Goal: Task Accomplishment & Management: Use online tool/utility

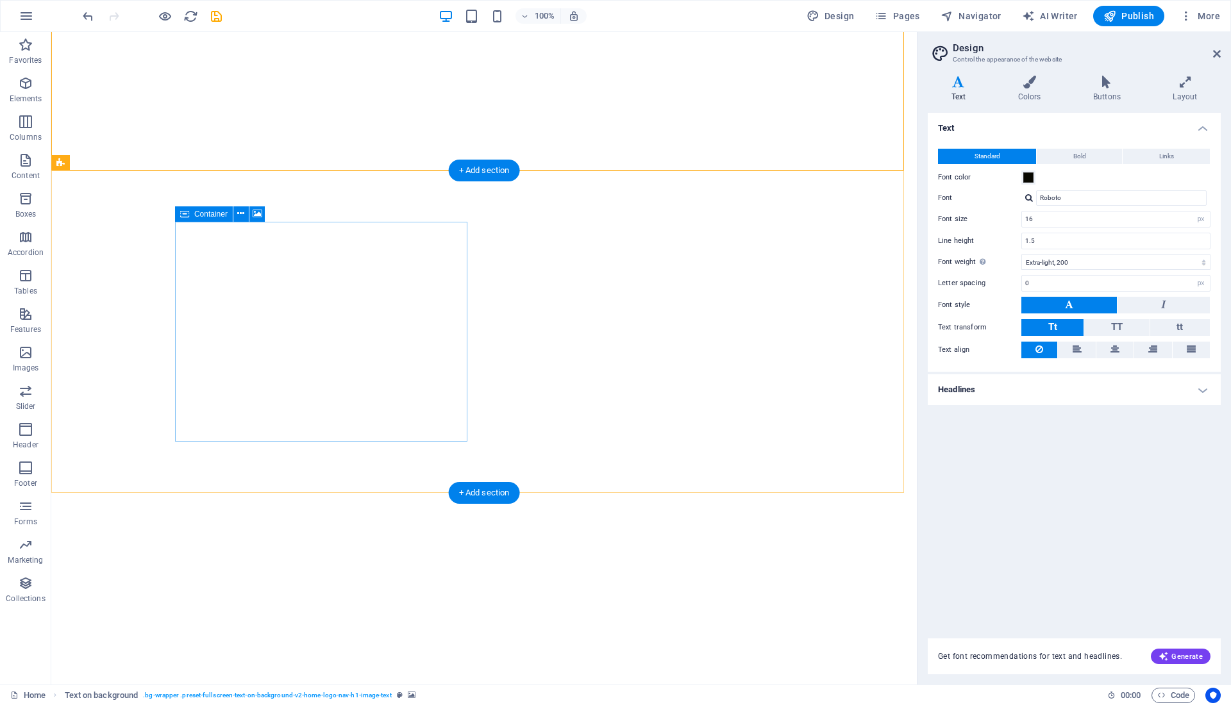
select select "px"
select select "200"
select select "px"
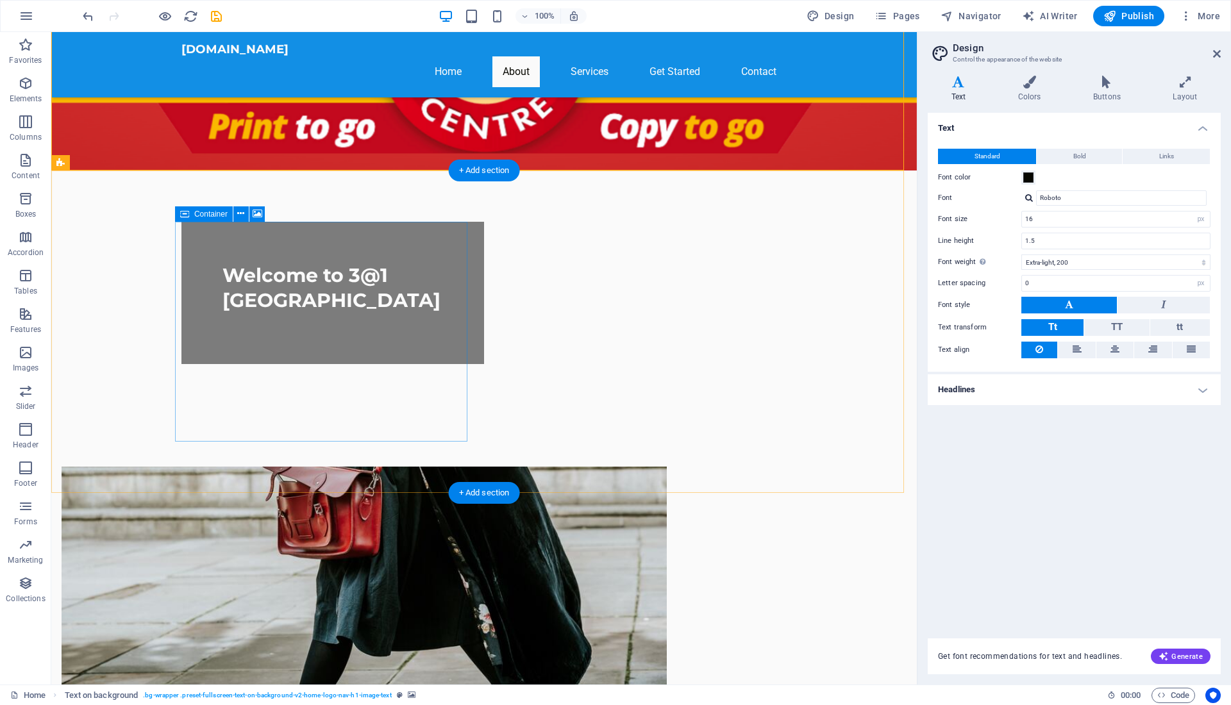
scroll to position [2451, 0]
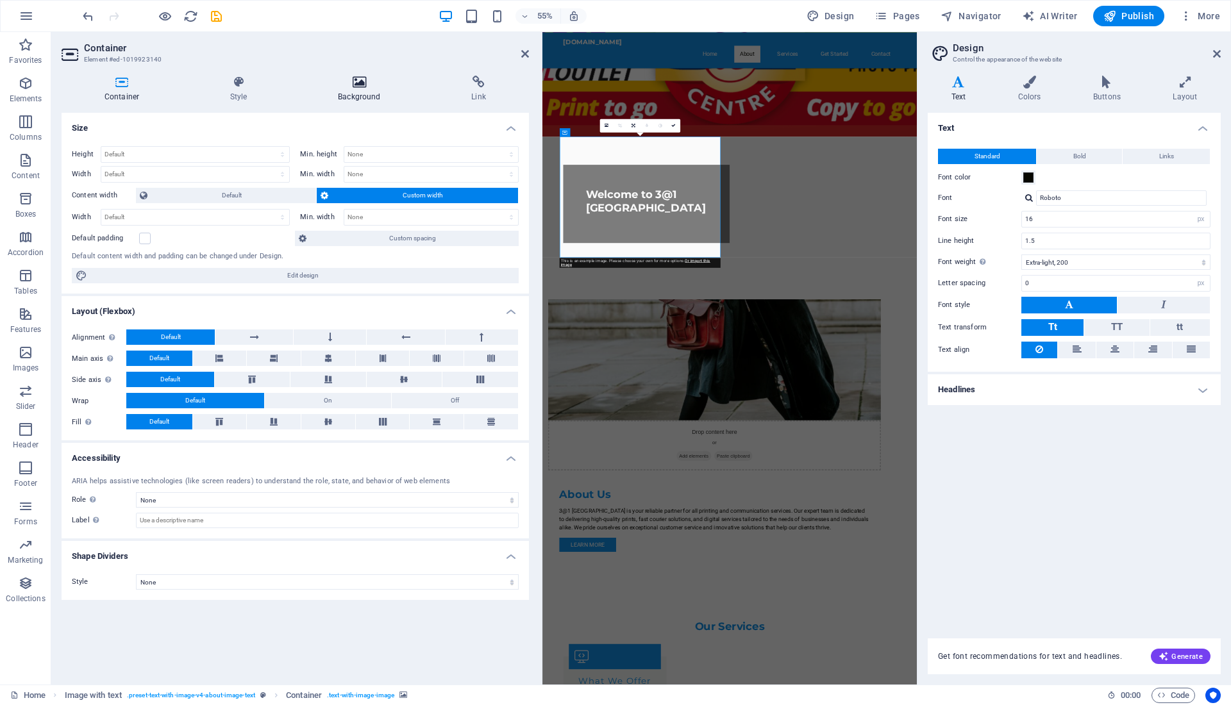
click at [356, 79] on icon at bounding box center [359, 82] width 128 height 13
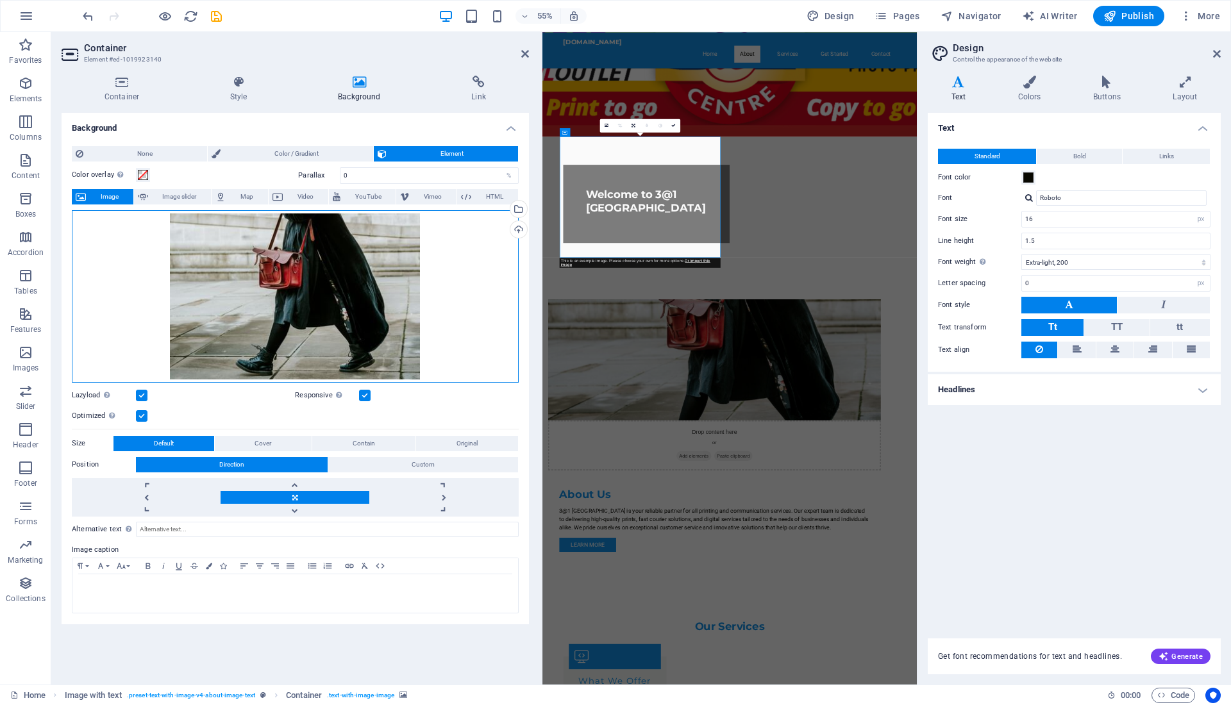
click at [243, 283] on div "Drag files here, click to choose files or select files from Files or our free s…" at bounding box center [295, 296] width 447 height 172
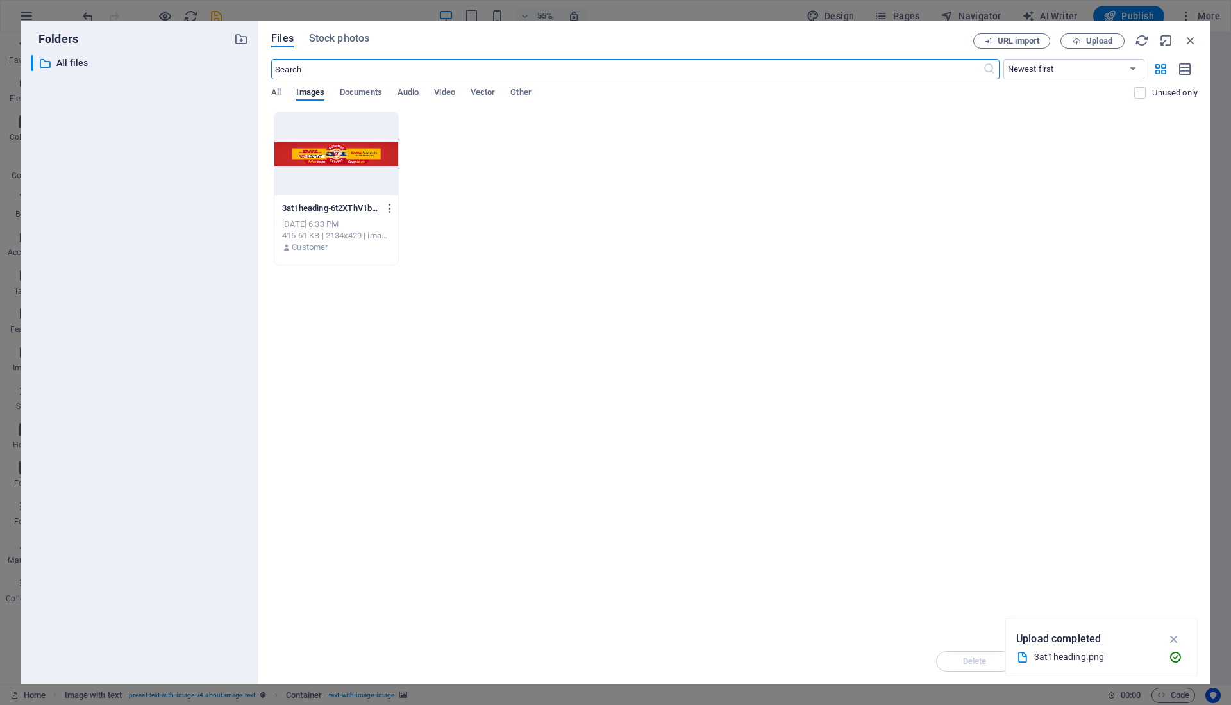
scroll to position [0, 0]
click at [1108, 39] on span "Upload" at bounding box center [1099, 41] width 26 height 8
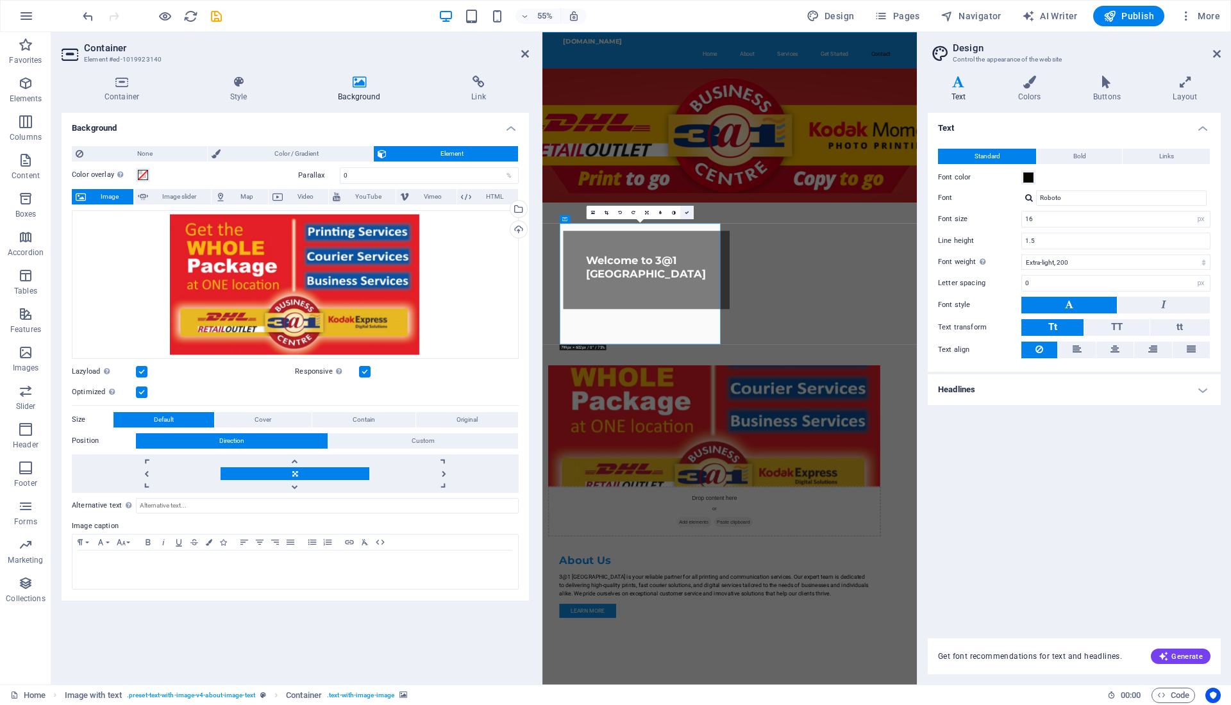
click at [692, 216] on link at bounding box center [686, 212] width 13 height 13
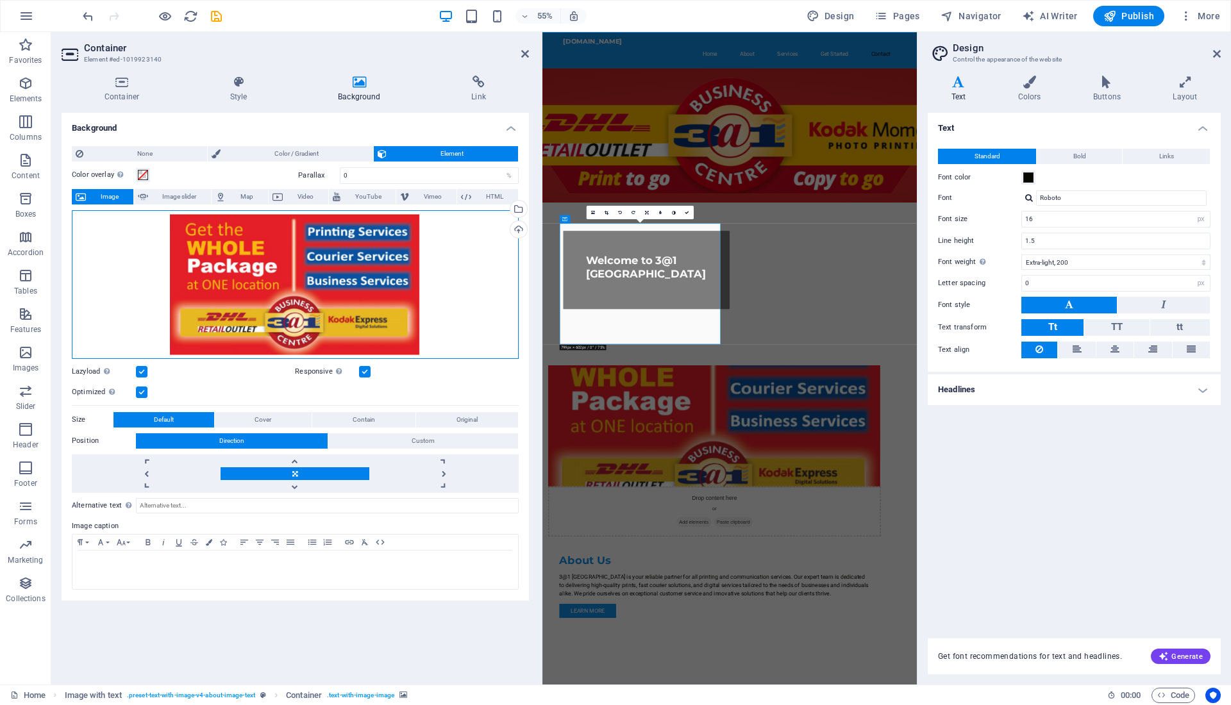
click at [381, 270] on div "Drag files here, click to choose files or select files from Files or our free s…" at bounding box center [295, 284] width 447 height 149
click at [381, 270] on body "3at1newmarketmall.co.za Home Favorites Elements Columns Content Boxes Accordion…" at bounding box center [615, 352] width 1231 height 705
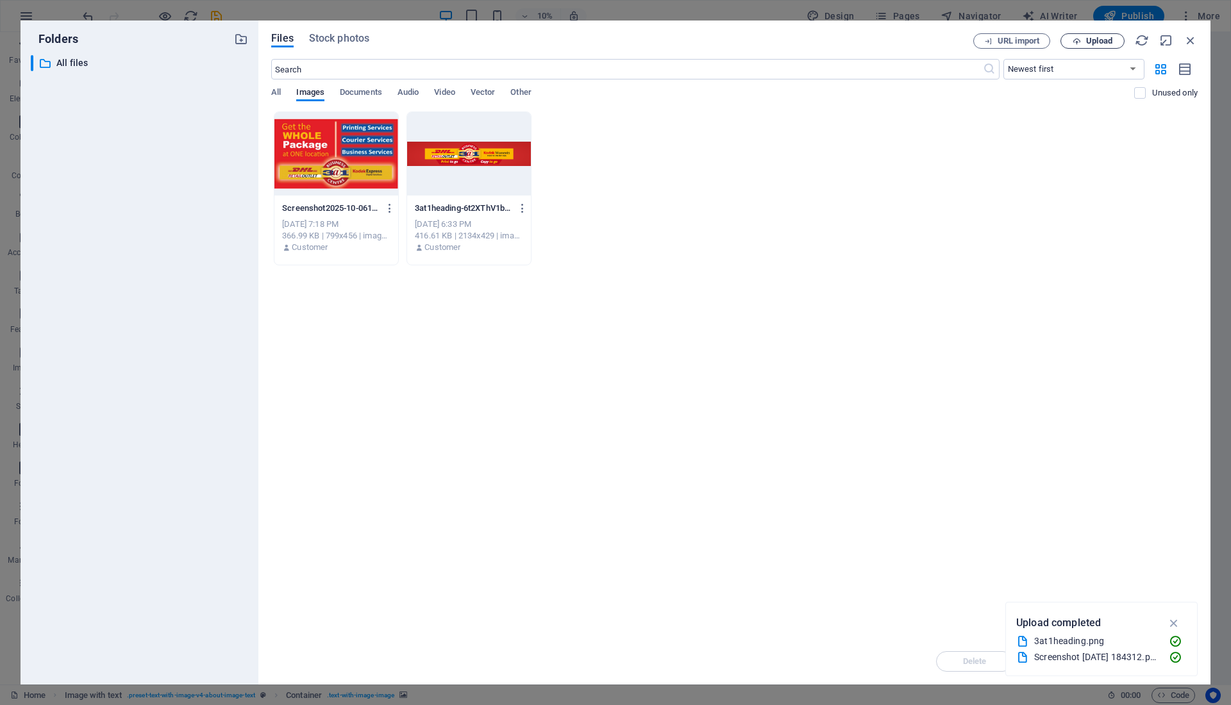
click at [1082, 40] on span "Upload" at bounding box center [1092, 41] width 53 height 8
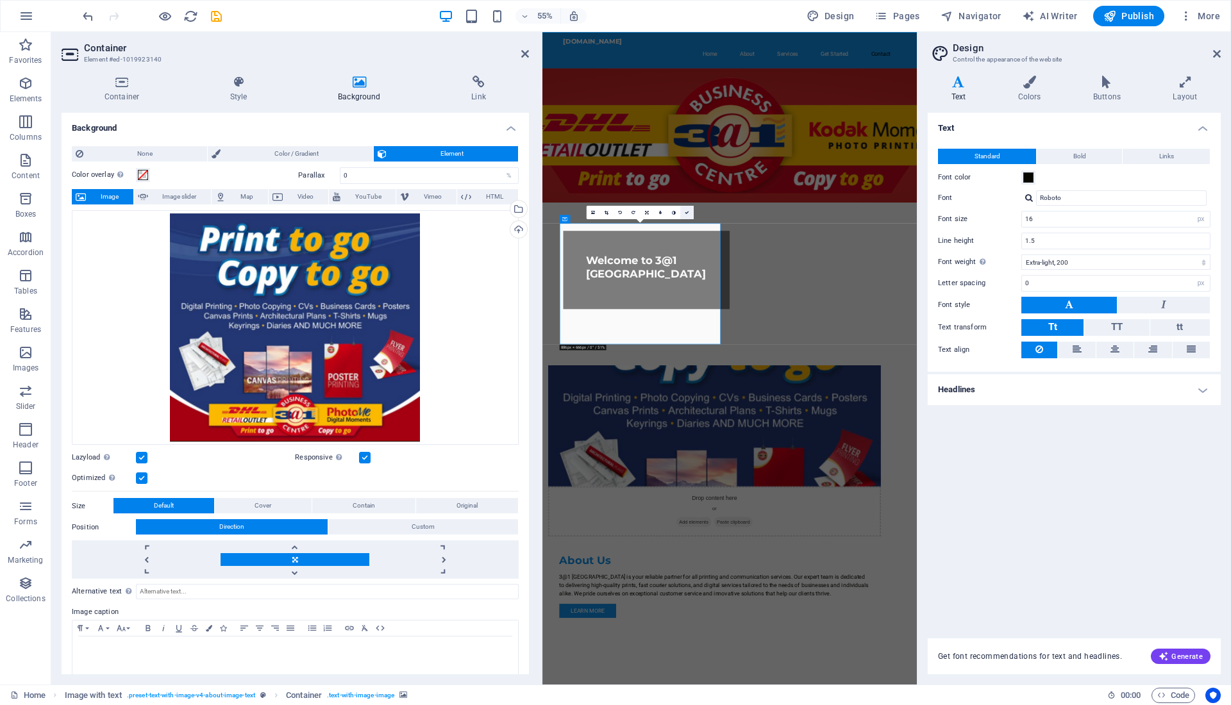
click at [685, 213] on icon at bounding box center [687, 212] width 4 height 4
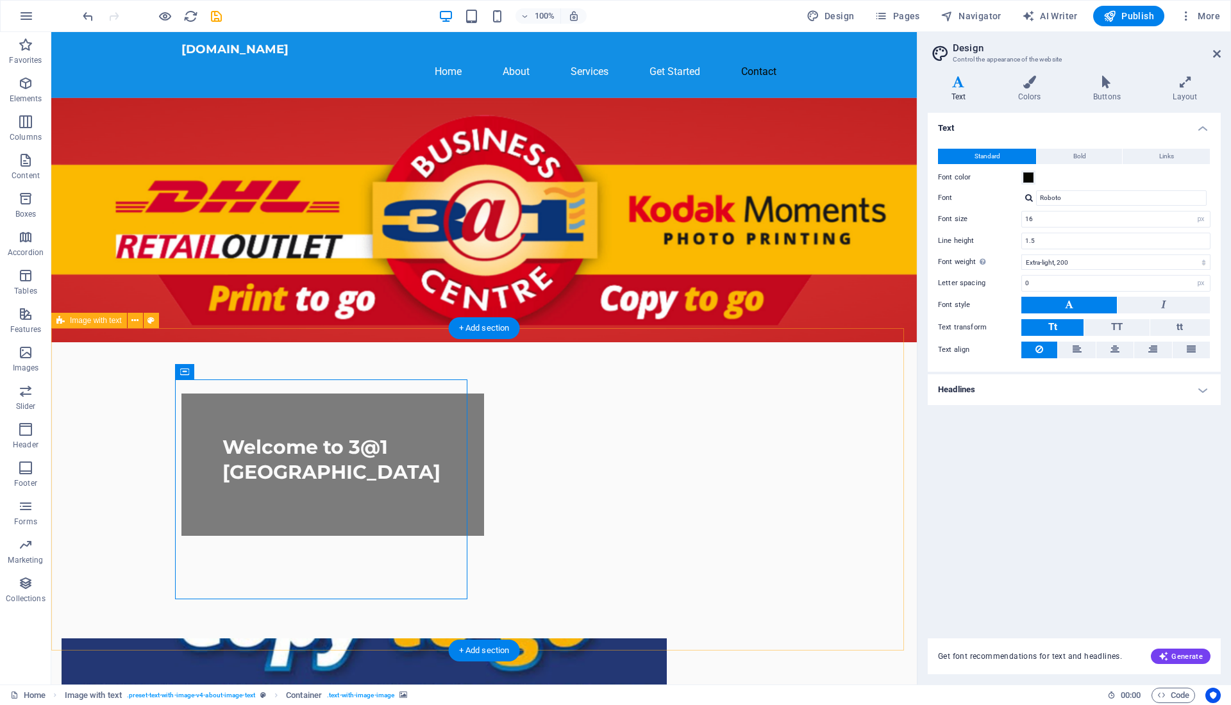
click at [220, 372] on span "Container" at bounding box center [210, 372] width 33 height 8
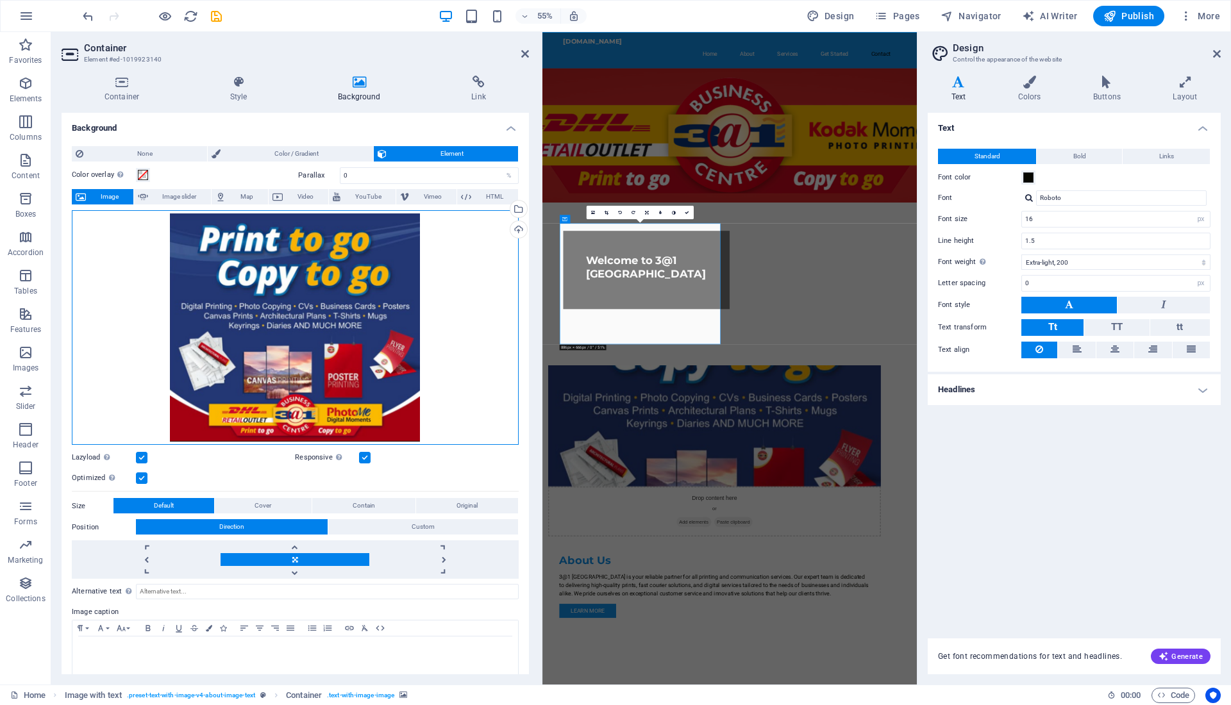
click at [203, 257] on div "Drag files here, click to choose files or select files from Files or our free s…" at bounding box center [295, 327] width 447 height 235
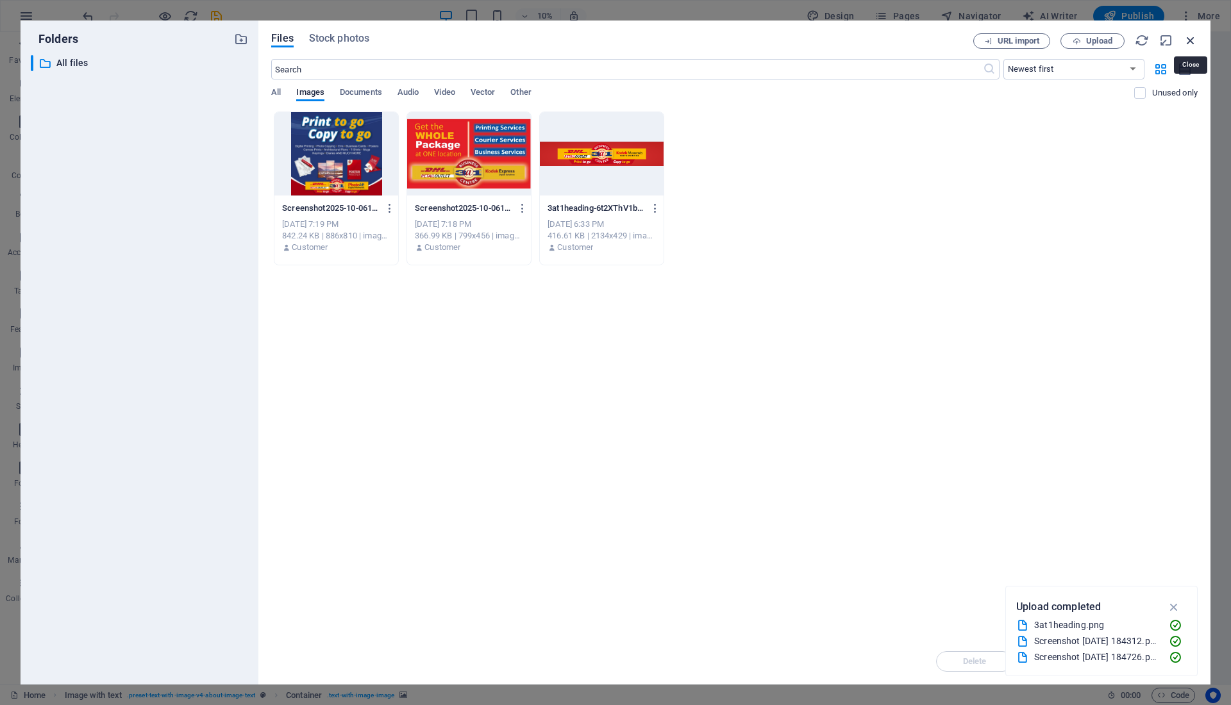
click at [1190, 43] on icon "button" at bounding box center [1190, 40] width 14 height 14
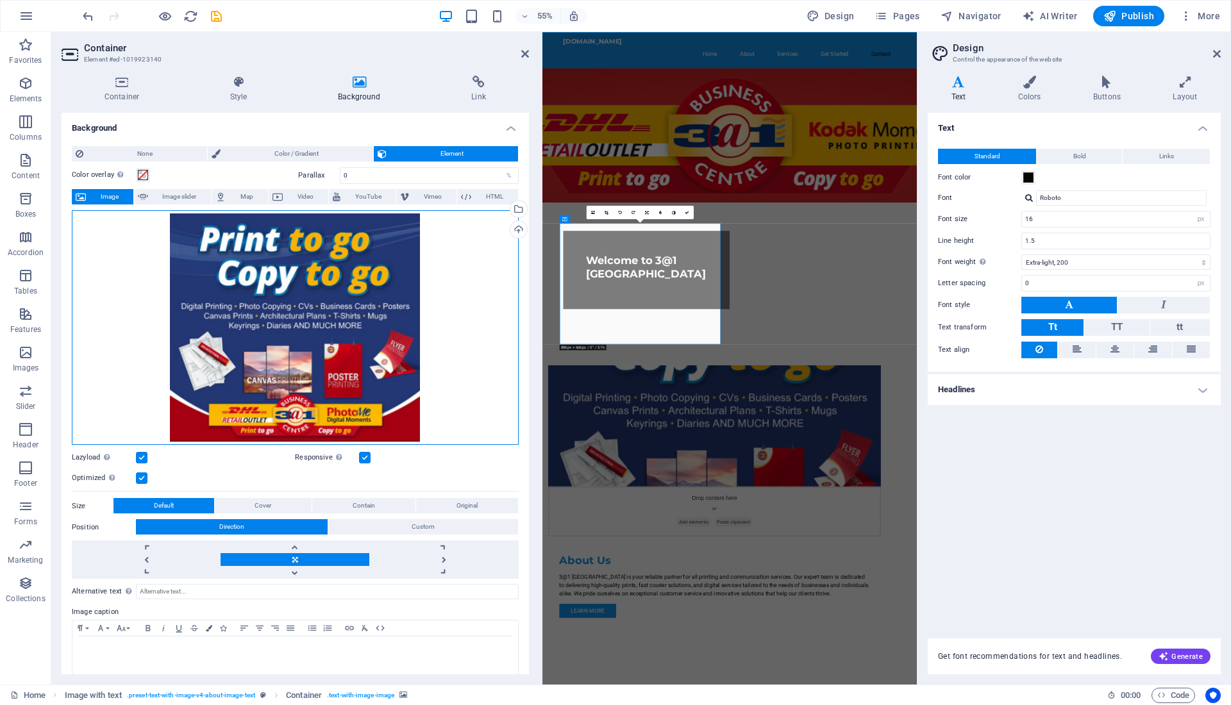
click at [405, 317] on div "Drag files here, click to choose files or select files from Files or our free s…" at bounding box center [295, 327] width 447 height 235
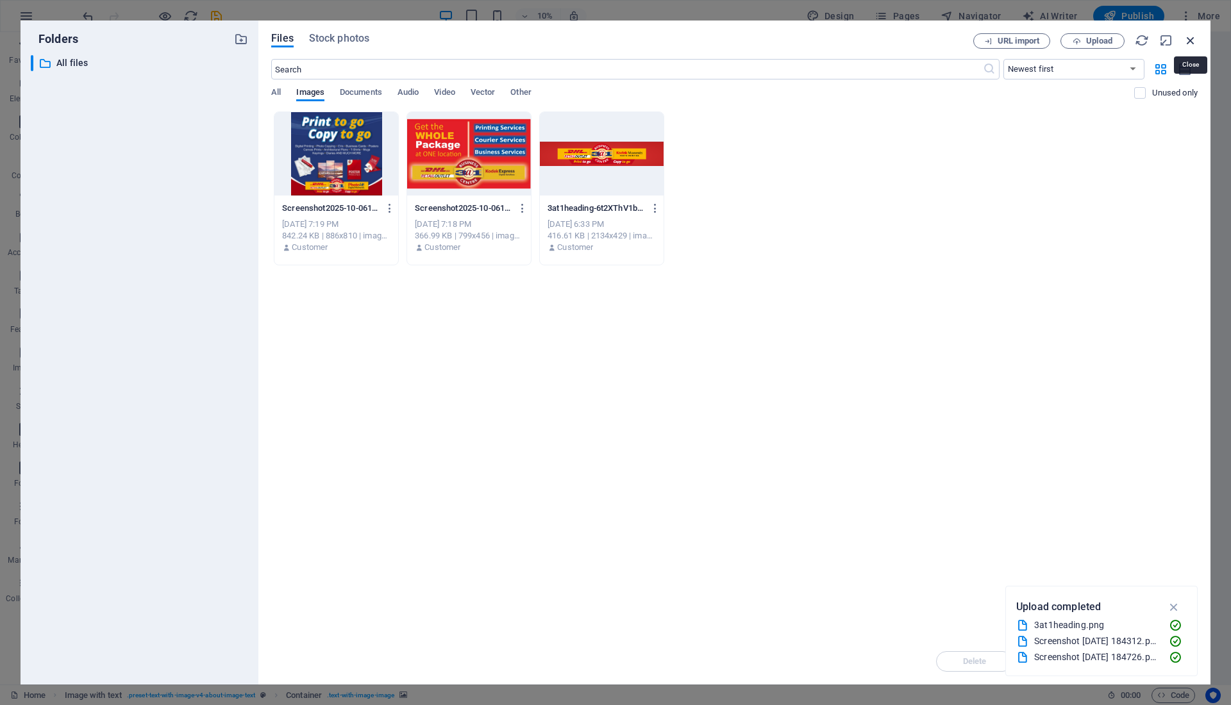
click at [1191, 42] on icon "button" at bounding box center [1190, 40] width 14 height 14
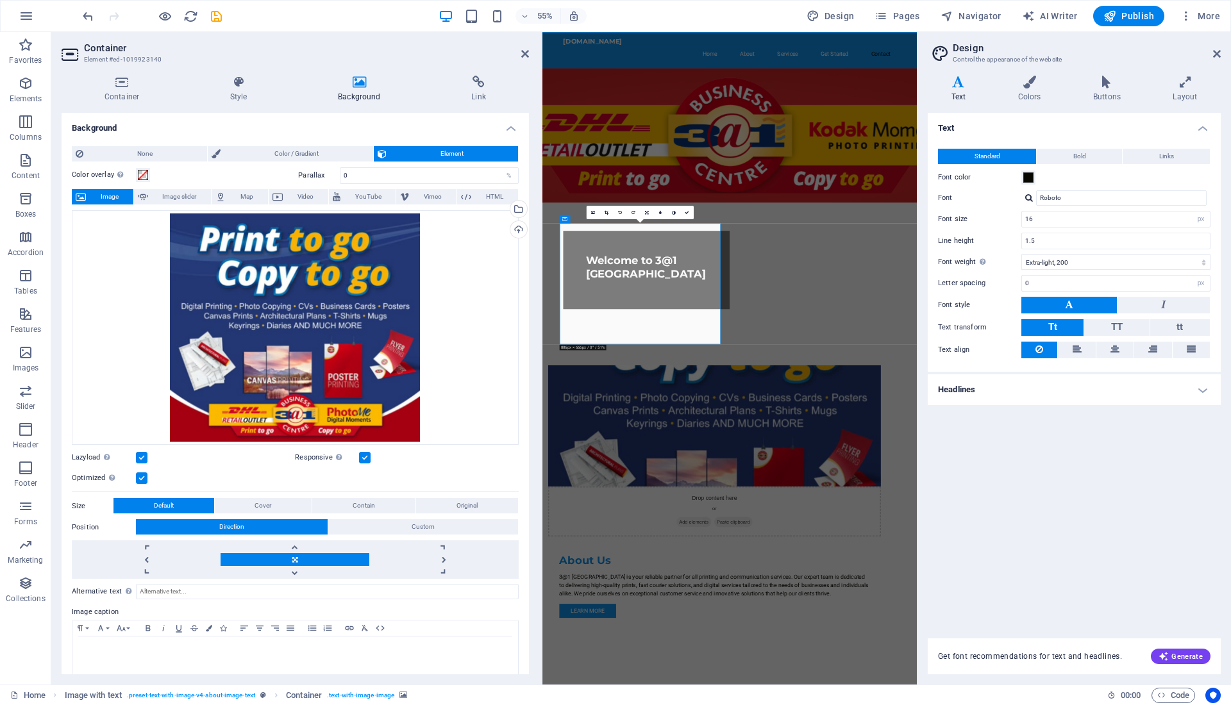
click at [247, 81] on icon at bounding box center [238, 82] width 103 height 13
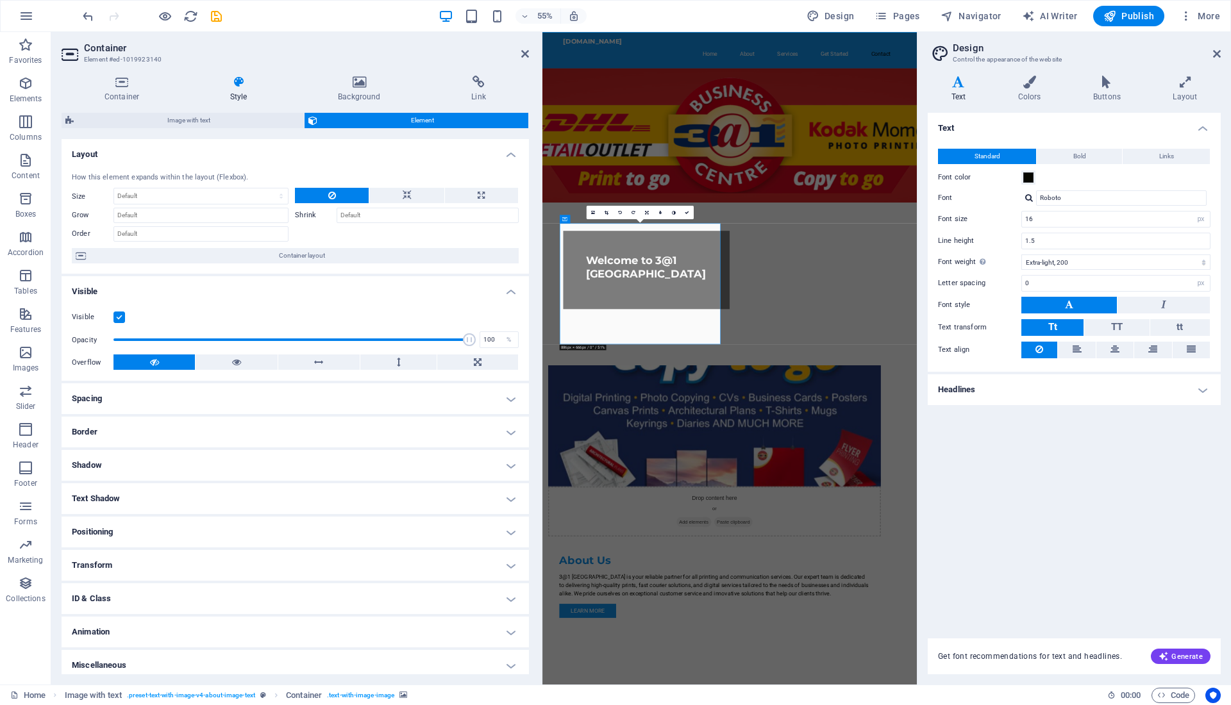
click at [130, 74] on div "Container Style Background Link Size Height Default px rem % vh vw Min. height …" at bounding box center [295, 374] width 488 height 619
click at [118, 84] on icon at bounding box center [122, 82] width 120 height 13
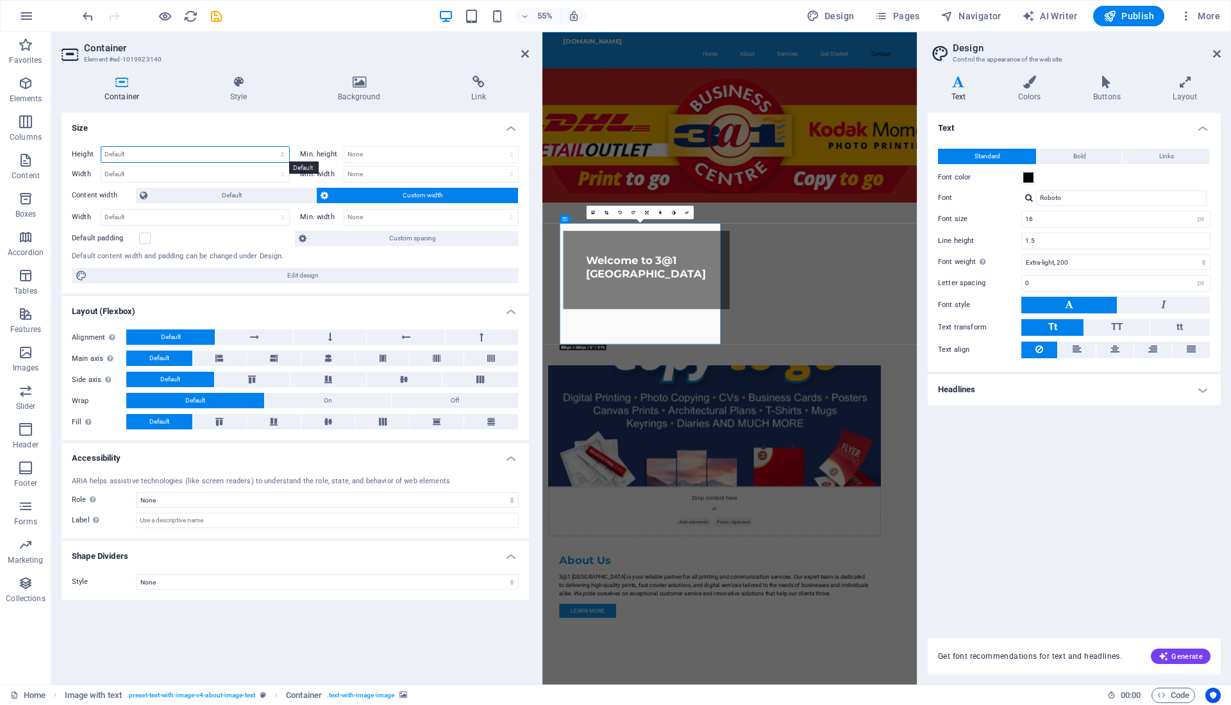
click at [136, 153] on select "Default px rem % vh vw" at bounding box center [195, 154] width 188 height 15
select select "px"
click at [271, 147] on select "Default px rem % vh vw" at bounding box center [195, 154] width 188 height 15
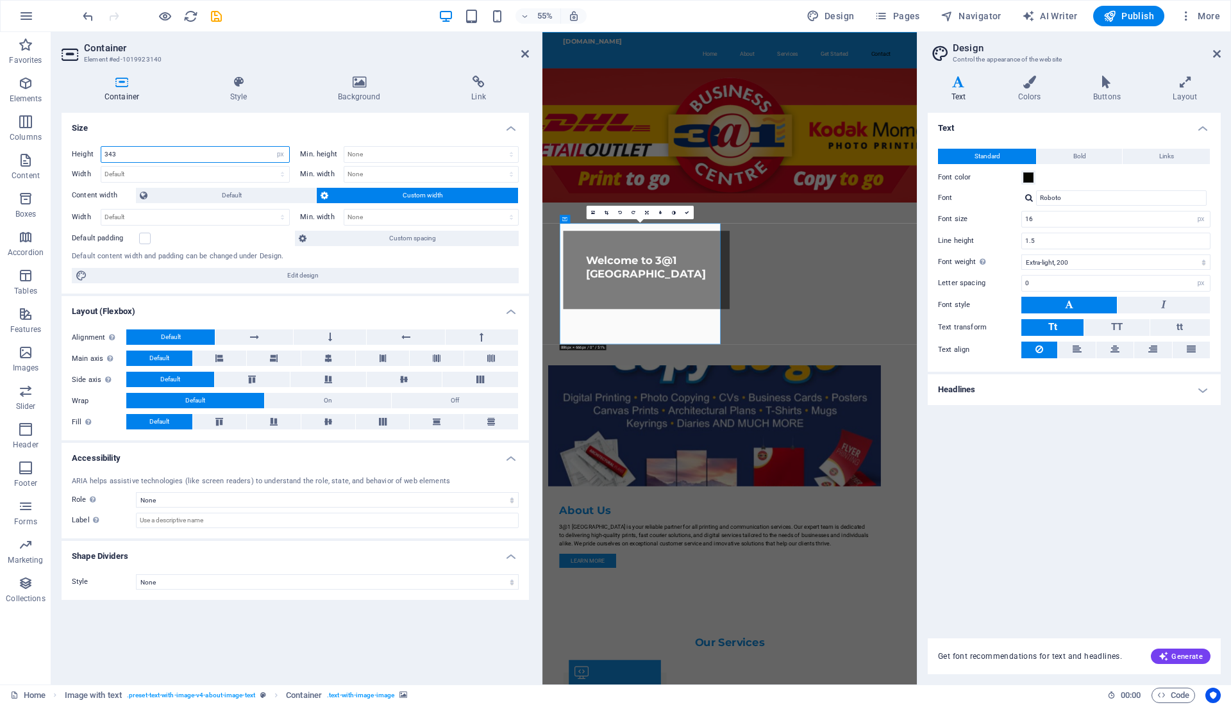
click at [107, 156] on input "343" at bounding box center [195, 154] width 188 height 15
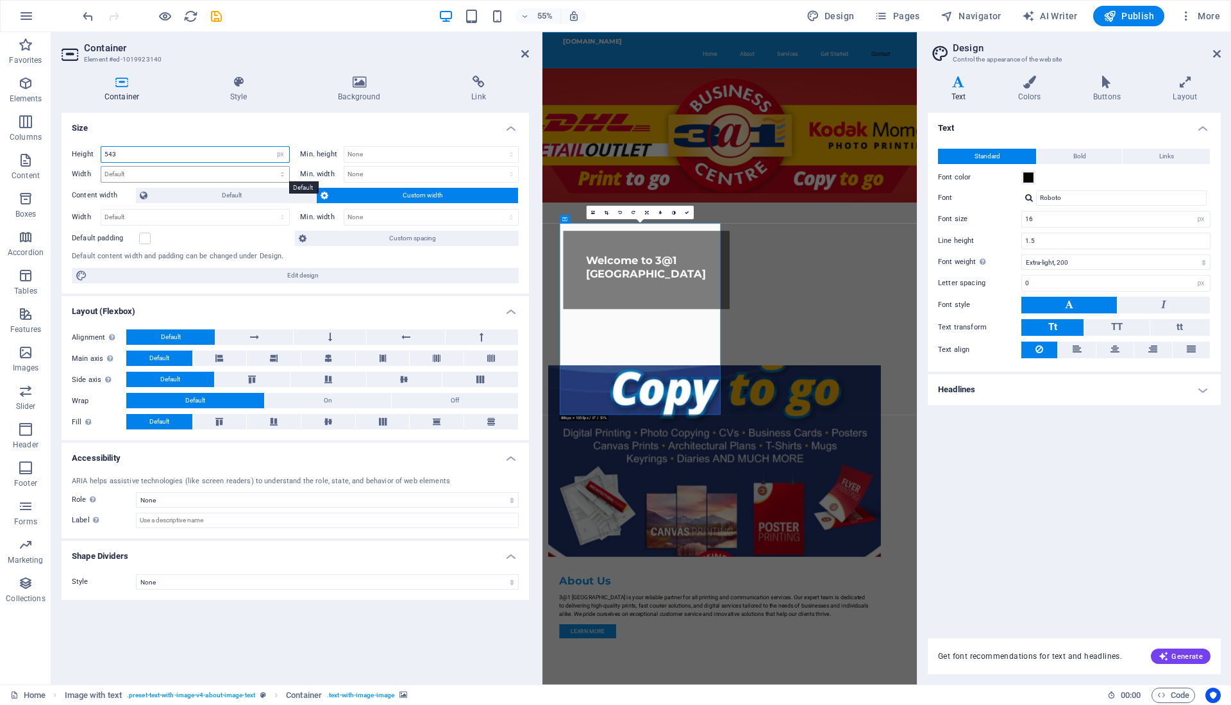
type input "543"
click at [113, 176] on select "Default px rem % em vh vw" at bounding box center [195, 174] width 188 height 15
select select "px"
click at [271, 167] on select "Default px rem % em vh vw" at bounding box center [195, 174] width 188 height 15
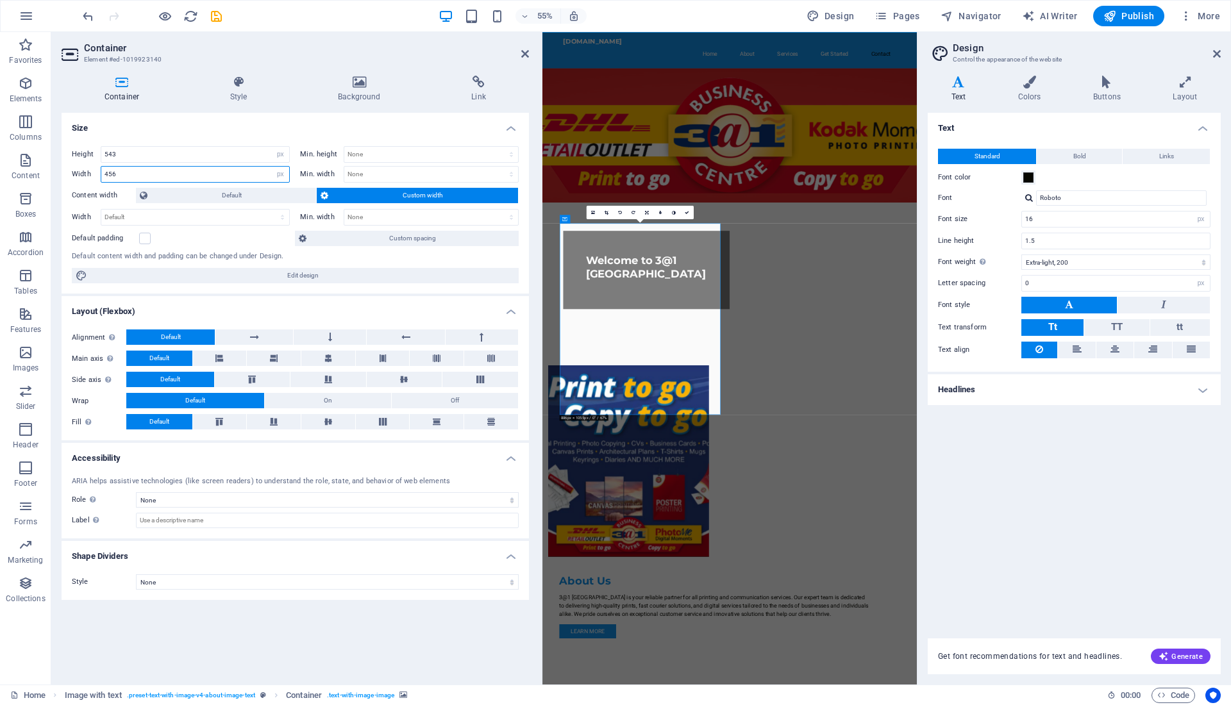
click at [107, 173] on input "456" at bounding box center [195, 174] width 188 height 15
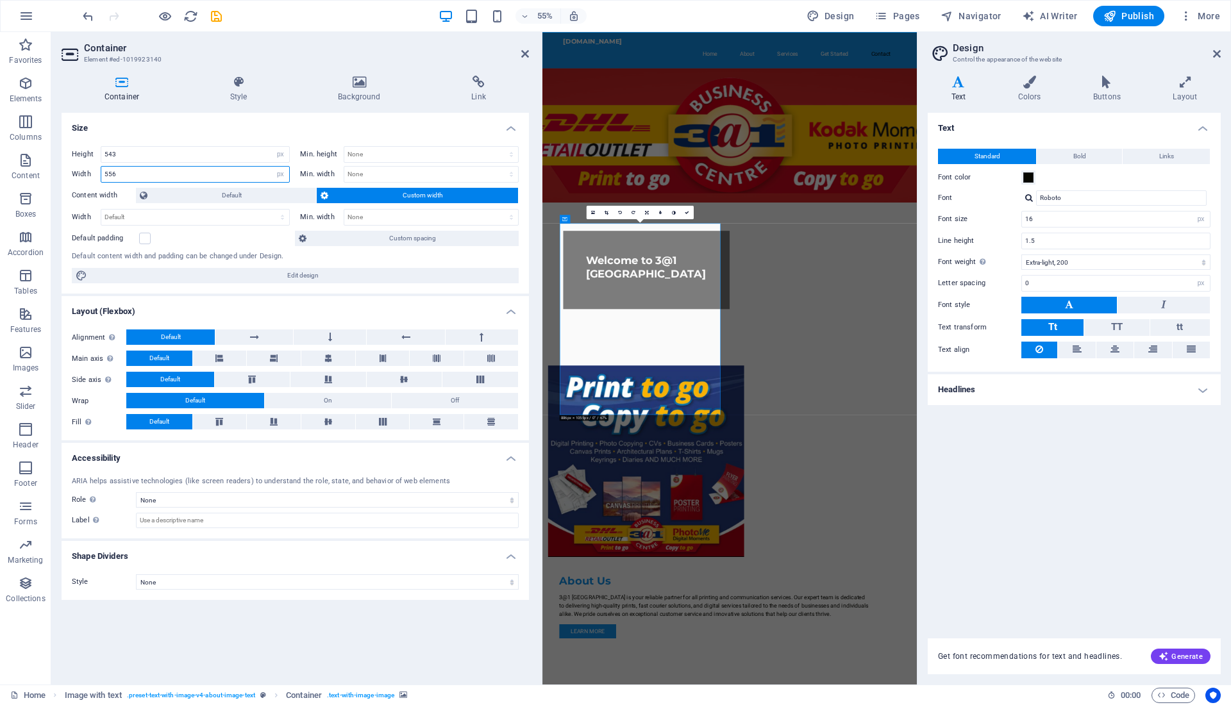
type input "556"
click at [184, 124] on h4 "Size" at bounding box center [295, 124] width 467 height 23
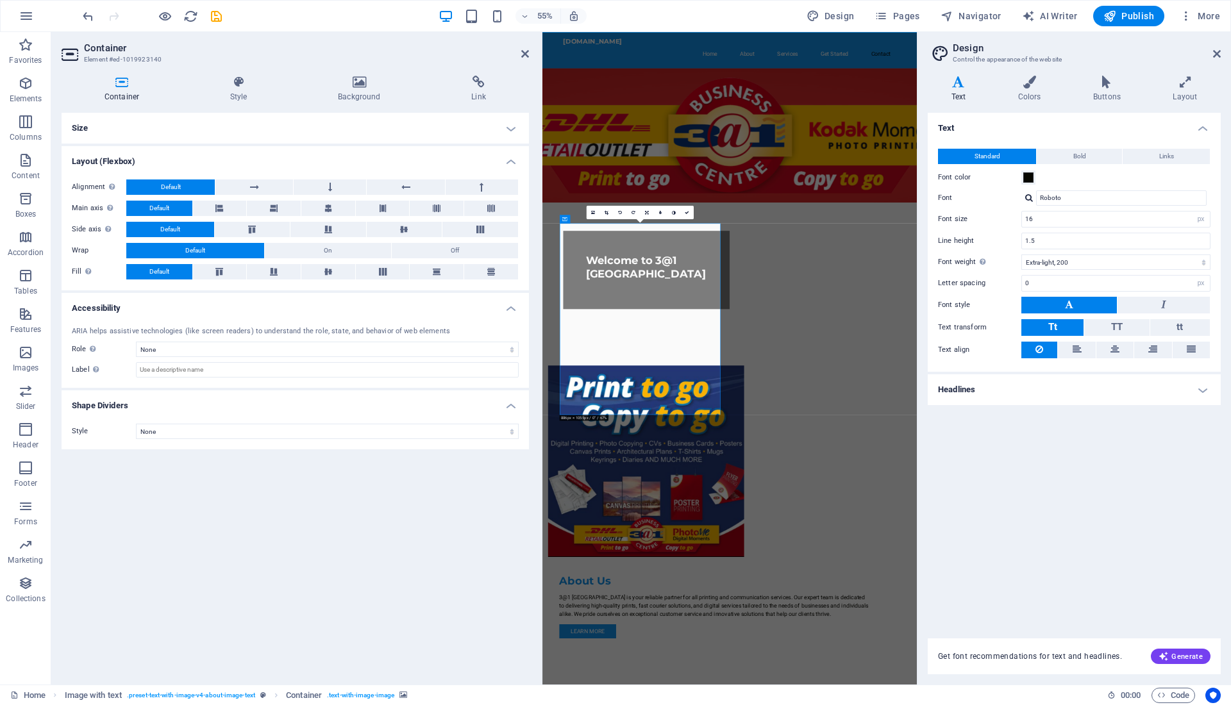
click at [235, 83] on icon at bounding box center [238, 82] width 103 height 13
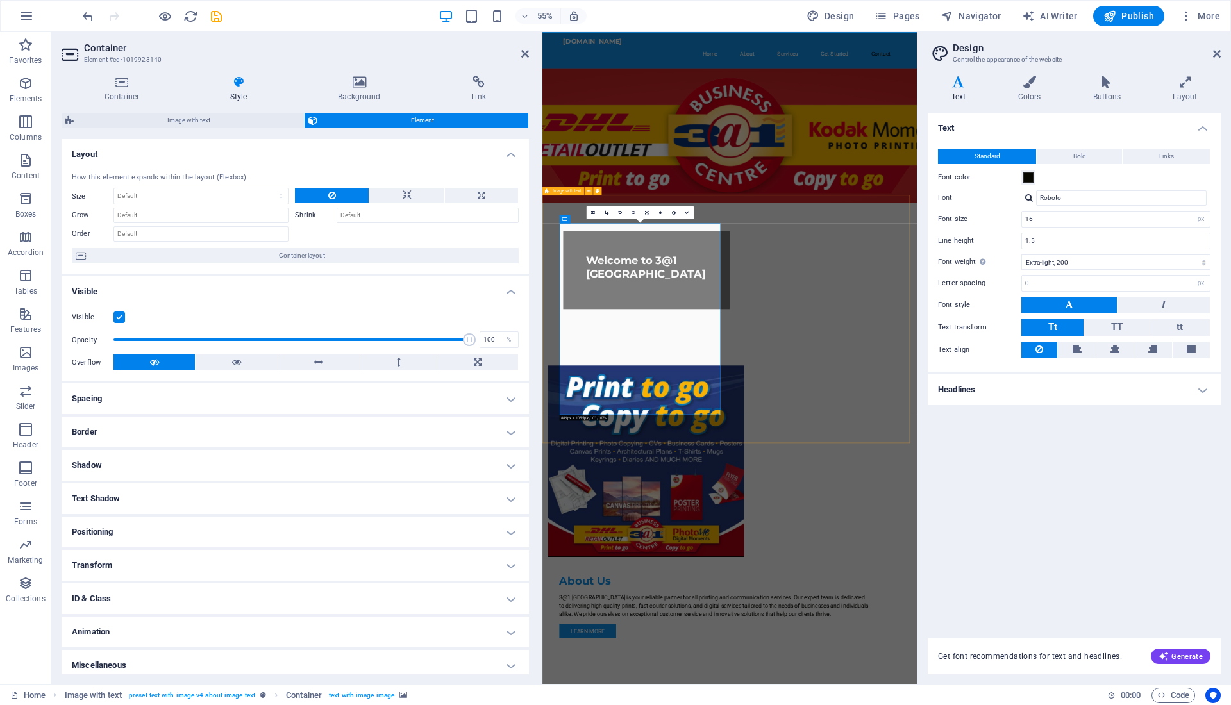
click at [122, 90] on h4 "Container" at bounding box center [125, 89] width 126 height 27
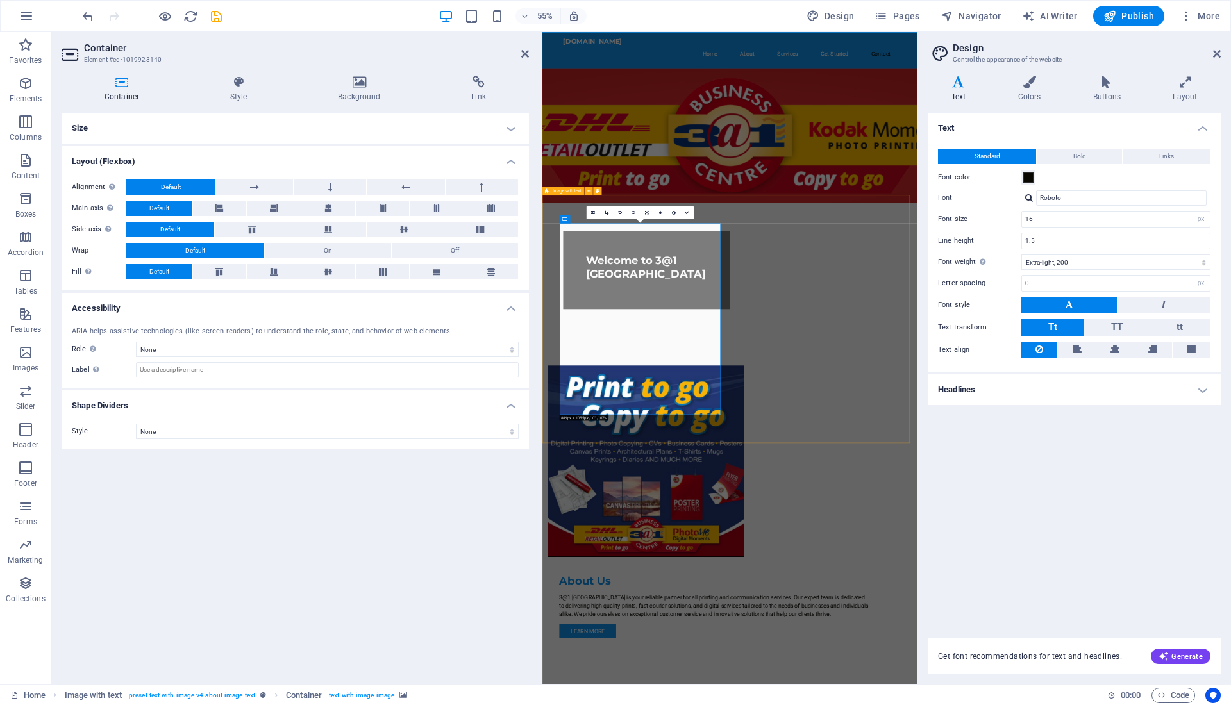
click at [577, 219] on span "Container" at bounding box center [579, 219] width 19 height 4
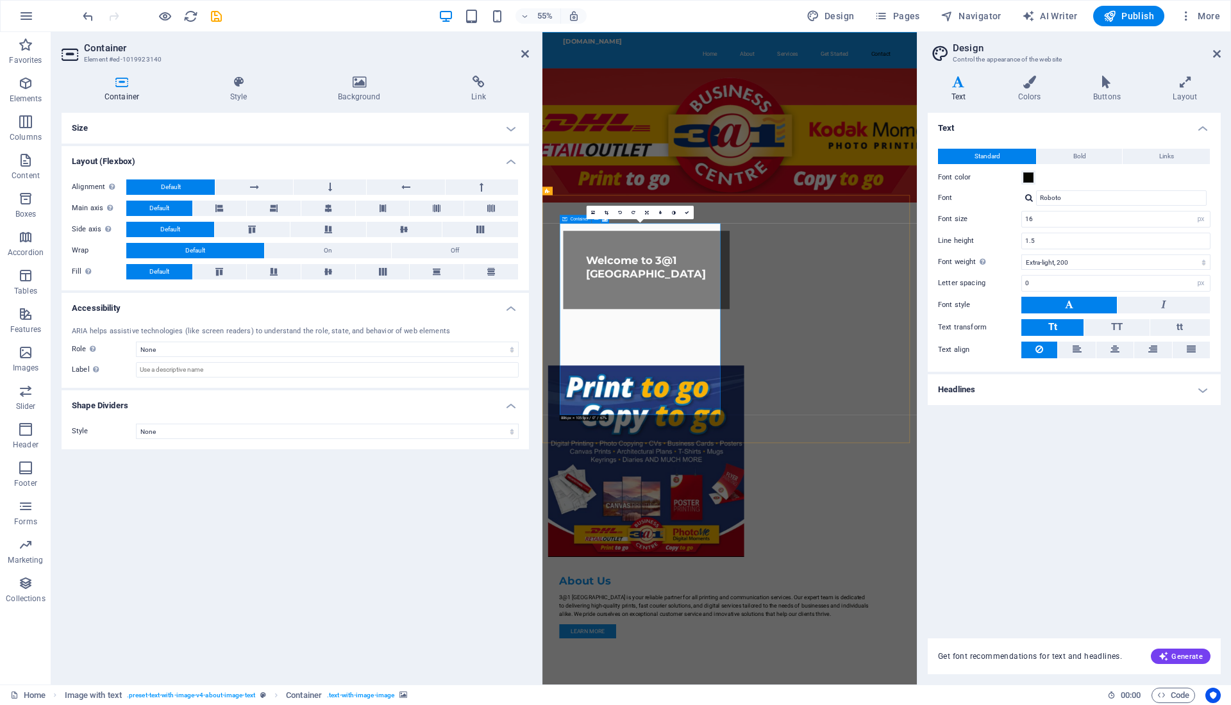
click at [577, 219] on span "Container" at bounding box center [579, 219] width 19 height 4
click at [234, 85] on icon at bounding box center [238, 82] width 103 height 13
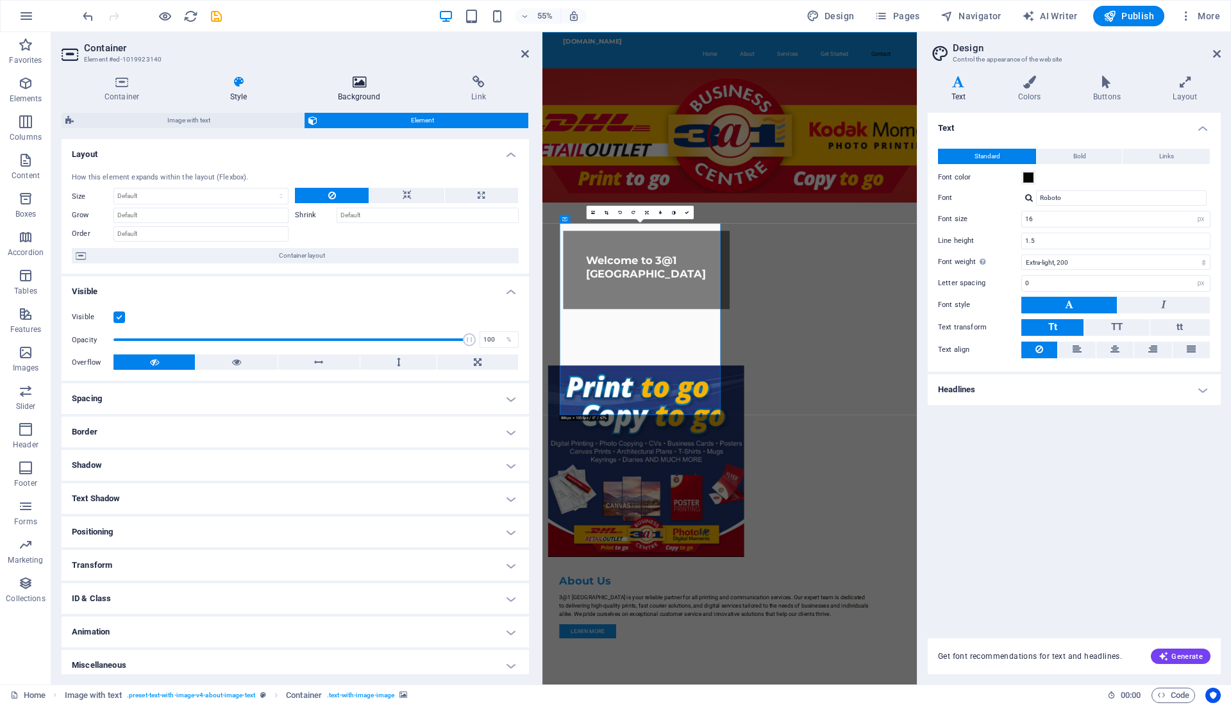
click at [359, 77] on icon at bounding box center [359, 82] width 128 height 13
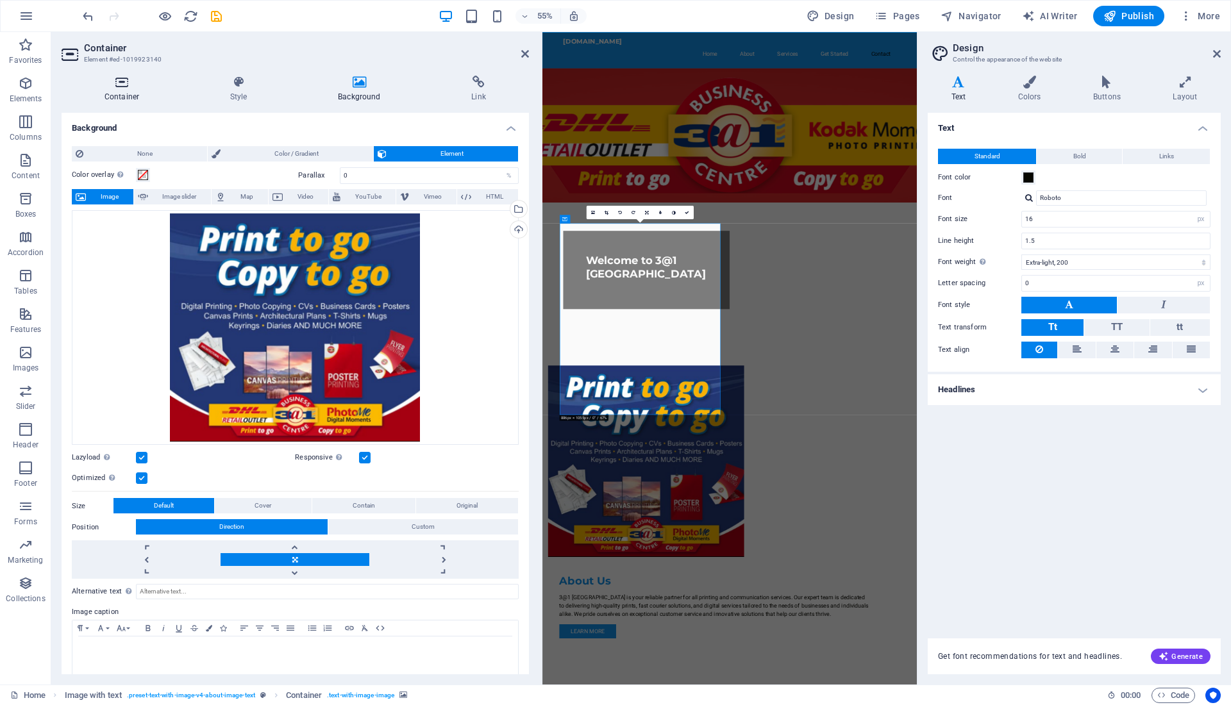
click at [127, 90] on h4 "Container" at bounding box center [125, 89] width 126 height 27
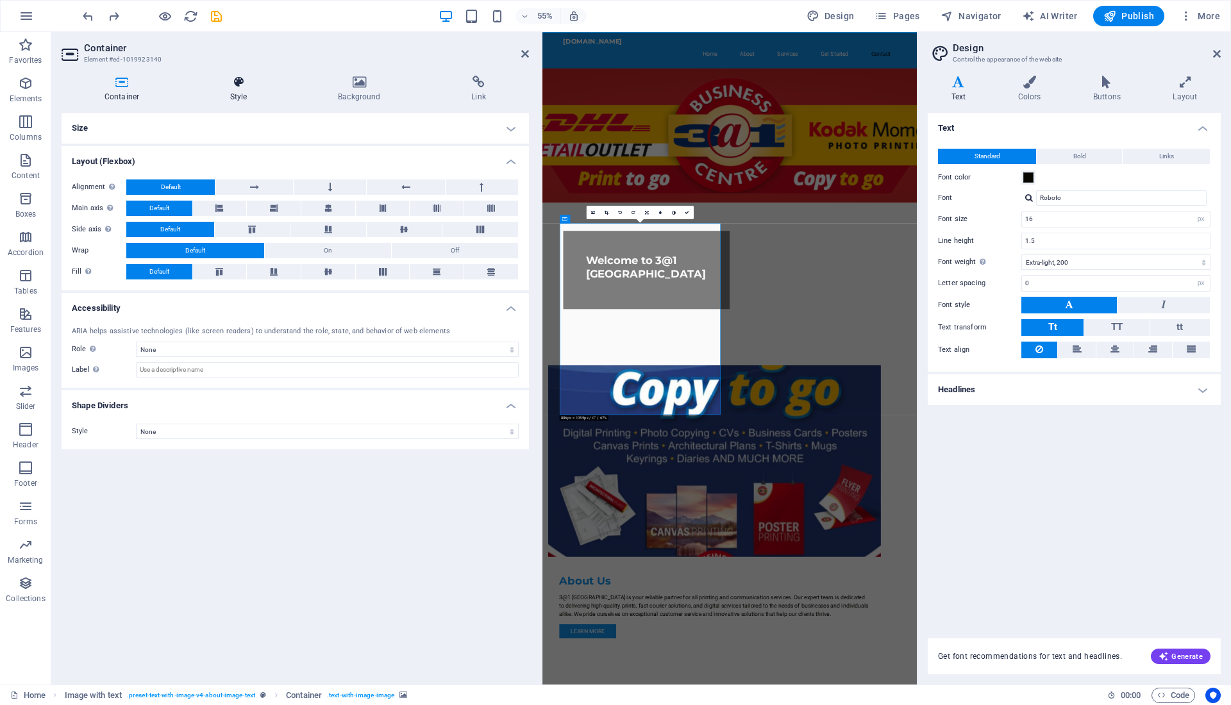
click at [241, 92] on h4 "Style" at bounding box center [241, 89] width 108 height 27
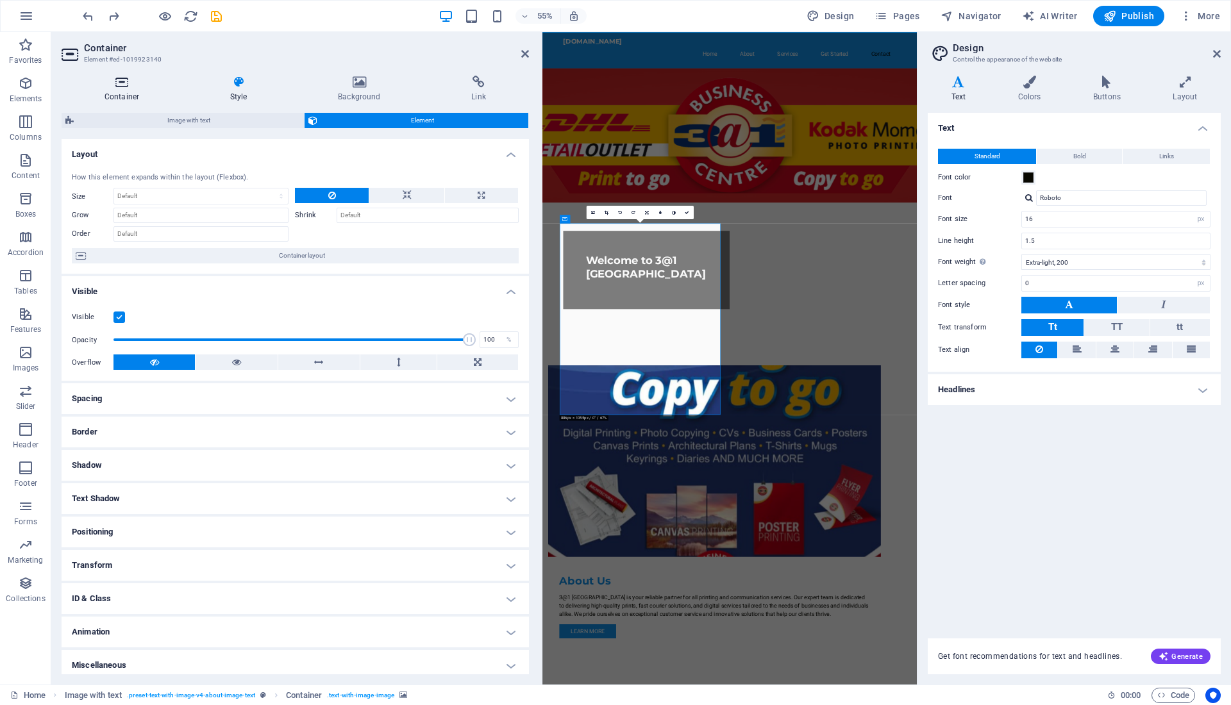
click at [131, 85] on icon at bounding box center [122, 82] width 120 height 13
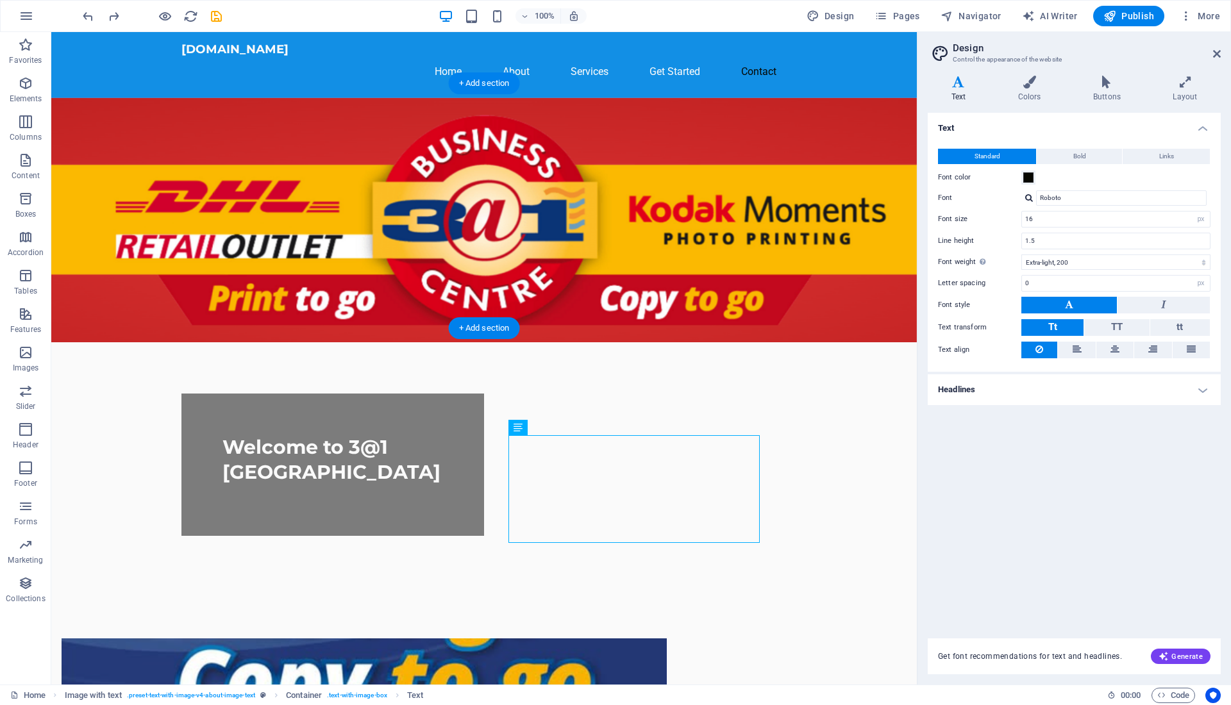
click at [792, 279] on figure at bounding box center [483, 219] width 865 height 245
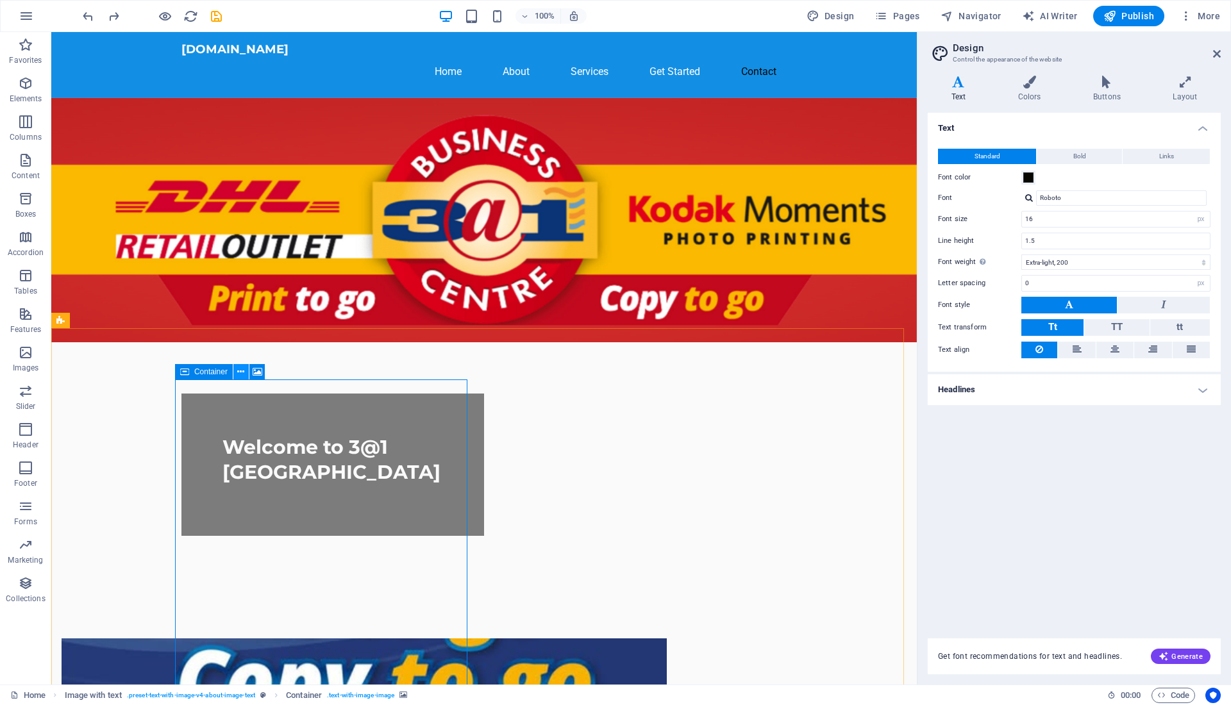
click at [241, 370] on icon at bounding box center [240, 371] width 7 height 13
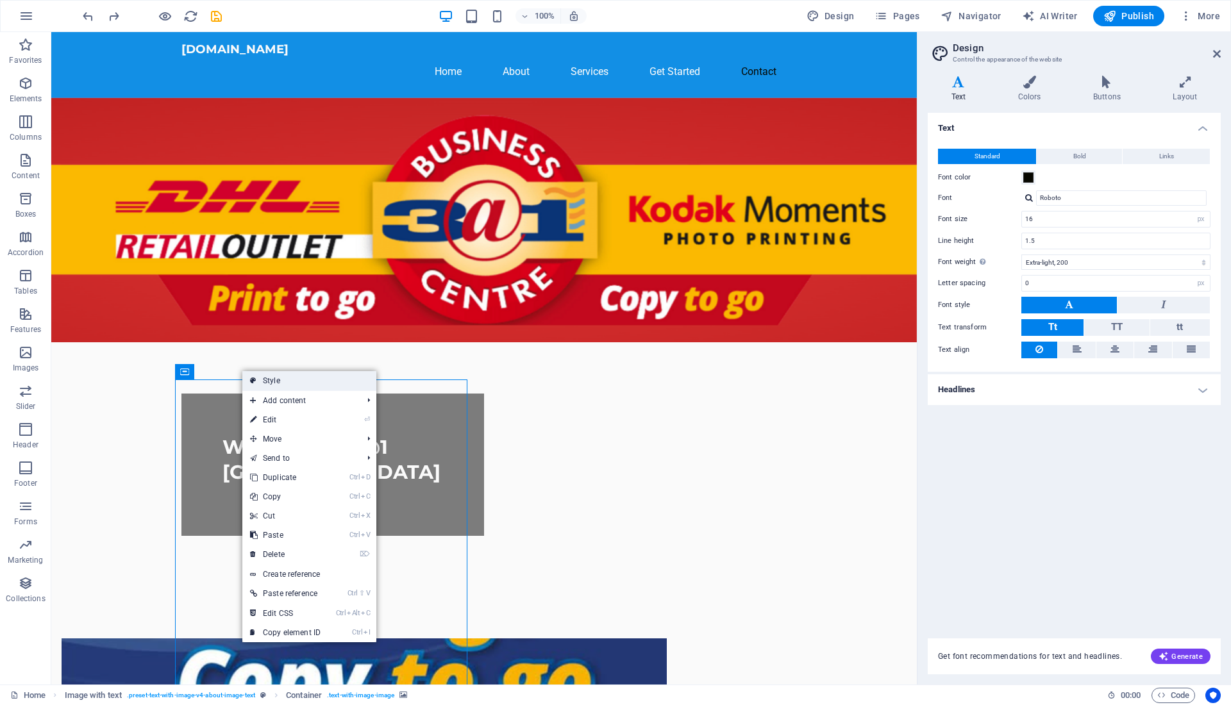
click at [283, 376] on link "Style" at bounding box center [309, 380] width 134 height 19
select select "rem"
select select "px"
select select "preset-text-with-image-v4-about-image-text"
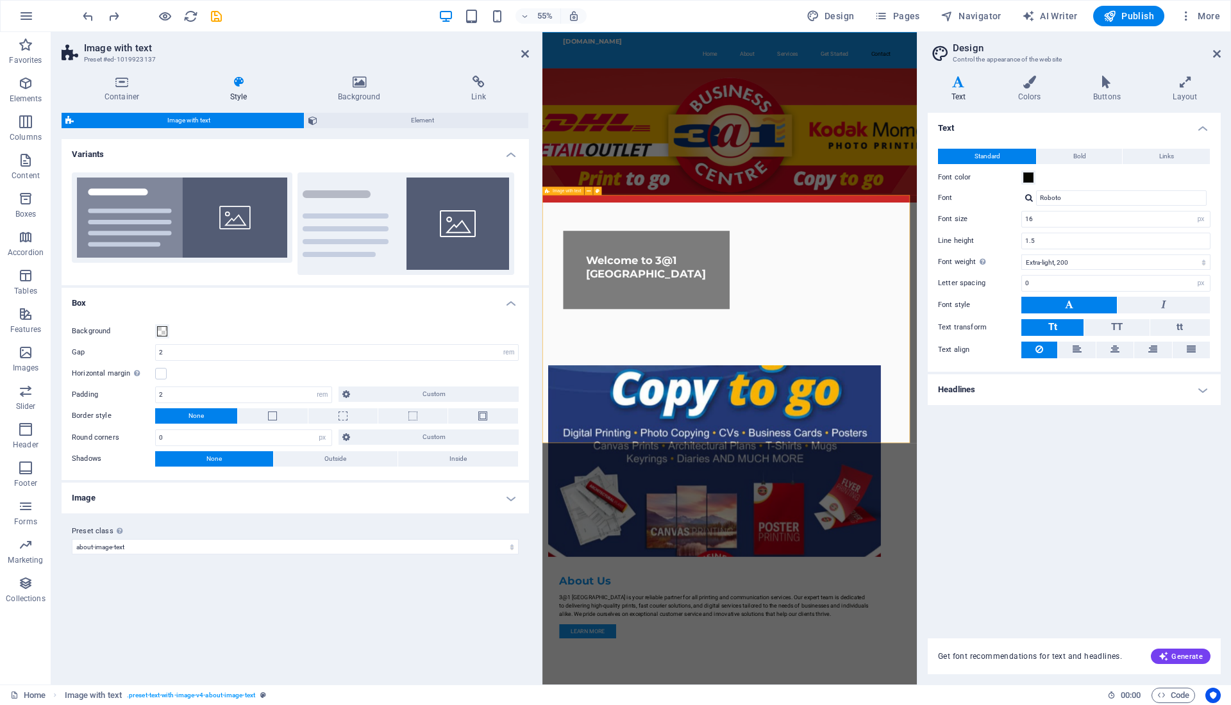
click at [110, 83] on icon at bounding box center [122, 82] width 120 height 13
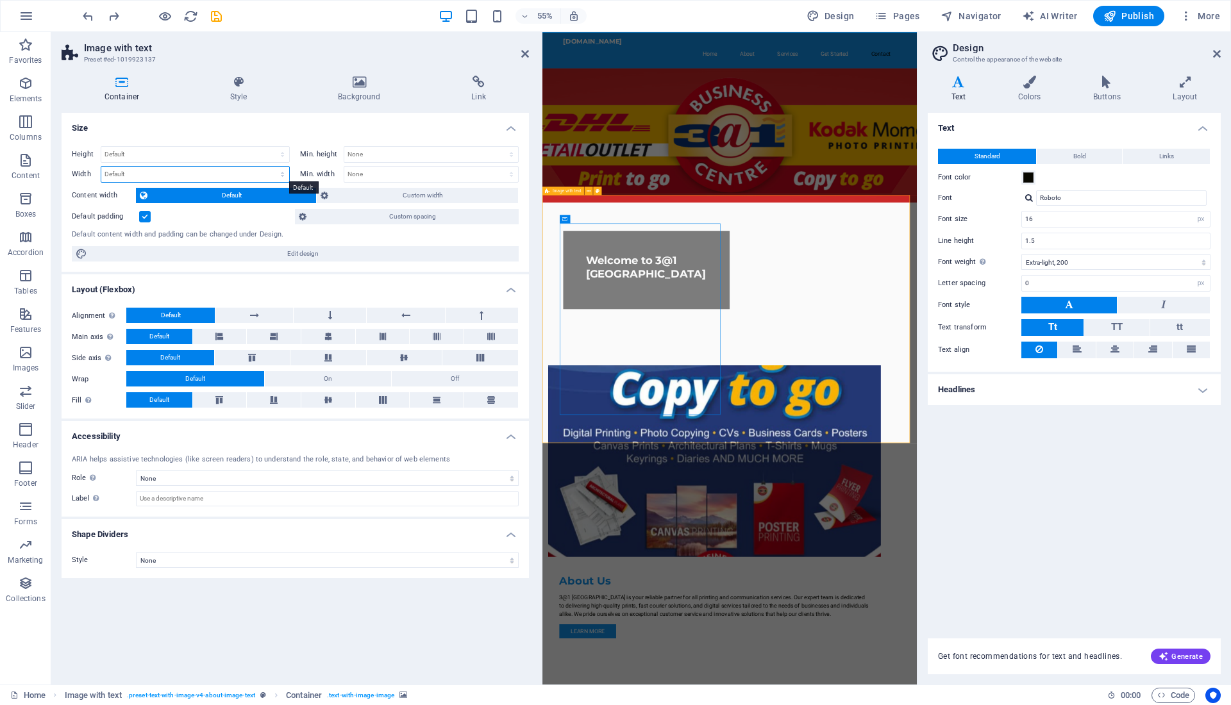
click at [128, 172] on select "Default px rem % em vh vw" at bounding box center [195, 174] width 188 height 15
select select "px"
click at [271, 167] on select "Default px rem % em vh vw" at bounding box center [195, 174] width 188 height 15
click at [149, 172] on input "1042" at bounding box center [195, 174] width 188 height 15
click at [110, 174] on input "1042" at bounding box center [195, 174] width 188 height 15
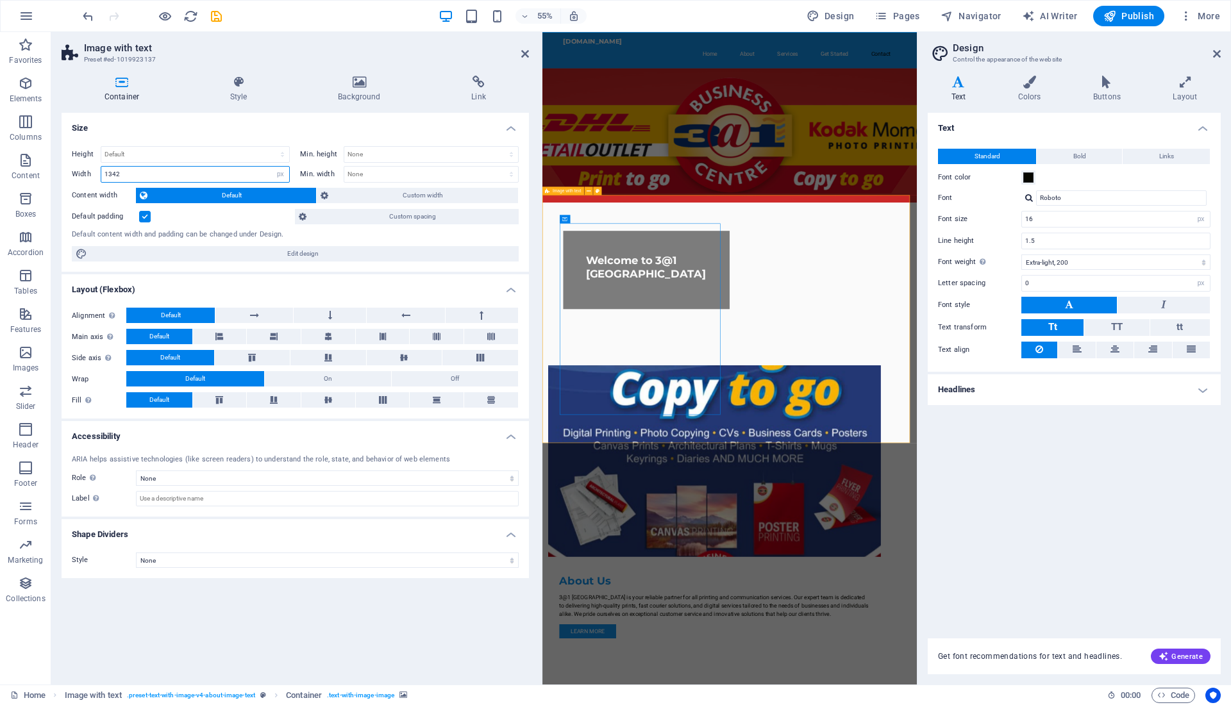
type input "1342"
click at [240, 627] on div "Size Height Default px rem % vh vw Min. height None px rem % vh vw Width 1342 D…" at bounding box center [295, 393] width 467 height 561
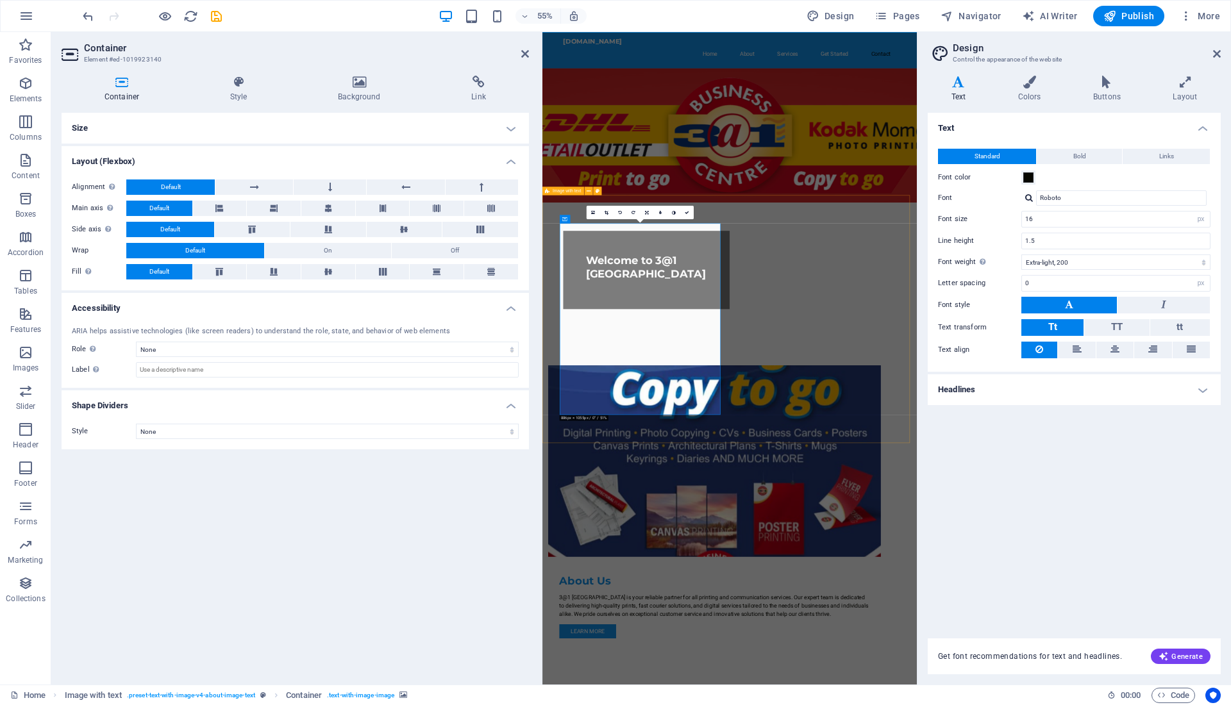
click at [642, 208] on link at bounding box center [646, 212] width 13 height 13
click at [604, 210] on icon at bounding box center [606, 212] width 4 height 4
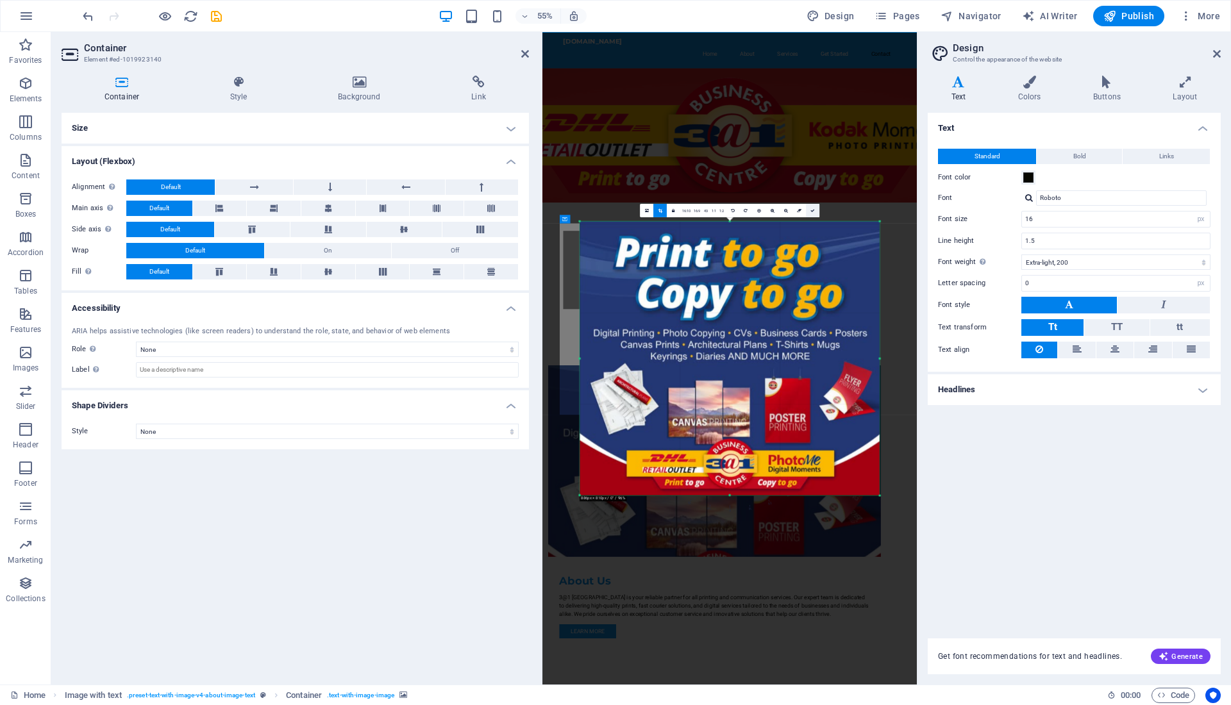
click at [811, 213] on link at bounding box center [812, 210] width 13 height 13
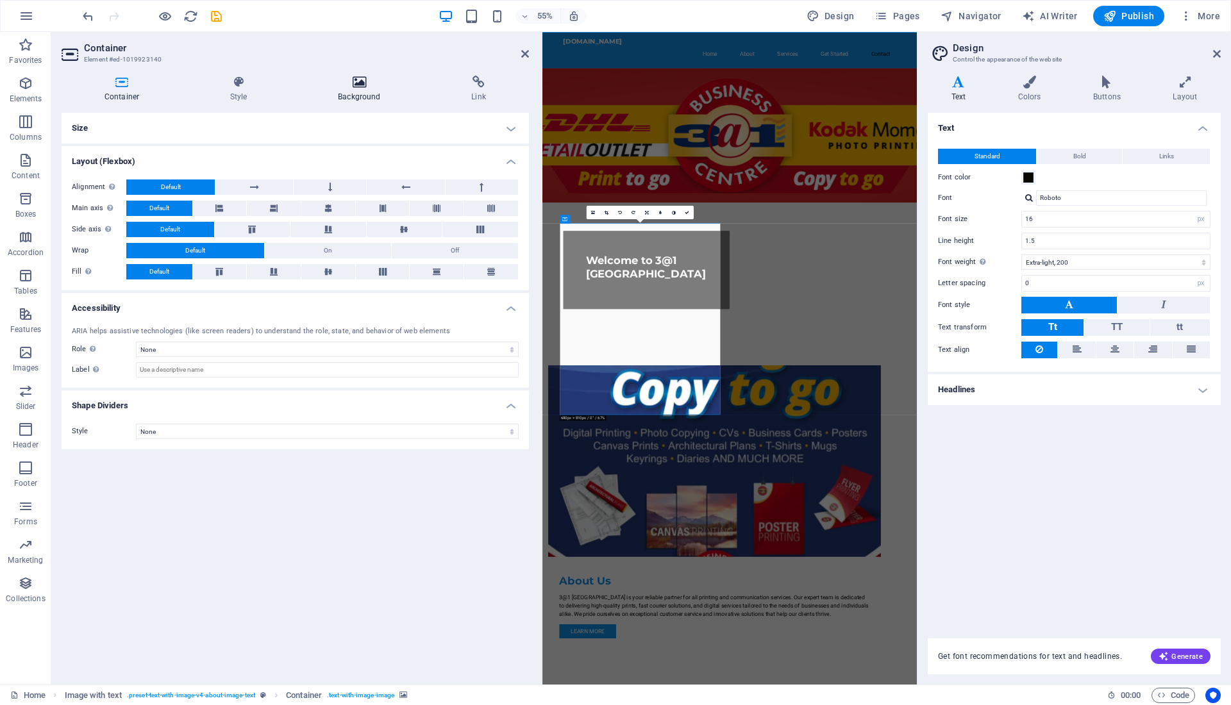
click at [361, 89] on h4 "Background" at bounding box center [361, 89] width 133 height 27
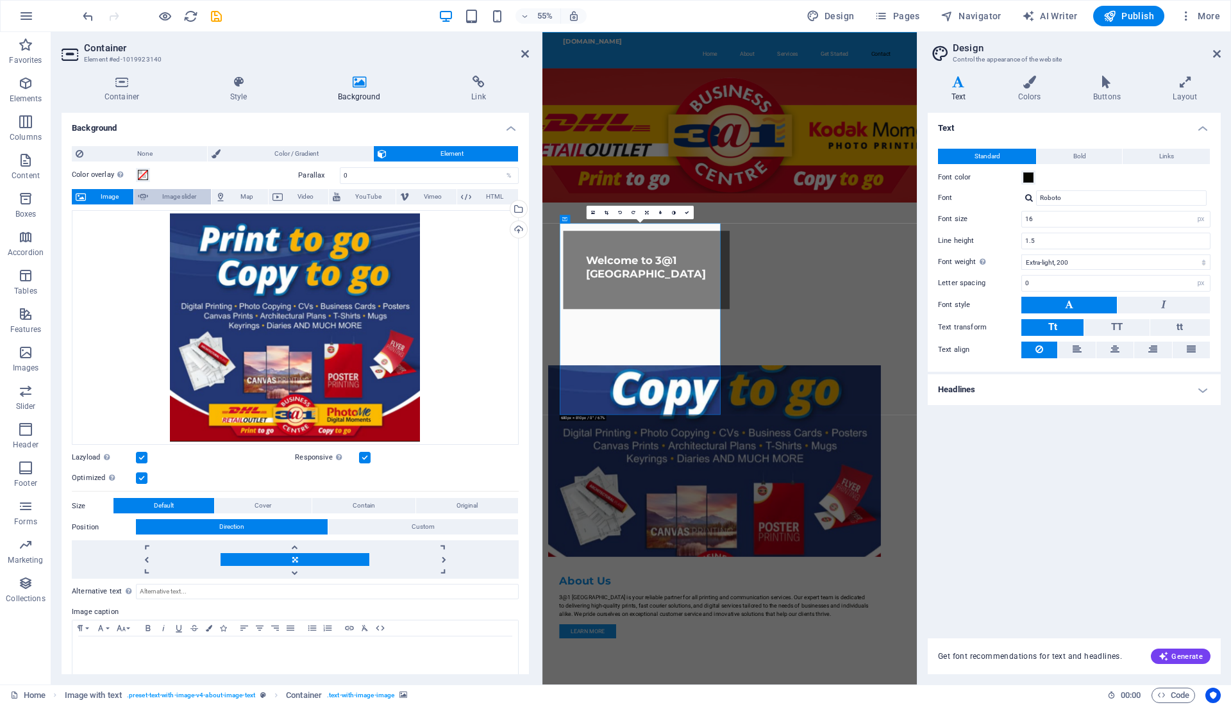
click at [153, 203] on span "Image slider" at bounding box center [180, 196] width 56 height 15
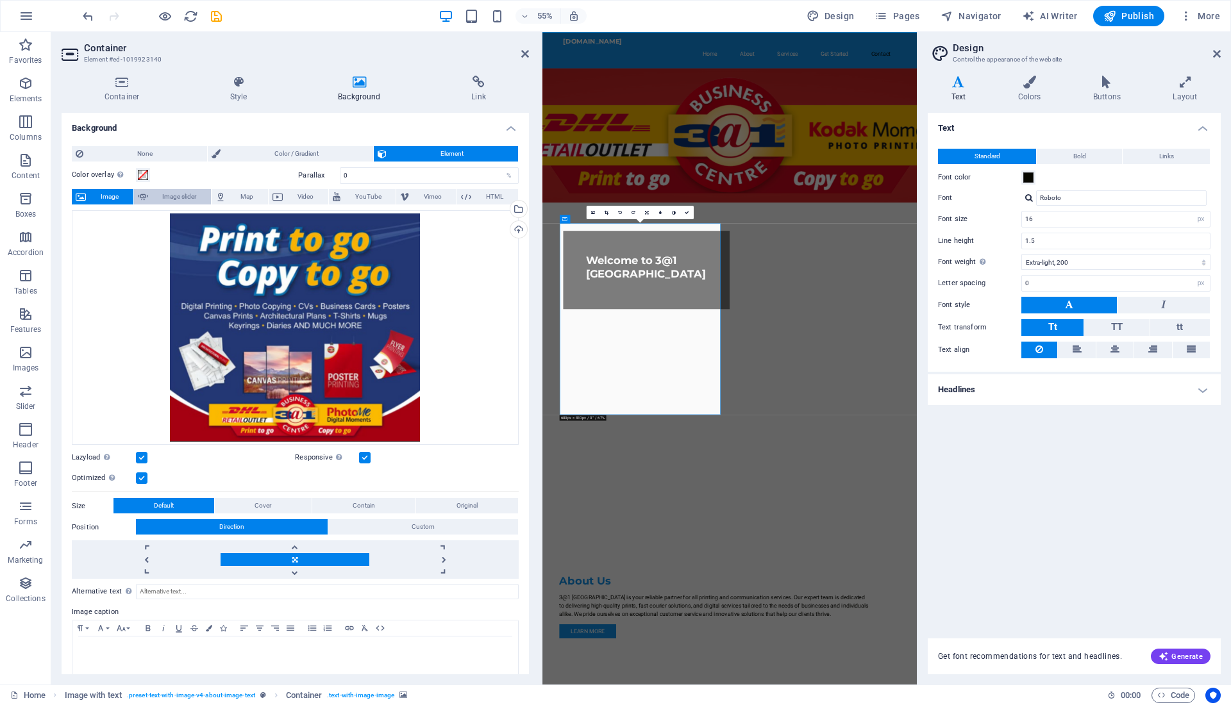
select select "ms"
select select "s"
select select "progressive"
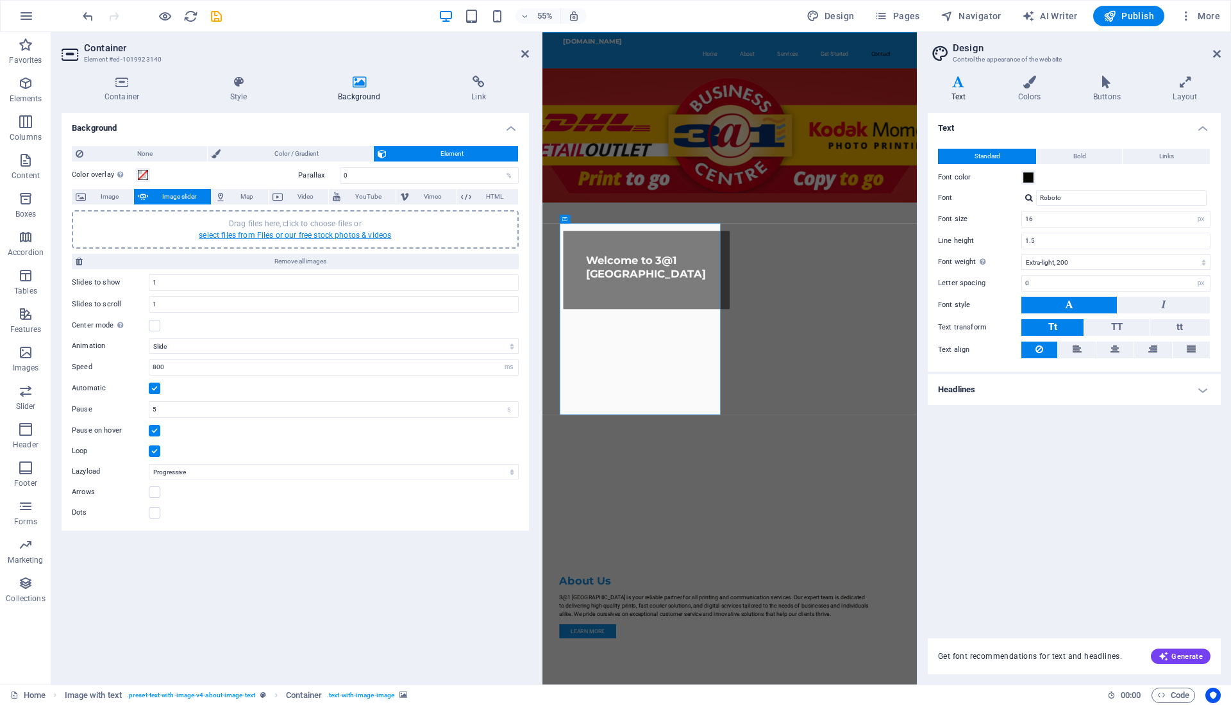
click at [274, 231] on link "select files from Files or our free stock photos & videos" at bounding box center [295, 235] width 192 height 9
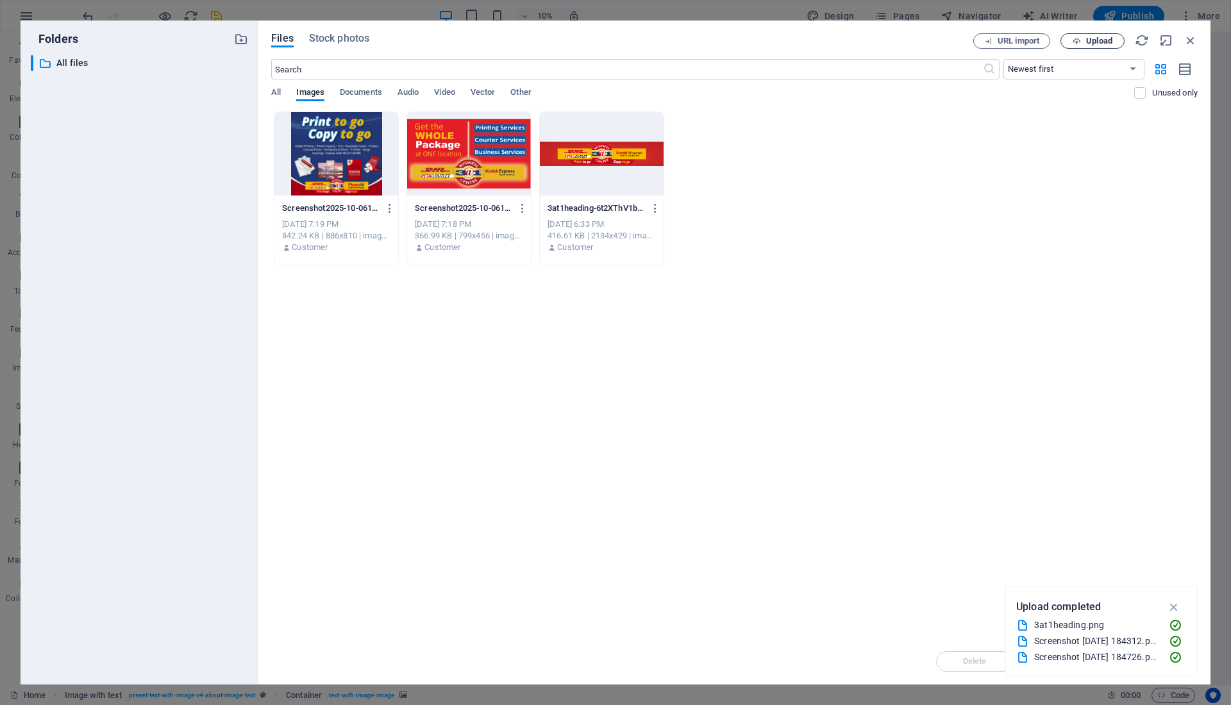
click at [1083, 37] on span "Upload" at bounding box center [1092, 41] width 53 height 8
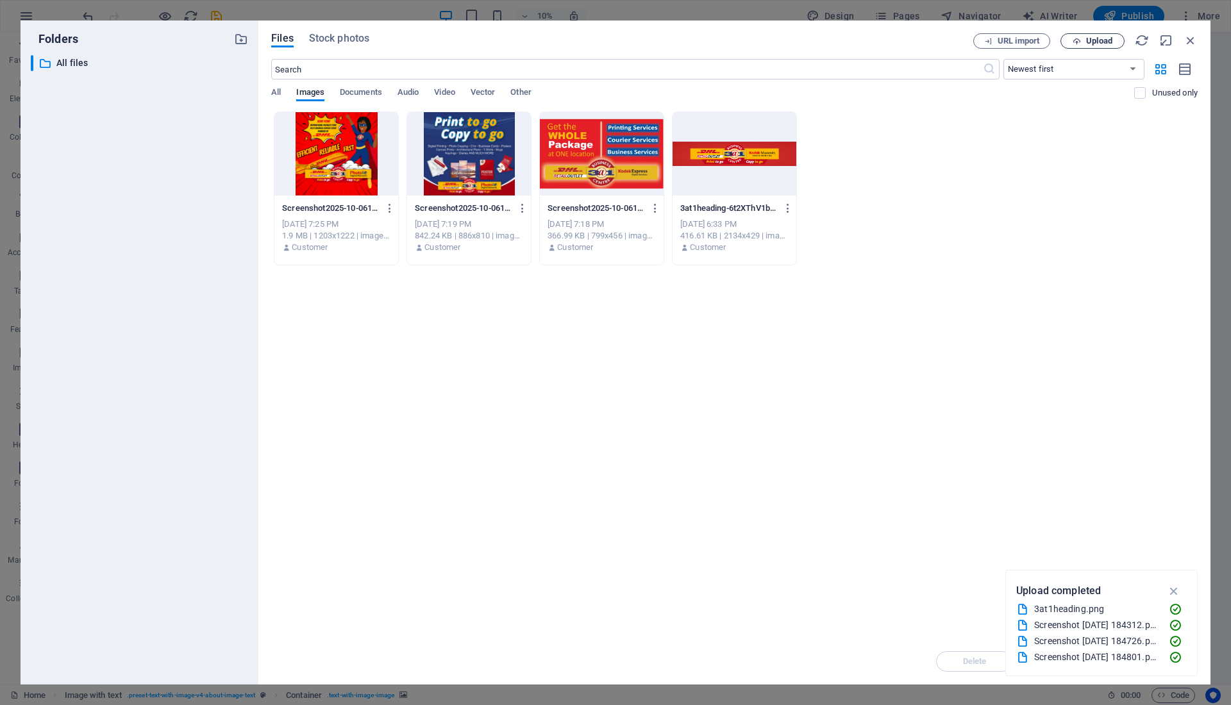
click at [1084, 38] on span "Upload" at bounding box center [1092, 41] width 53 height 8
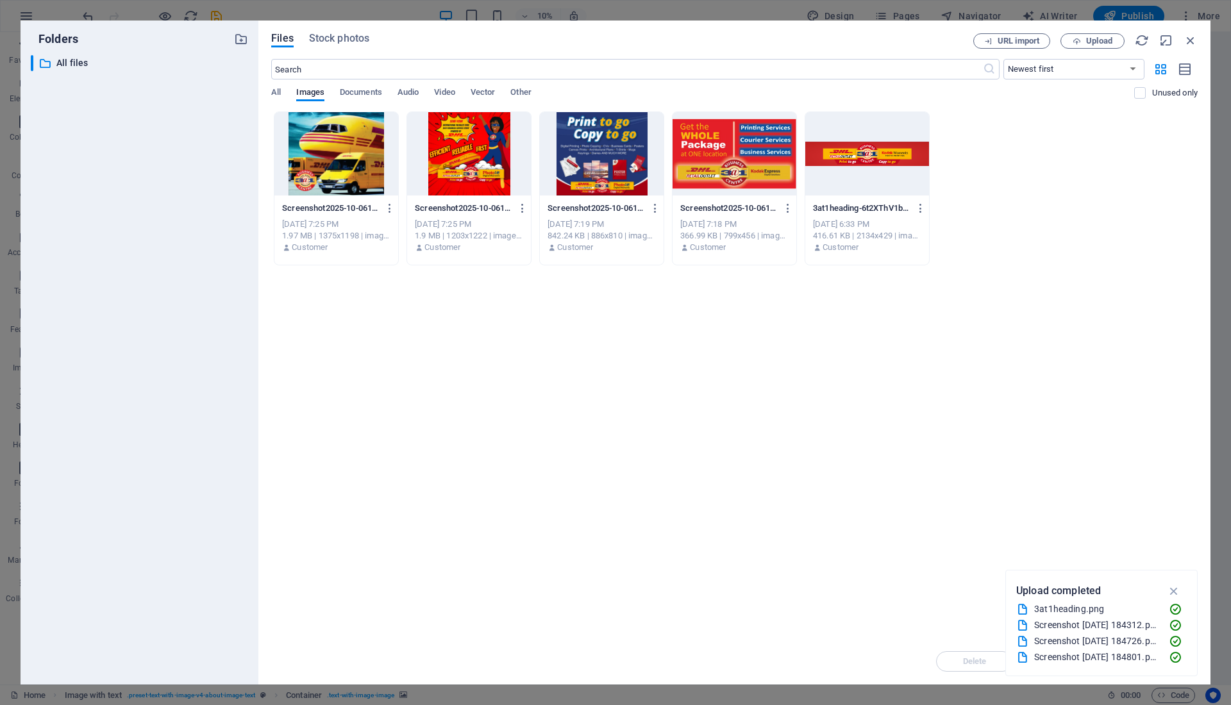
click at [361, 178] on div at bounding box center [336, 153] width 124 height 83
click at [474, 149] on div at bounding box center [469, 153] width 124 height 83
click at [349, 162] on div at bounding box center [336, 153] width 124 height 83
click at [445, 159] on div at bounding box center [469, 153] width 124 height 83
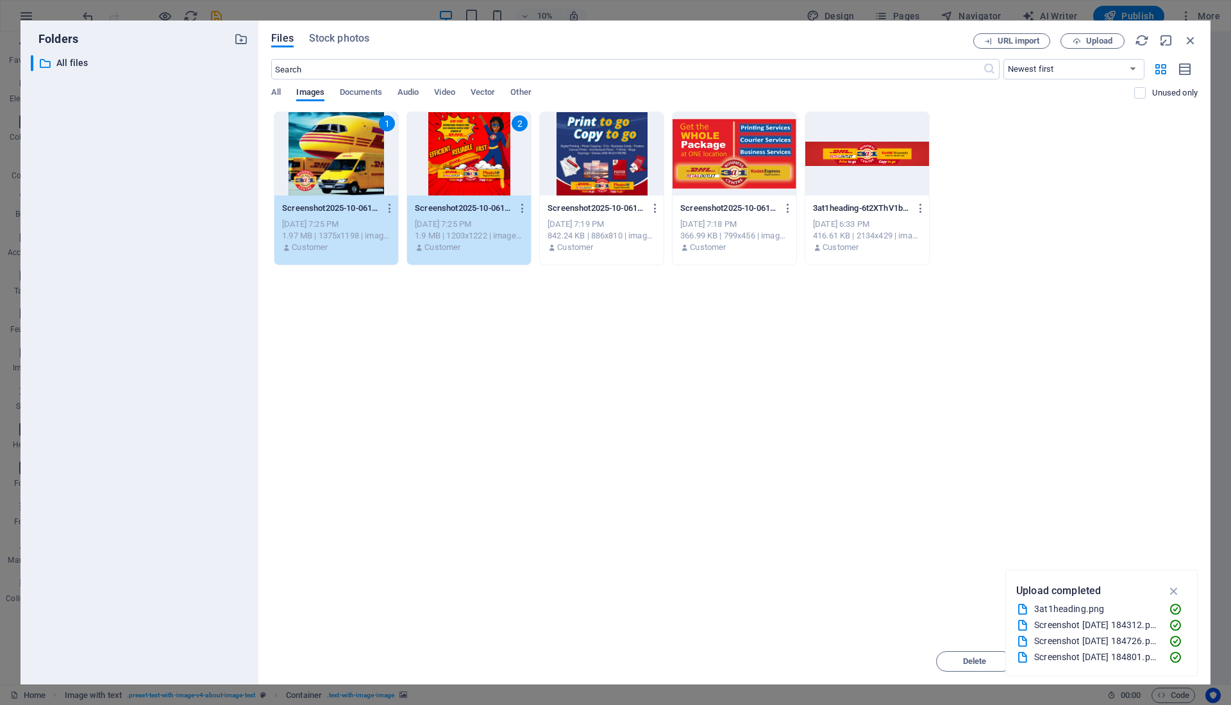
click at [556, 163] on div at bounding box center [602, 153] width 124 height 83
click at [705, 163] on div at bounding box center [734, 153] width 124 height 83
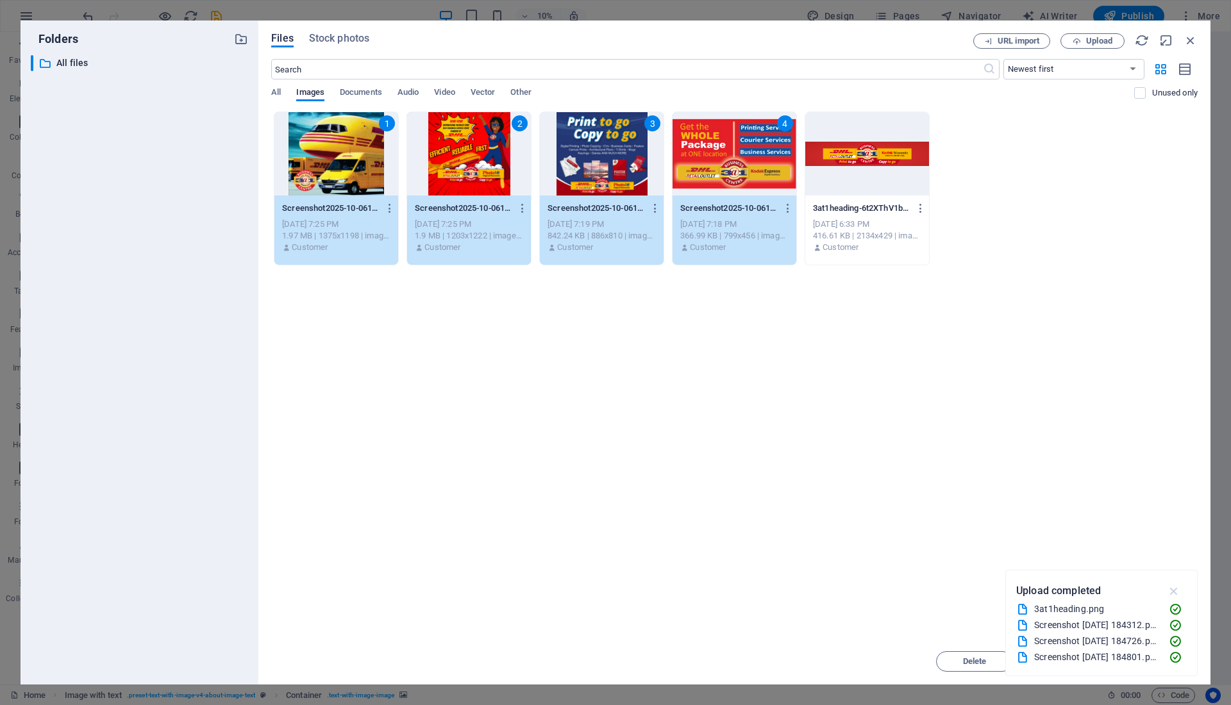
click at [1174, 587] on icon "button" at bounding box center [1173, 591] width 15 height 14
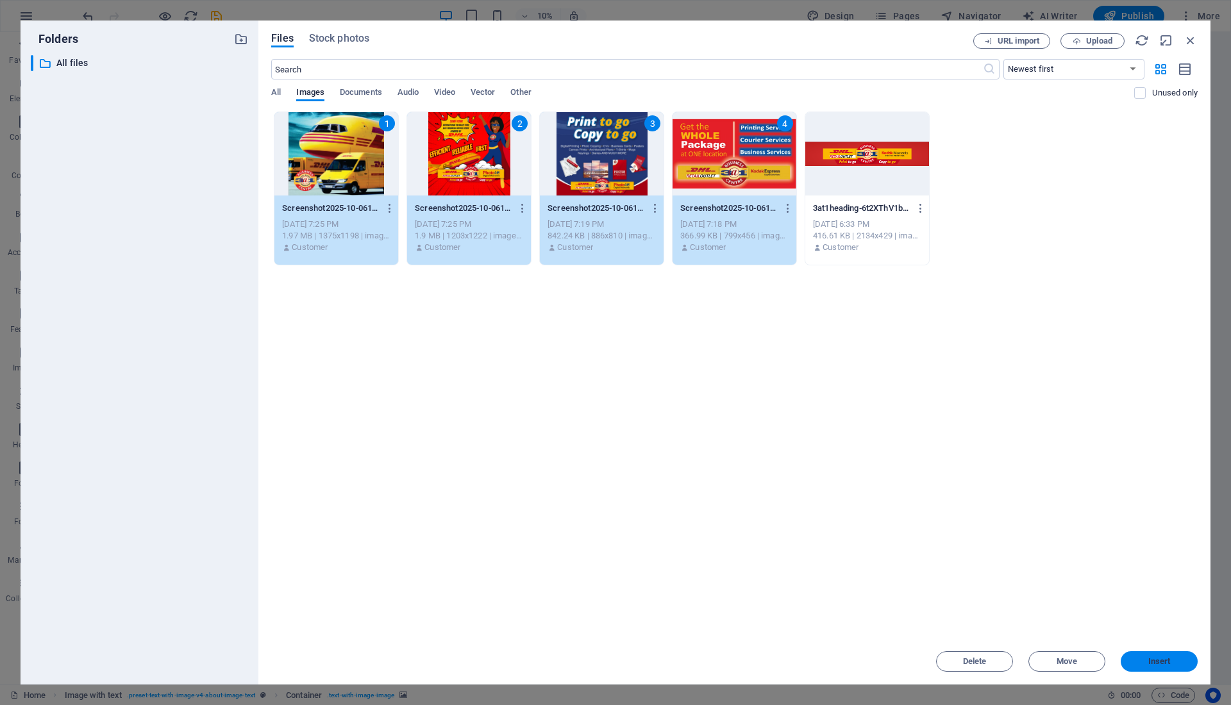
click at [1169, 658] on span "Insert" at bounding box center [1159, 662] width 22 height 8
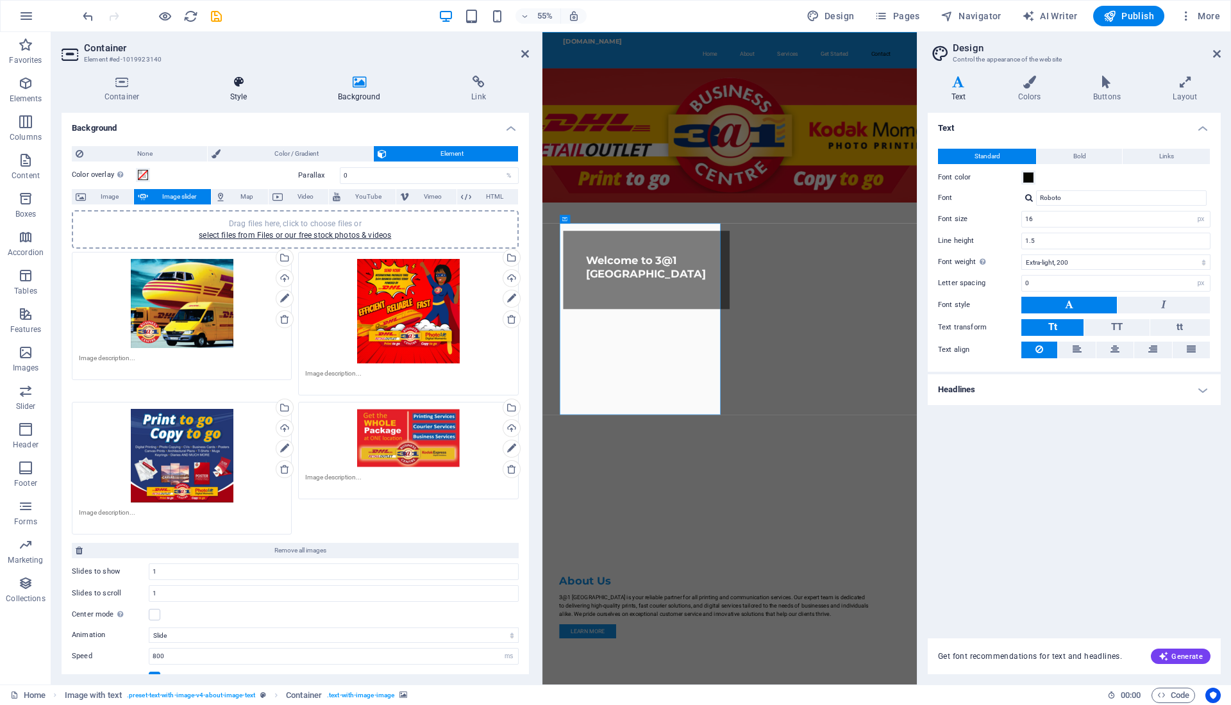
click at [242, 89] on h4 "Style" at bounding box center [241, 89] width 108 height 27
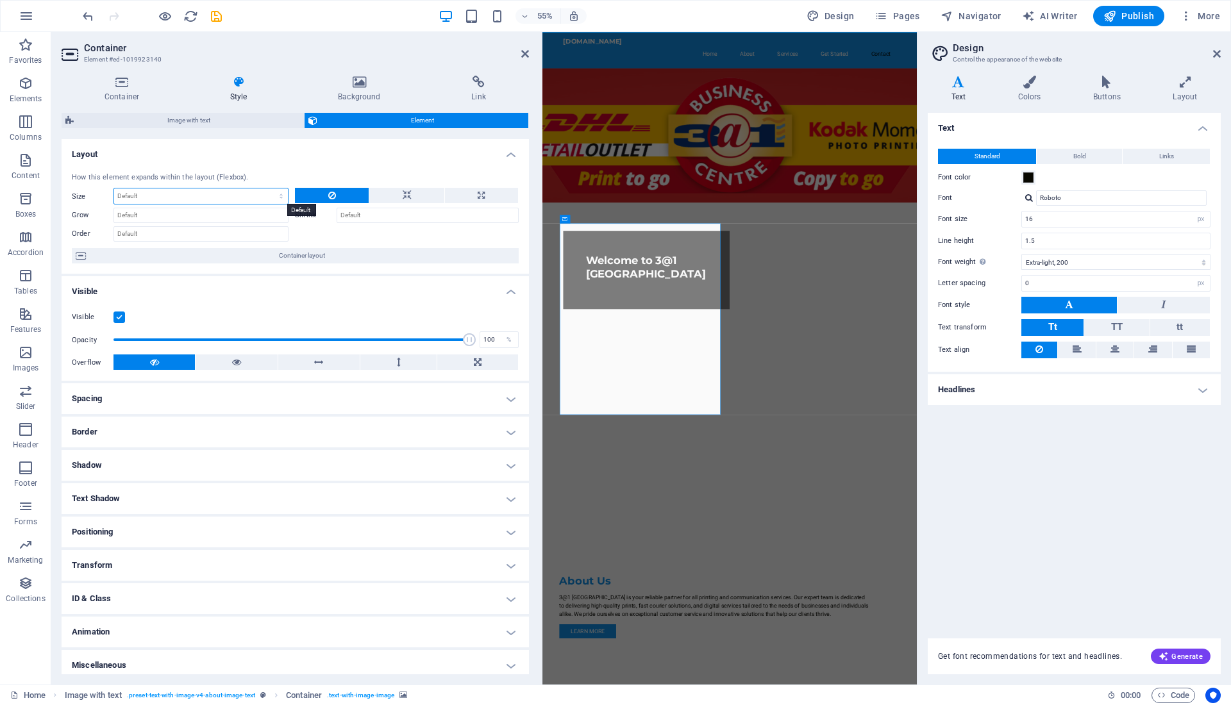
click at [155, 195] on select "Default auto px % 1/1 1/2 1/3 1/4 1/5 1/6 1/7 1/8 1/9 1/10" at bounding box center [201, 195] width 174 height 15
select select "px"
click at [269, 188] on select "Default auto px % 1/1 1/2 1/3 1/4 1/5 1/6 1/7 1/8 1/9 1/10" at bounding box center [201, 195] width 174 height 15
type input "0"
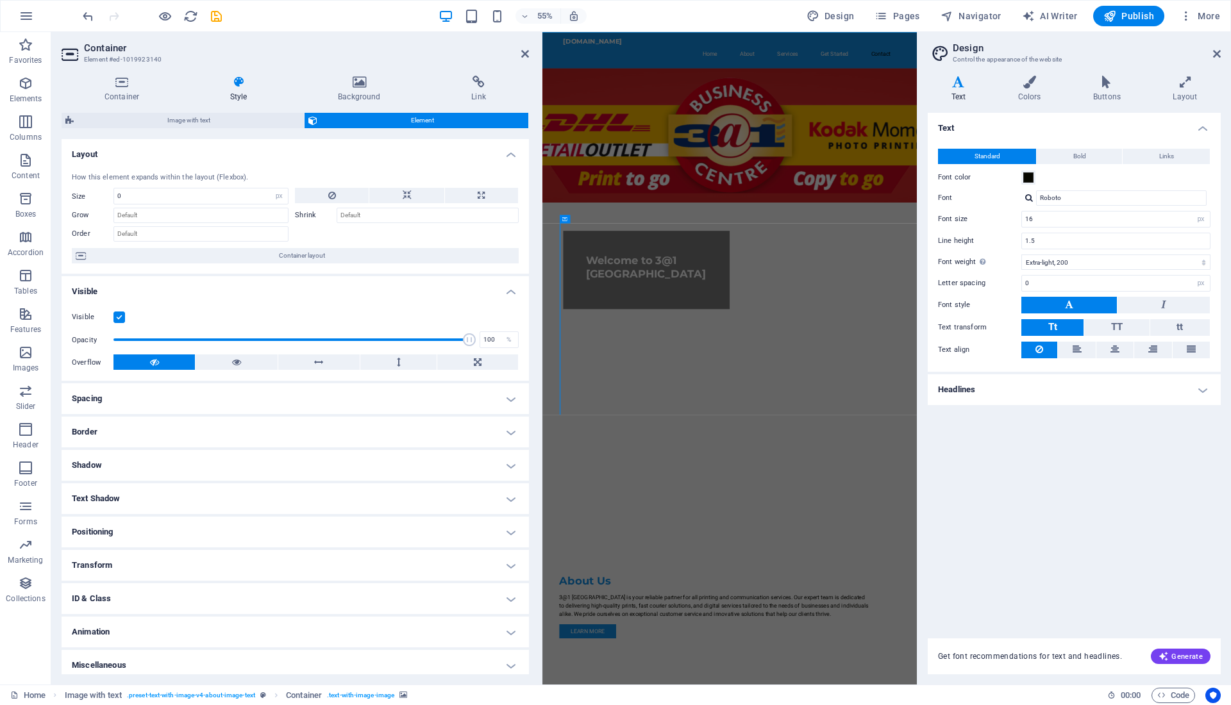
click at [178, 535] on h4 "Positioning" at bounding box center [295, 532] width 467 height 31
click at [123, 79] on icon at bounding box center [122, 82] width 120 height 13
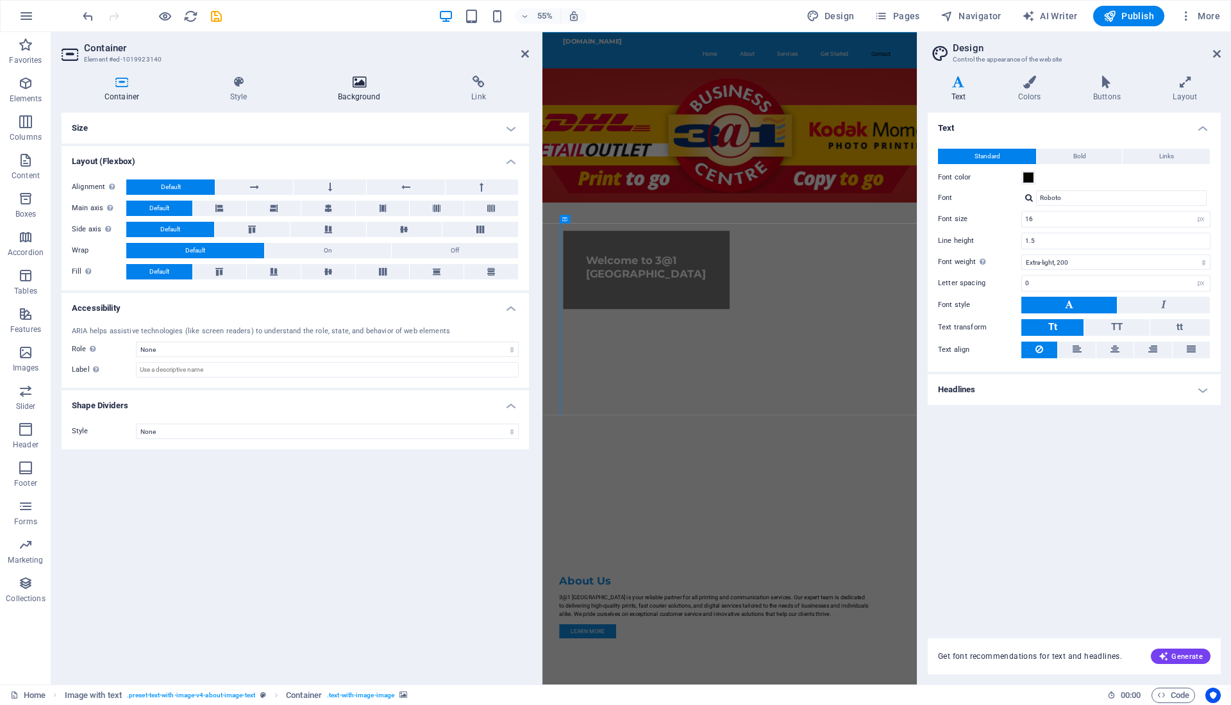
click at [368, 85] on icon at bounding box center [359, 82] width 128 height 13
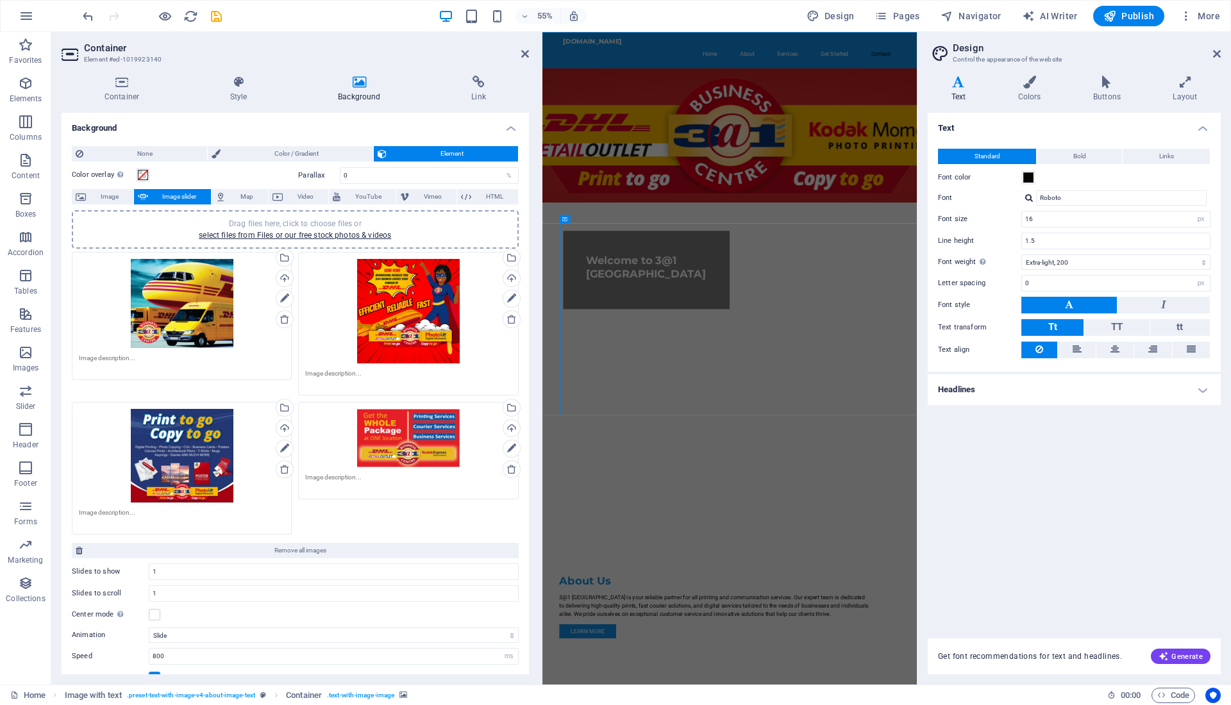
click at [192, 321] on div "Drag files here, click to choose files or select files from Files or our free s…" at bounding box center [182, 303] width 206 height 89
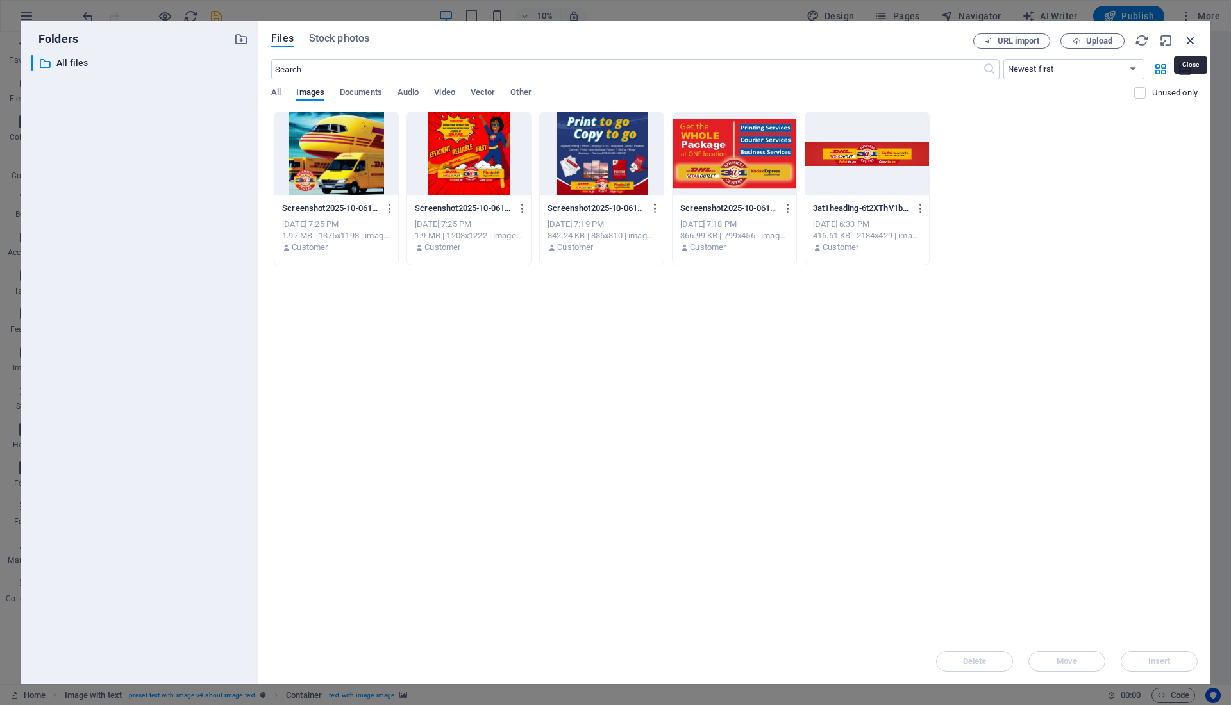
click at [1188, 40] on icon "button" at bounding box center [1190, 40] width 14 height 14
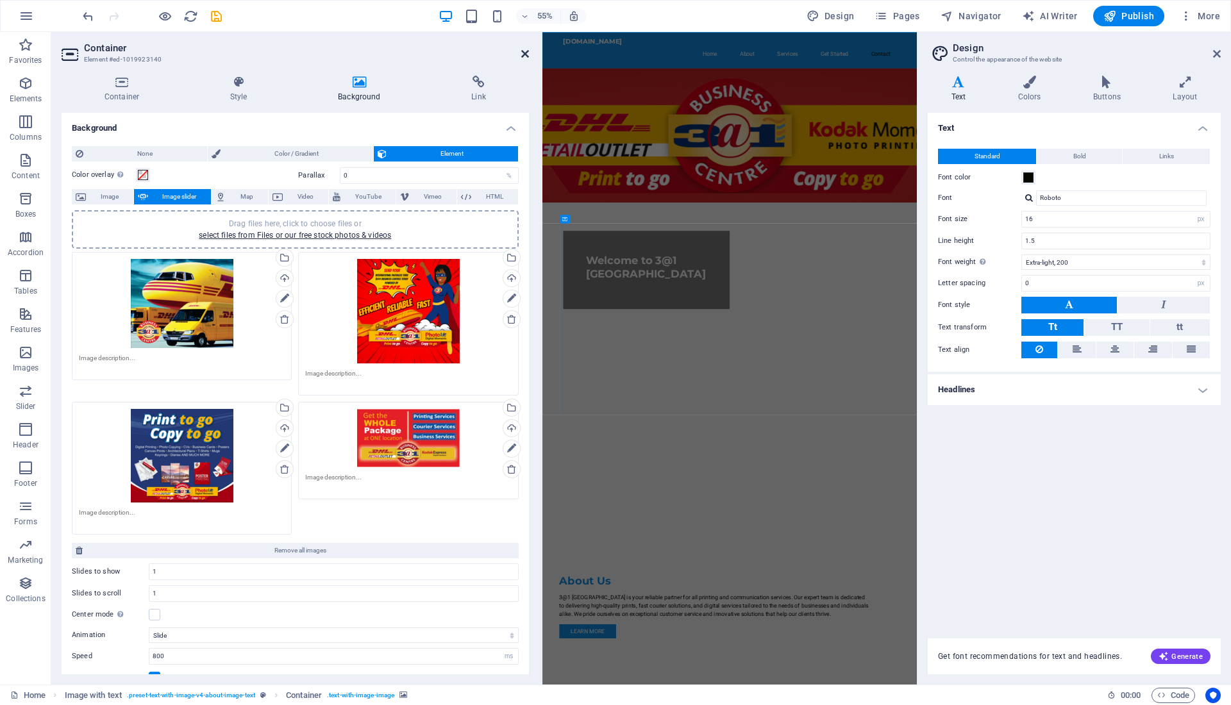
click at [523, 53] on icon at bounding box center [525, 54] width 8 height 10
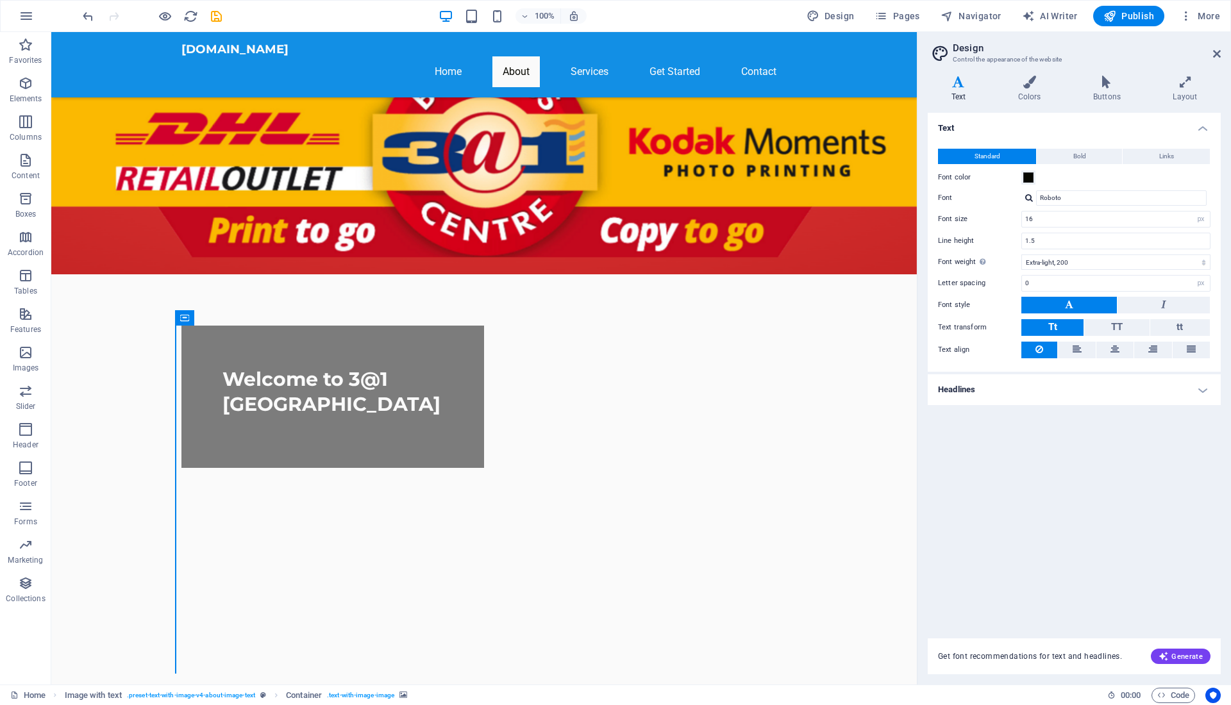
scroll to position [199, 0]
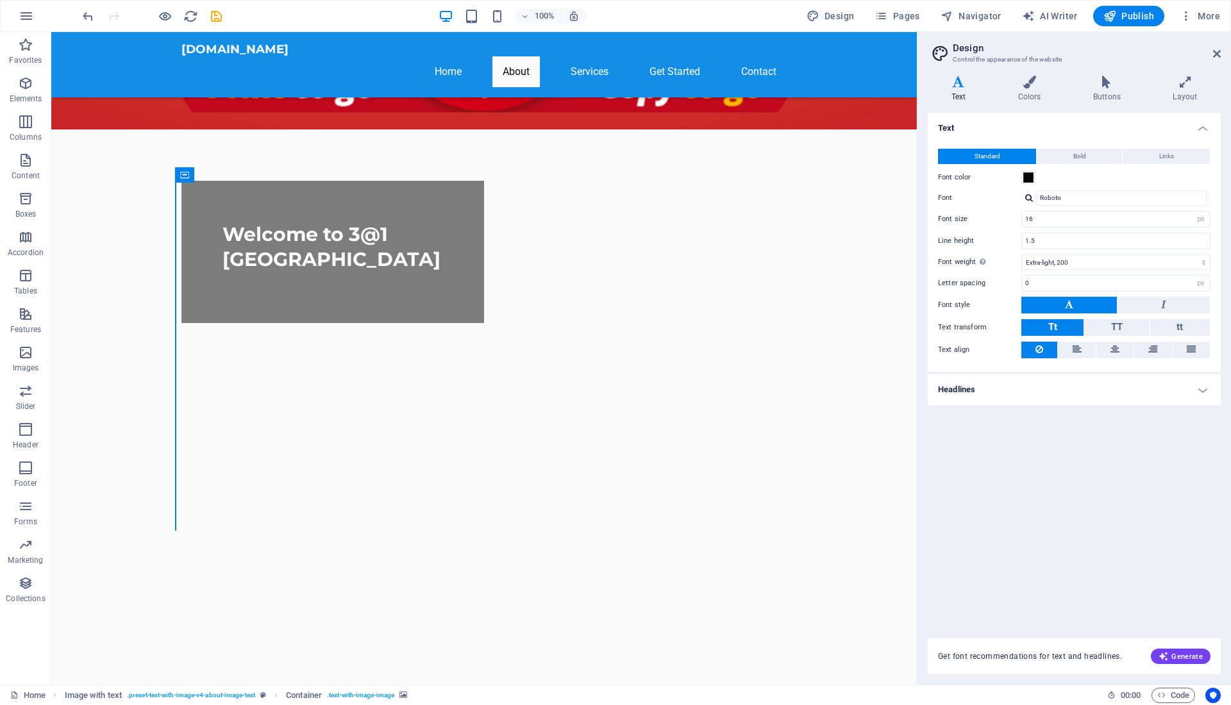
drag, startPoint x: 915, startPoint y: 220, endPoint x: 984, endPoint y: 311, distance: 114.7
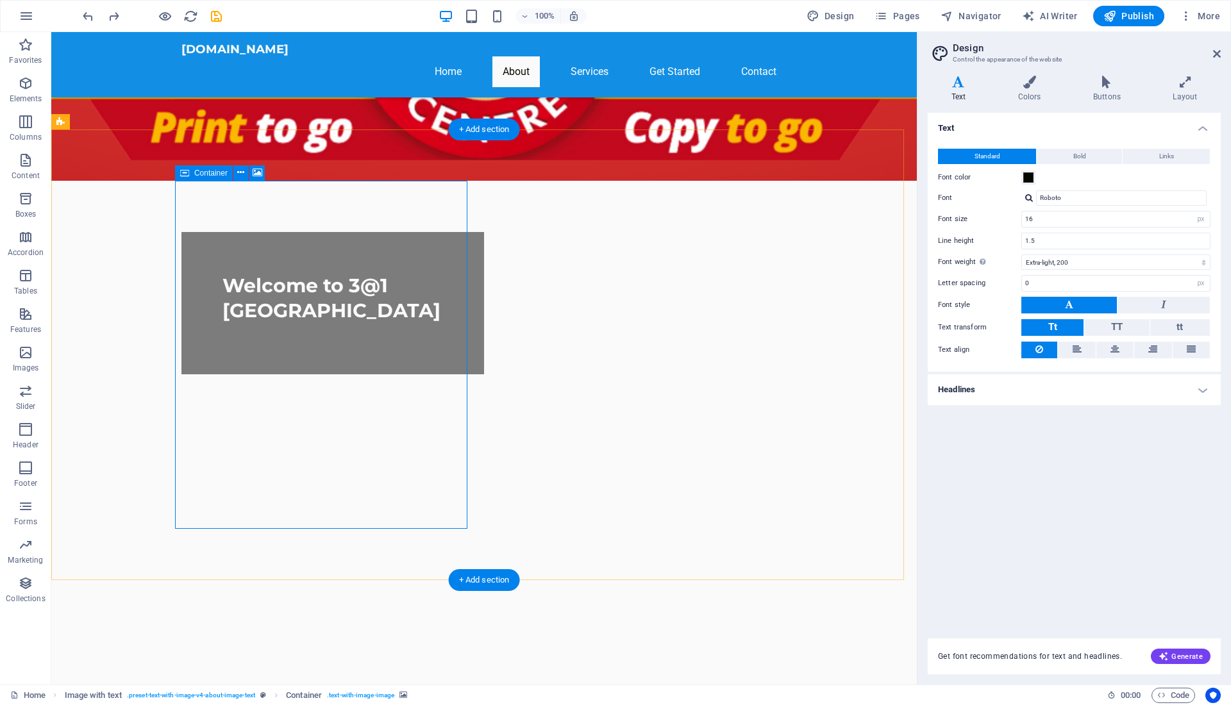
click at [240, 175] on icon at bounding box center [240, 172] width 7 height 13
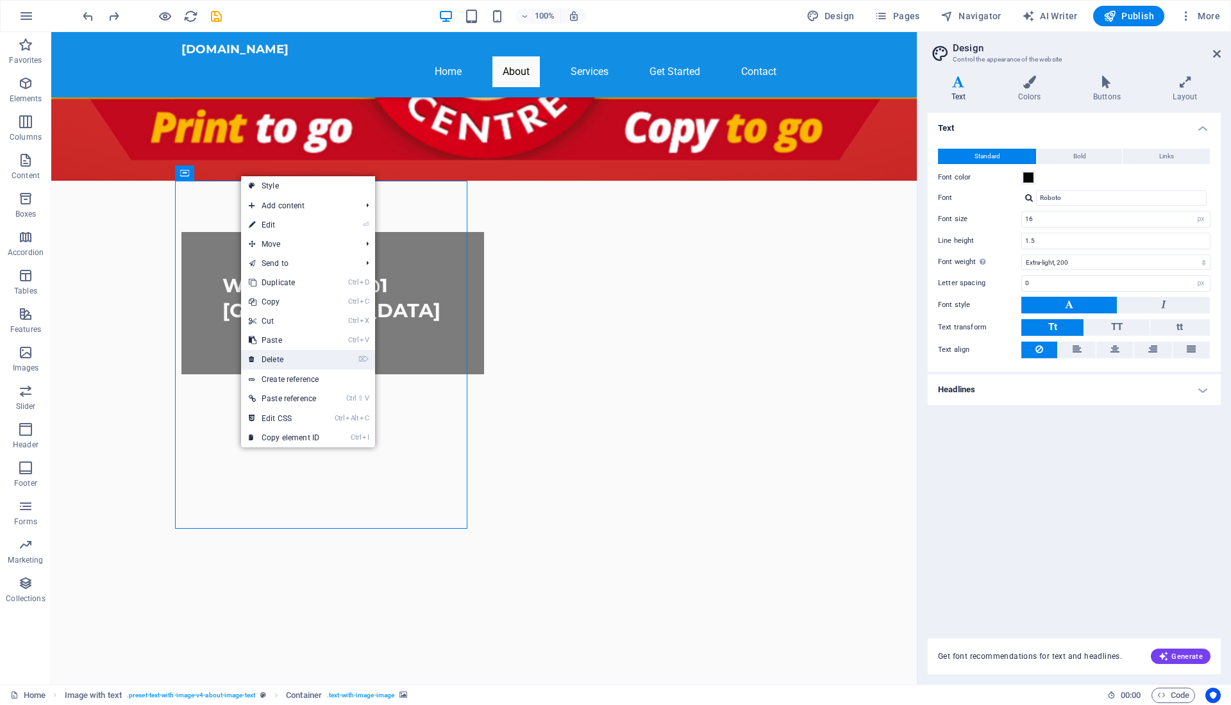
click at [284, 358] on link "⌦ Delete" at bounding box center [284, 359] width 86 height 19
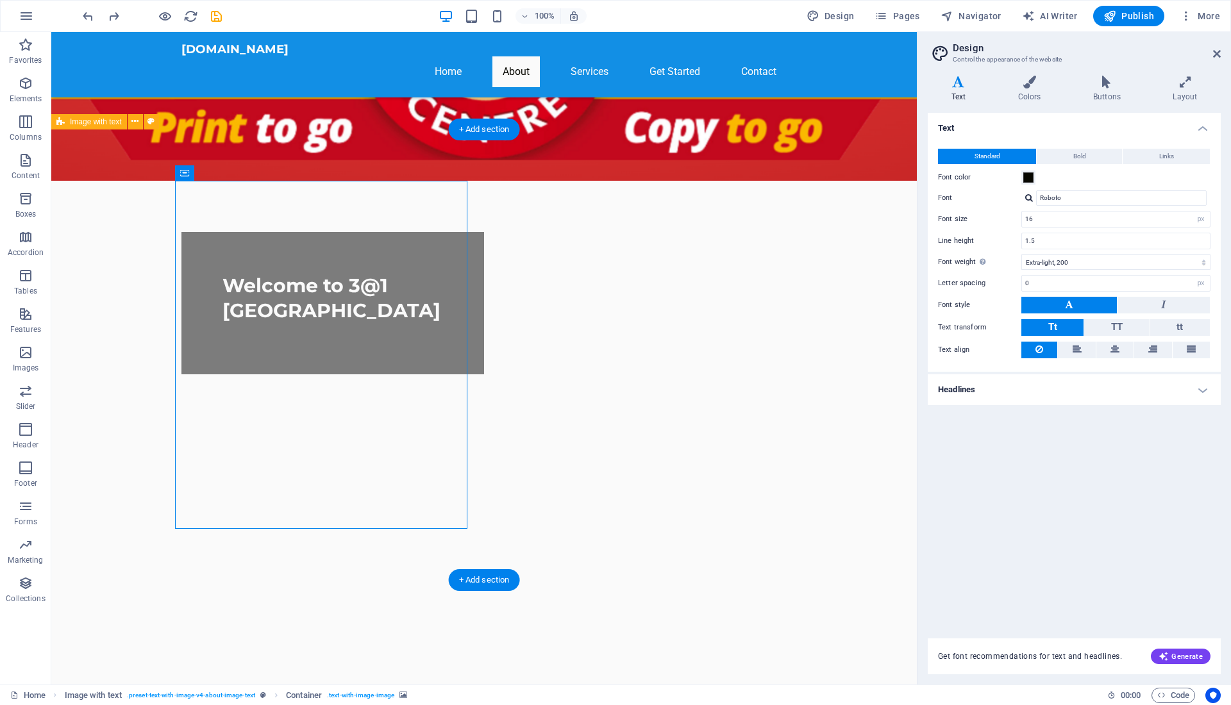
select select "ms"
select select "s"
select select "progressive"
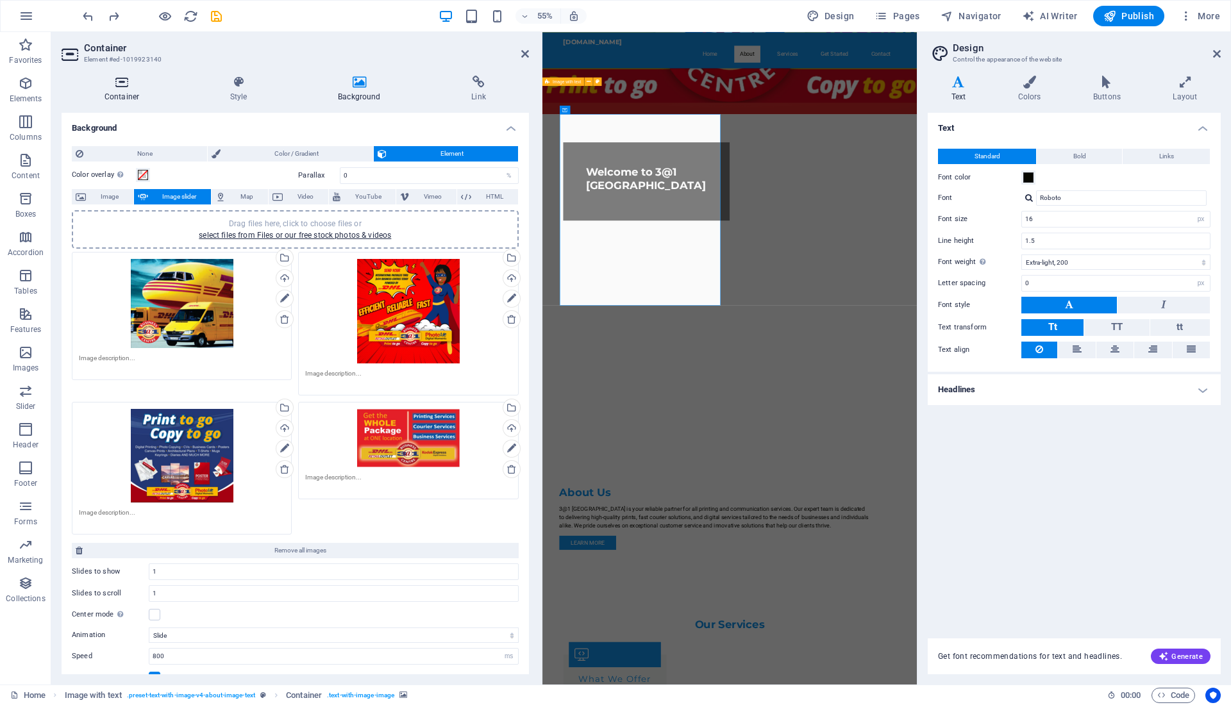
click at [124, 85] on icon at bounding box center [122, 82] width 120 height 13
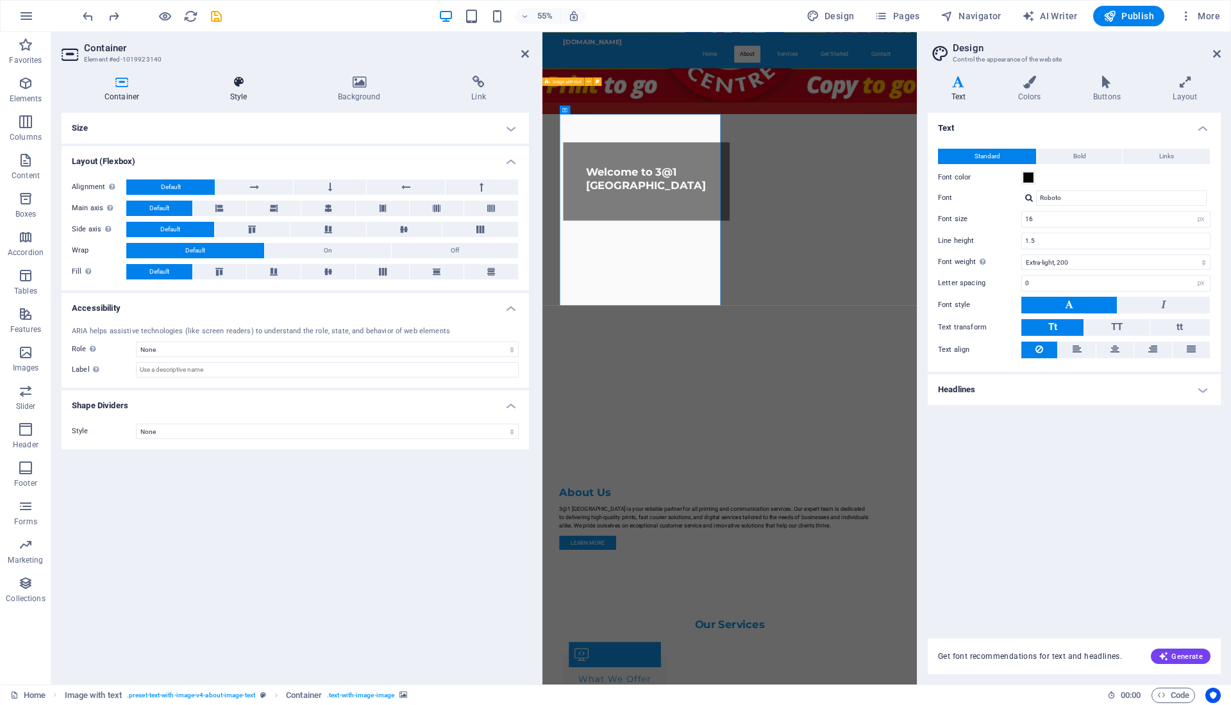
click at [241, 88] on icon at bounding box center [238, 82] width 103 height 13
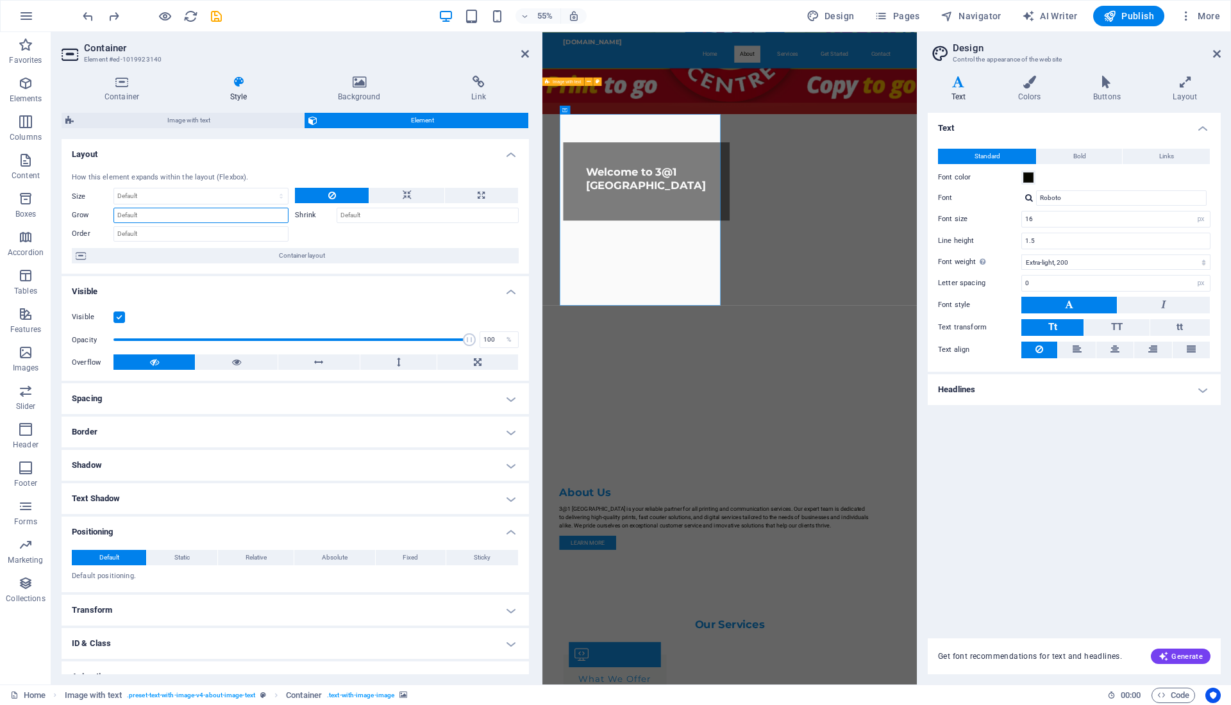
click at [189, 217] on input "Grow" at bounding box center [200, 215] width 175 height 15
click at [204, 195] on select "Default auto px % 1/1 1/2 1/3 1/4 1/5 1/6 1/7 1/8 1/9 1/10" at bounding box center [201, 195] width 174 height 15
select select "px"
click at [269, 188] on select "Default auto px % 1/1 1/2 1/3 1/4 1/5 1/6 1/7 1/8 1/9 1/10" at bounding box center [201, 195] width 174 height 15
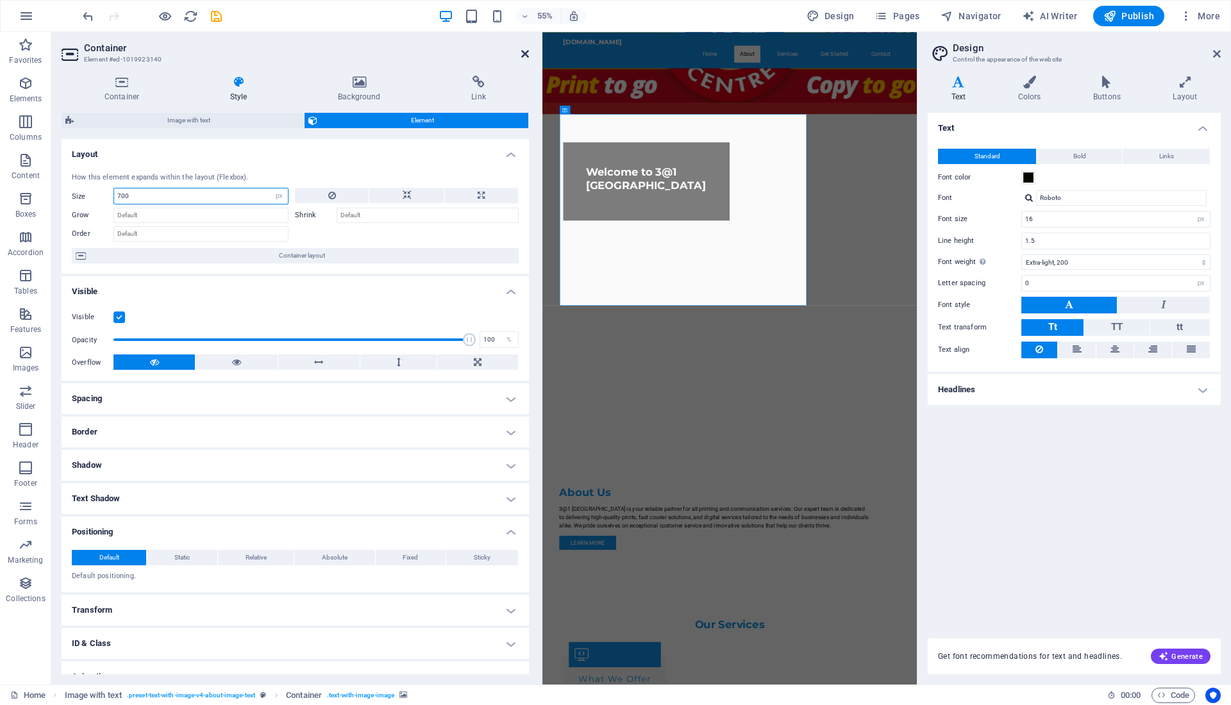
type input "700"
click at [525, 54] on icon at bounding box center [525, 54] width 8 height 10
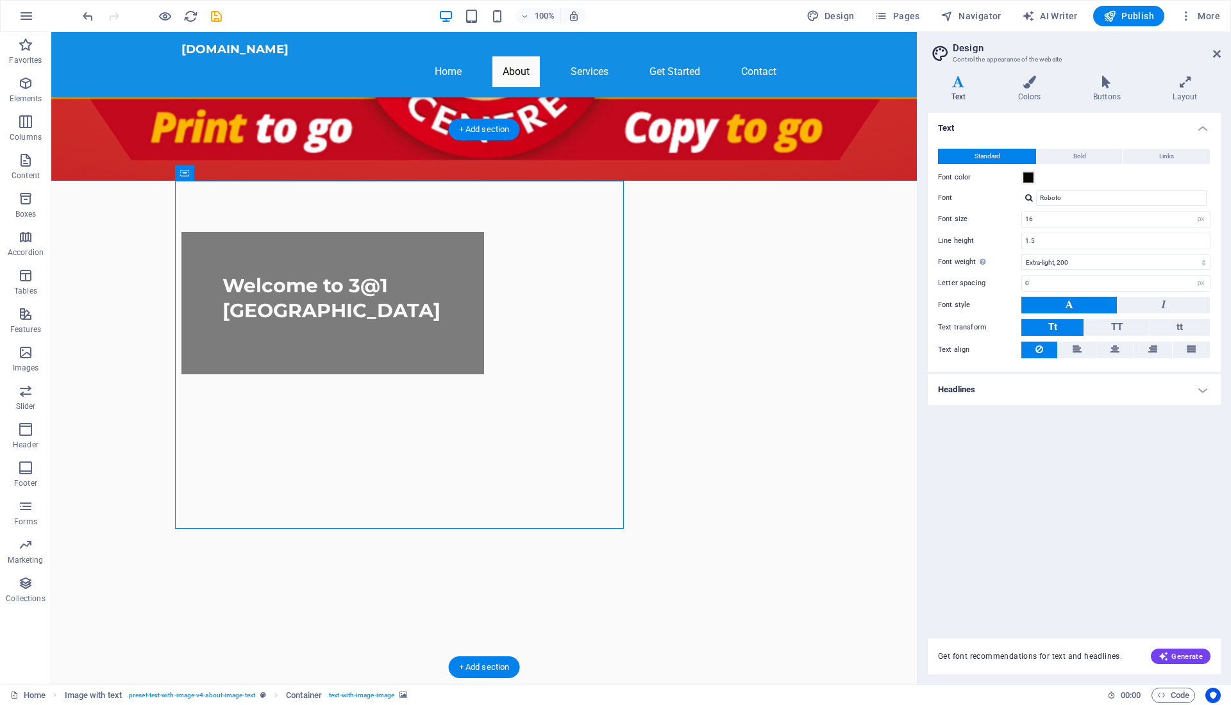
click at [240, 172] on icon at bounding box center [240, 172] width 7 height 13
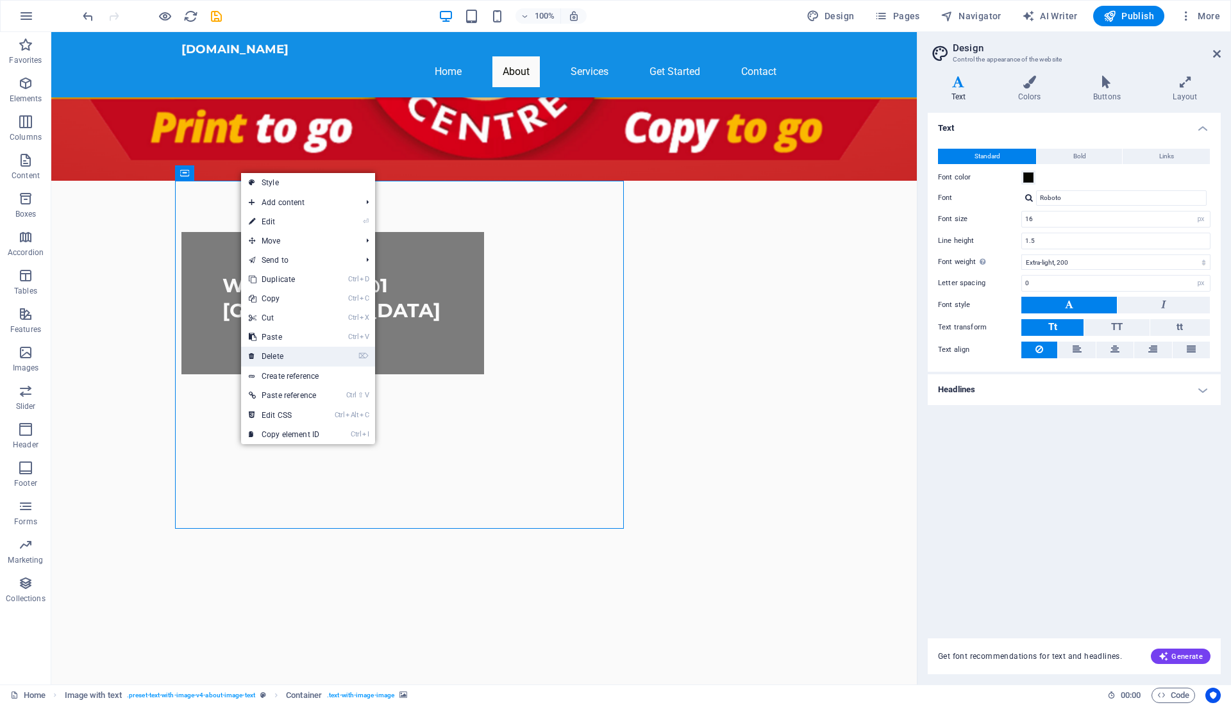
click at [293, 351] on link "⌦ Delete" at bounding box center [284, 356] width 86 height 19
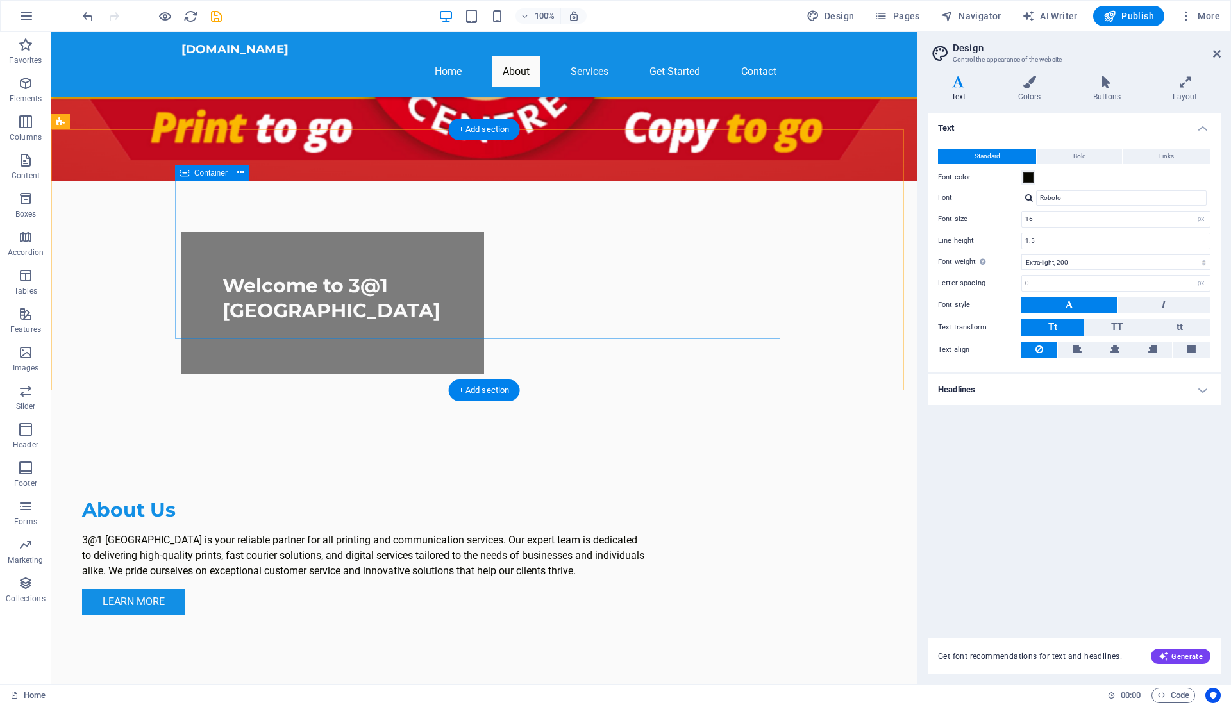
click at [667, 477] on div "About Us 3@1 New Market Mall is your reliable partner for all printing and comm…" at bounding box center [364, 556] width 605 height 158
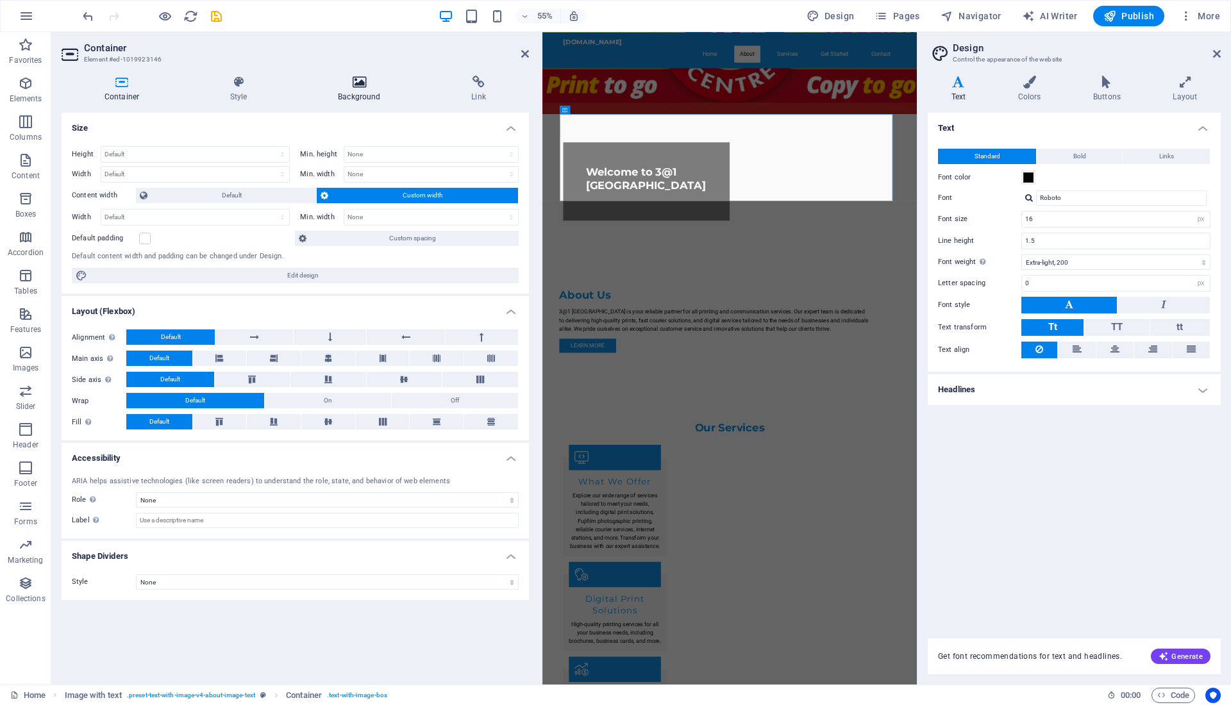
click at [374, 94] on h4 "Background" at bounding box center [361, 89] width 133 height 27
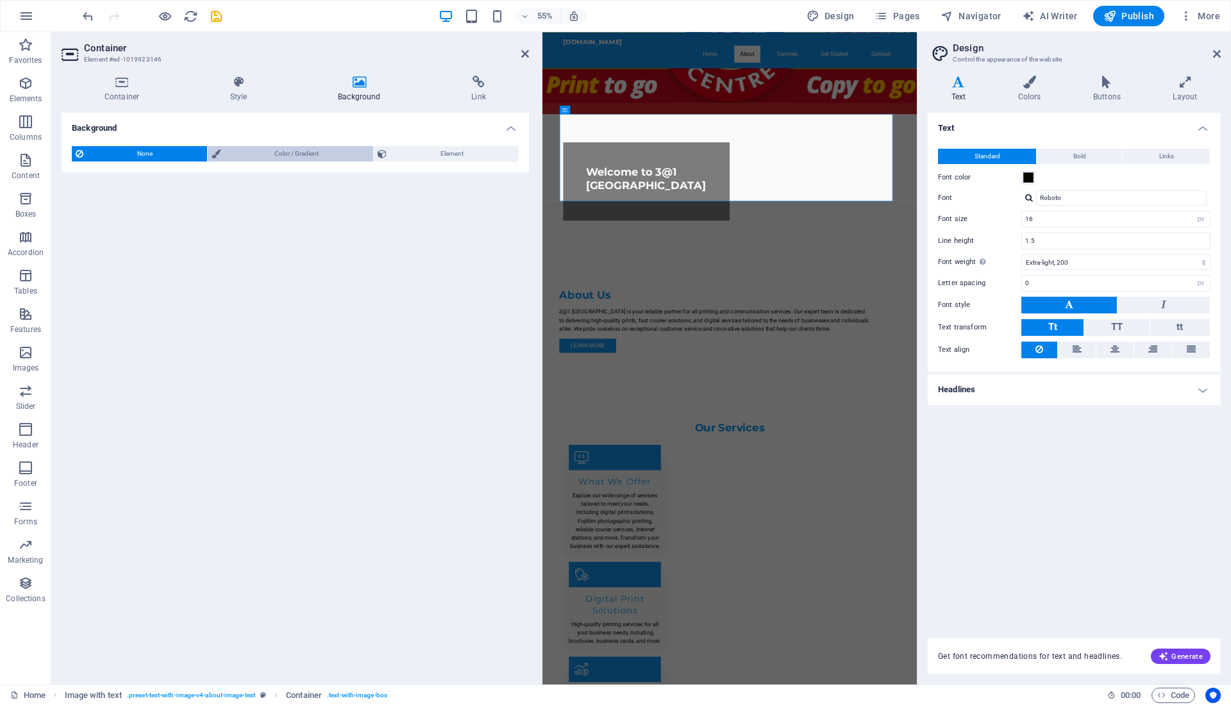
click at [281, 151] on span "Color / Gradient" at bounding box center [296, 153] width 145 height 15
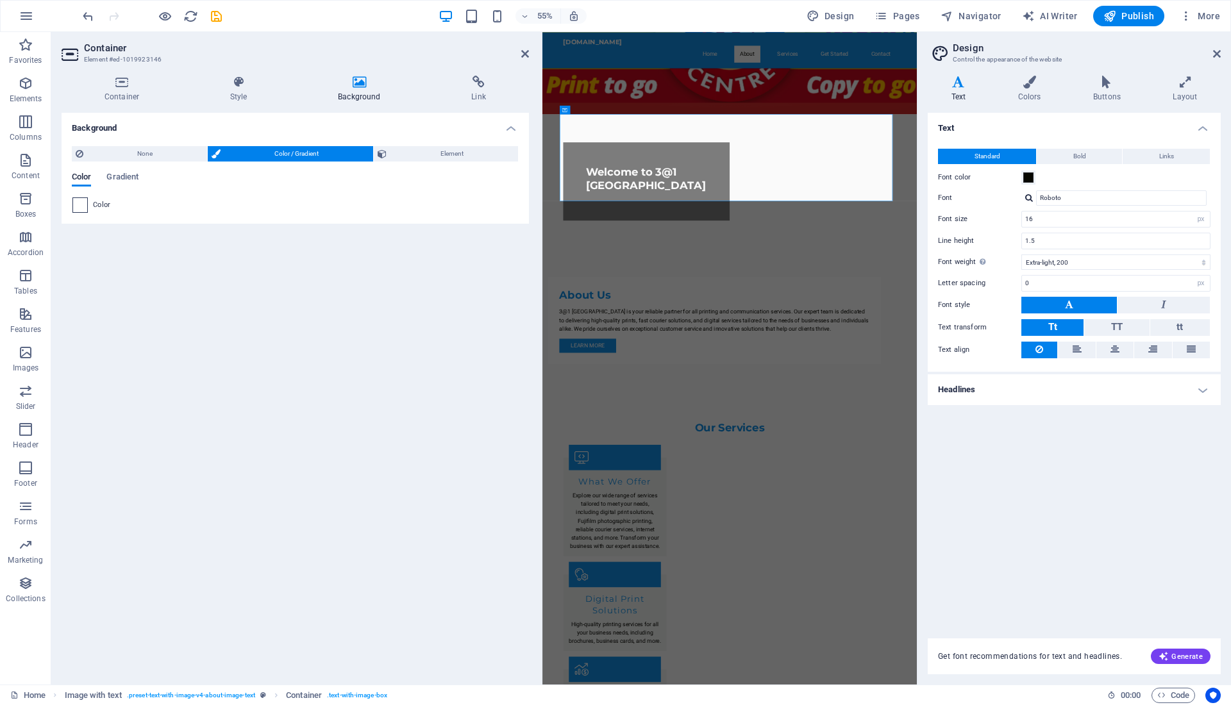
click at [78, 208] on span at bounding box center [80, 205] width 14 height 14
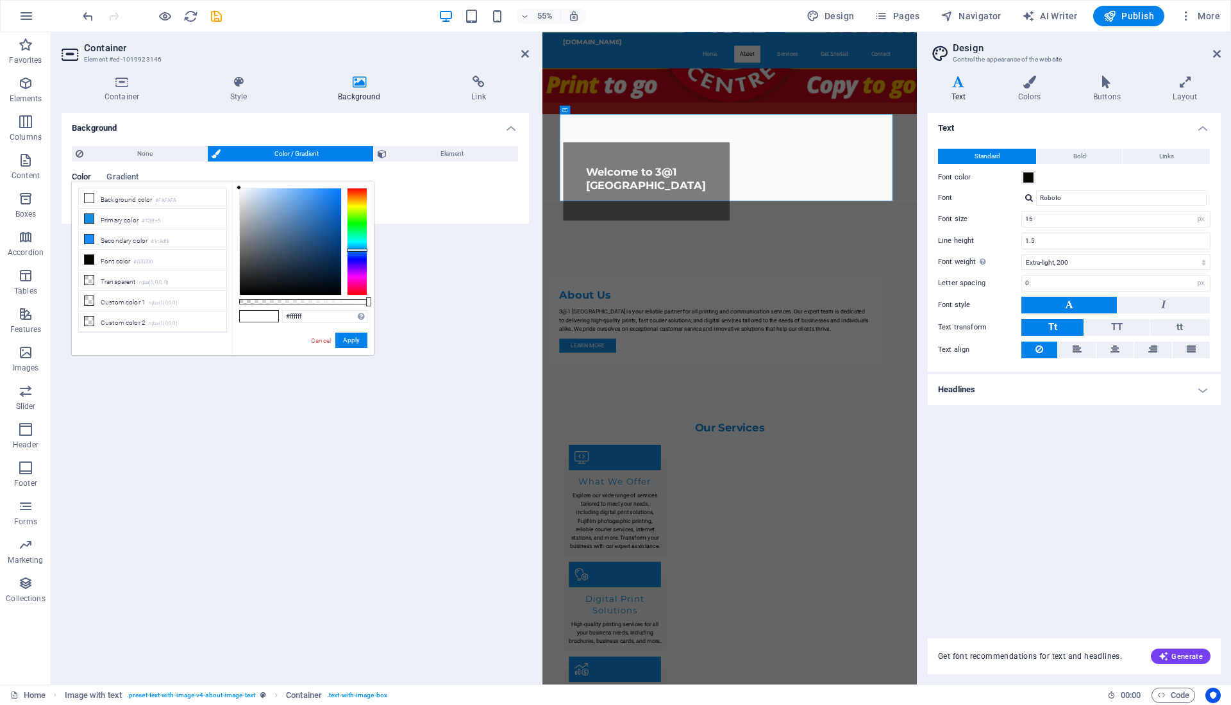
click at [359, 250] on div at bounding box center [357, 242] width 21 height 108
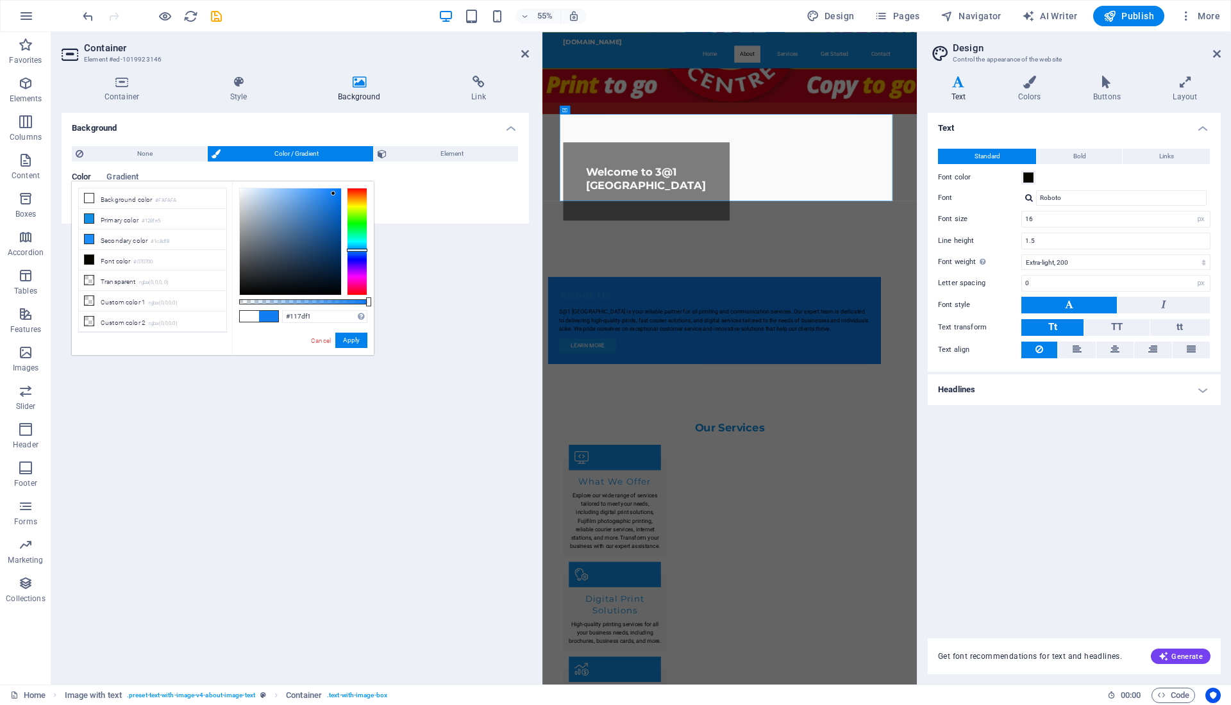
click at [333, 194] on div at bounding box center [290, 241] width 101 height 106
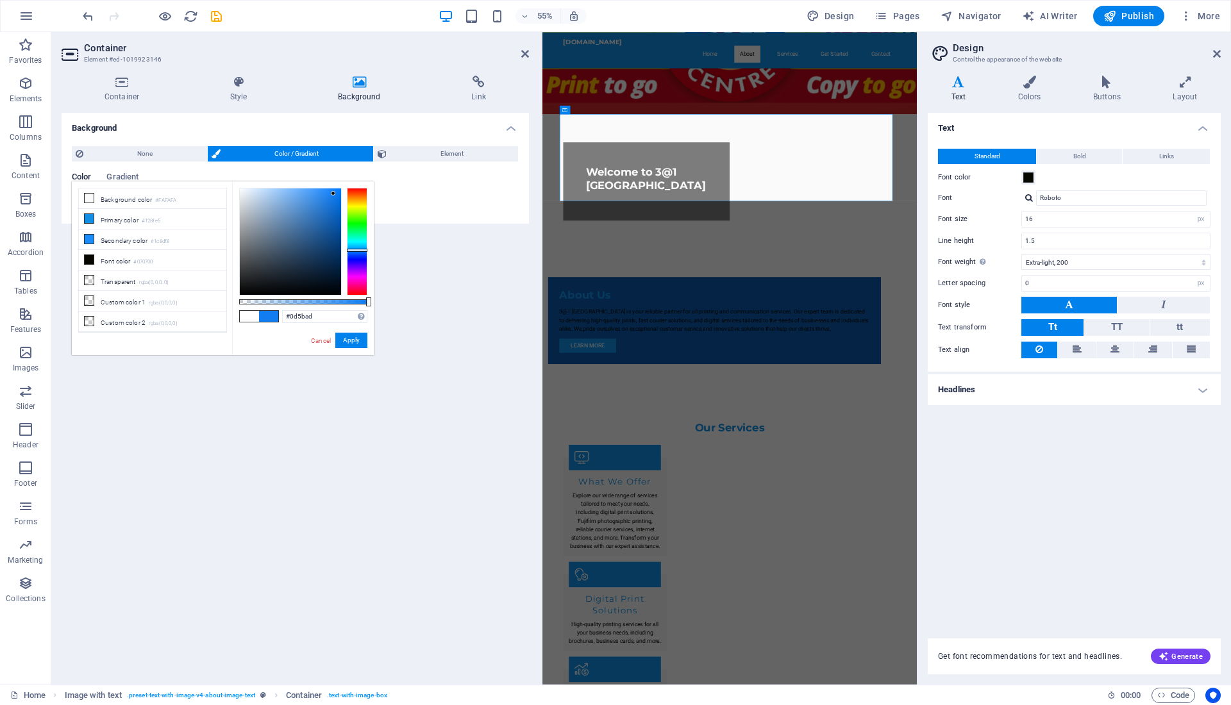
click at [333, 222] on div at bounding box center [290, 241] width 101 height 106
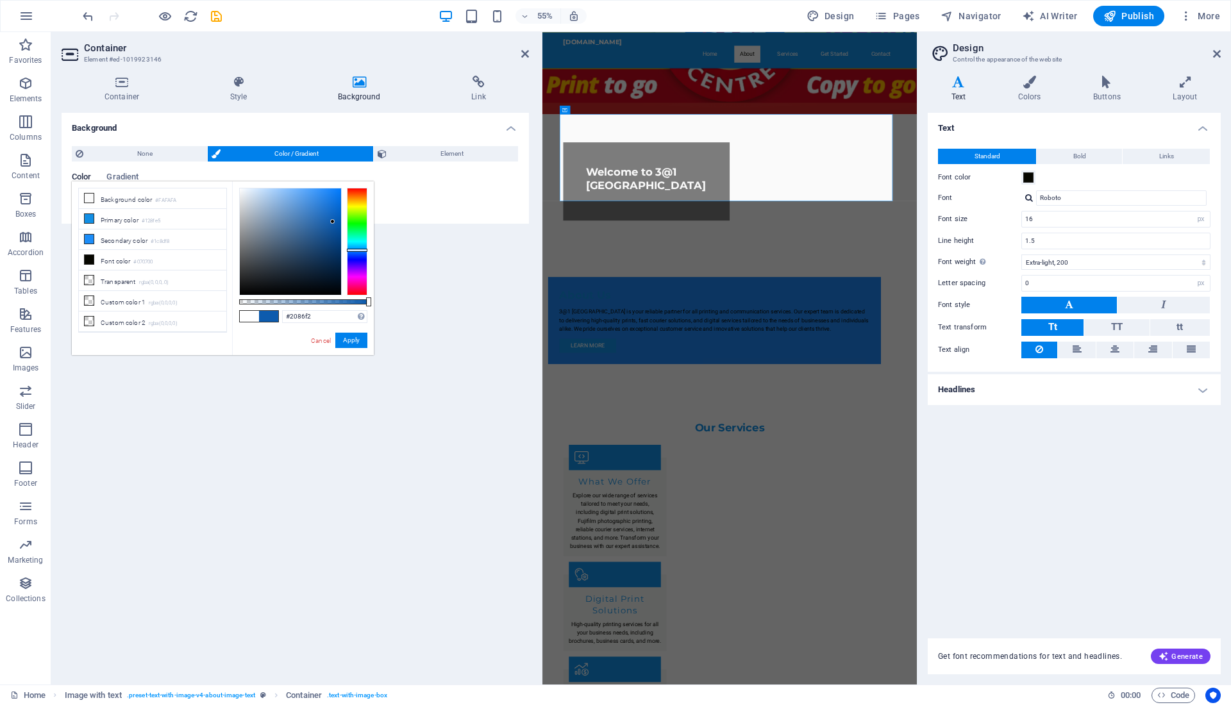
click at [327, 193] on div at bounding box center [290, 241] width 101 height 106
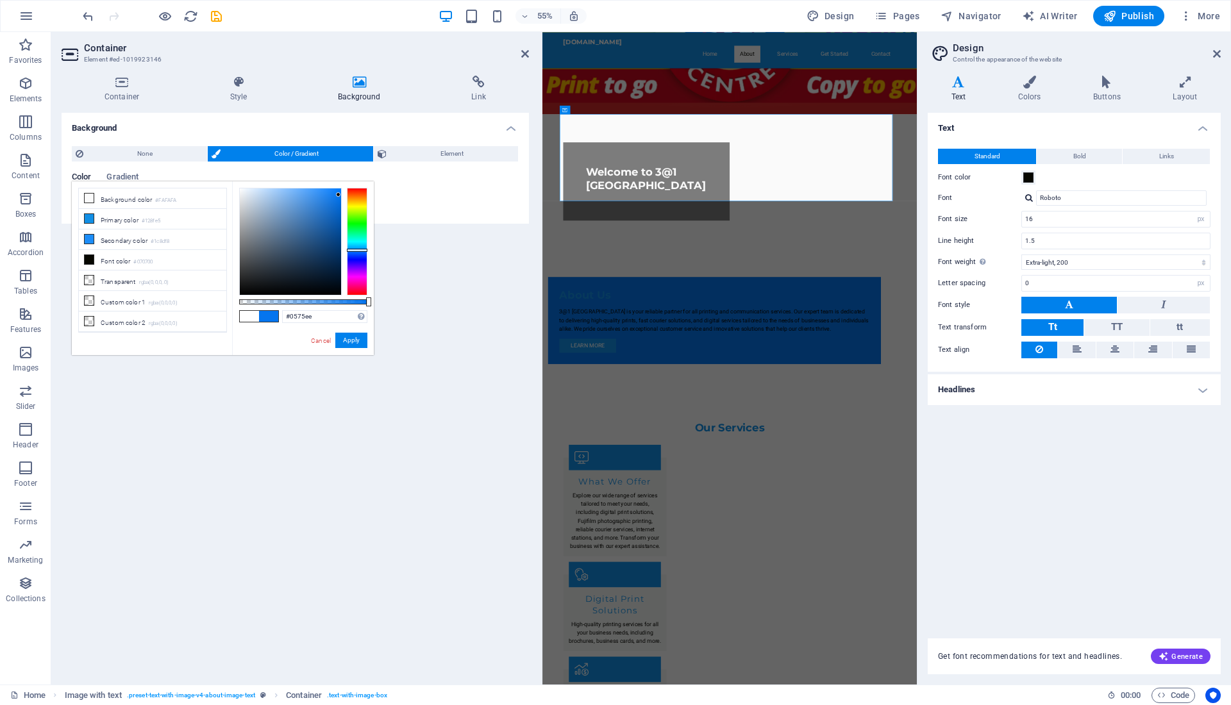
click at [338, 195] on div at bounding box center [290, 241] width 101 height 106
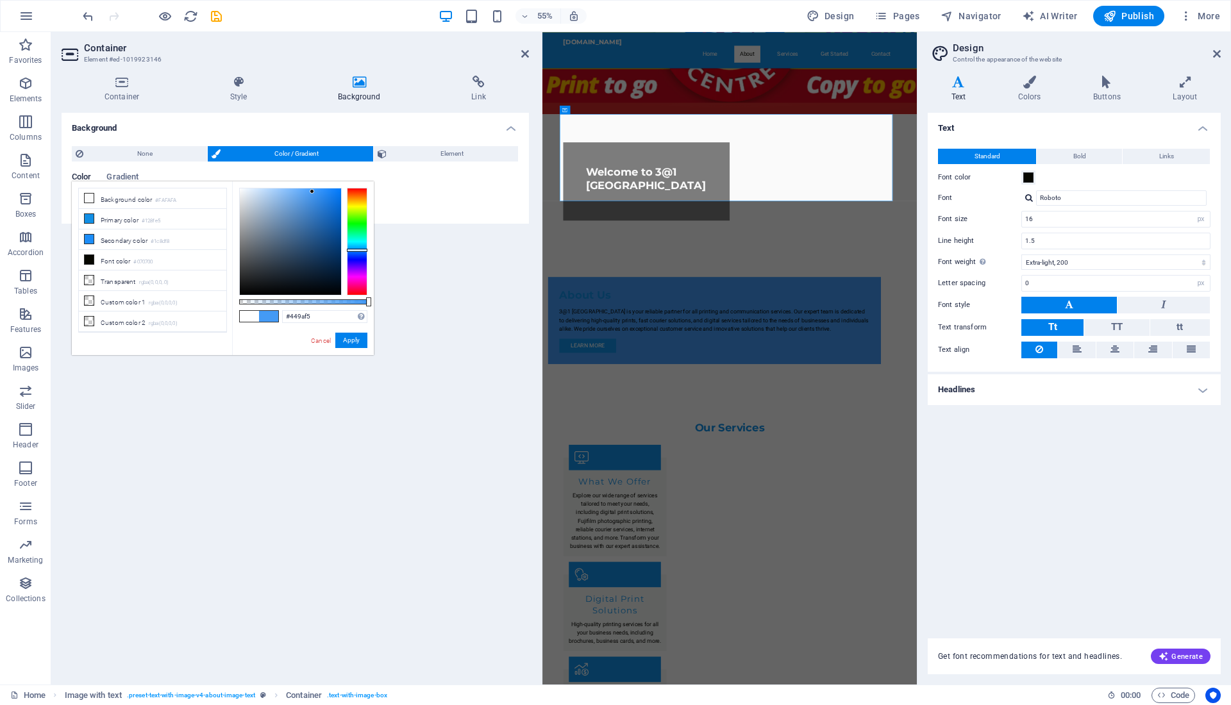
click at [312, 192] on div at bounding box center [290, 241] width 101 height 106
click at [323, 202] on div at bounding box center [290, 241] width 101 height 106
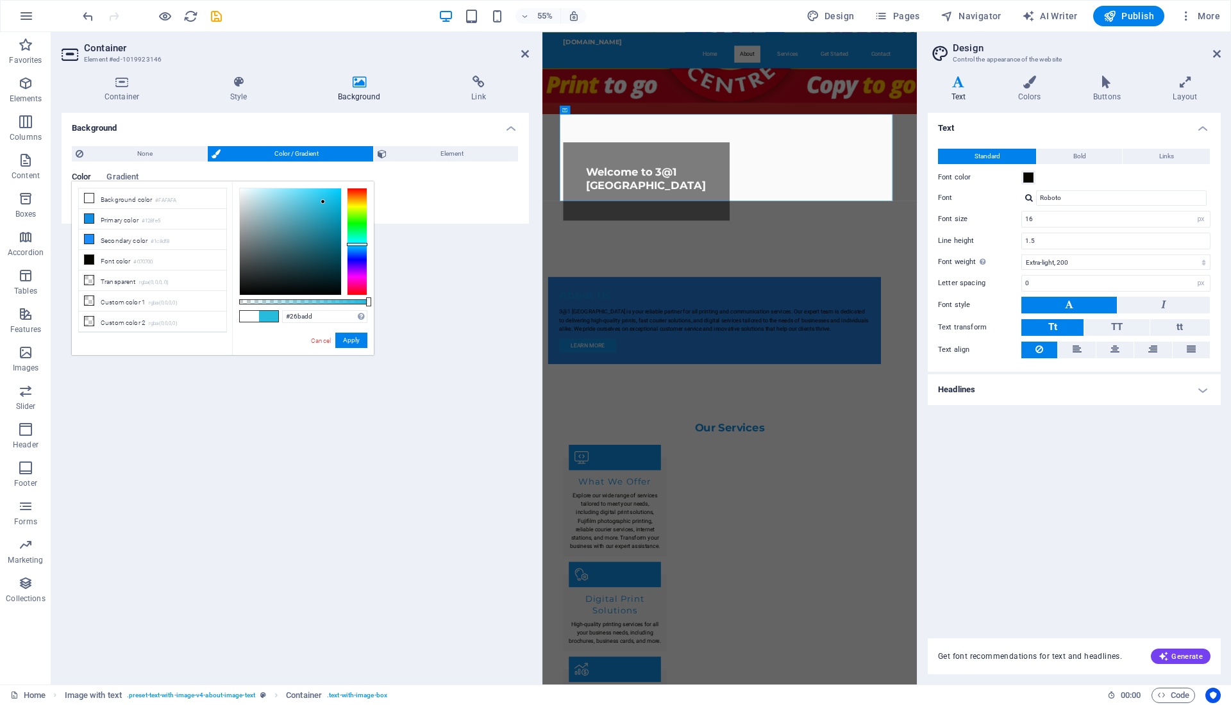
click at [356, 244] on div at bounding box center [357, 242] width 21 height 108
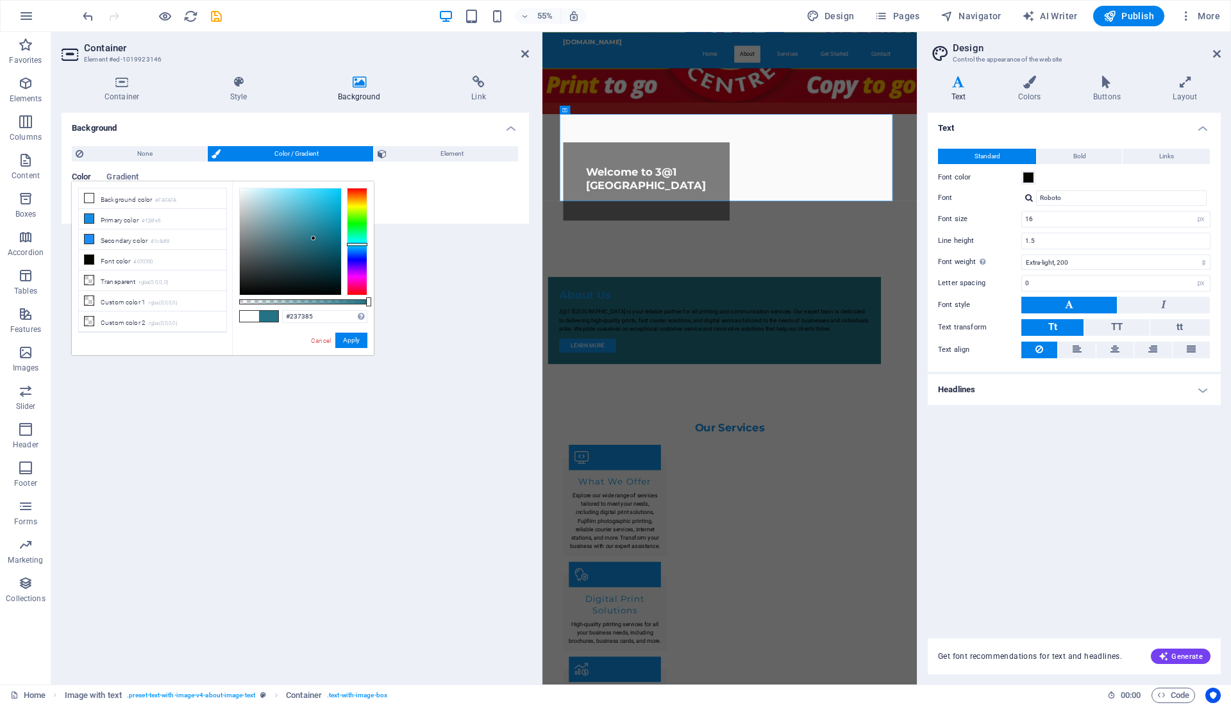
click at [313, 238] on div at bounding box center [290, 241] width 101 height 106
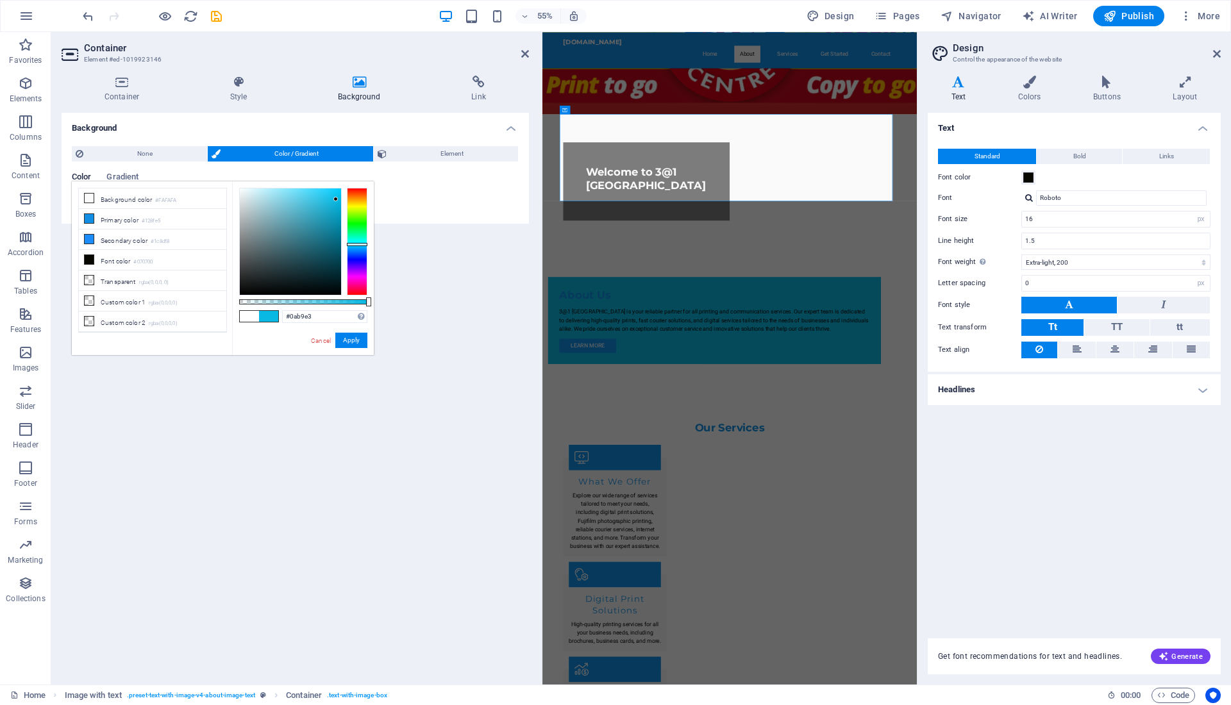
click at [336, 199] on div at bounding box center [290, 241] width 101 height 106
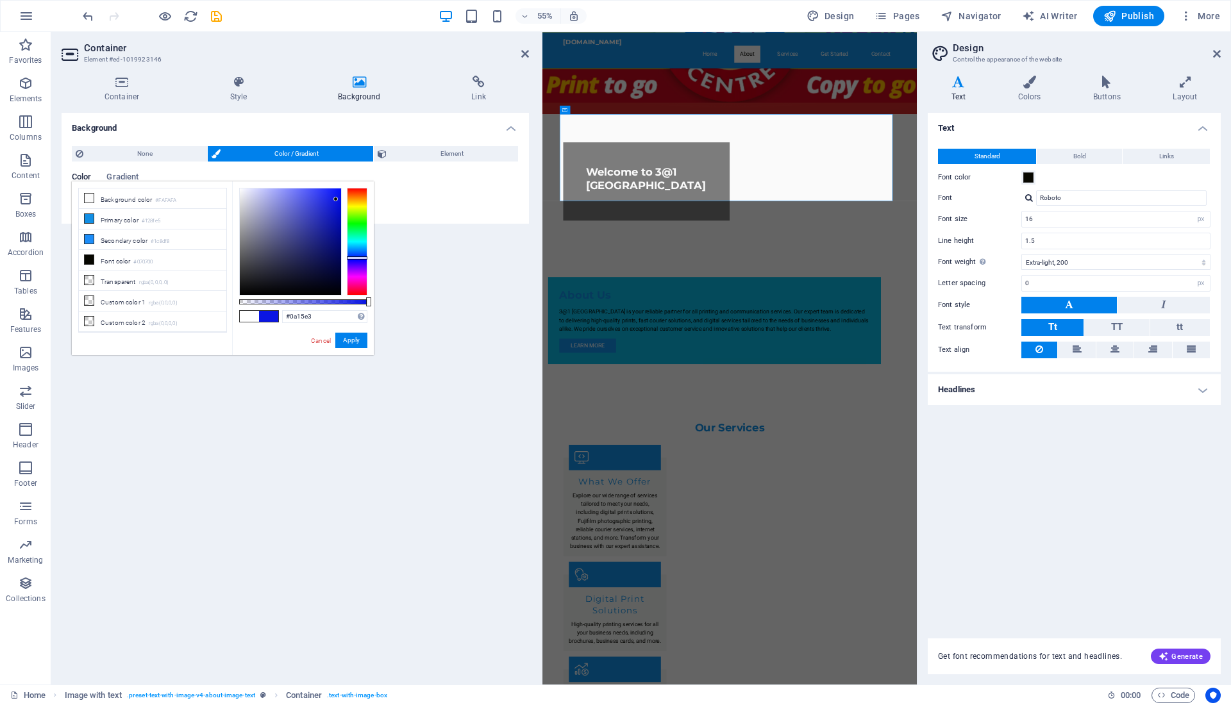
click at [360, 258] on div at bounding box center [357, 242] width 21 height 108
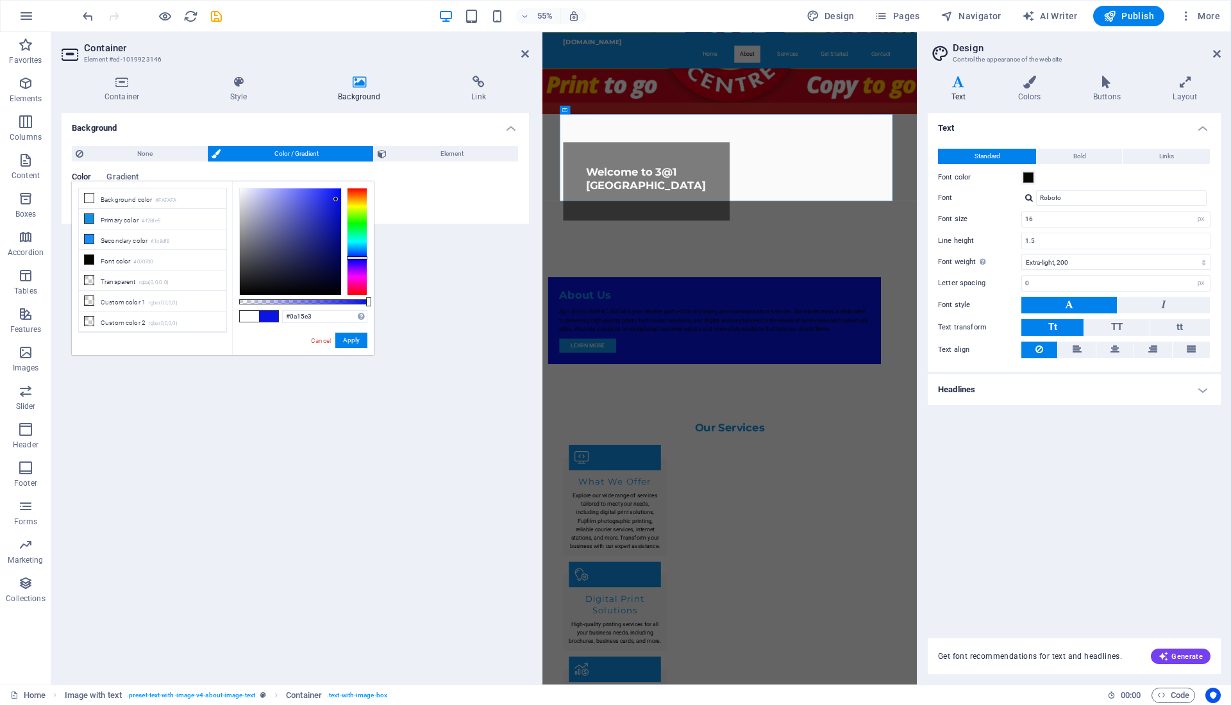
type input "#0a92e3"
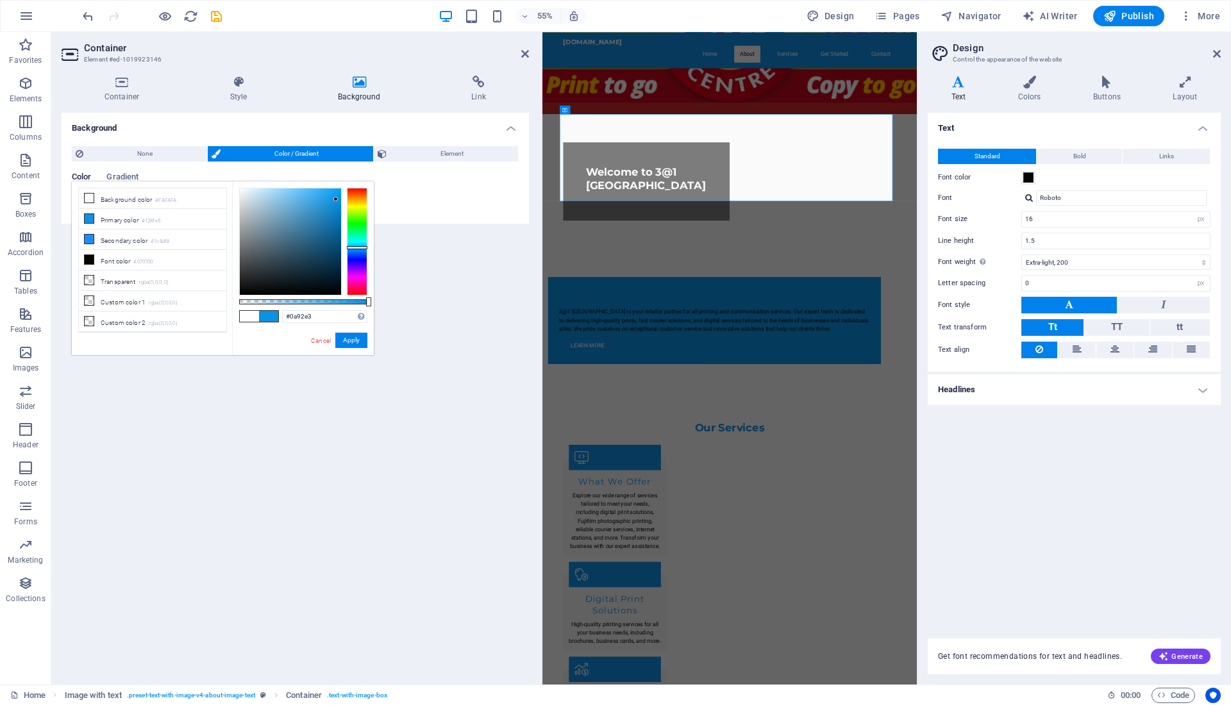
click at [364, 247] on div at bounding box center [357, 242] width 21 height 108
click at [344, 337] on button "Apply" at bounding box center [351, 340] width 32 height 15
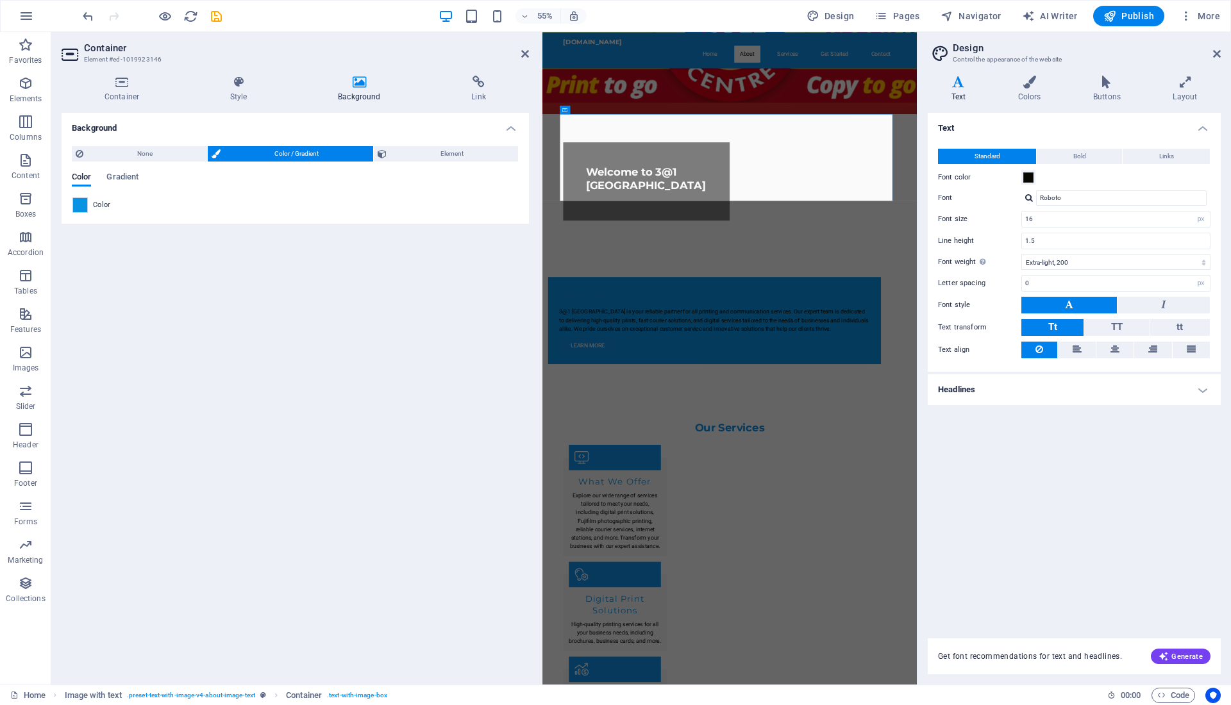
click at [344, 337] on div "Background None Color / Gradient Element Stretch background to full-width Color…" at bounding box center [295, 393] width 467 height 561
click at [522, 50] on icon at bounding box center [525, 54] width 8 height 10
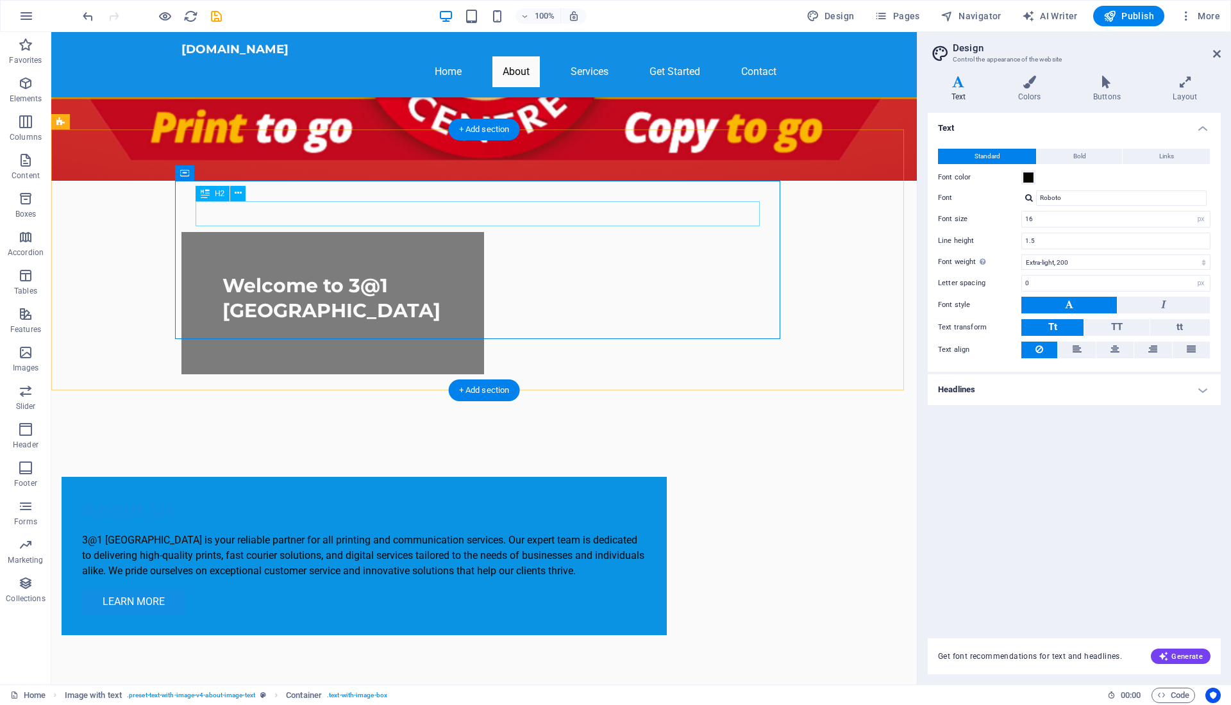
click at [273, 497] on div "About Us" at bounding box center [364, 509] width 564 height 25
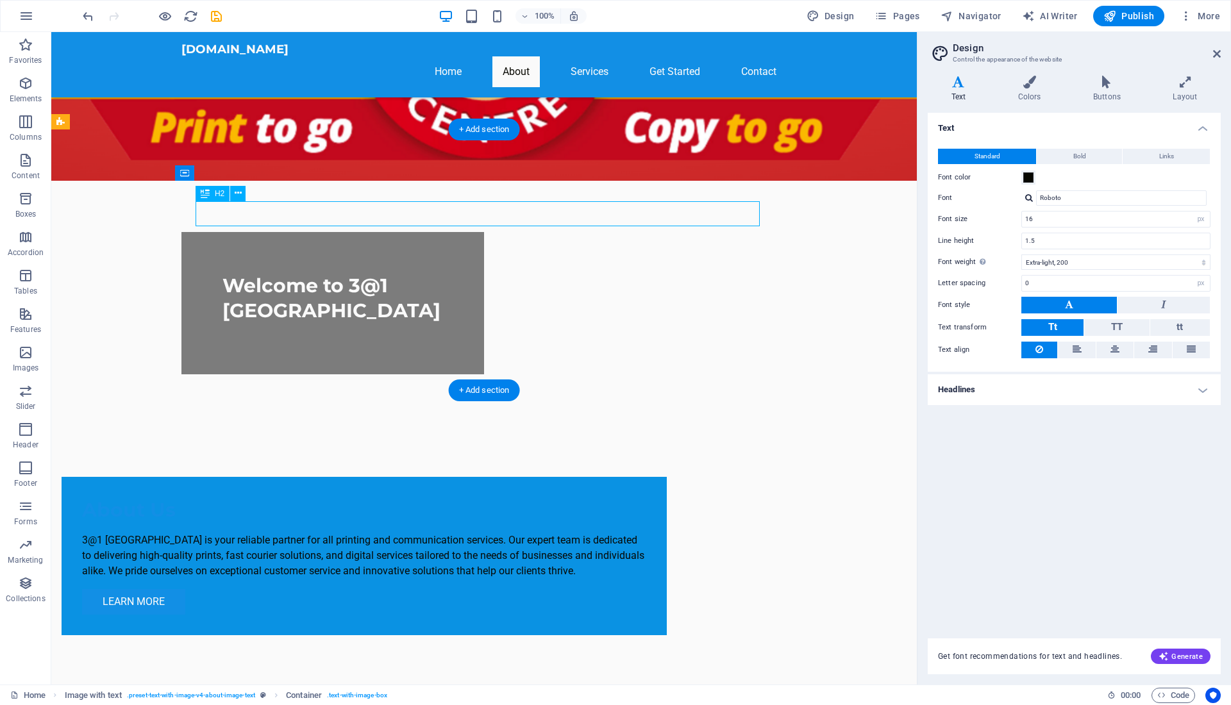
click at [273, 497] on div "About Us" at bounding box center [364, 509] width 564 height 25
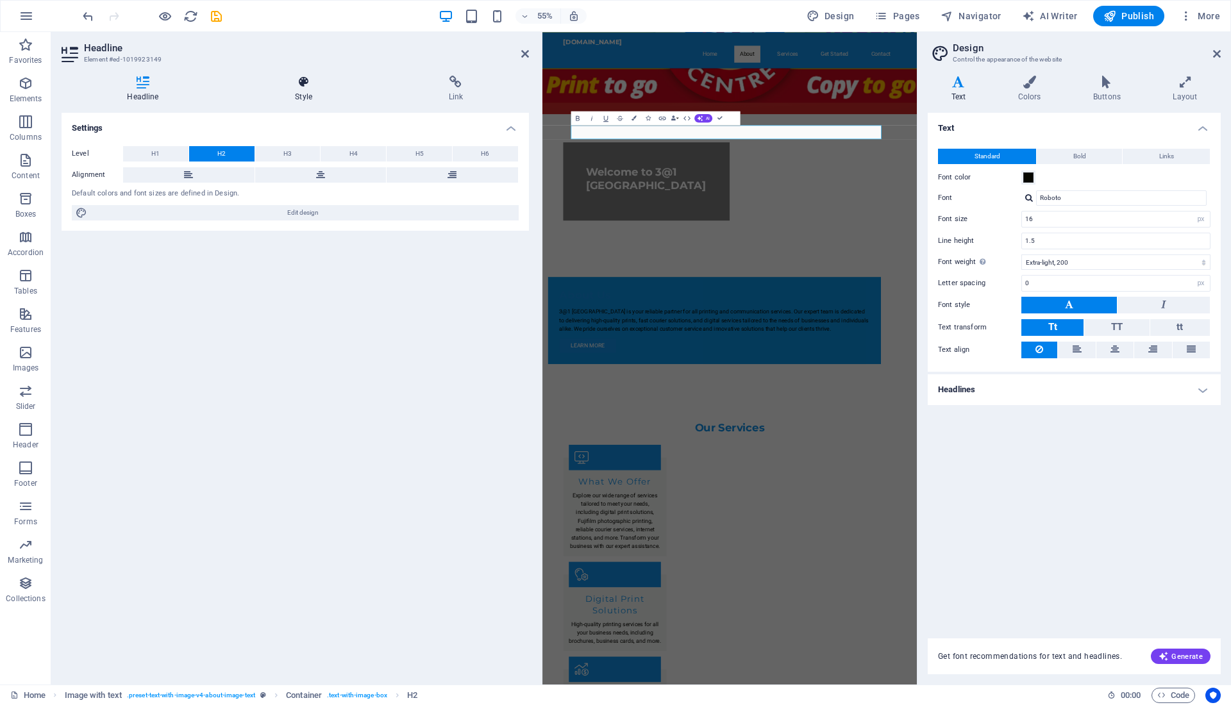
click at [303, 76] on icon at bounding box center [303, 82] width 148 height 13
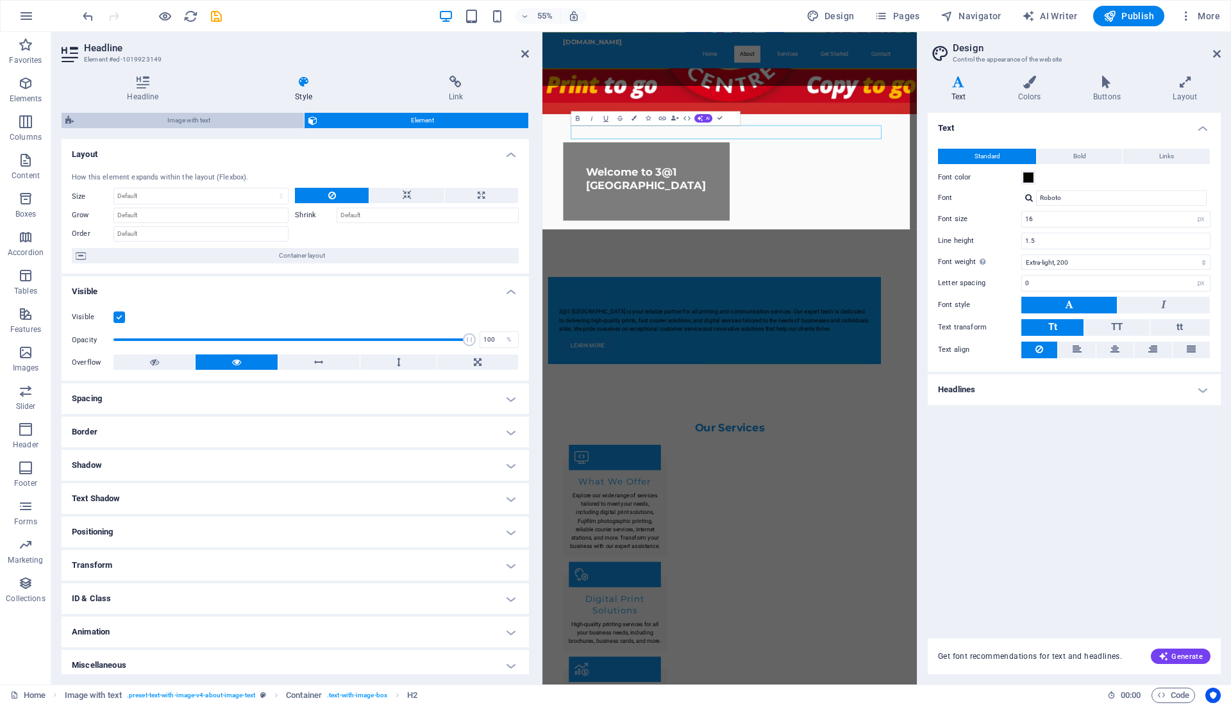
click at [217, 121] on span "Image with text" at bounding box center [189, 120] width 222 height 15
select select "rem"
select select "px"
select select "preset-text-with-image-v4-about-image-text"
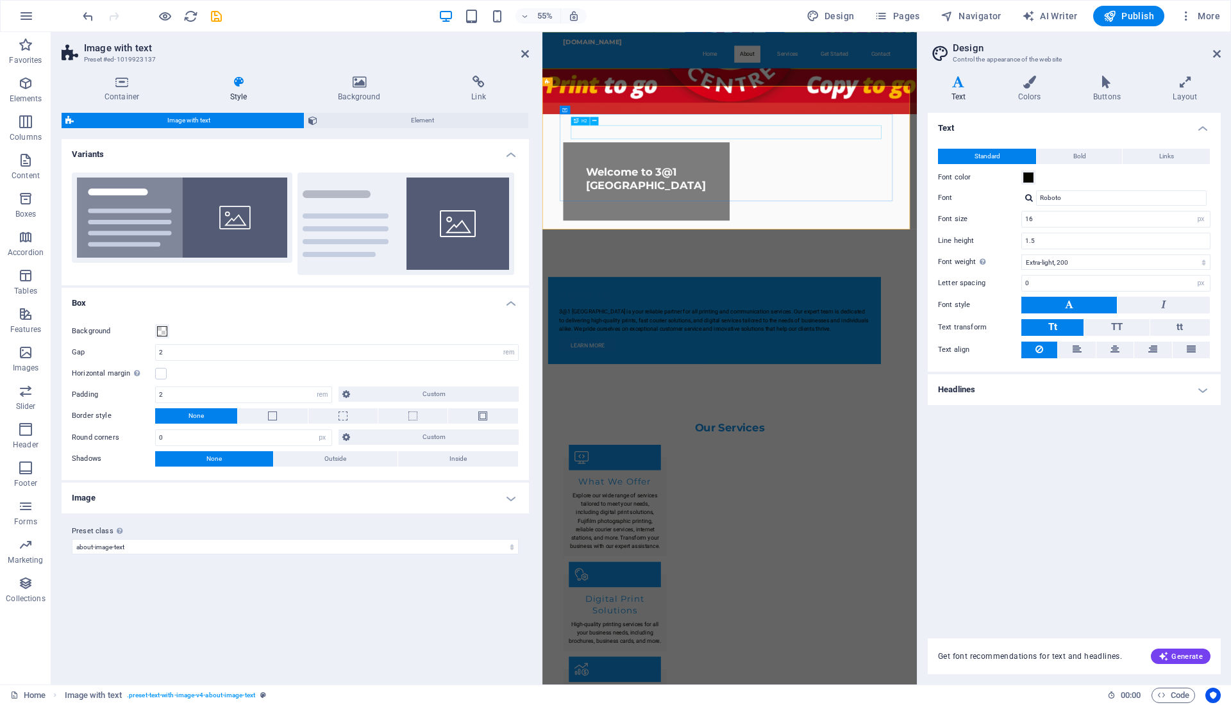
click at [707, 497] on div "About Us" at bounding box center [854, 509] width 564 height 25
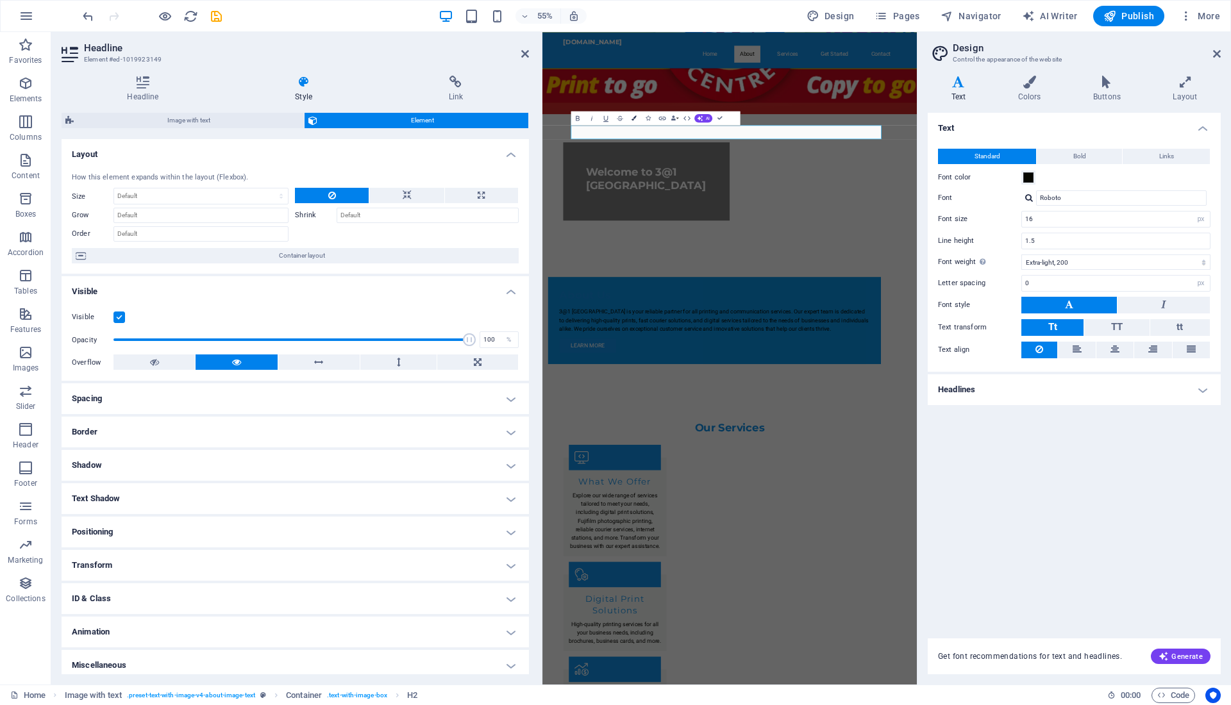
click at [632, 119] on icon "button" at bounding box center [633, 117] width 5 height 5
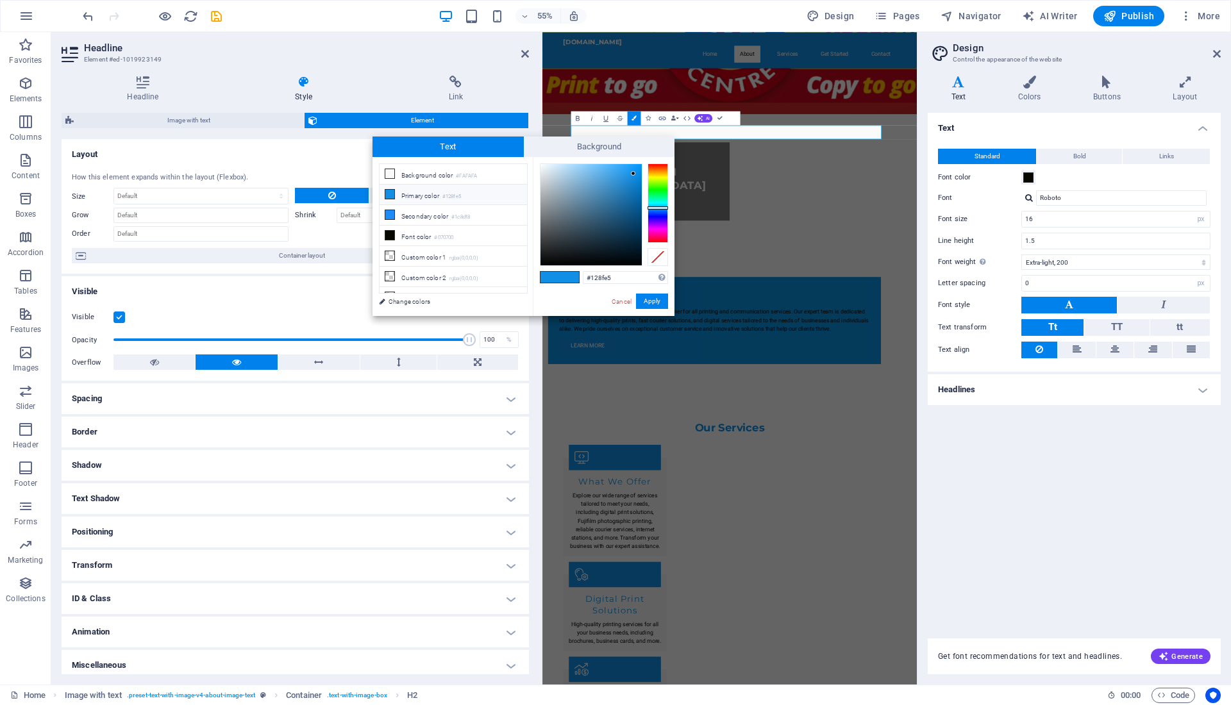
type input "#f1f4f7"
click at [542, 167] on div at bounding box center [590, 214] width 101 height 101
click at [652, 303] on button "Apply" at bounding box center [652, 301] width 32 height 15
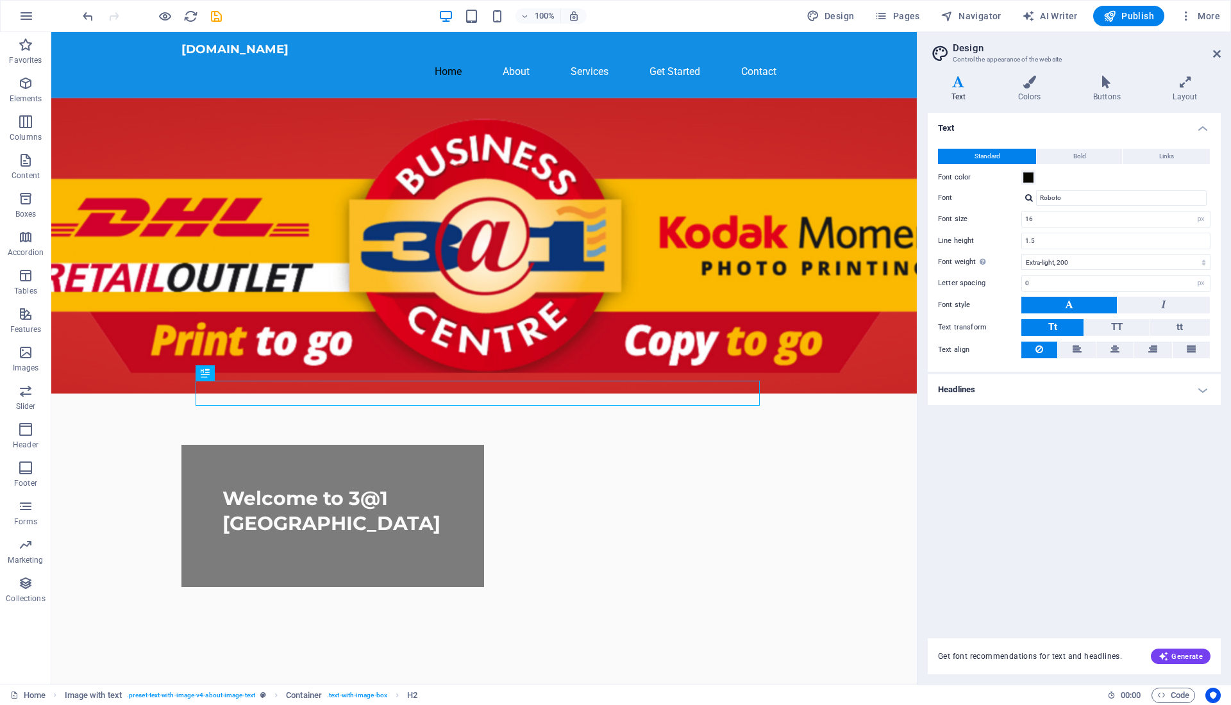
scroll to position [22, 0]
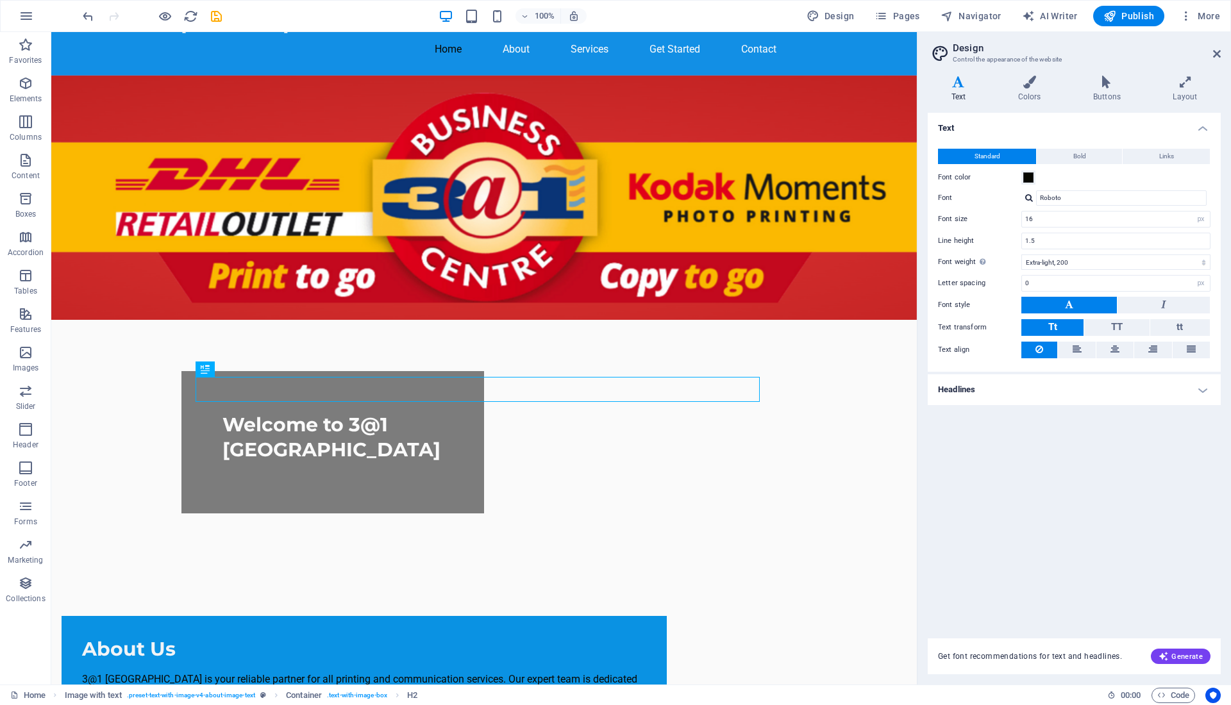
click at [918, 233] on div at bounding box center [918, 358] width 3 height 652
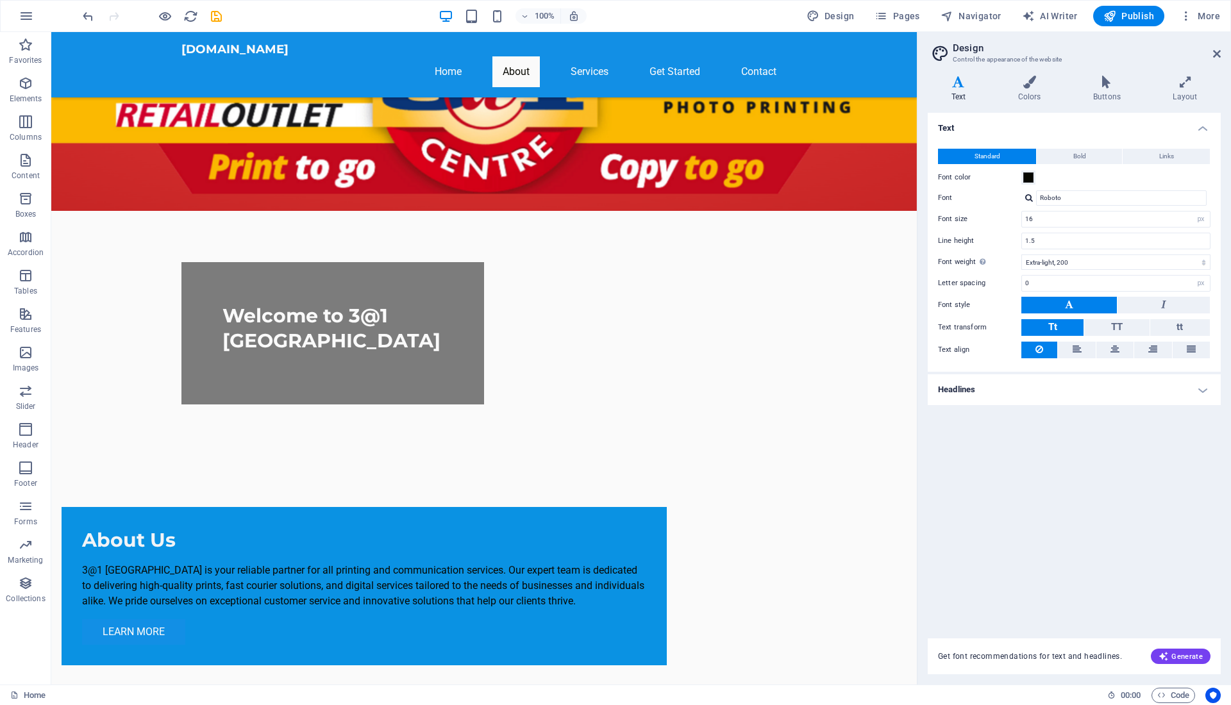
scroll to position [121, 0]
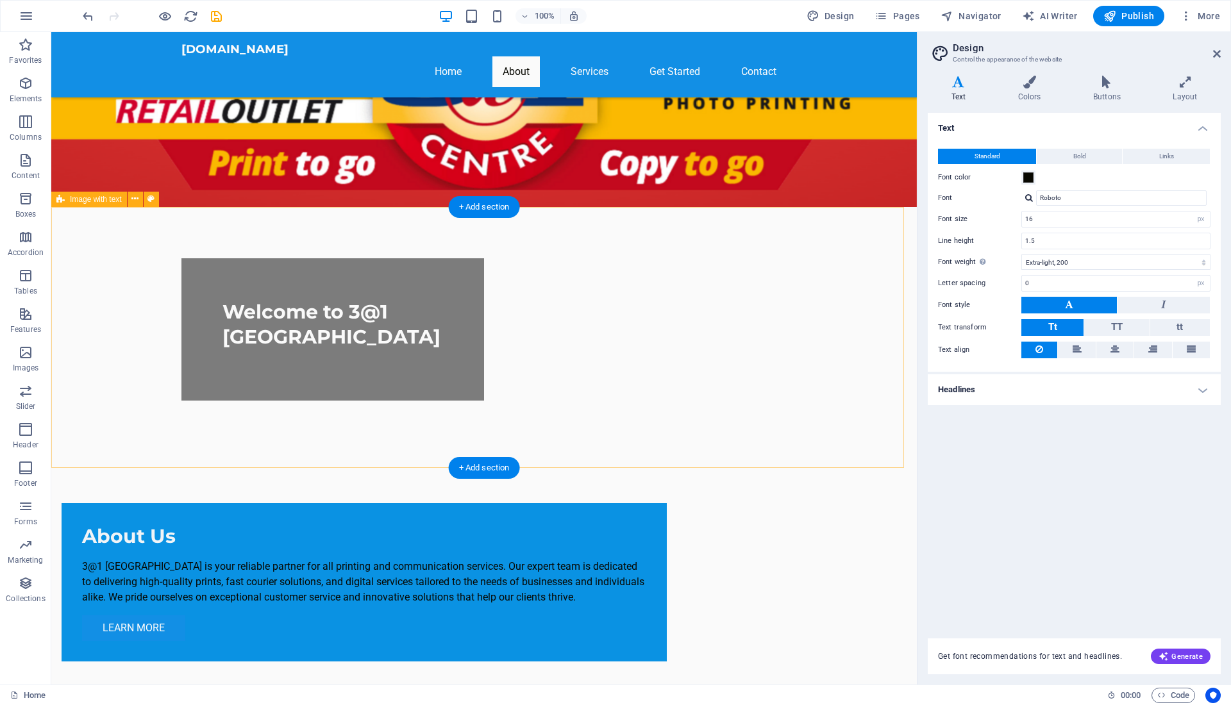
click at [541, 452] on div "About Us 3@1 New Market Mall is your reliable partner for all printing and comm…" at bounding box center [481, 582] width 860 height 261
click at [493, 461] on div "+ Add section" at bounding box center [484, 468] width 71 height 22
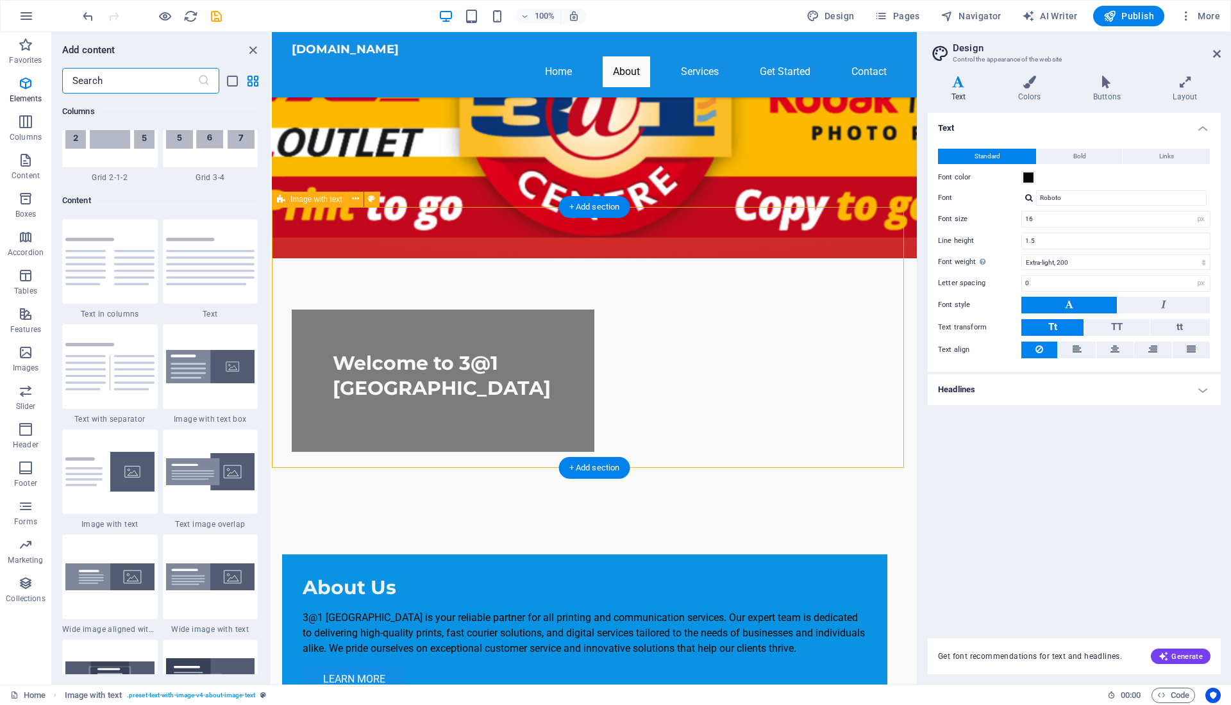
scroll to position [2242, 0]
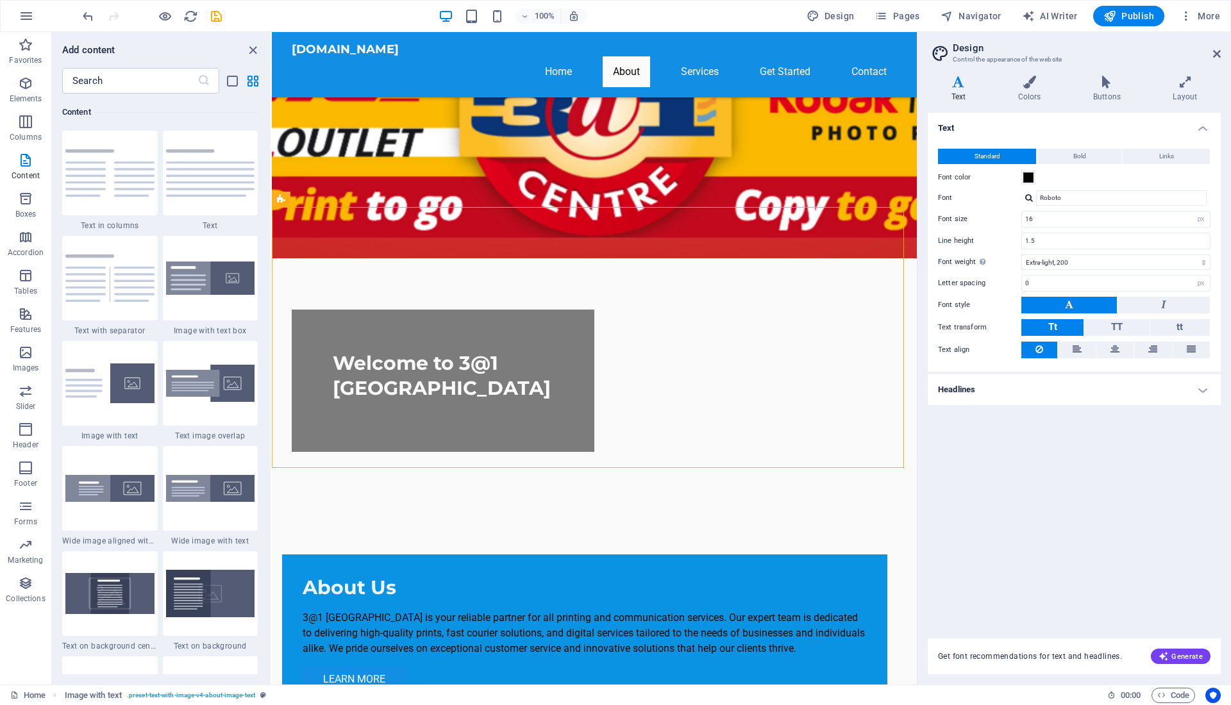
drag, startPoint x: 267, startPoint y: 212, endPoint x: 261, endPoint y: 256, distance: 44.7
click at [261, 256] on div "Favorites 1 Star Headline 1 Star Container Elements 1 Star Headline 1 Star Text…" at bounding box center [161, 384] width 219 height 581
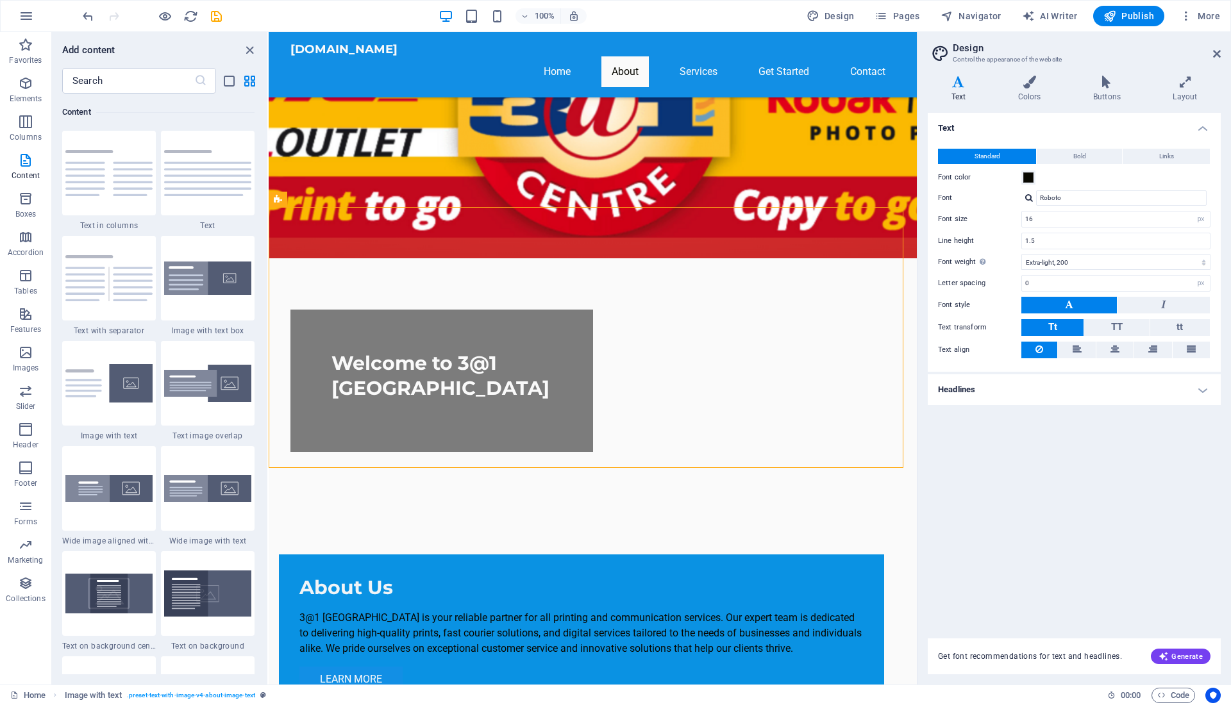
drag, startPoint x: 270, startPoint y: 217, endPoint x: 269, endPoint y: 233, distance: 16.7
click at [269, 233] on section "Favorites Elements Columns Content Boxes Accordion Tables Features Images Slide…" at bounding box center [458, 358] width 917 height 652
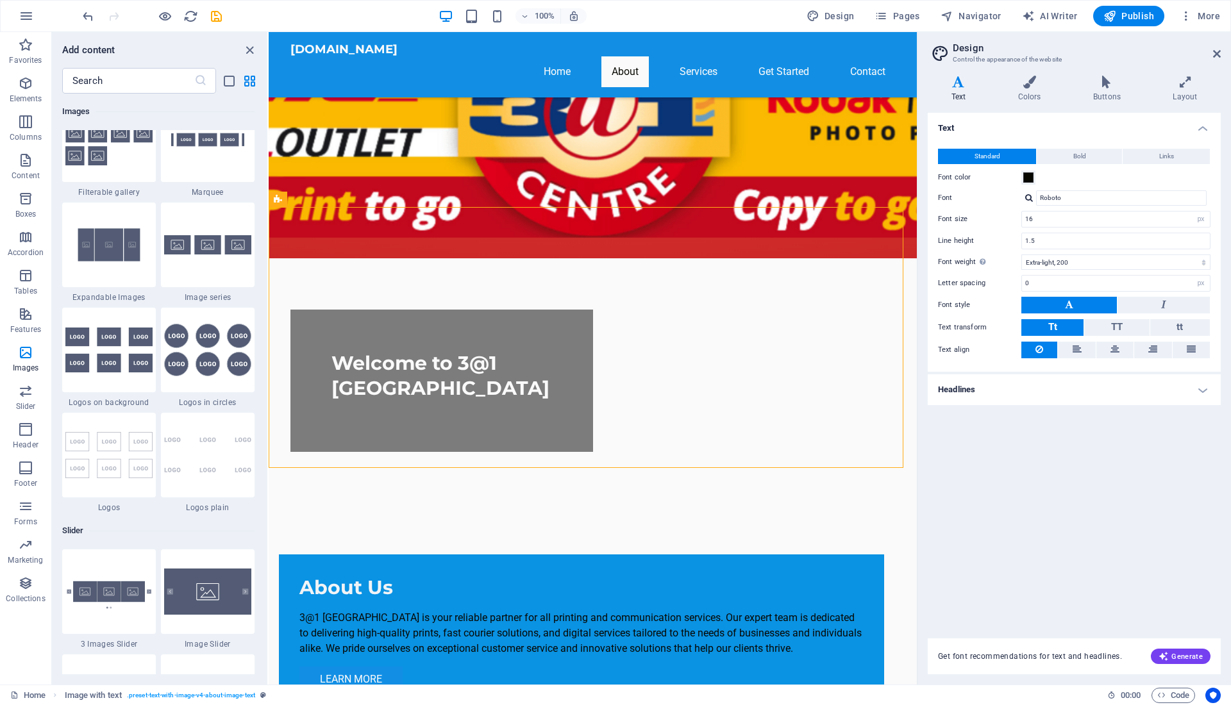
scroll to position [7087, 0]
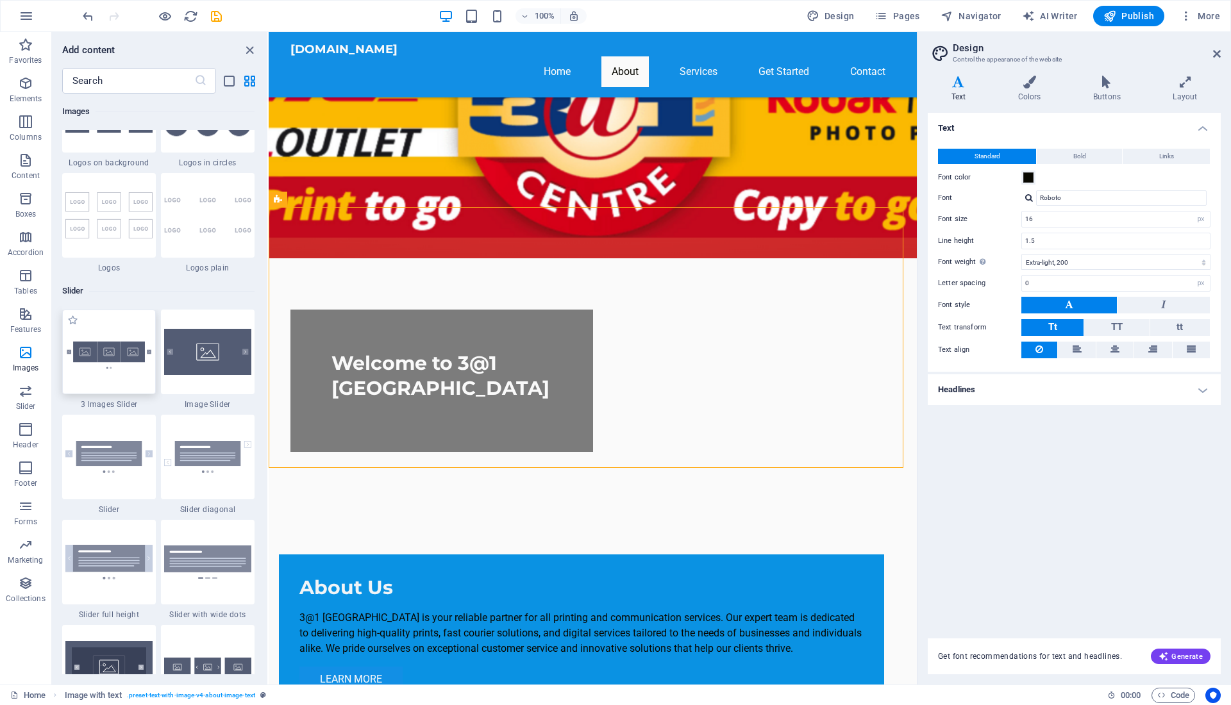
click at [118, 359] on img at bounding box center [108, 352] width 87 height 58
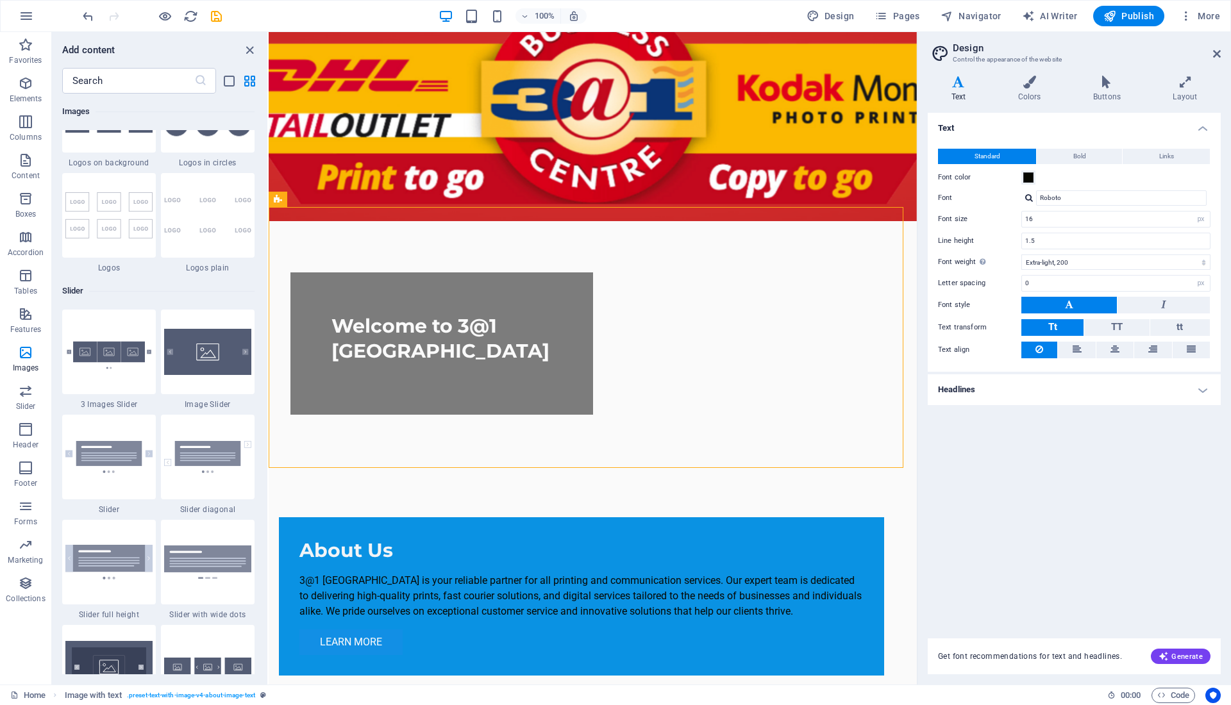
scroll to position [0, 0]
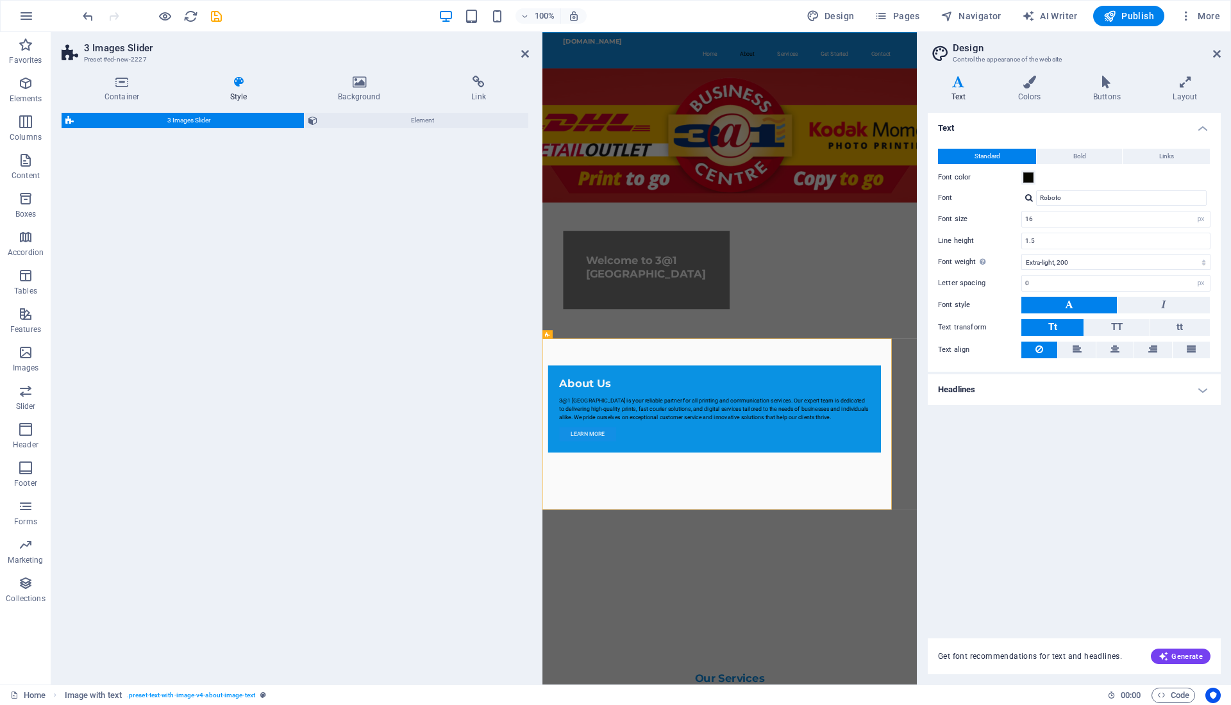
select select "rem"
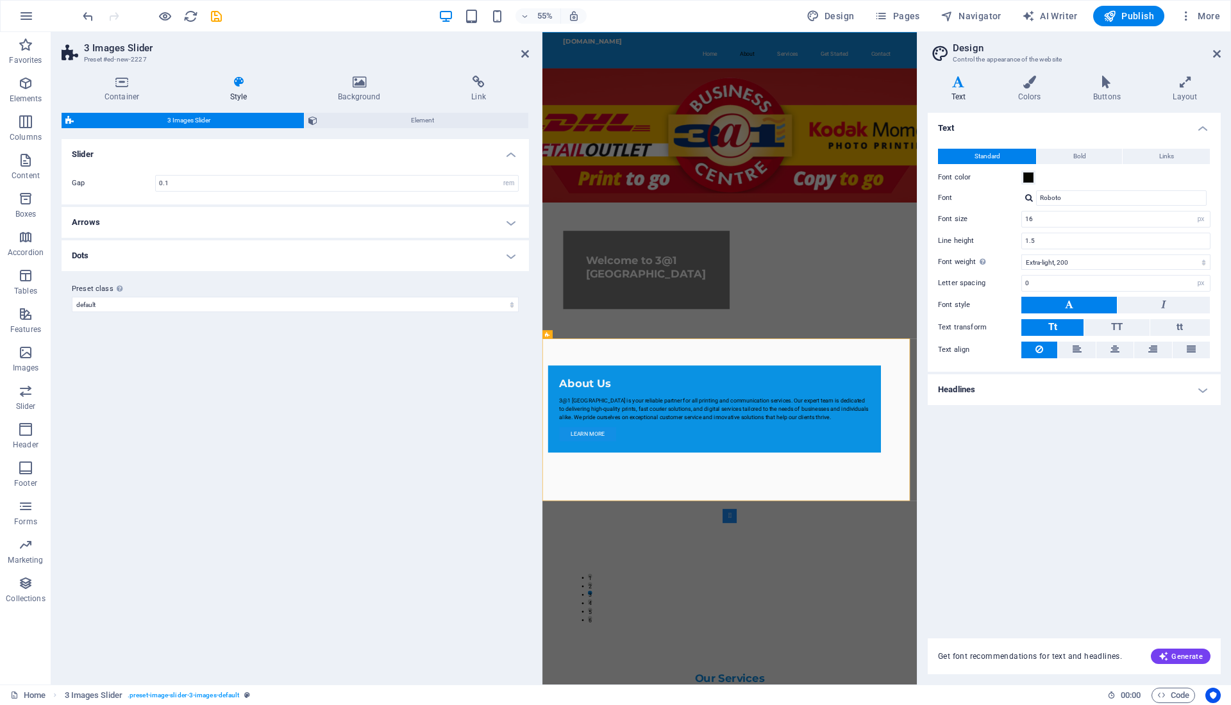
click at [226, 118] on span "3 Images Slider" at bounding box center [189, 120] width 222 height 15
click at [362, 120] on span "Element" at bounding box center [422, 120] width 203 height 15
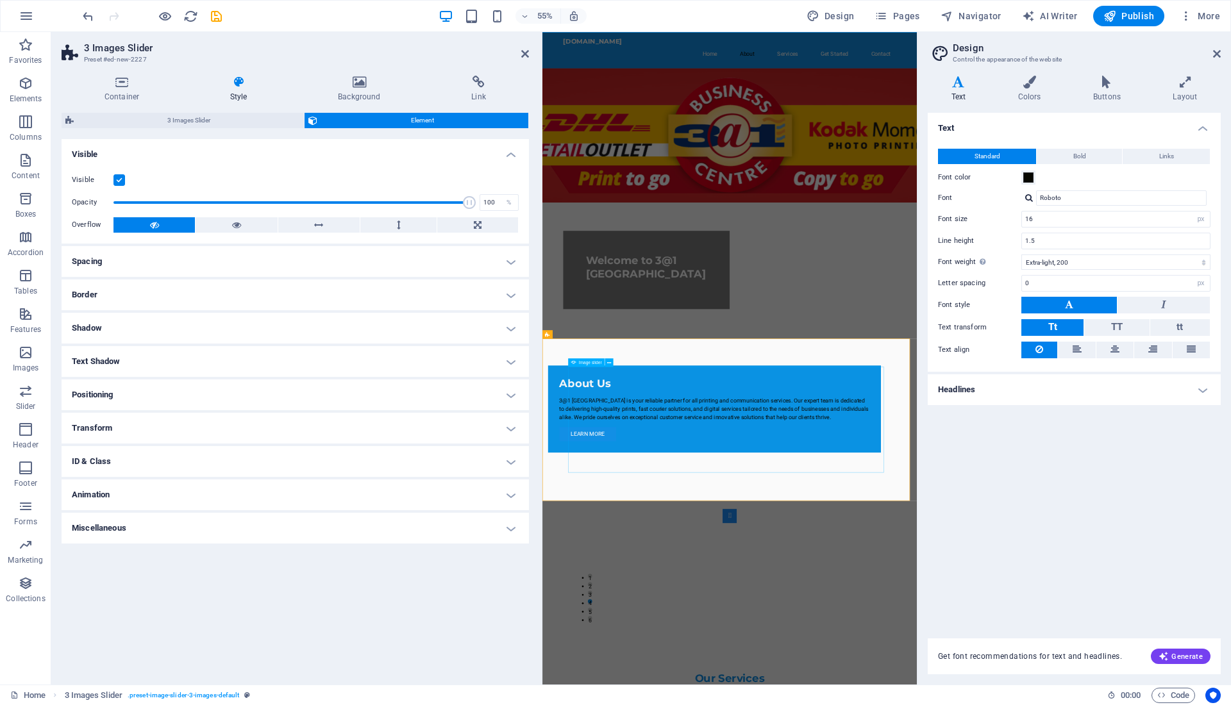
select select "px"
select select "ms"
select select "s"
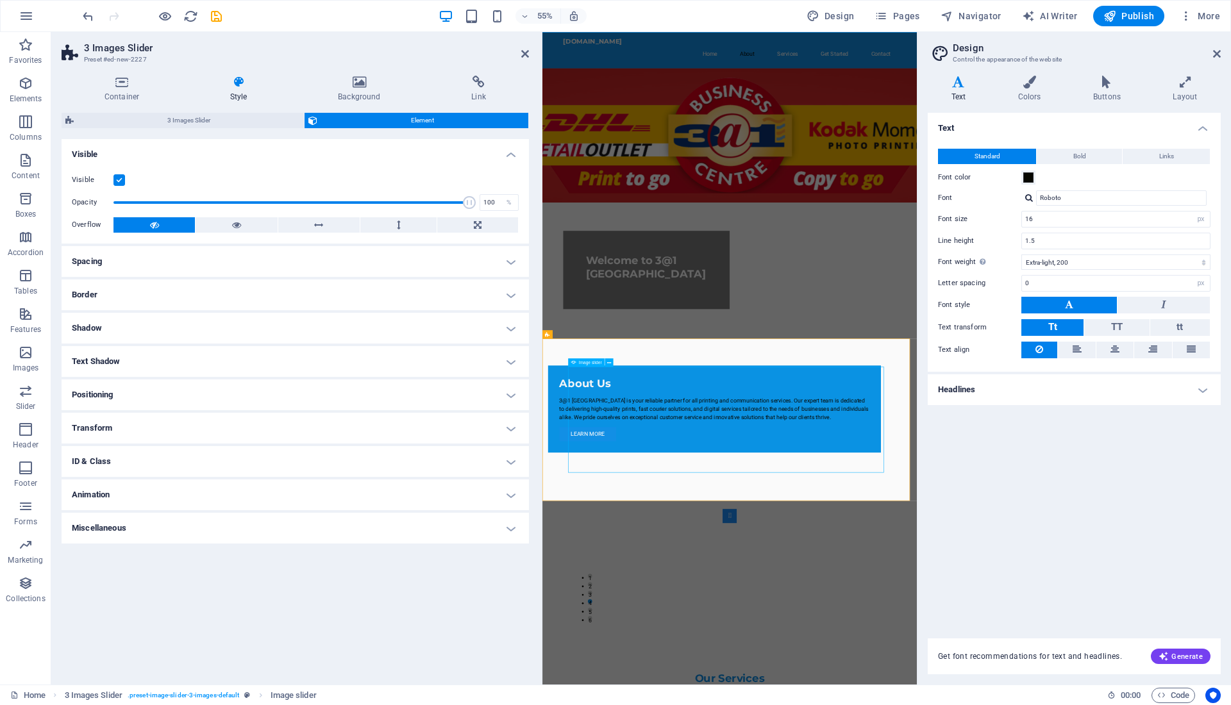
select select "progressive"
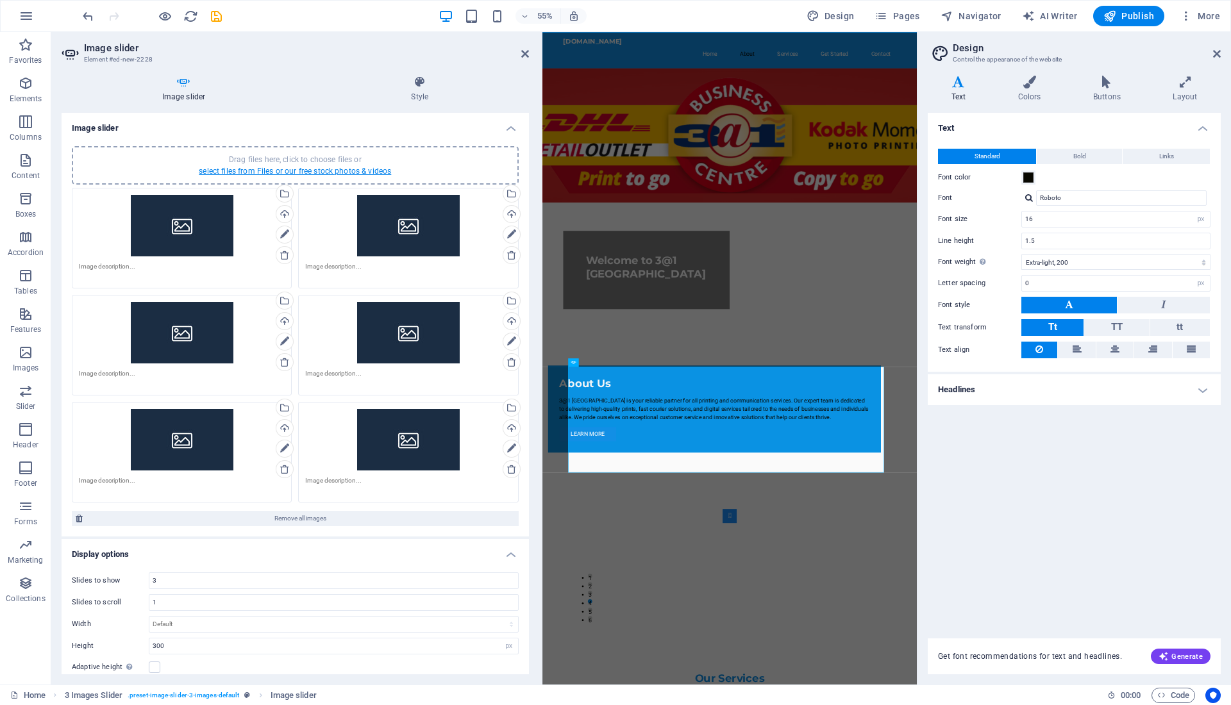
click at [281, 170] on link "select files from Files or our free stock photos & videos" at bounding box center [295, 171] width 192 height 9
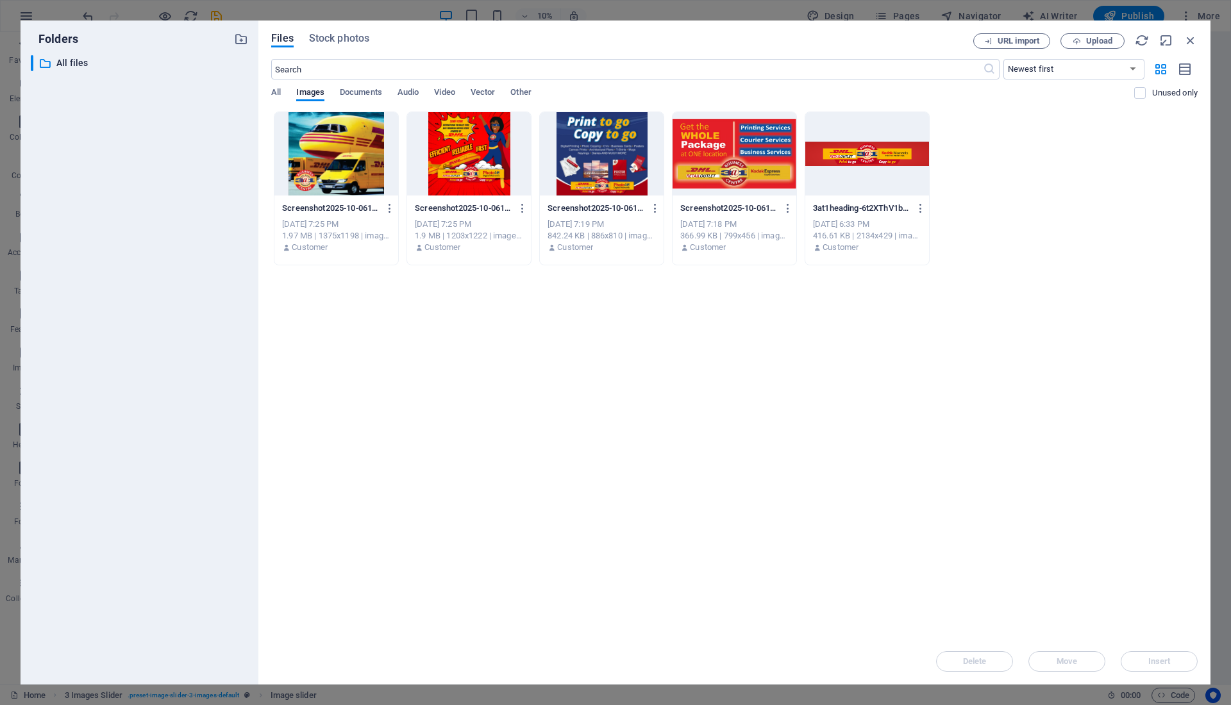
click at [358, 167] on div at bounding box center [336, 153] width 124 height 83
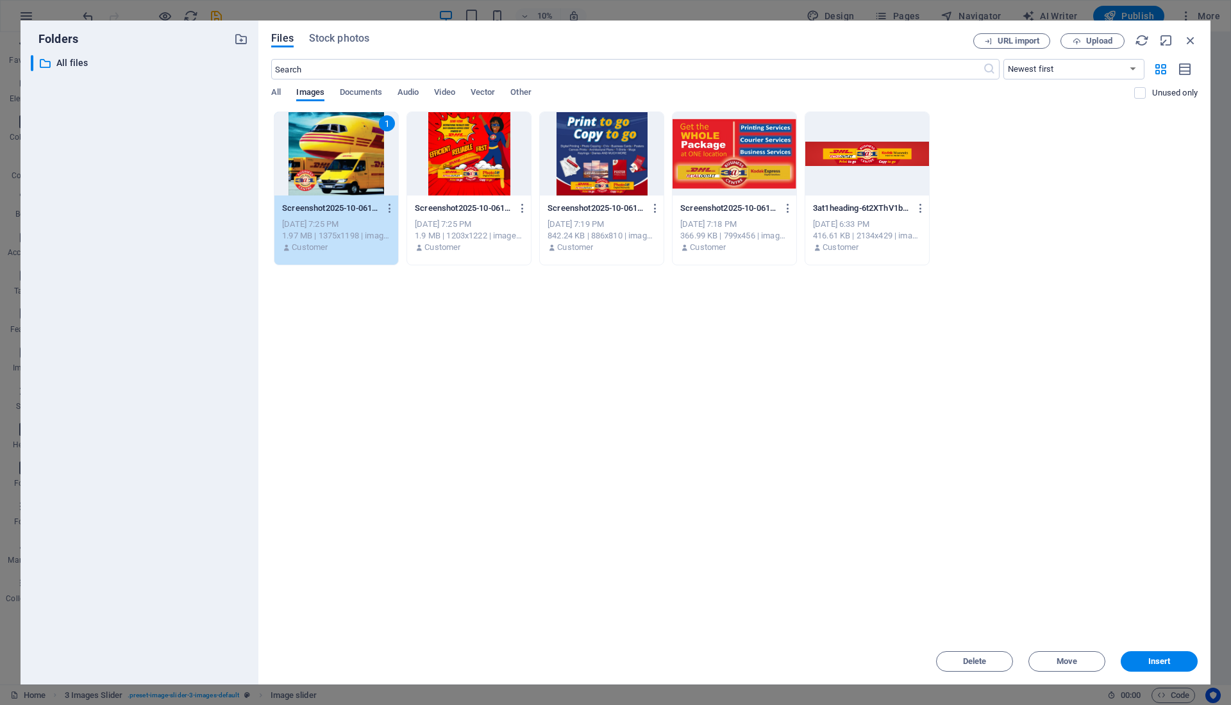
click at [440, 164] on div at bounding box center [469, 153] width 124 height 83
click at [605, 159] on div at bounding box center [602, 153] width 124 height 83
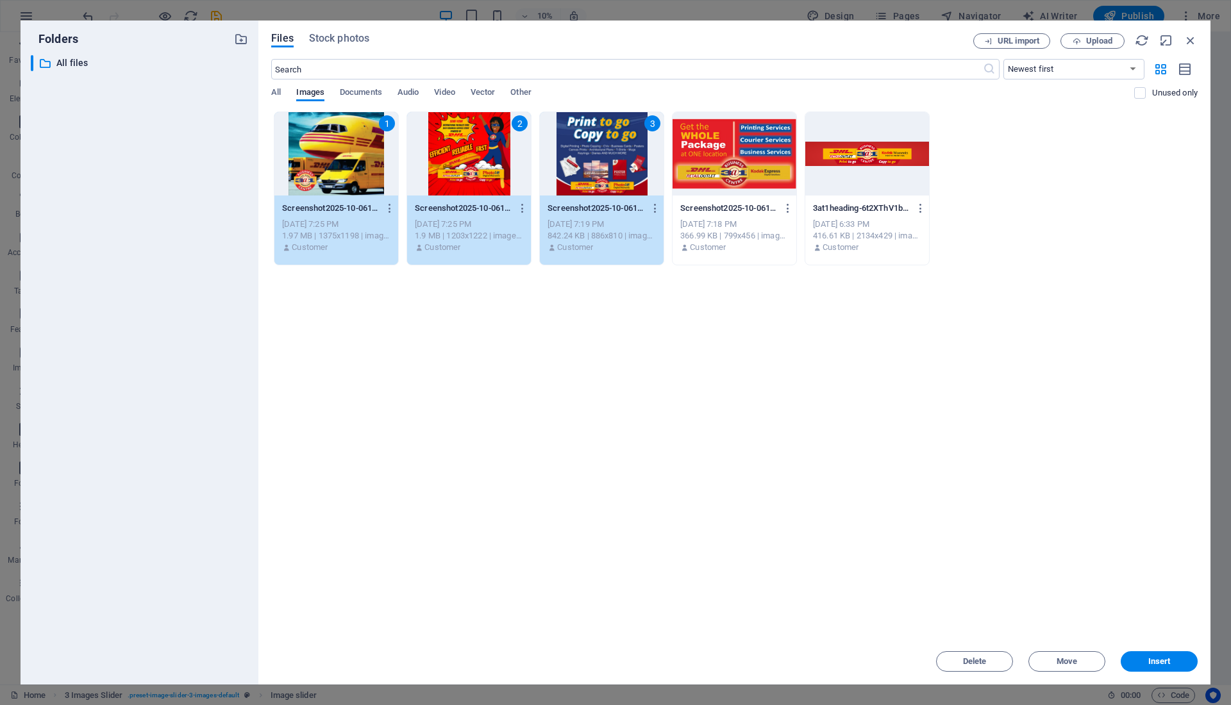
click at [752, 151] on div at bounding box center [734, 153] width 124 height 83
click at [1177, 657] on button "Insert" at bounding box center [1158, 661] width 77 height 21
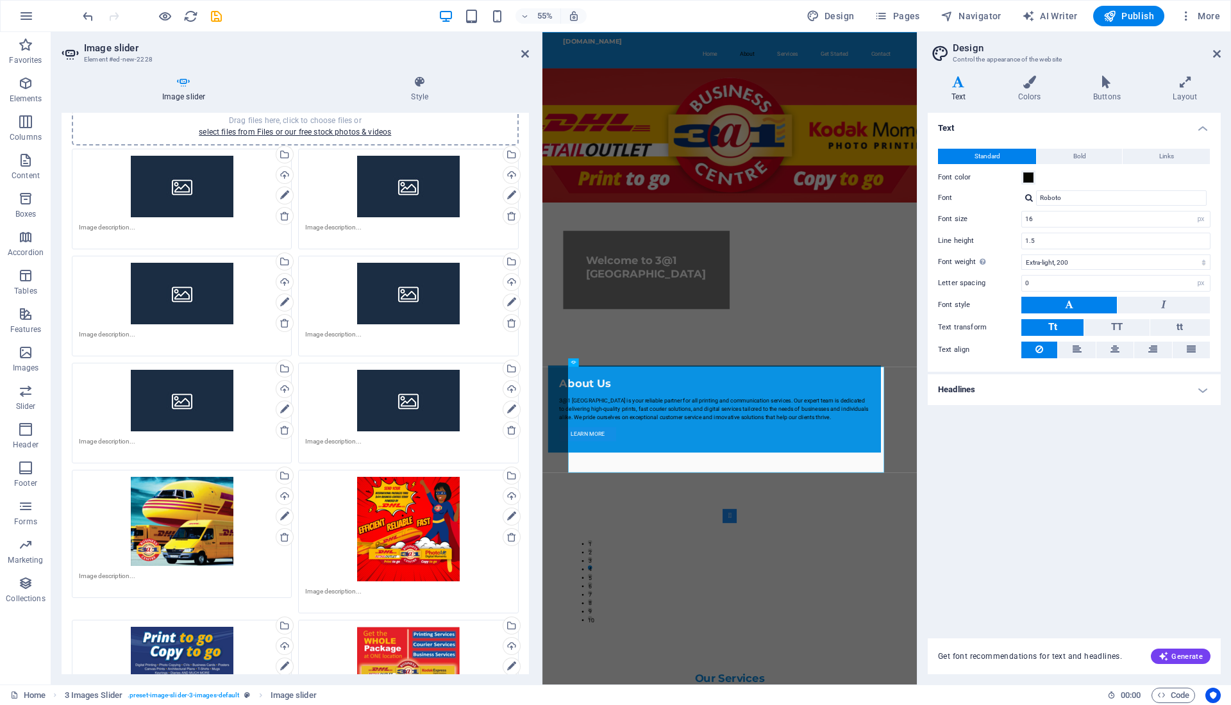
scroll to position [5, 0]
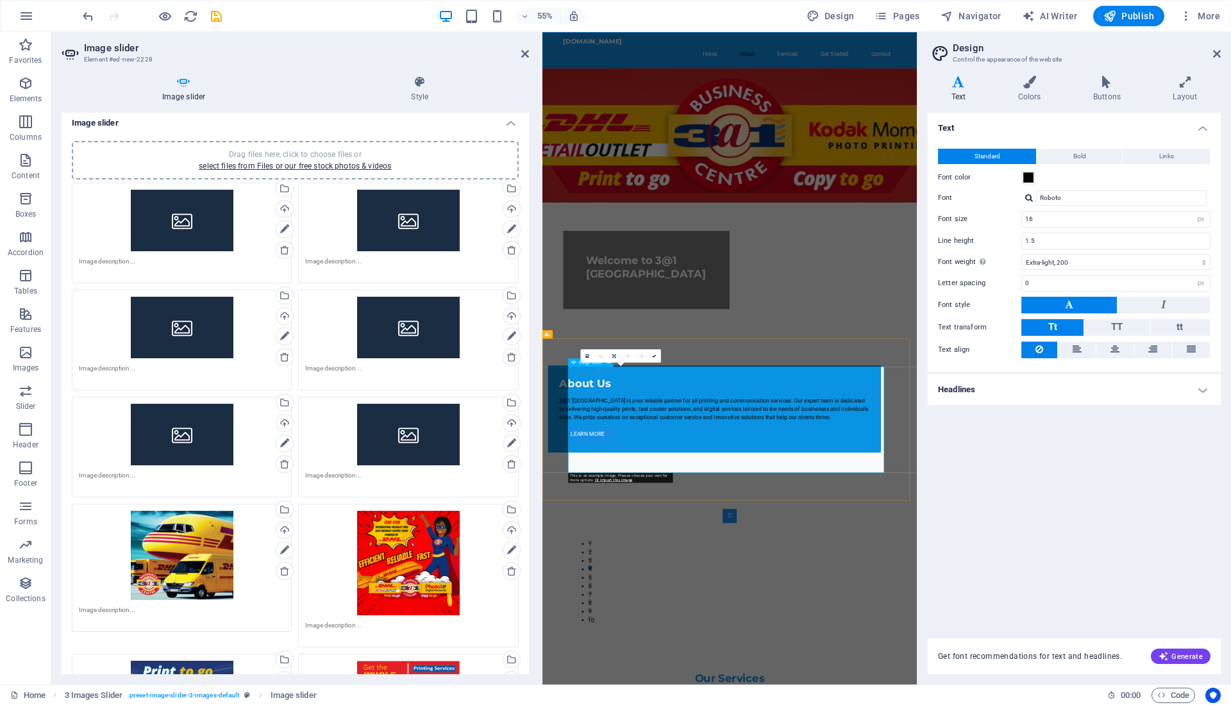
click at [204, 220] on div "Drag files here, click to choose files or select files from Files or our free s…" at bounding box center [182, 221] width 206 height 62
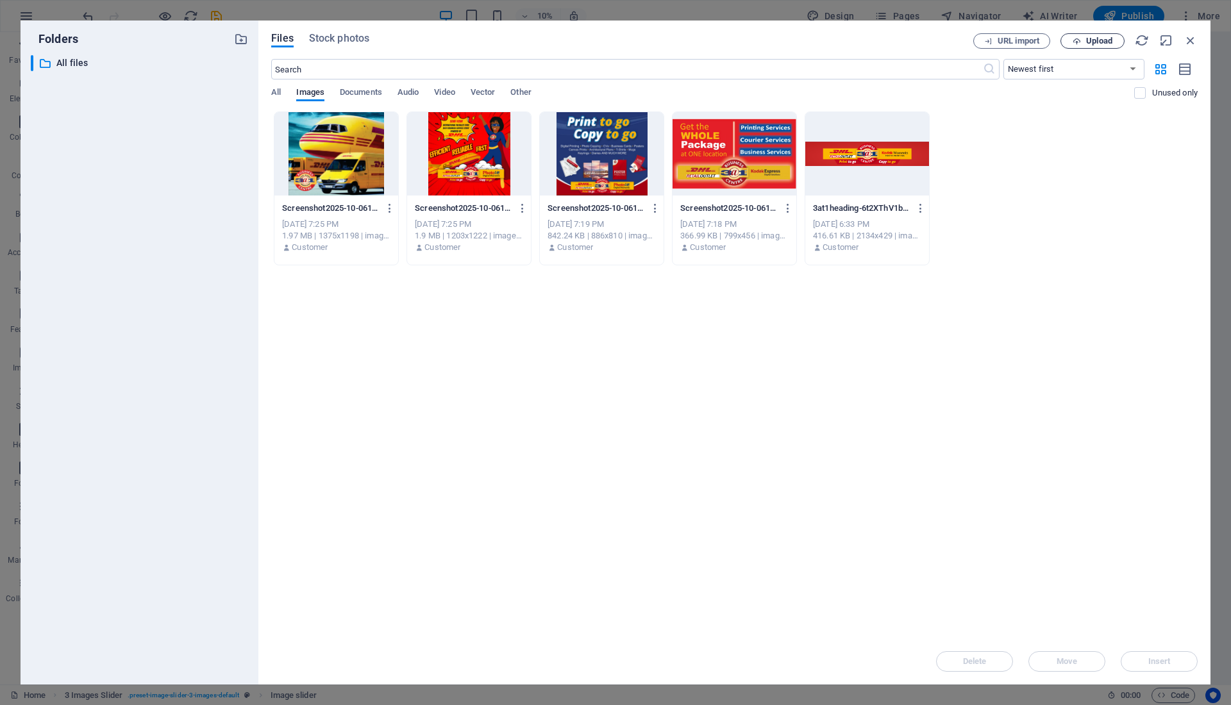
click at [1081, 38] on span "Upload" at bounding box center [1092, 41] width 53 height 8
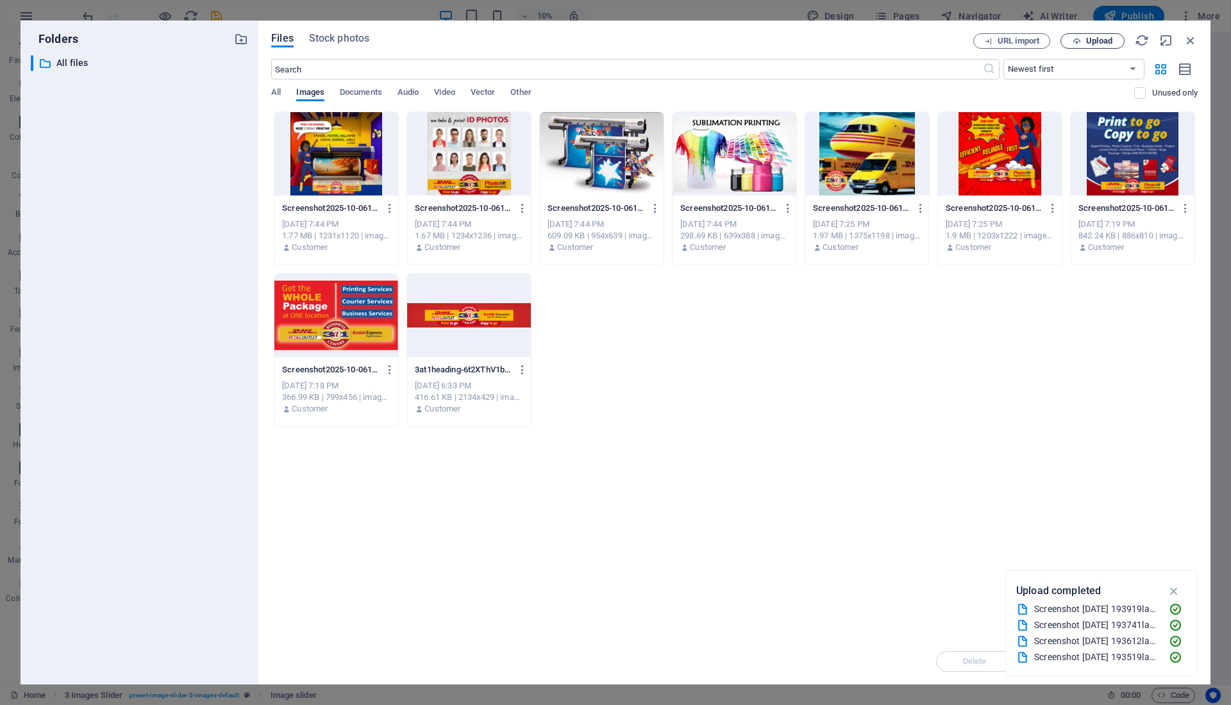
click at [1102, 37] on span "Upload" at bounding box center [1099, 41] width 26 height 8
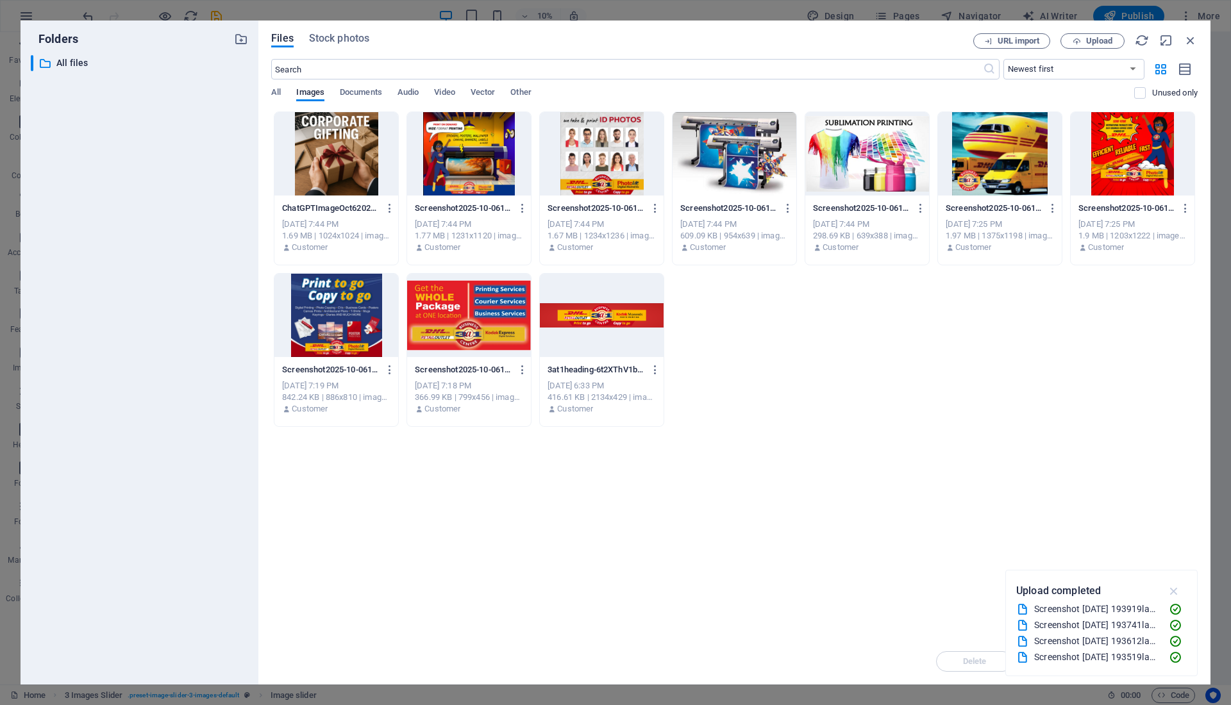
click at [1176, 592] on icon "button" at bounding box center [1173, 591] width 15 height 14
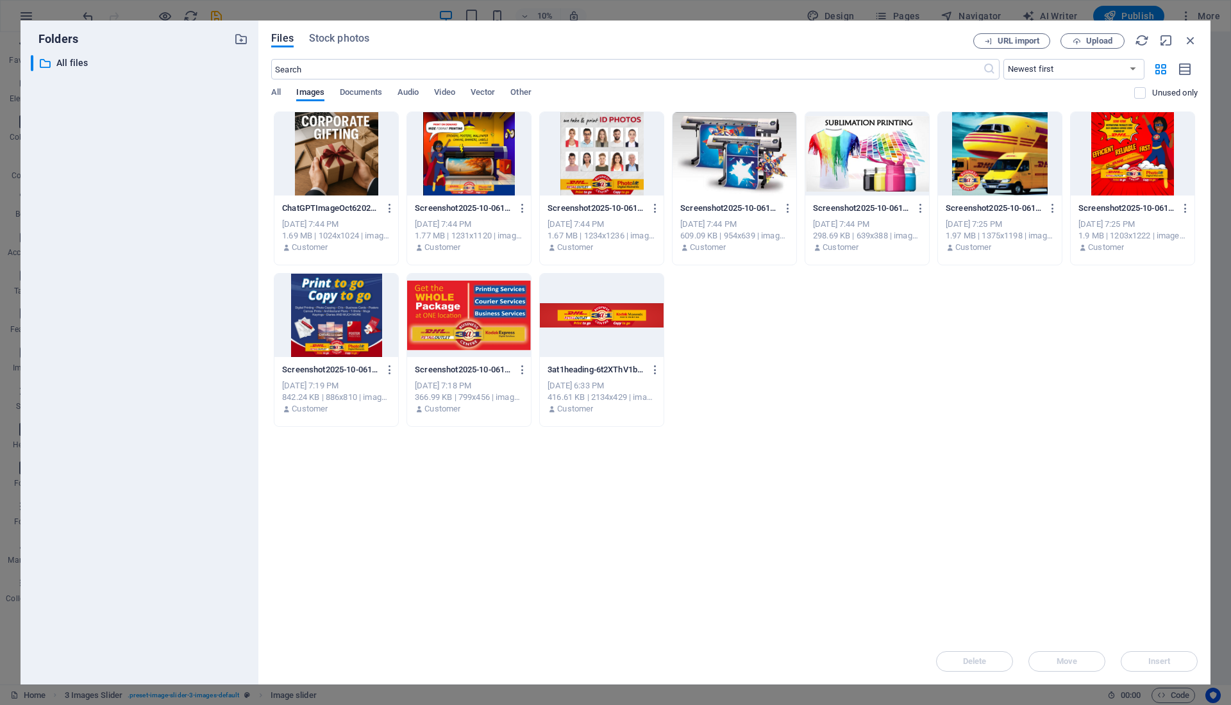
click at [349, 186] on div at bounding box center [336, 153] width 124 height 83
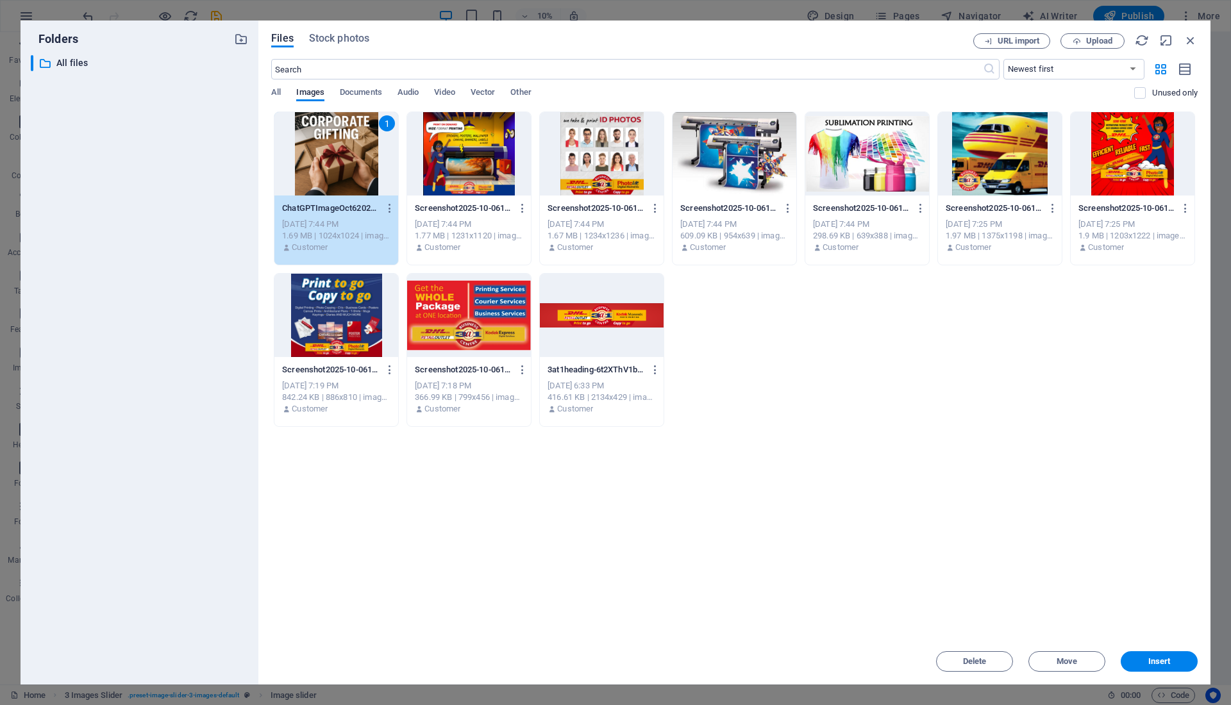
click at [452, 179] on div at bounding box center [469, 153] width 124 height 83
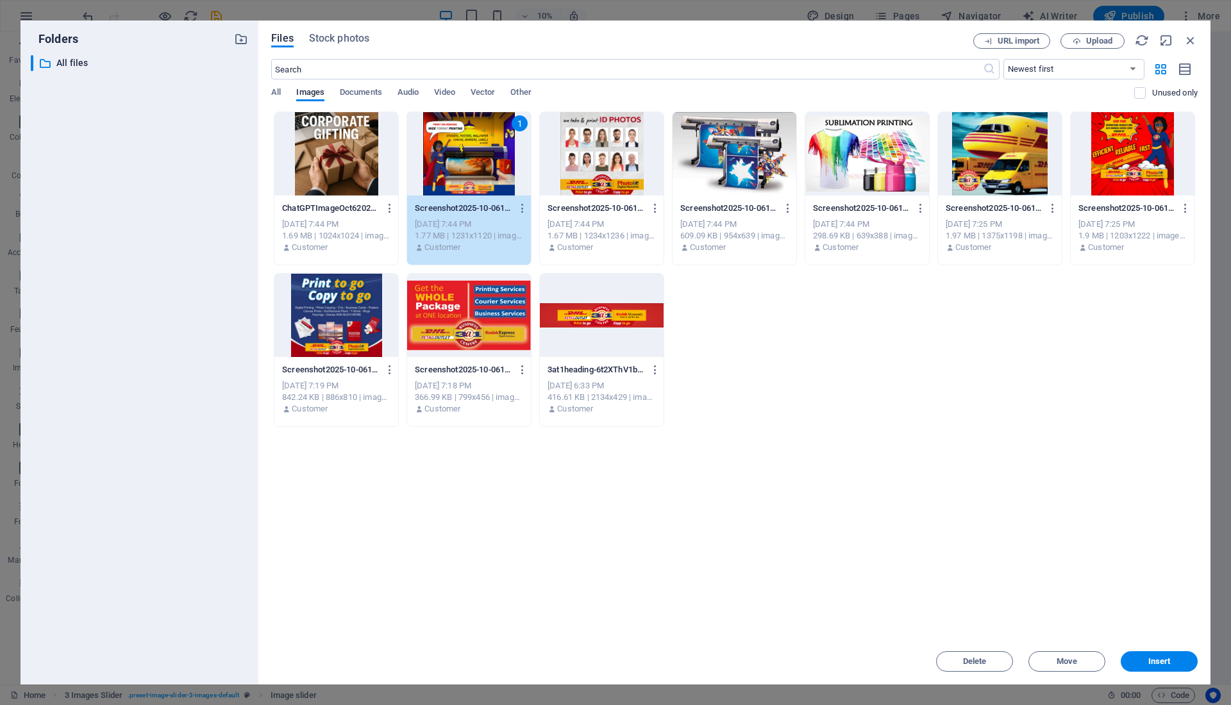
click at [277, 208] on div "ChatGPTImageOct6202507_43_19PM--h-fiEf3eyQWE7DMvmLrhA.png ChatGPTImageOct620250…" at bounding box center [336, 227] width 124 height 65
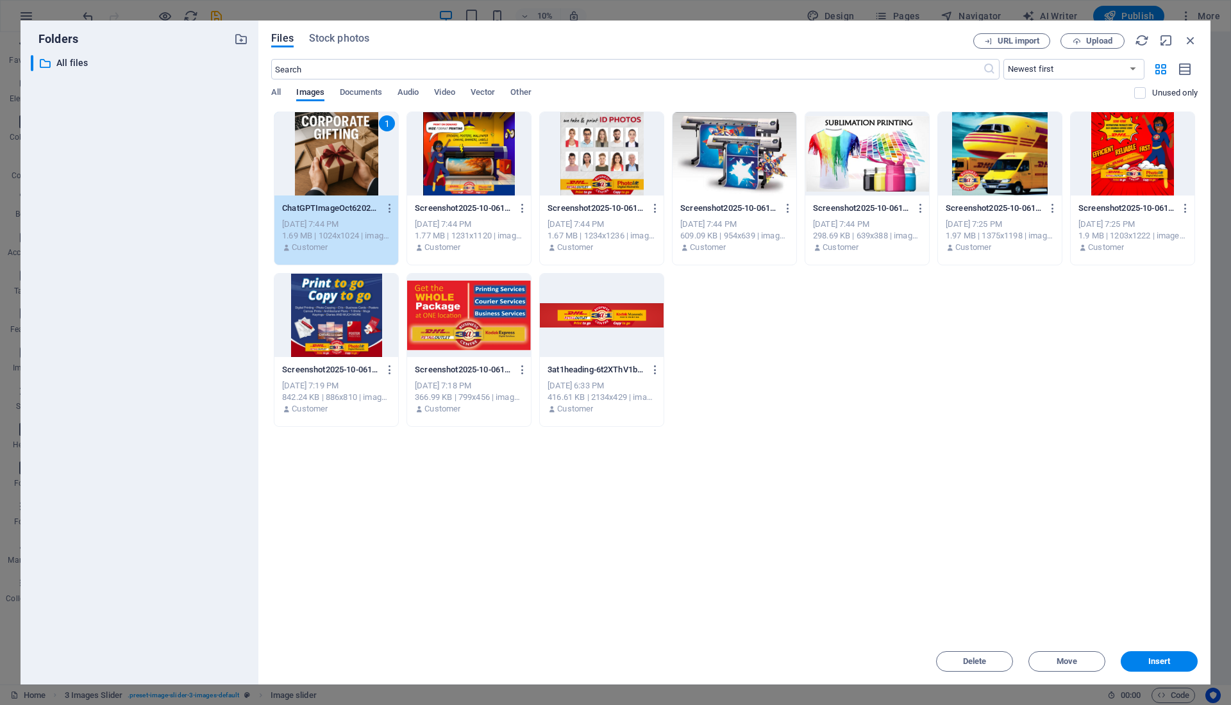
click at [446, 183] on div at bounding box center [469, 153] width 124 height 83
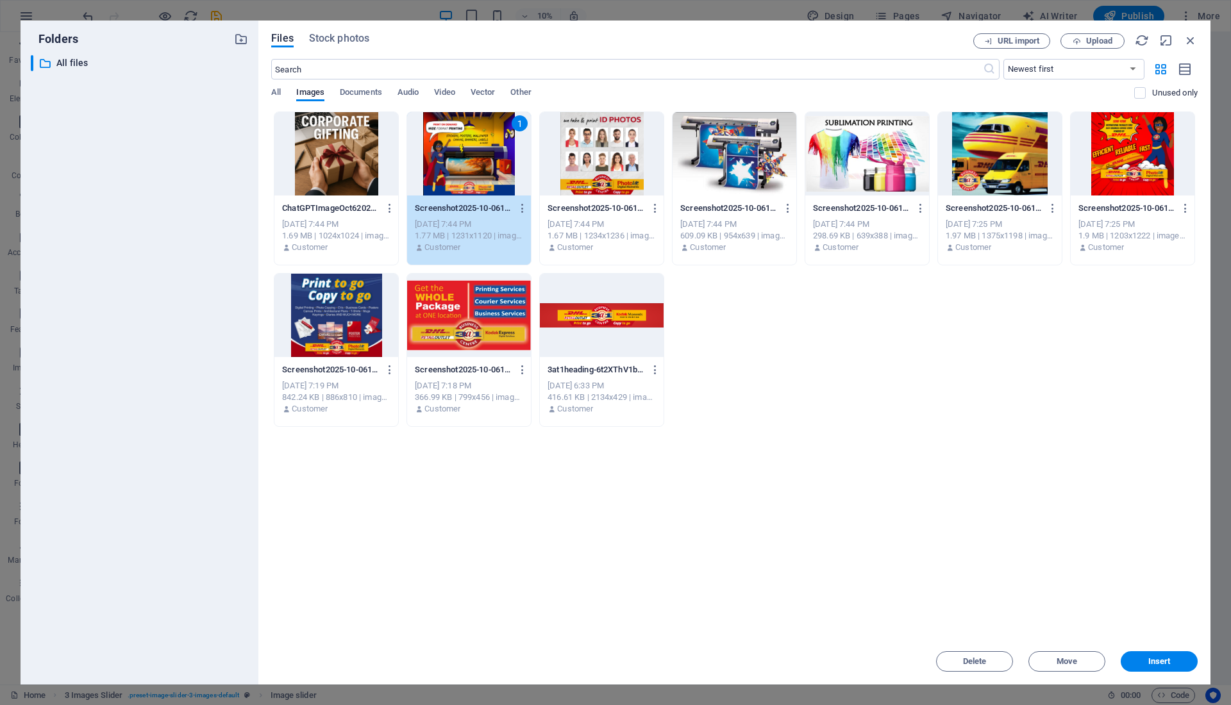
click at [379, 162] on div at bounding box center [336, 153] width 124 height 83
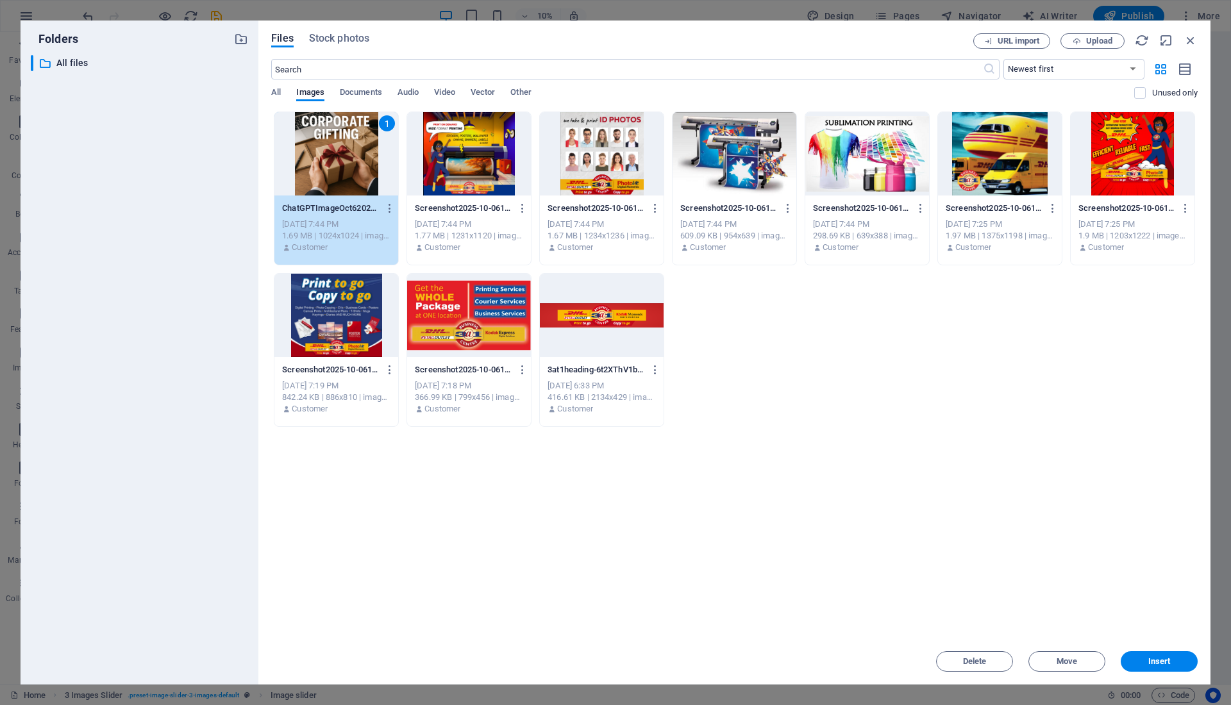
click at [487, 144] on div at bounding box center [469, 153] width 124 height 83
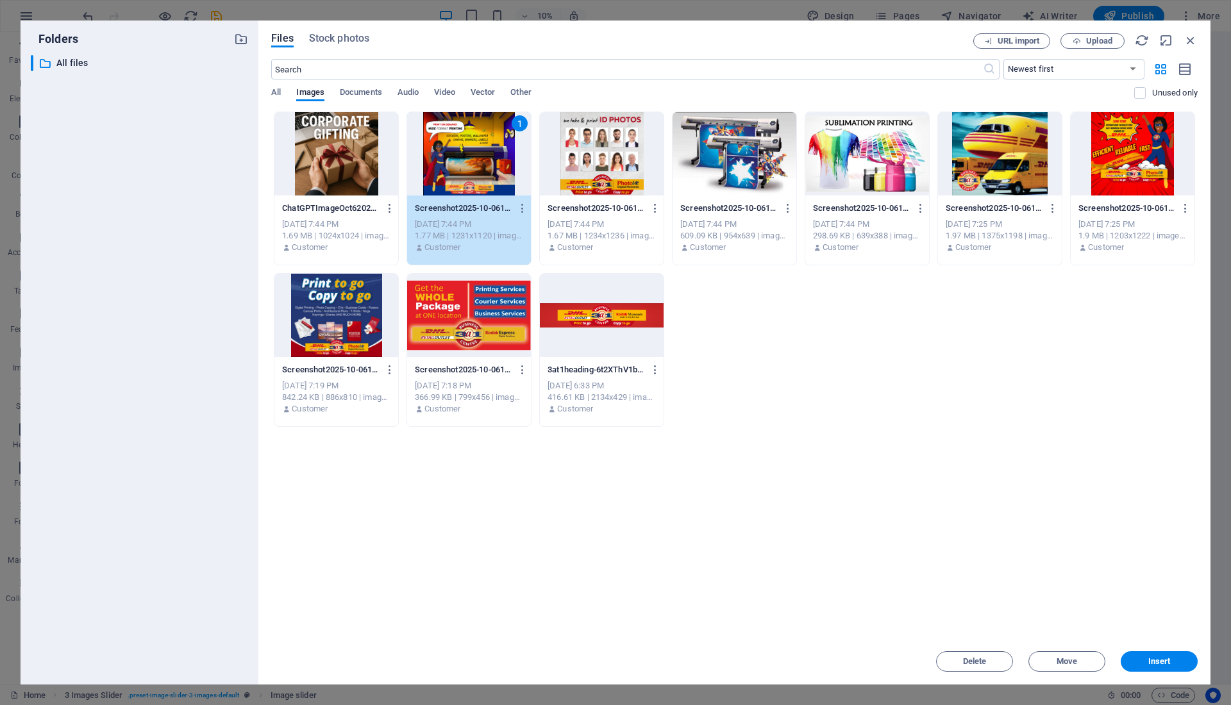
click at [771, 166] on div at bounding box center [734, 153] width 124 height 83
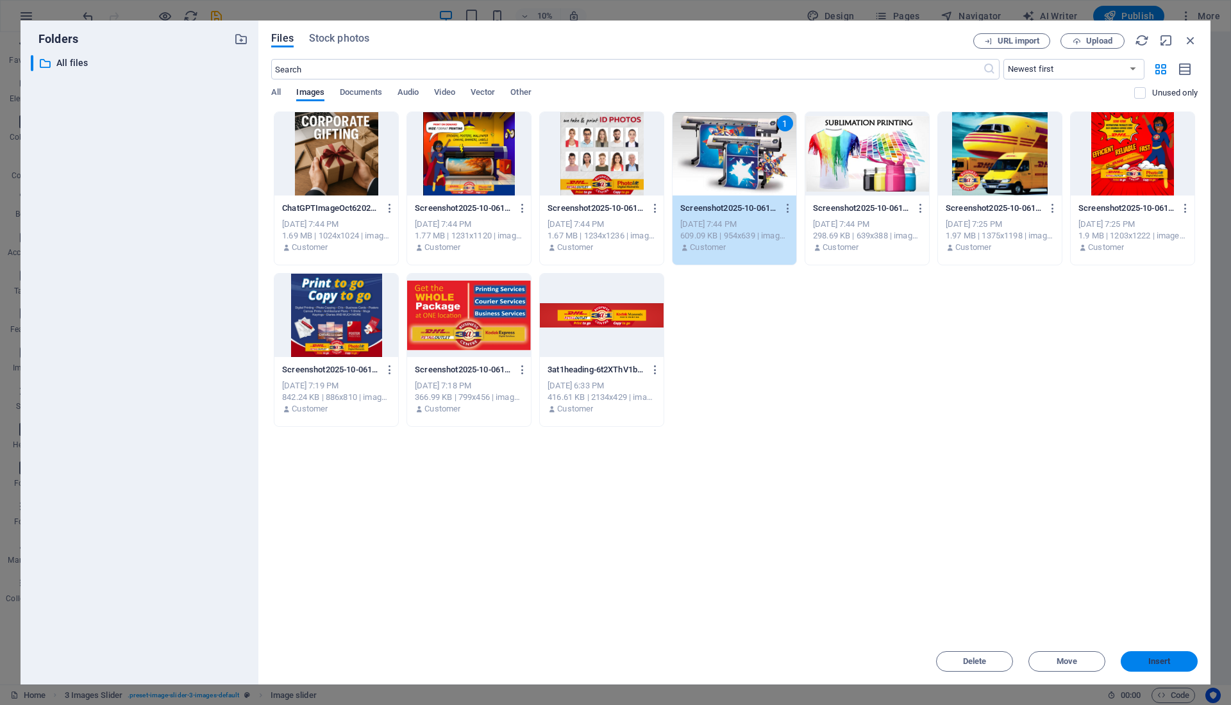
click at [1156, 667] on button "Insert" at bounding box center [1158, 661] width 77 height 21
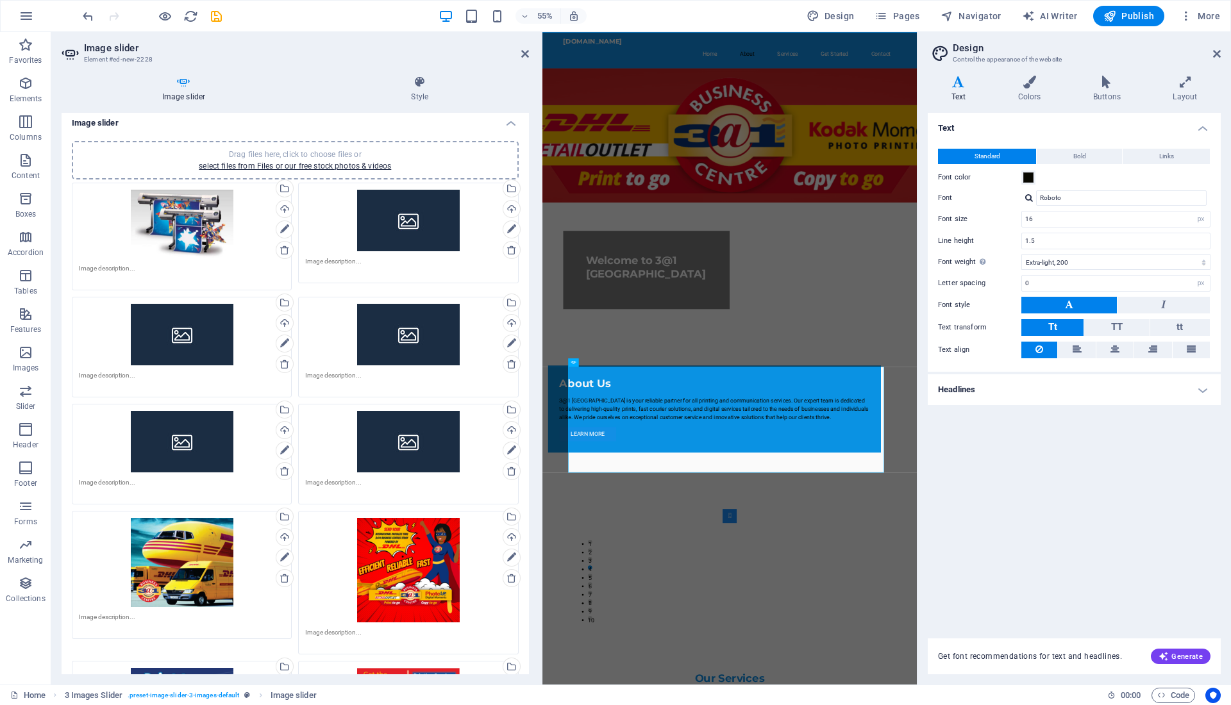
click at [432, 226] on div "Drag files here, click to choose files or select files from Files or our free s…" at bounding box center [408, 221] width 206 height 62
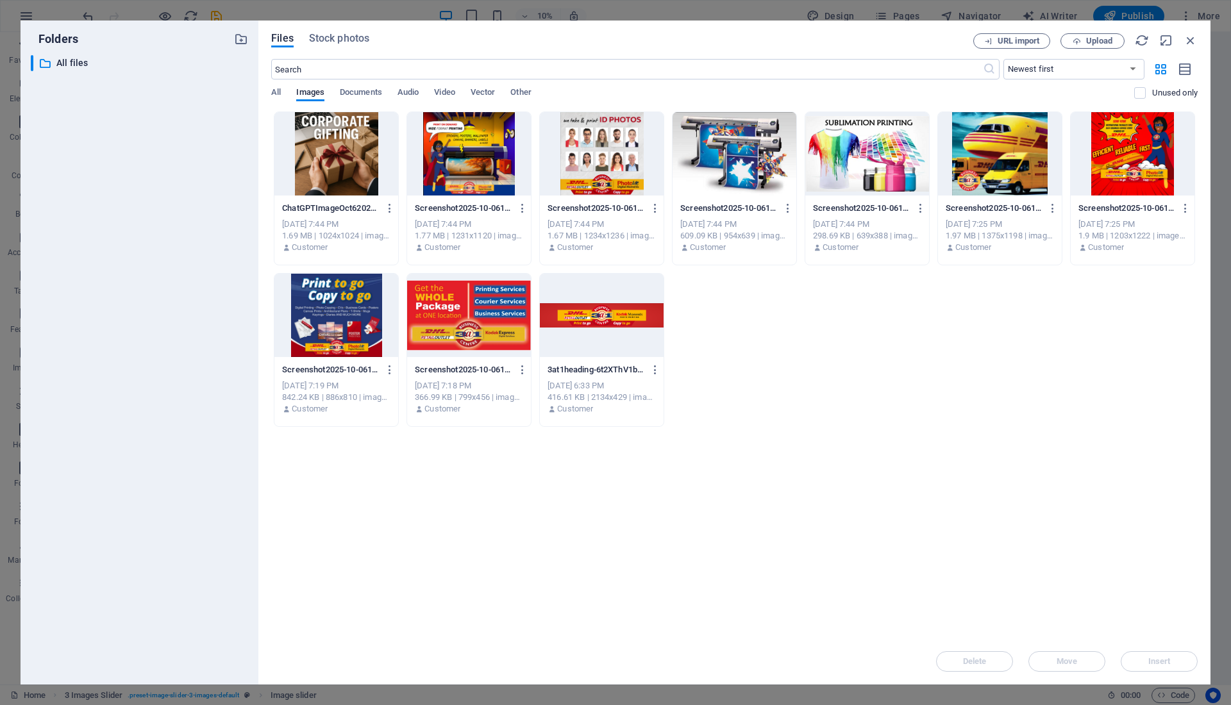
click at [463, 163] on div at bounding box center [469, 153] width 124 height 83
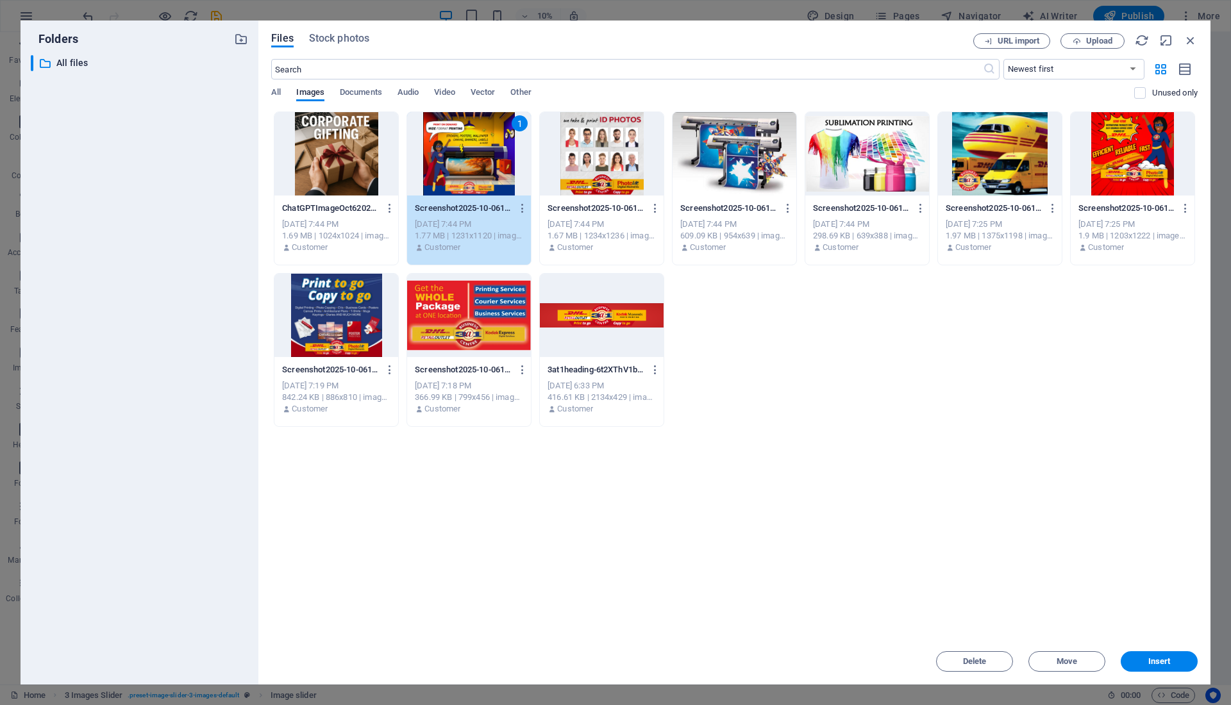
click at [590, 153] on div at bounding box center [602, 153] width 124 height 83
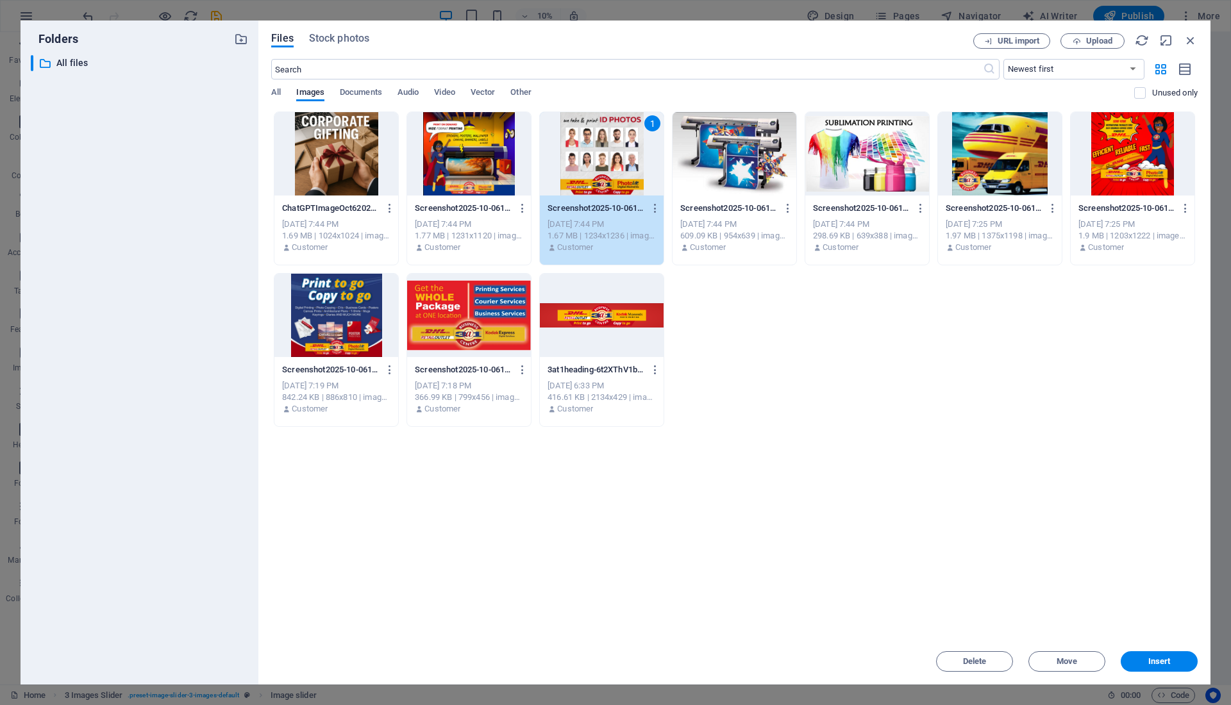
click at [590, 153] on div "1" at bounding box center [602, 153] width 124 height 83
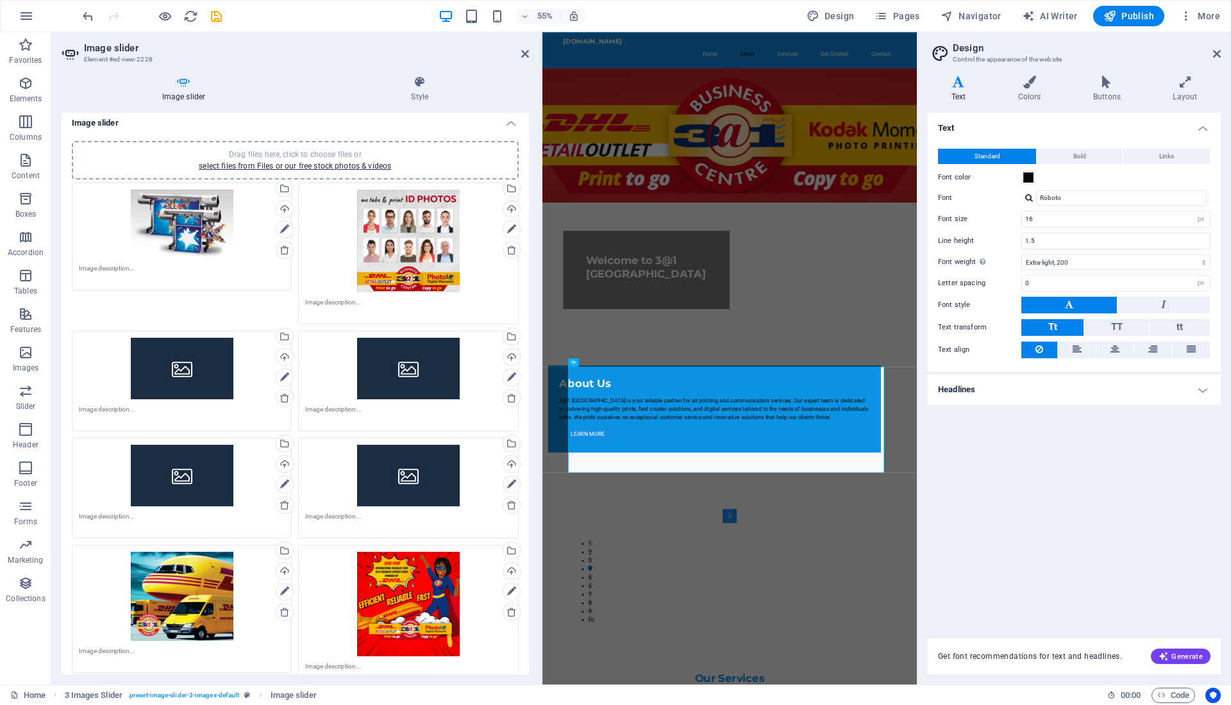
click at [185, 379] on div "Drag files here, click to choose files or select files from Files or our free s…" at bounding box center [182, 369] width 206 height 62
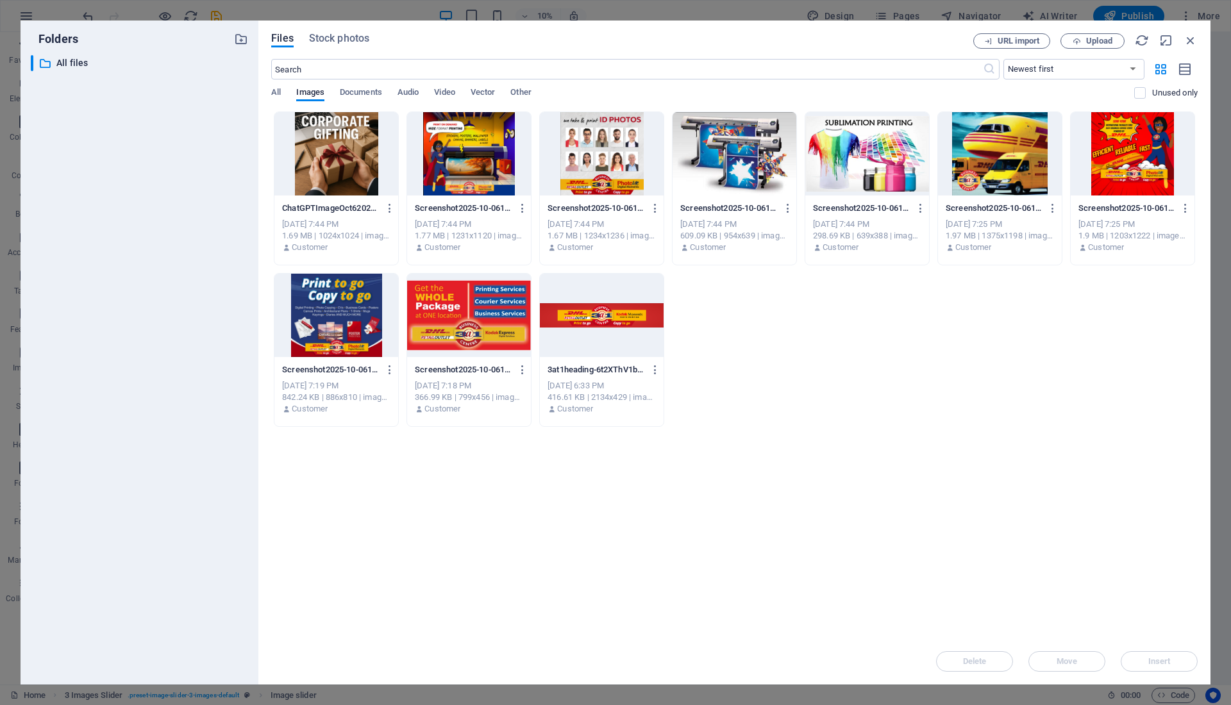
click at [859, 167] on div at bounding box center [867, 153] width 124 height 83
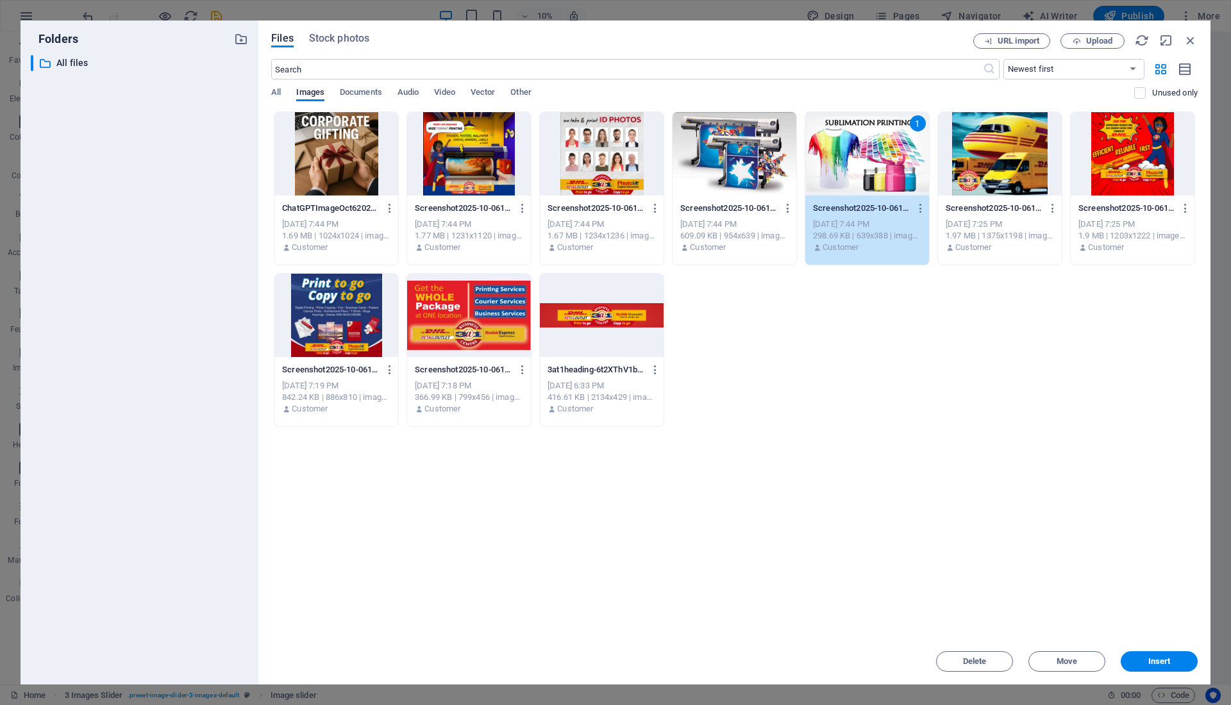
click at [859, 167] on div "1" at bounding box center [867, 153] width 124 height 83
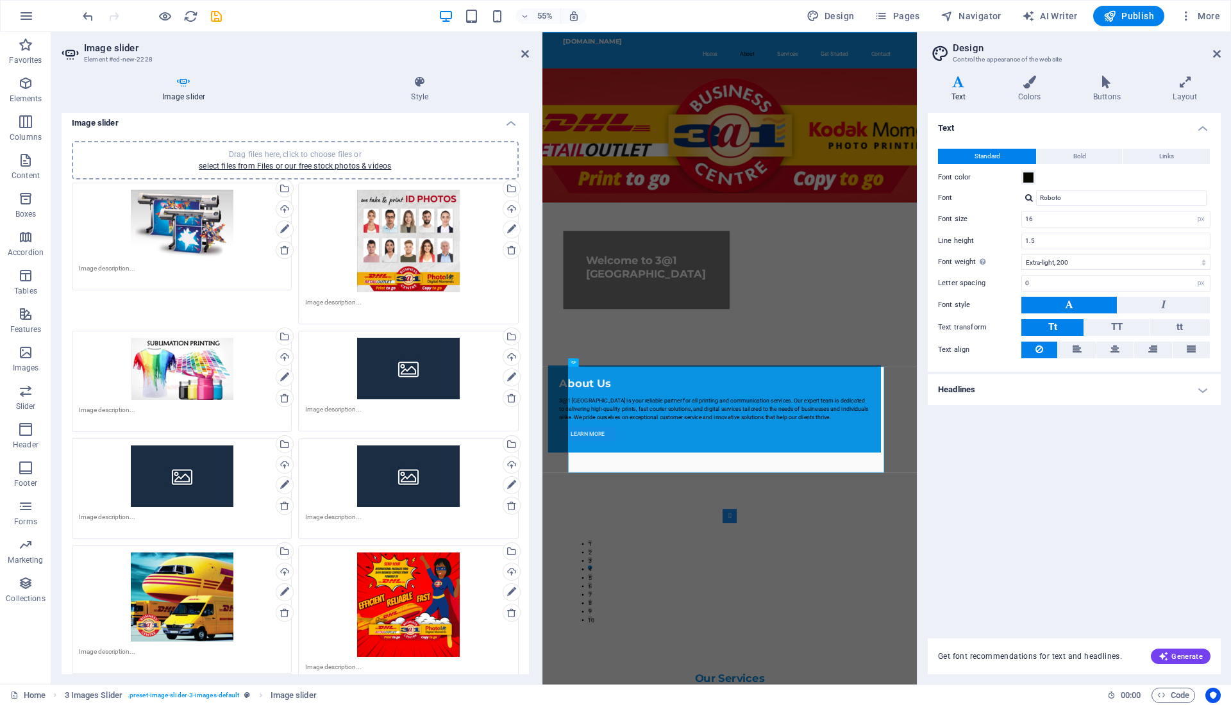
click at [397, 356] on div "Drag files here, click to choose files or select files from Files or our free s…" at bounding box center [408, 369] width 206 height 62
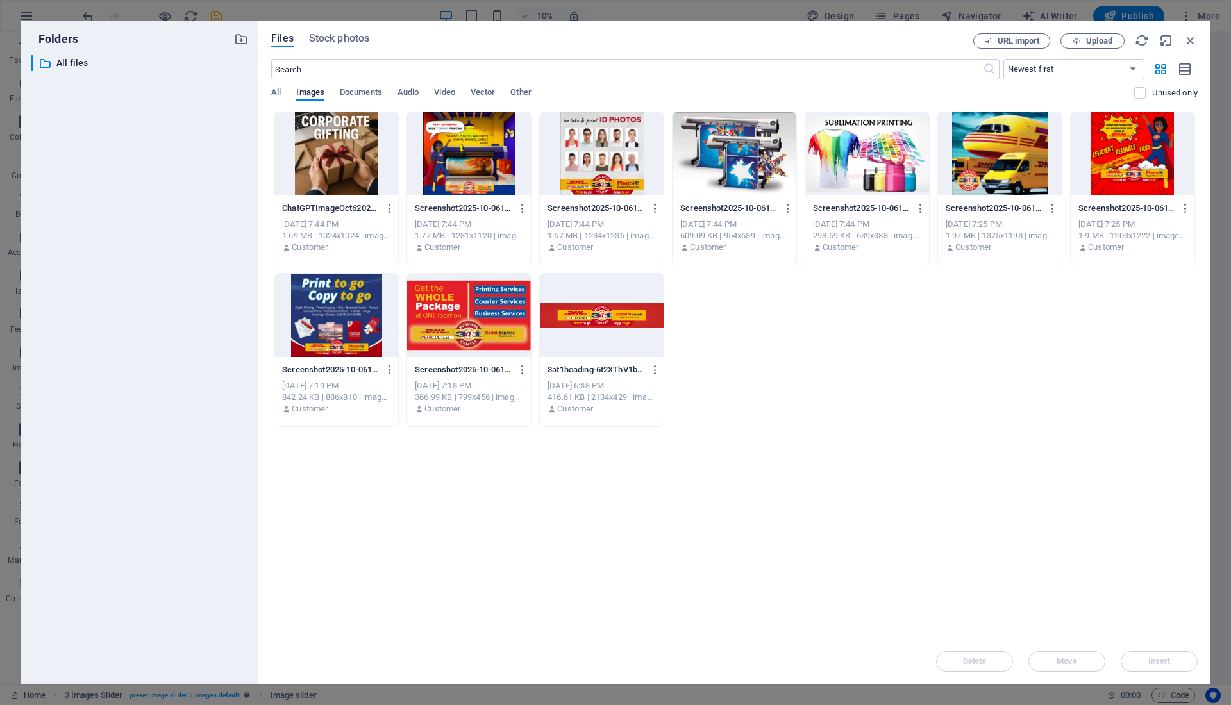
click at [328, 146] on div at bounding box center [336, 153] width 124 height 83
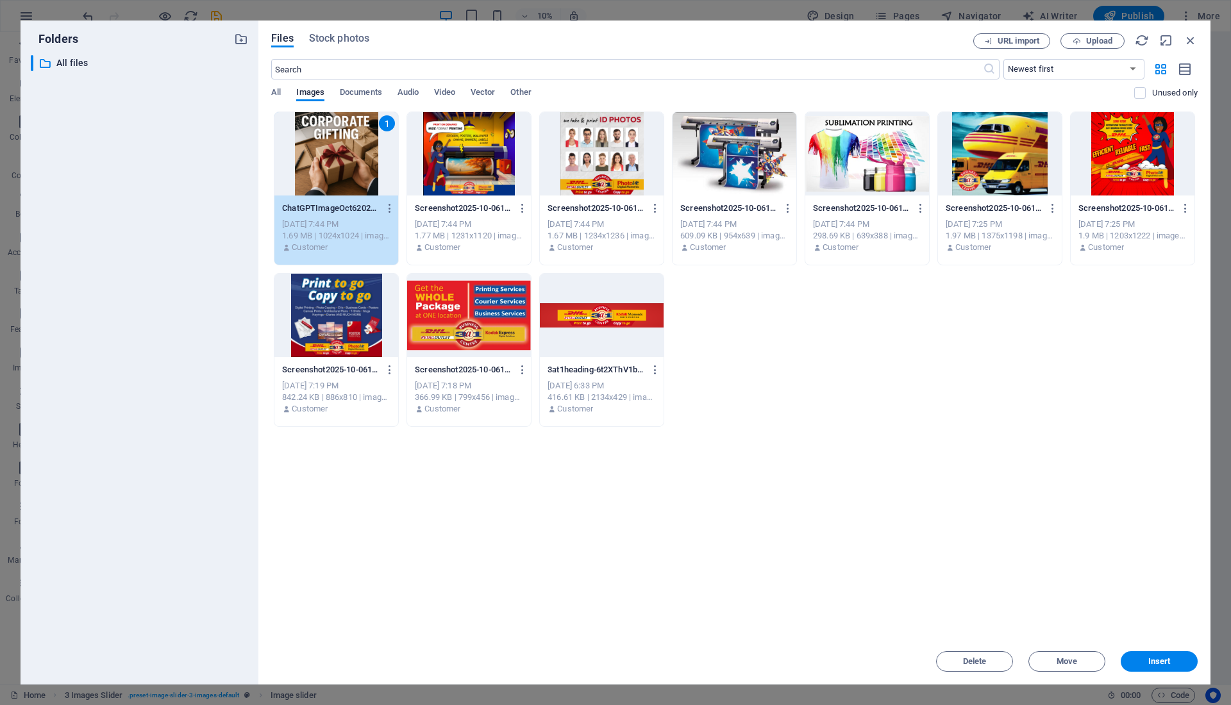
click at [328, 146] on div "1" at bounding box center [336, 153] width 124 height 83
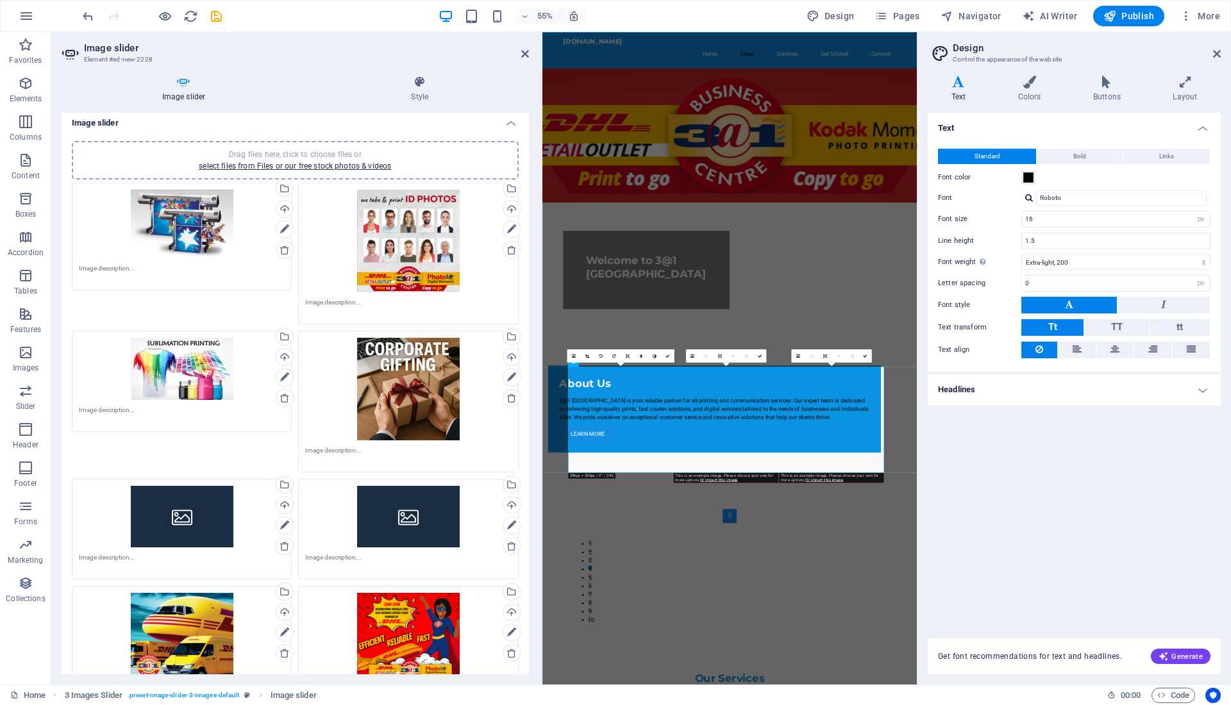
click at [195, 489] on div "Drag files here, click to choose files or select files from Files or our free s…" at bounding box center [182, 517] width 206 height 62
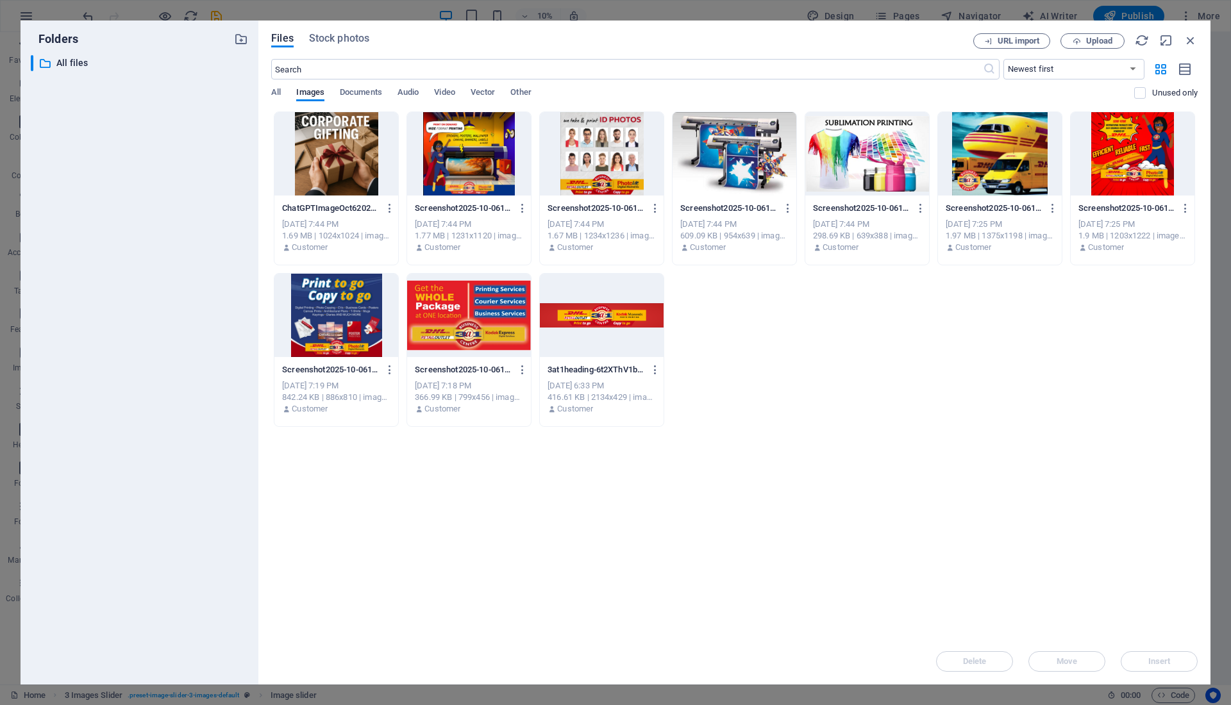
click at [447, 135] on div at bounding box center [469, 153] width 124 height 83
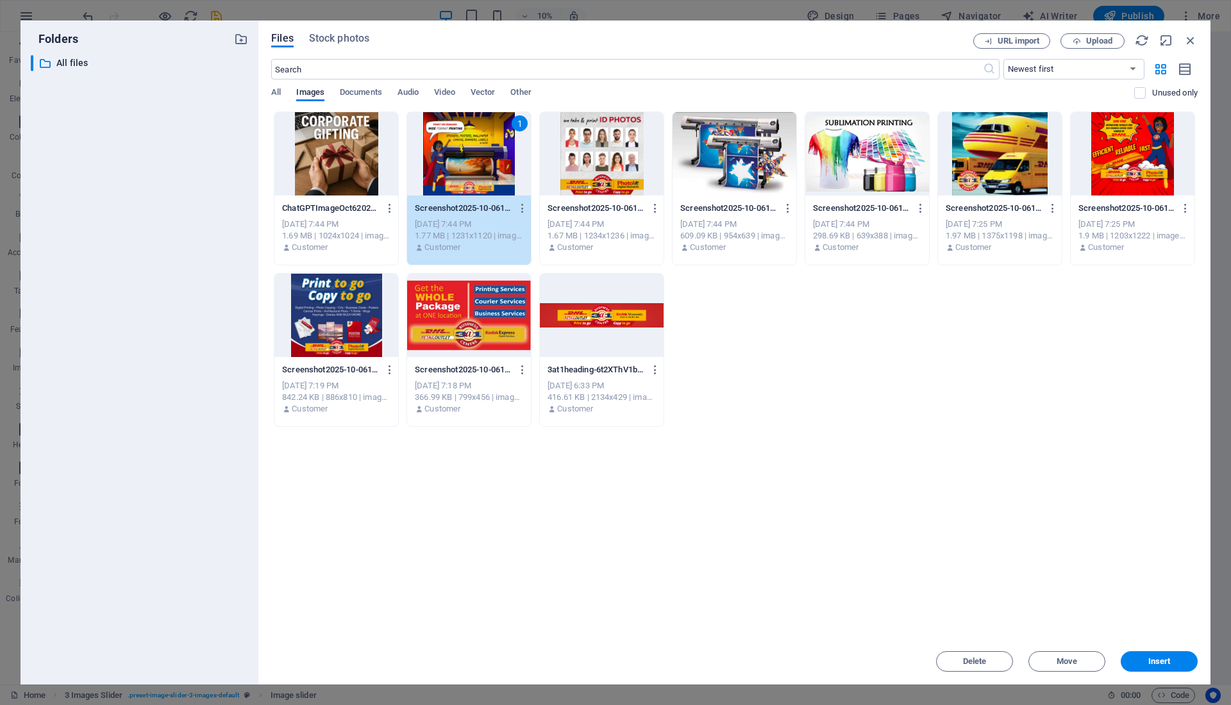
click at [447, 135] on div "1" at bounding box center [469, 153] width 124 height 83
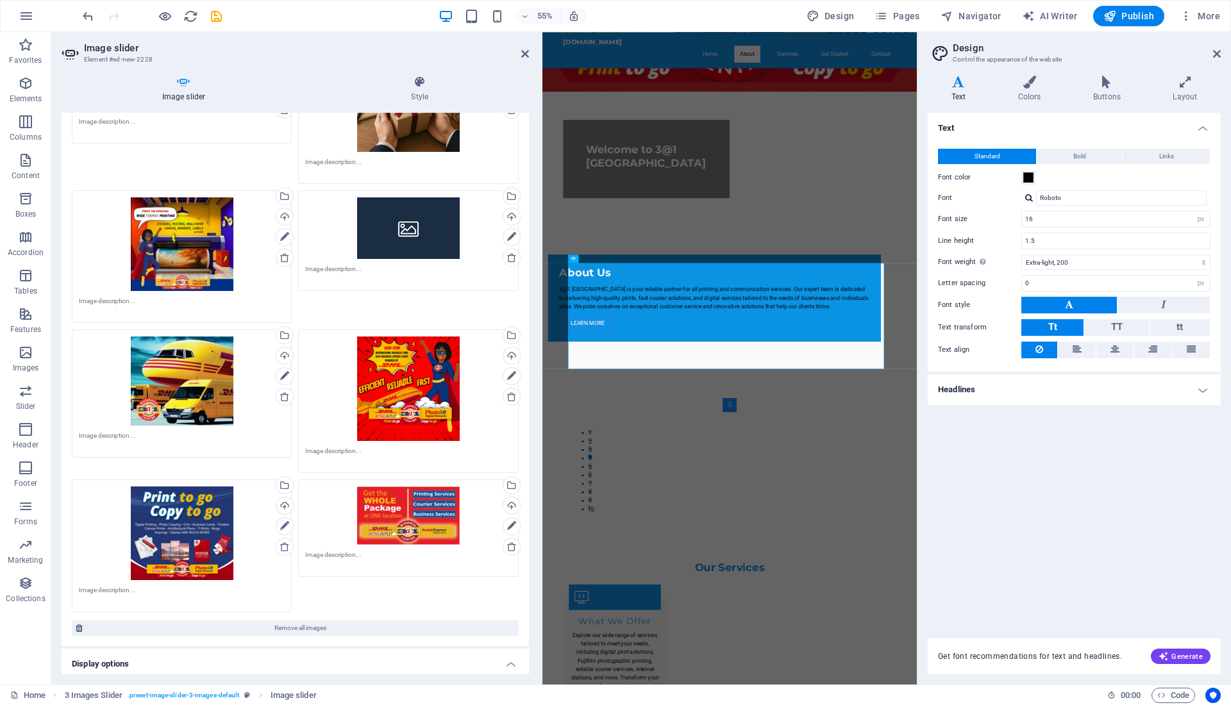
scroll to position [295, 0]
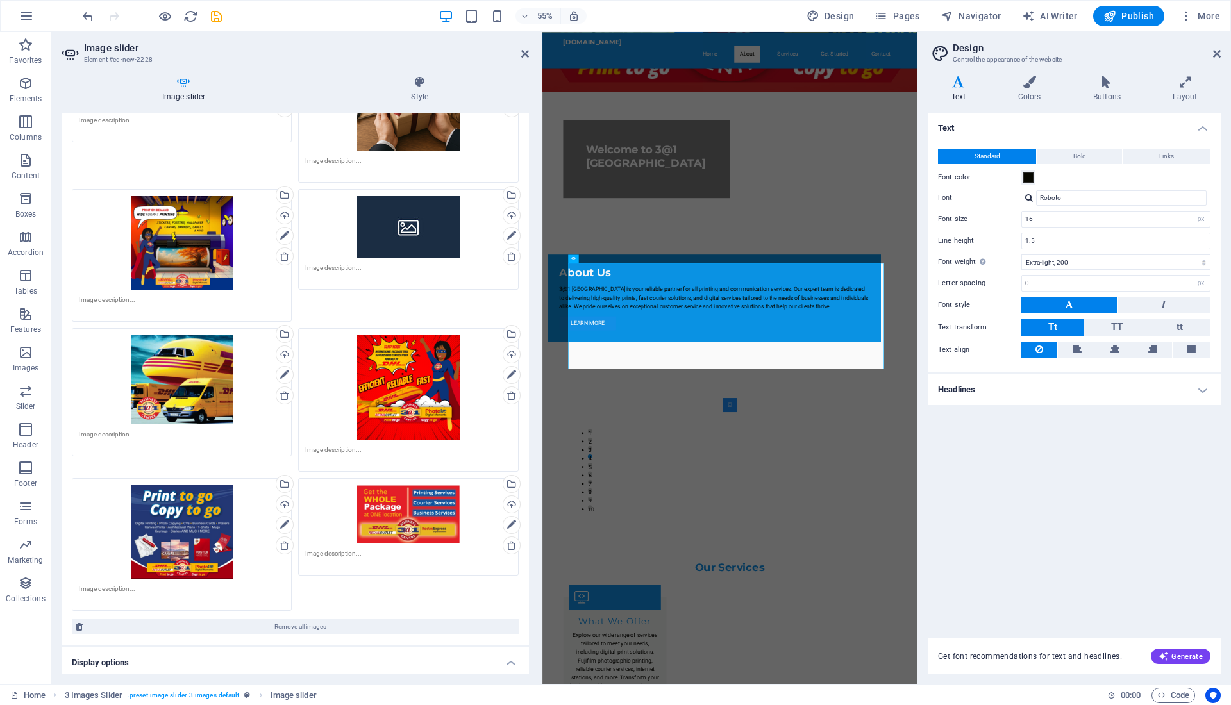
click at [427, 228] on div "Drag files here, click to choose files or select files from Files or our free s…" at bounding box center [408, 227] width 206 height 62
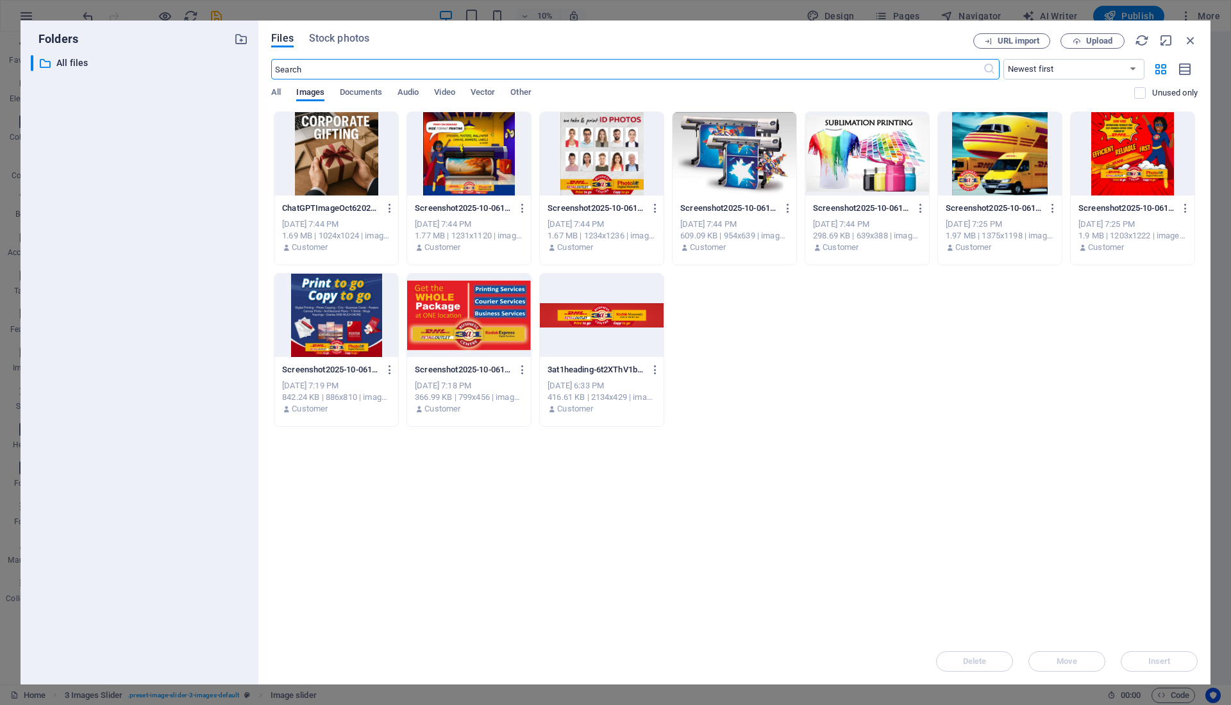
scroll to position [0, 0]
click at [328, 280] on div at bounding box center [336, 315] width 124 height 83
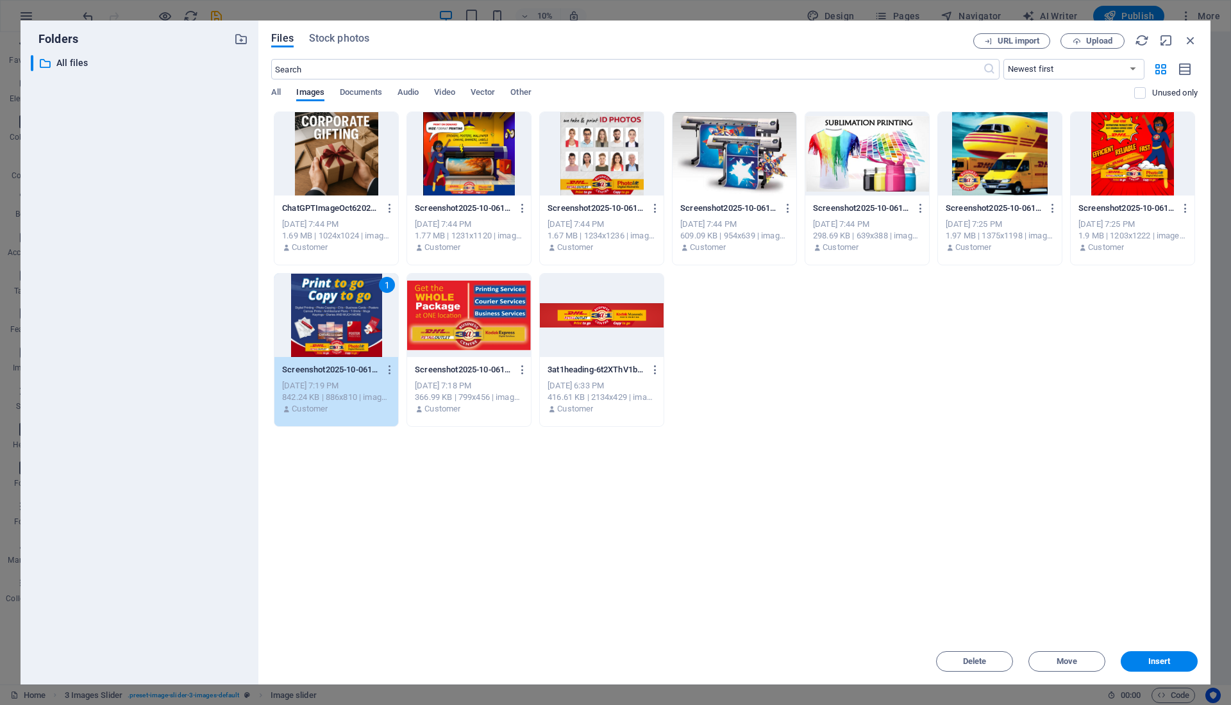
click at [328, 280] on div "1" at bounding box center [336, 315] width 124 height 83
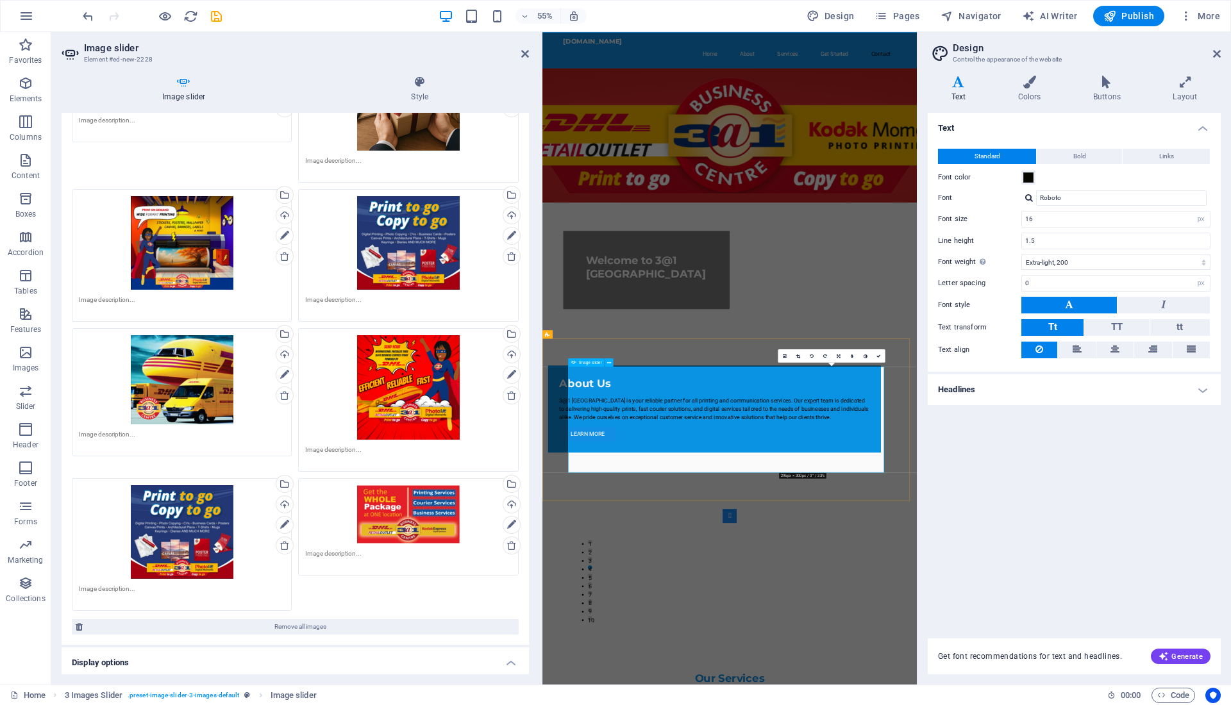
click at [426, 258] on div "Drag files here, click to choose files or select files from Files or our free s…" at bounding box center [408, 243] width 206 height 94
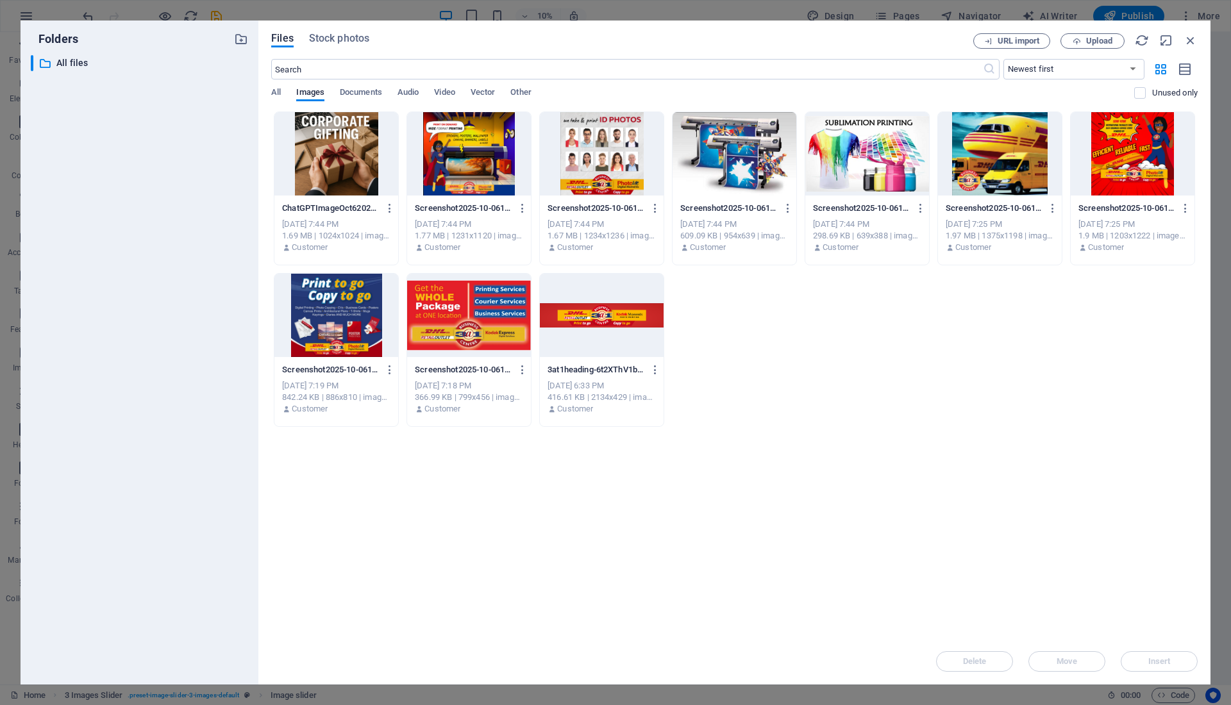
click at [1020, 152] on div at bounding box center [1000, 153] width 124 height 83
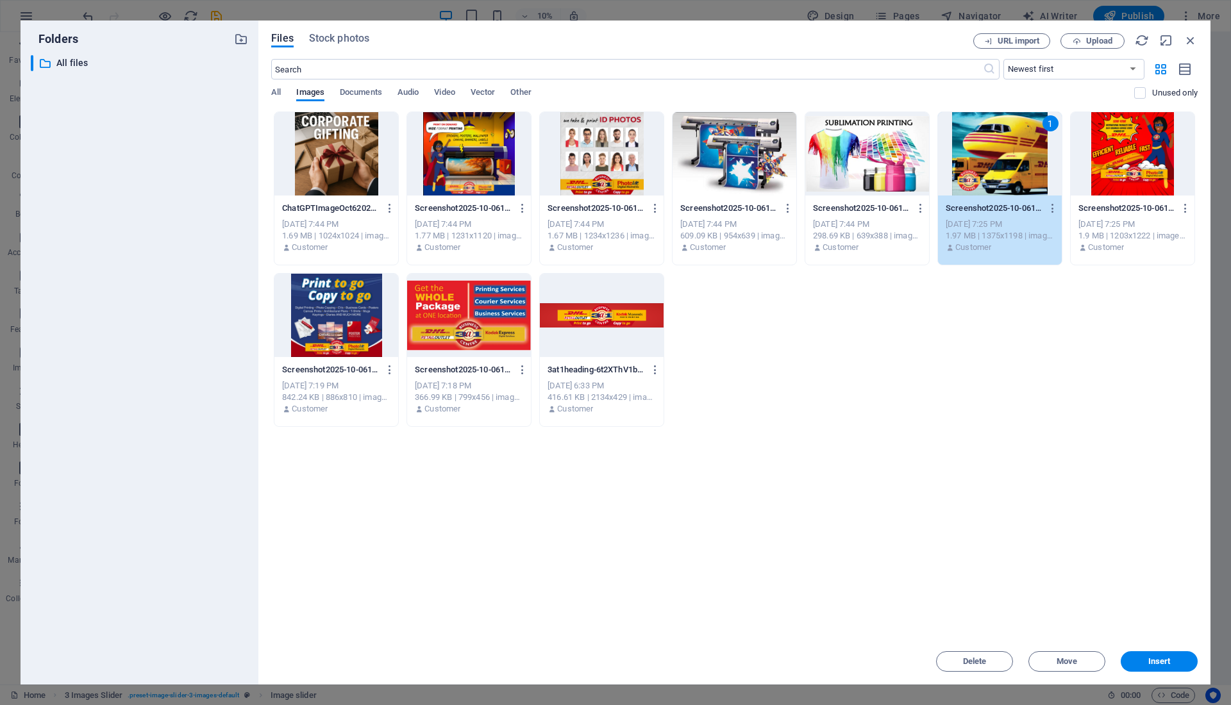
click at [1020, 152] on div "1" at bounding box center [1000, 153] width 124 height 83
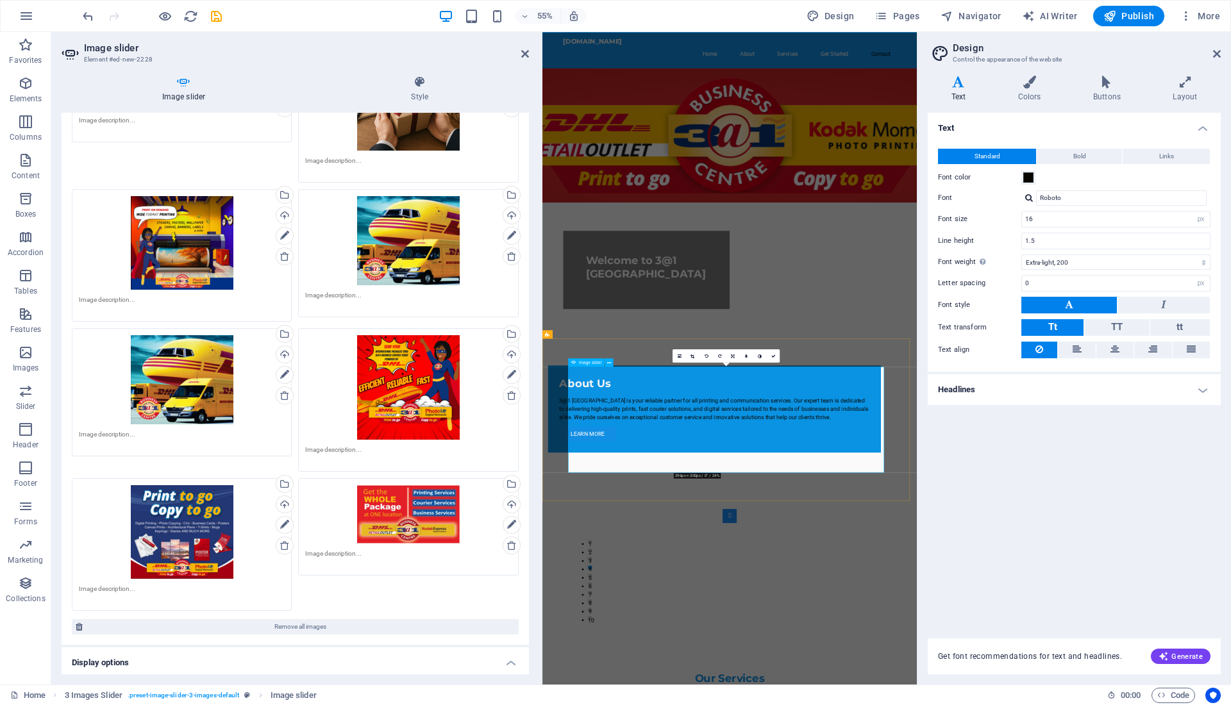
click at [426, 235] on div "Drag files here, click to choose files or select files from Files or our free s…" at bounding box center [408, 240] width 206 height 89
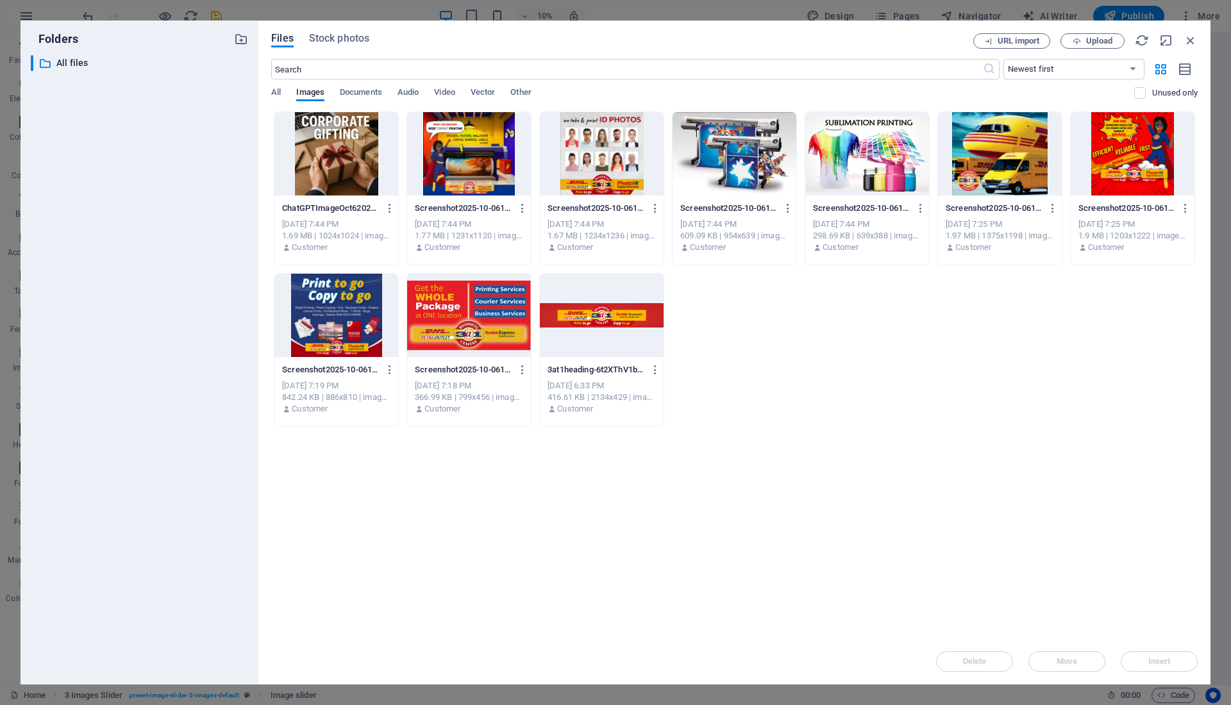
click at [849, 156] on div at bounding box center [867, 153] width 124 height 83
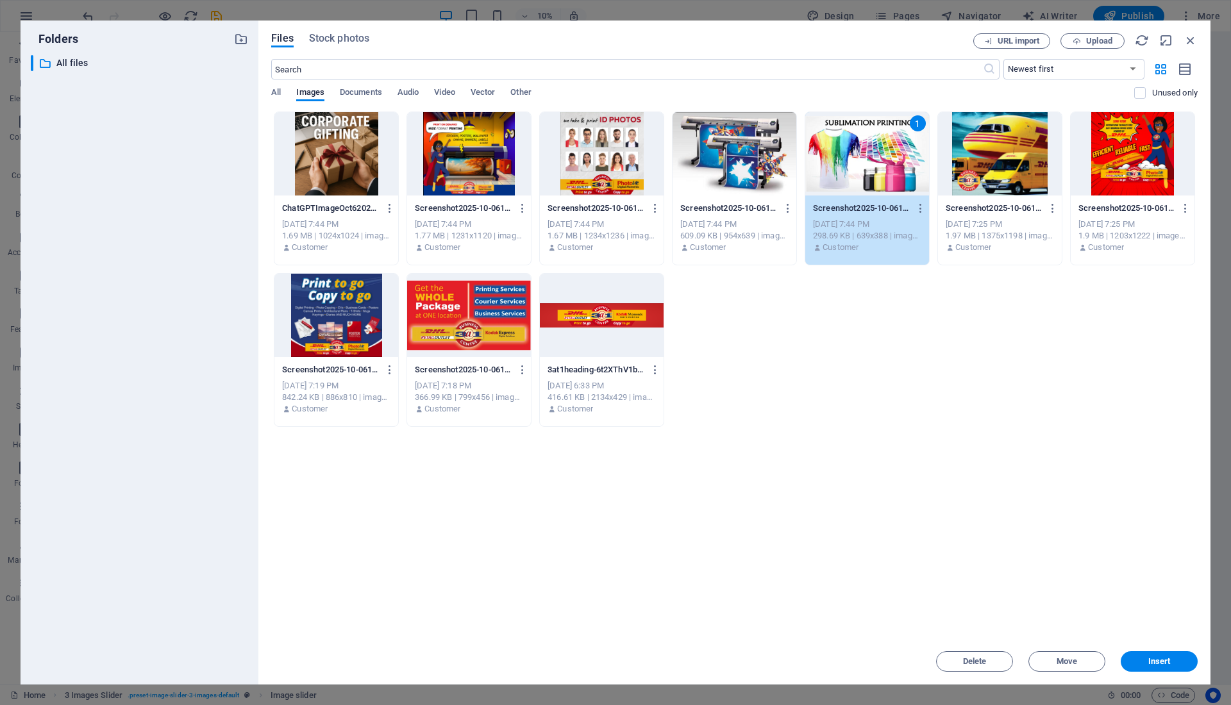
click at [849, 156] on div "1" at bounding box center [867, 153] width 124 height 83
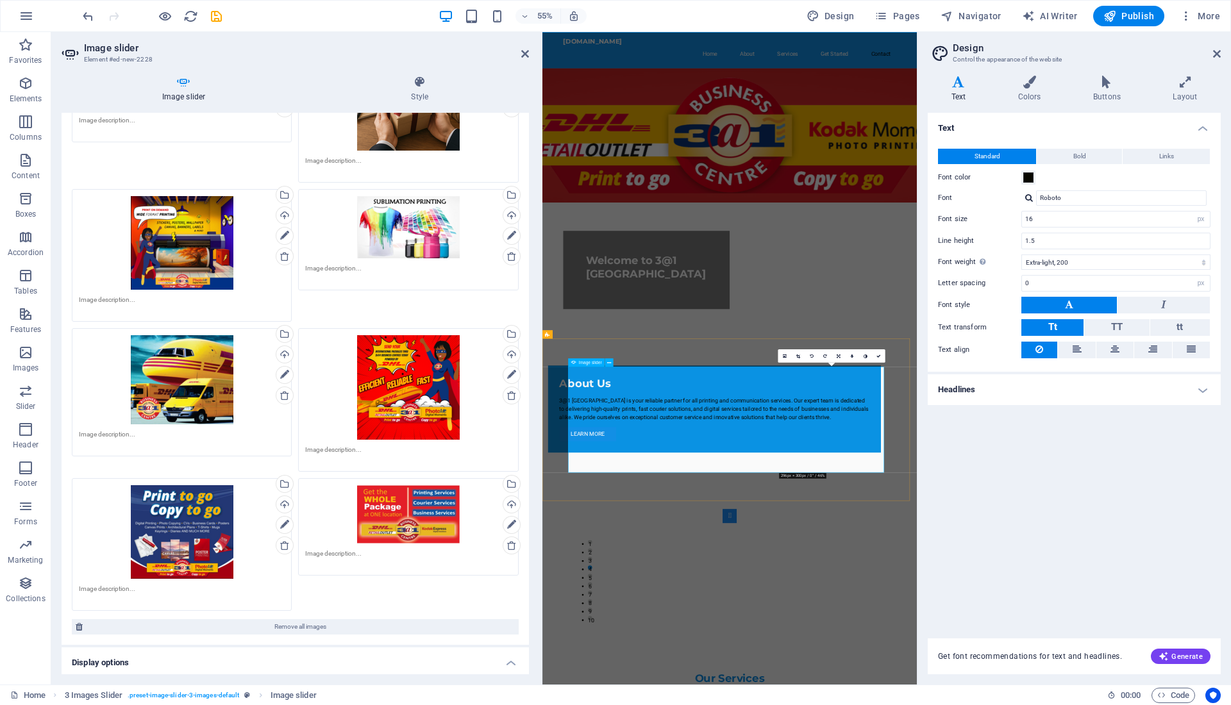
click at [426, 226] on div "Drag files here, click to choose files or select files from Files or our free s…" at bounding box center [408, 227] width 206 height 62
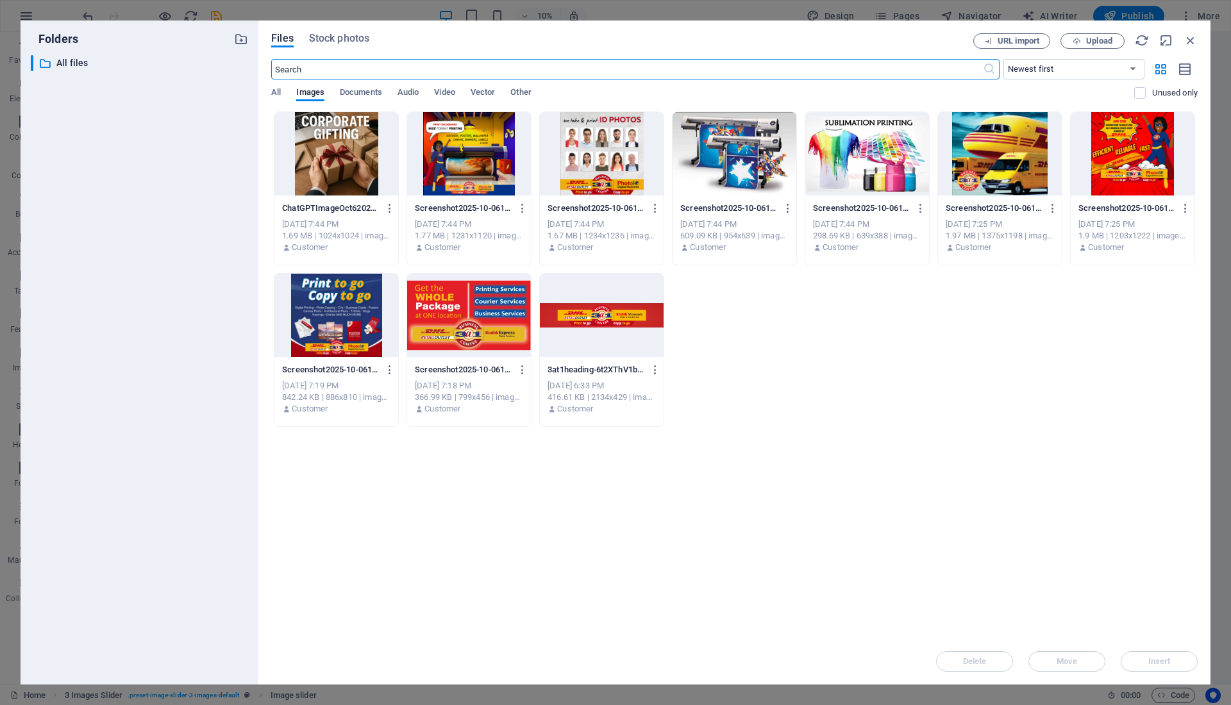
click at [739, 141] on div at bounding box center [734, 153] width 124 height 83
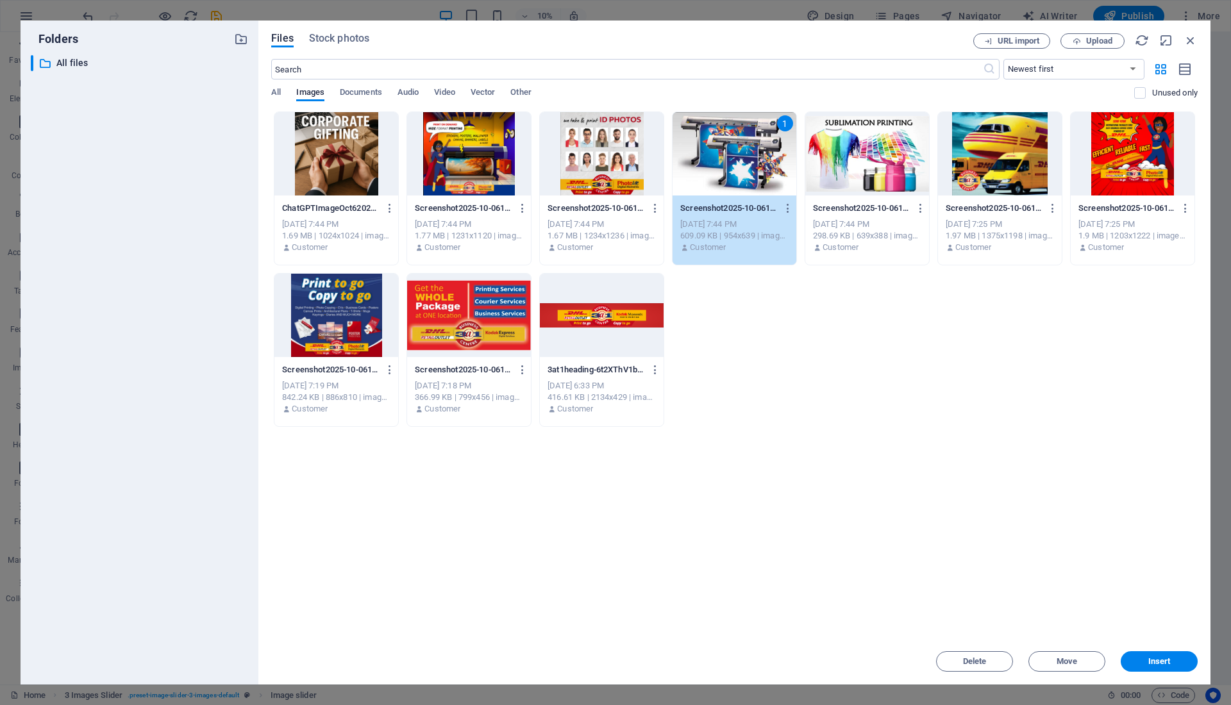
click at [739, 141] on div "1" at bounding box center [734, 153] width 124 height 83
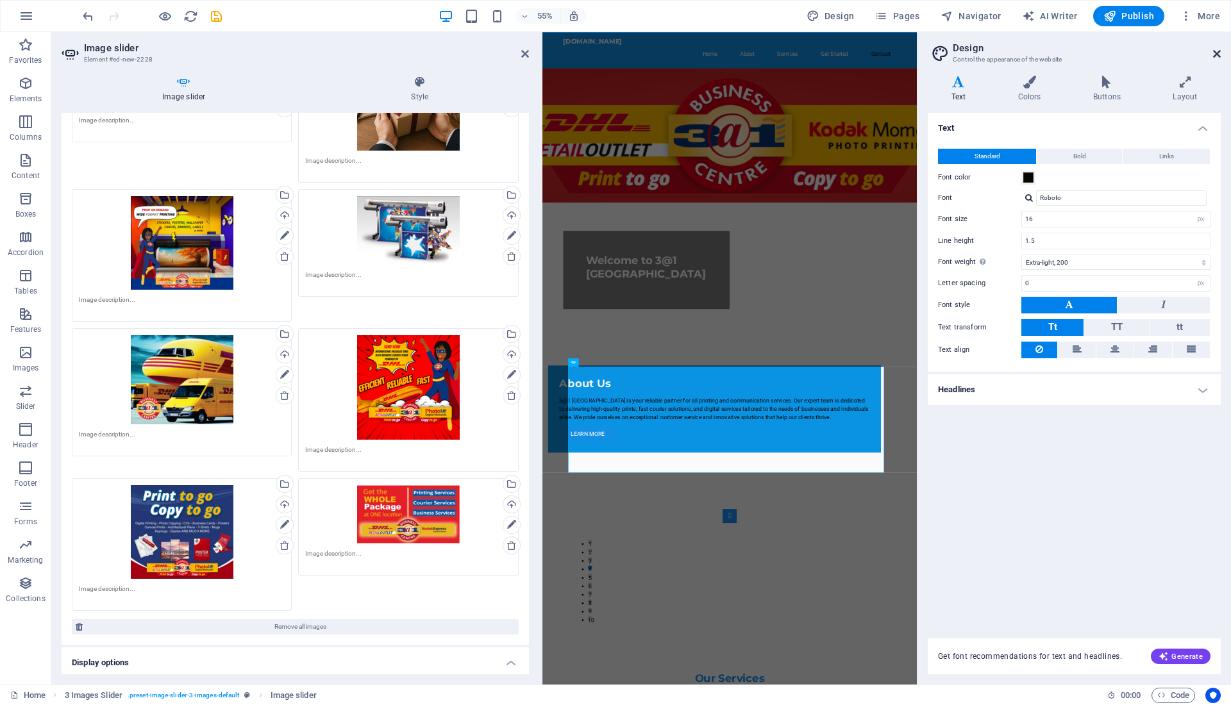
click at [1215, 51] on icon at bounding box center [1217, 54] width 8 height 10
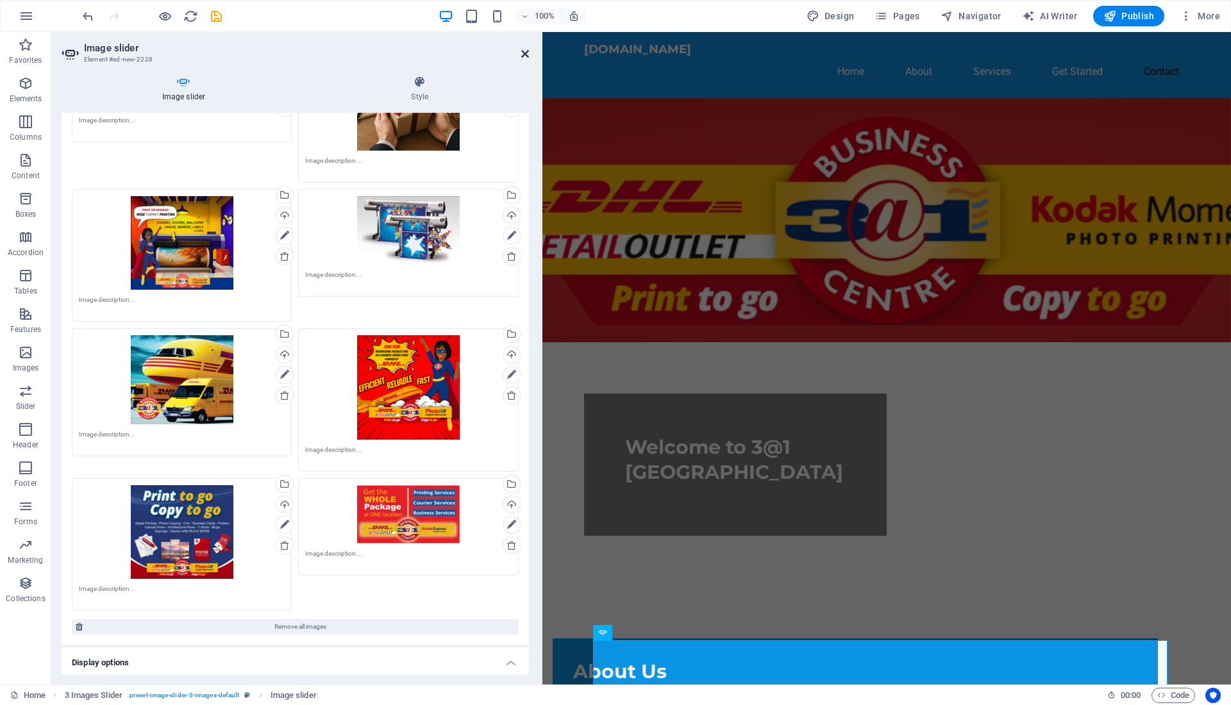
click at [524, 56] on icon at bounding box center [525, 54] width 8 height 10
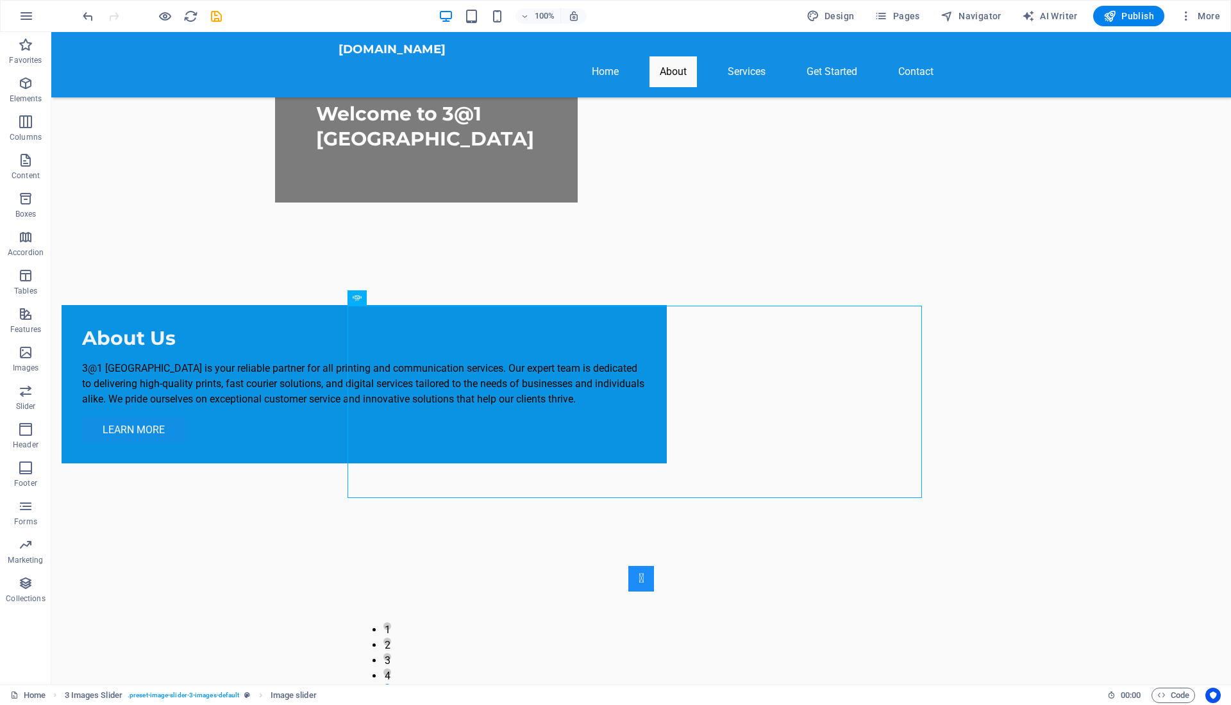
scroll to position [386, 0]
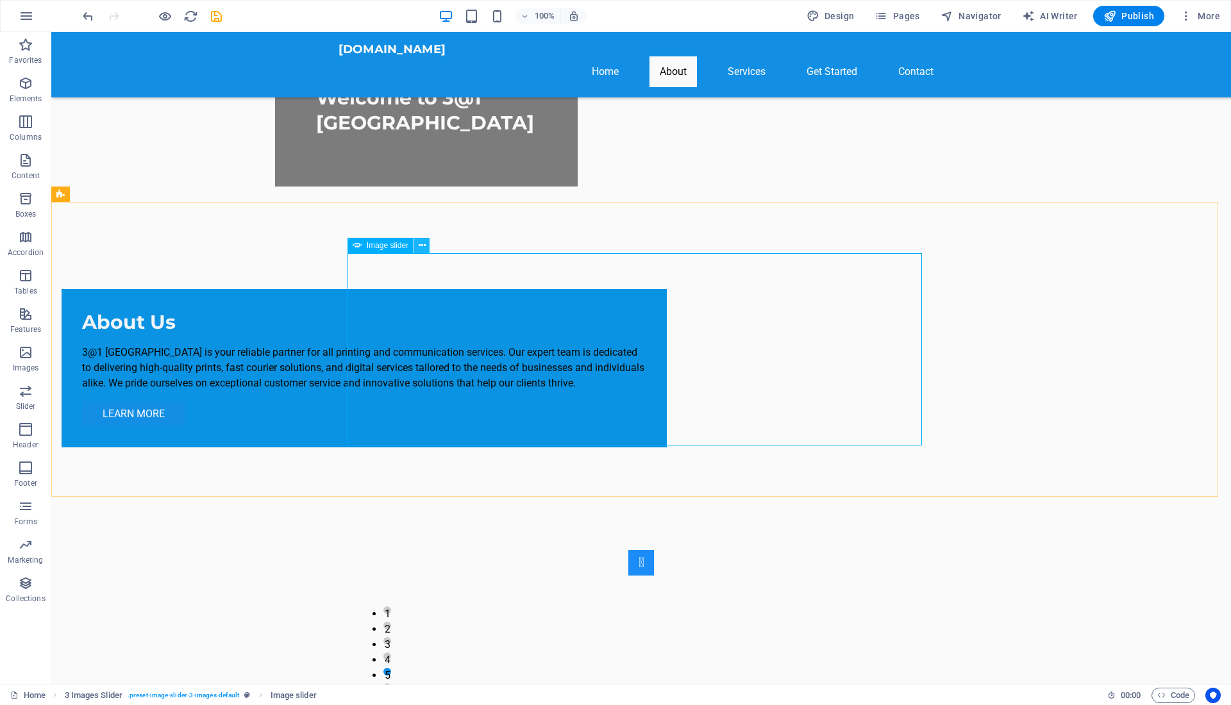
click at [425, 243] on icon at bounding box center [422, 245] width 7 height 13
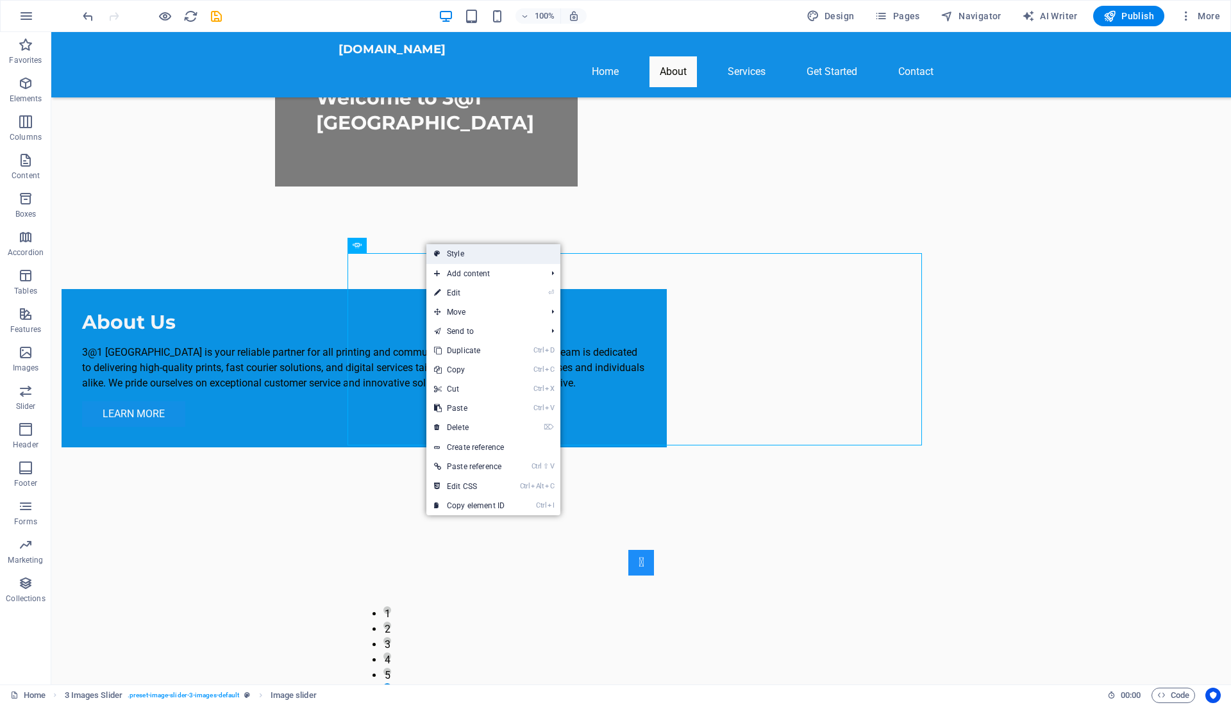
click at [475, 258] on link "Style" at bounding box center [493, 253] width 134 height 19
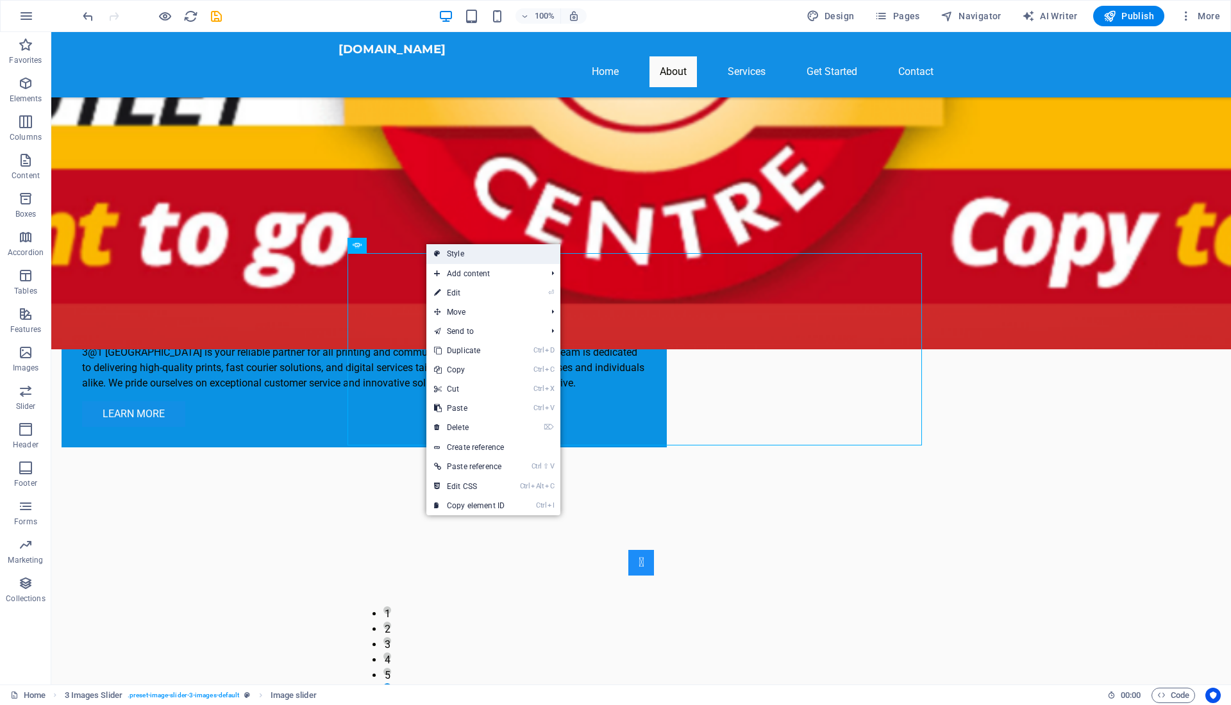
select select "rem"
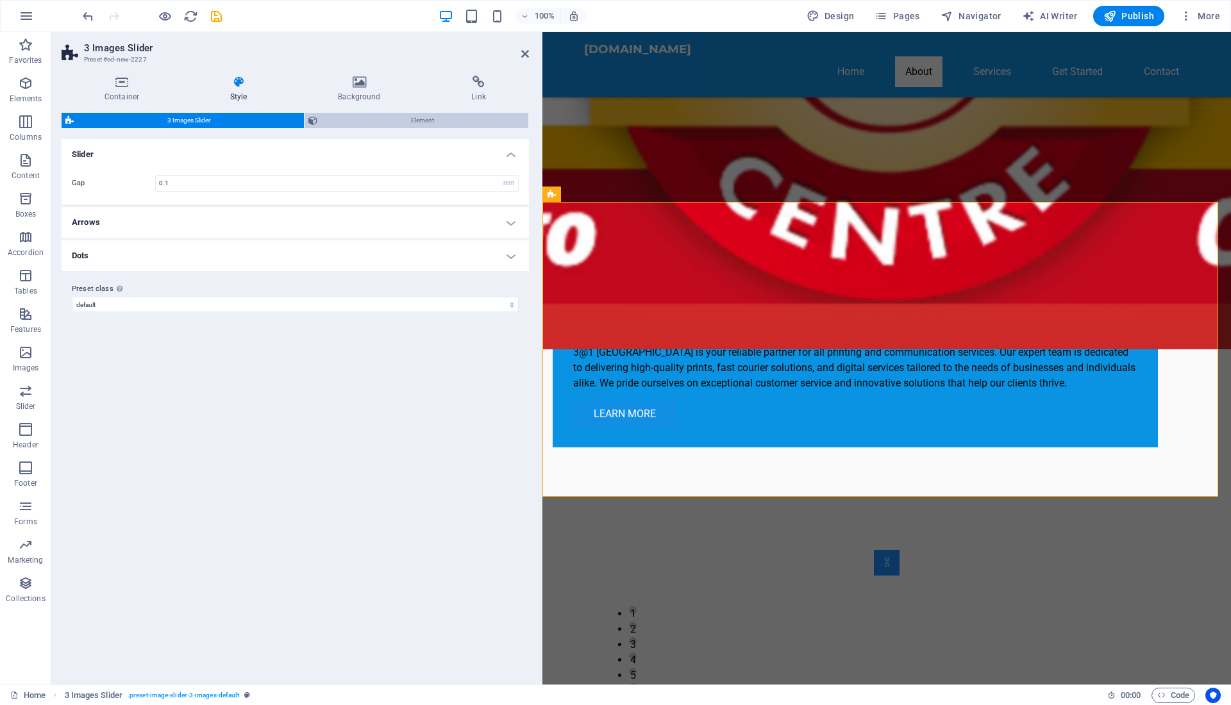
click at [381, 124] on span "Element" at bounding box center [422, 120] width 203 height 15
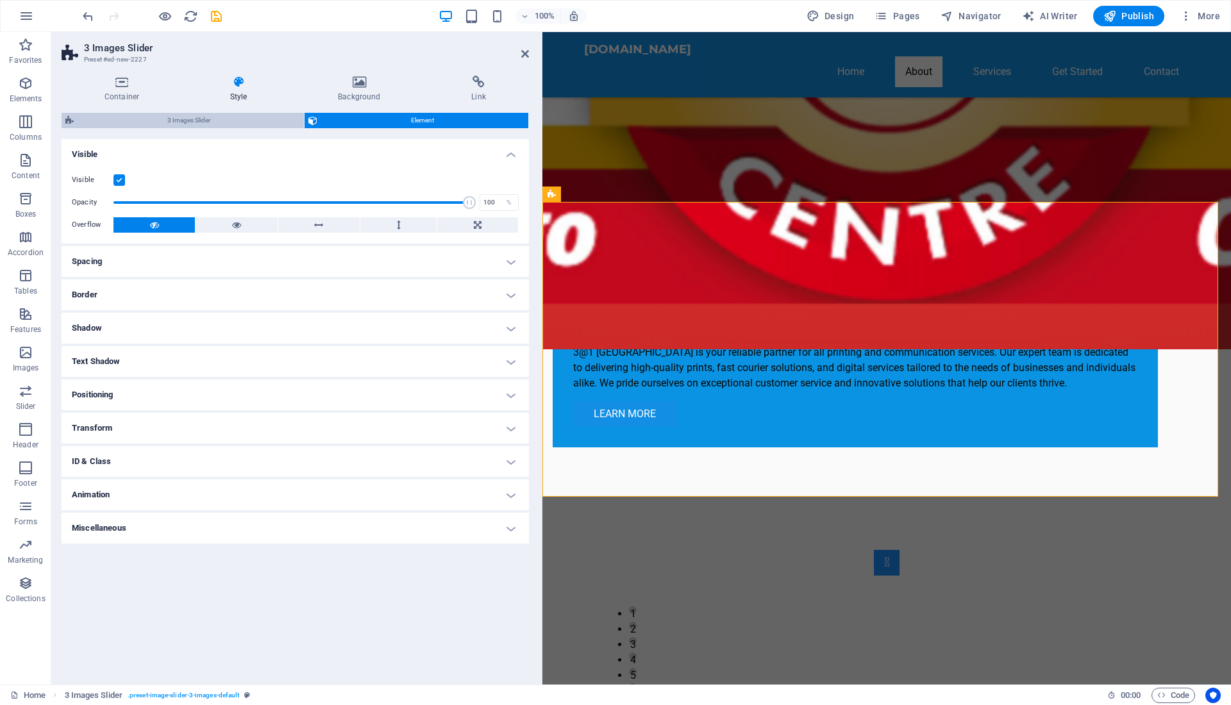
click at [207, 119] on span "3 Images Slider" at bounding box center [189, 120] width 222 height 15
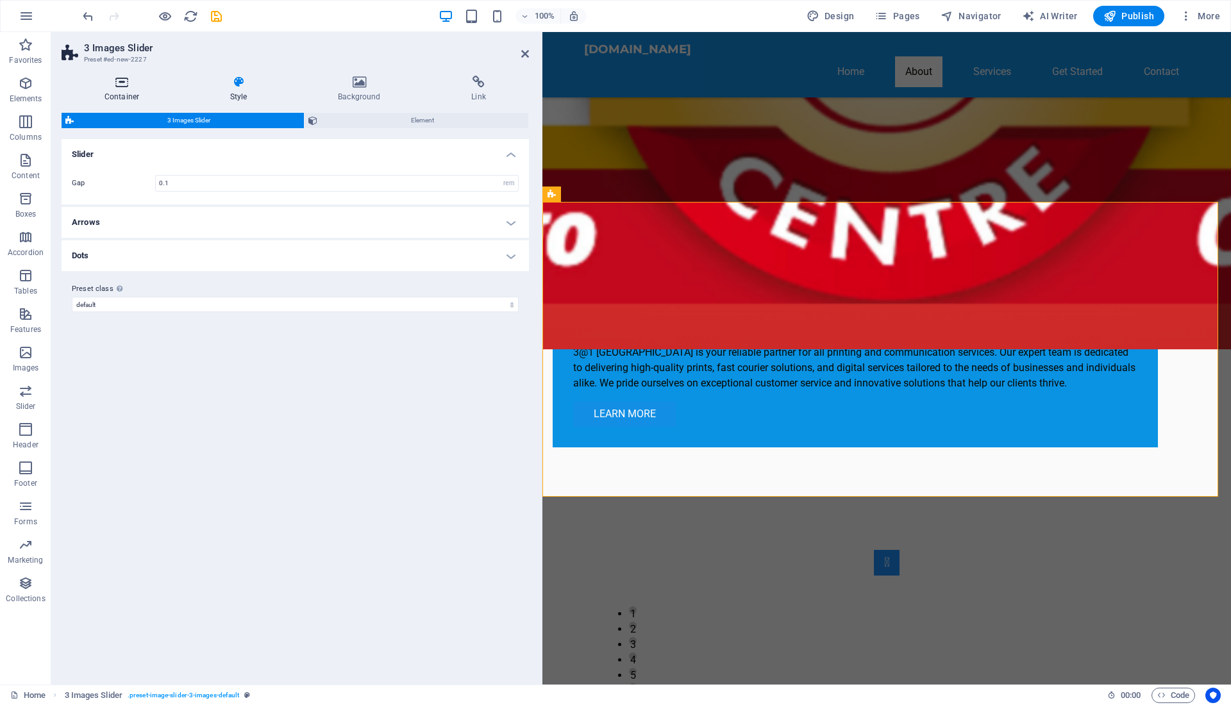
click at [121, 94] on h4 "Container" at bounding box center [125, 89] width 126 height 27
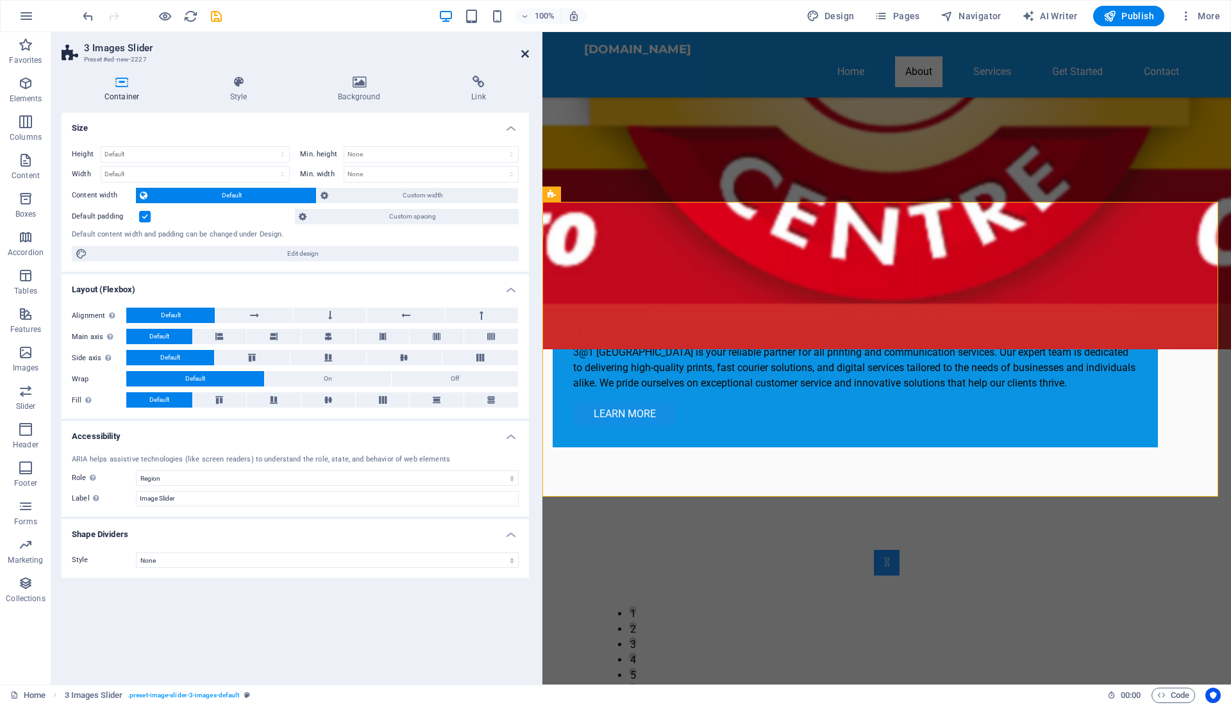
click at [526, 58] on icon at bounding box center [525, 54] width 8 height 10
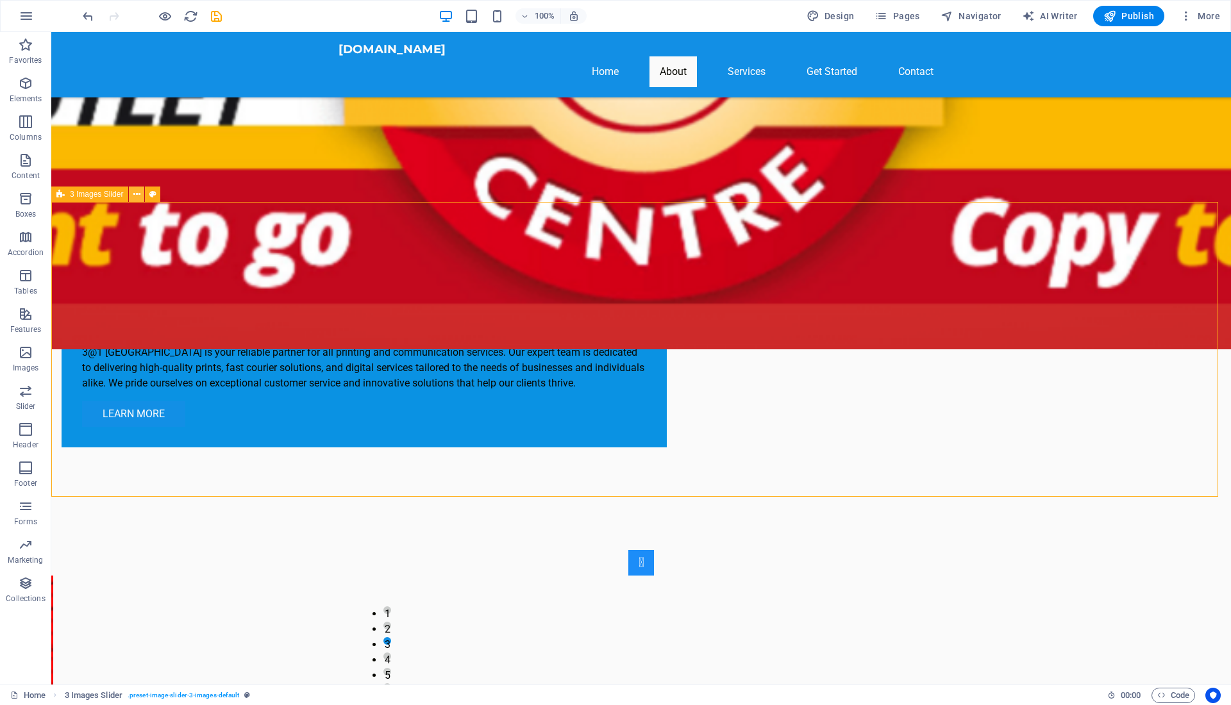
click at [135, 195] on icon at bounding box center [136, 194] width 7 height 13
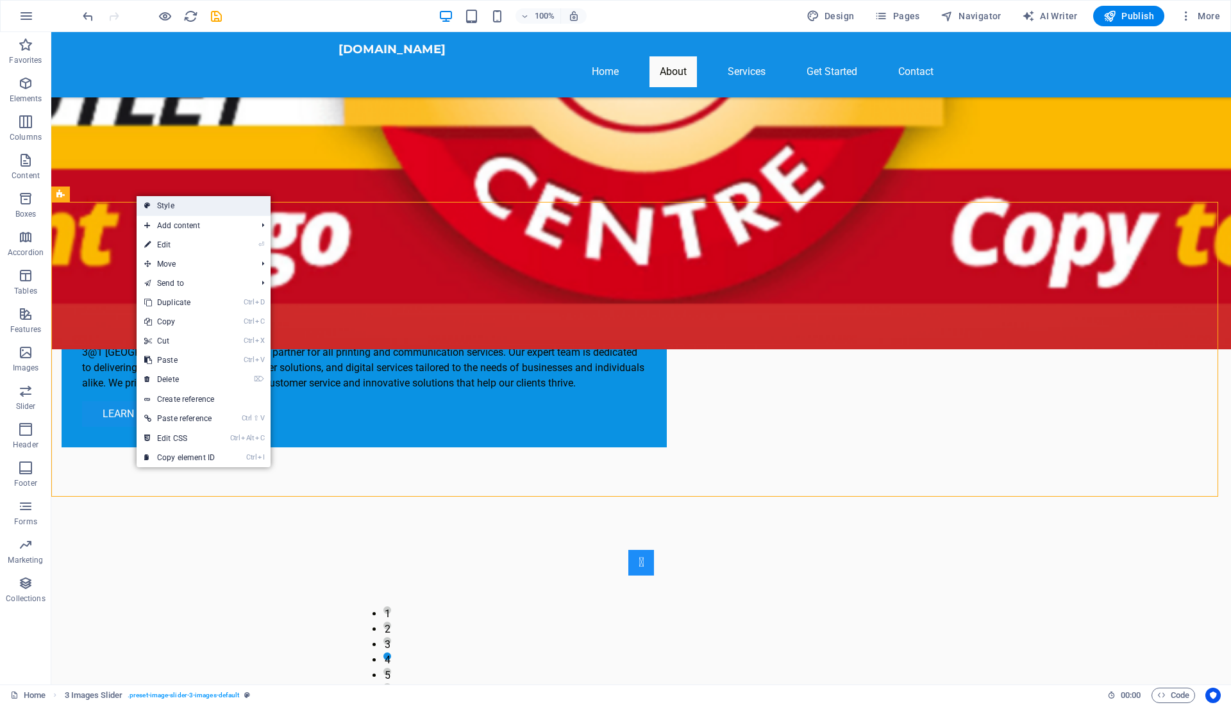
click at [167, 203] on link "Style" at bounding box center [204, 205] width 134 height 19
select select "rem"
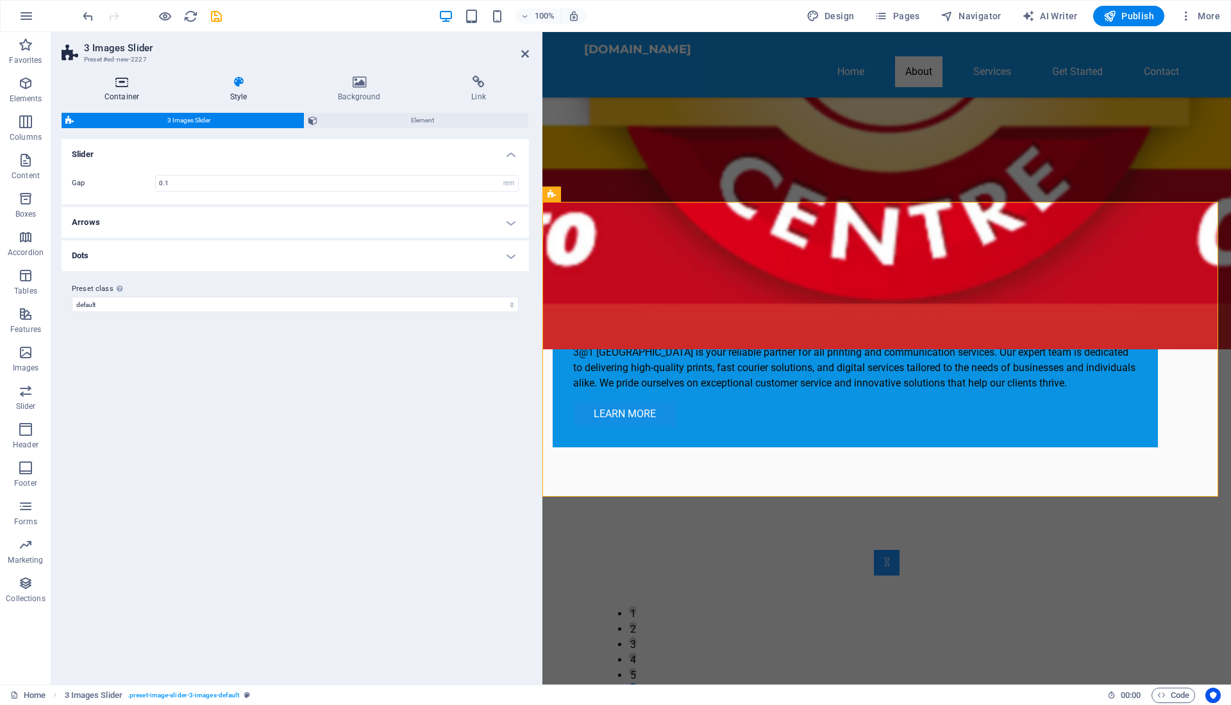
click at [119, 85] on icon at bounding box center [122, 82] width 120 height 13
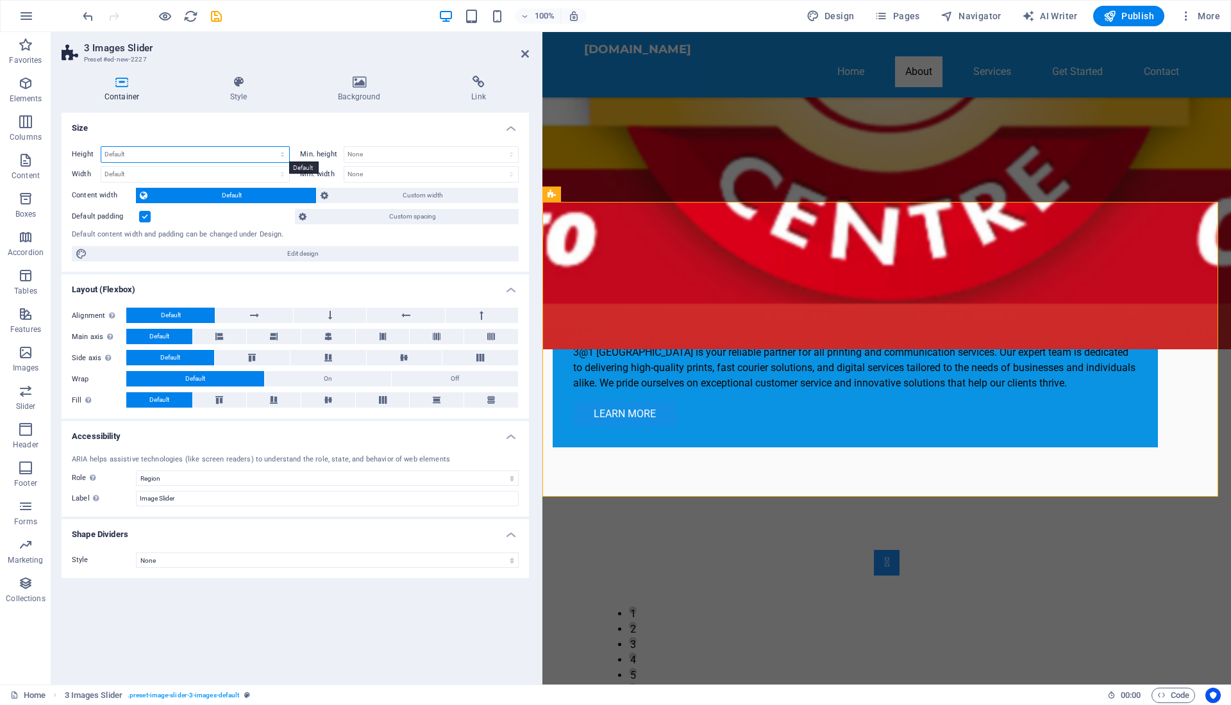
click at [112, 151] on select "Default px rem % vh vw" at bounding box center [195, 154] width 188 height 15
select select "px"
click at [271, 147] on select "Default px rem % vh vw" at bounding box center [195, 154] width 188 height 15
click at [107, 153] on input "460" at bounding box center [195, 154] width 188 height 15
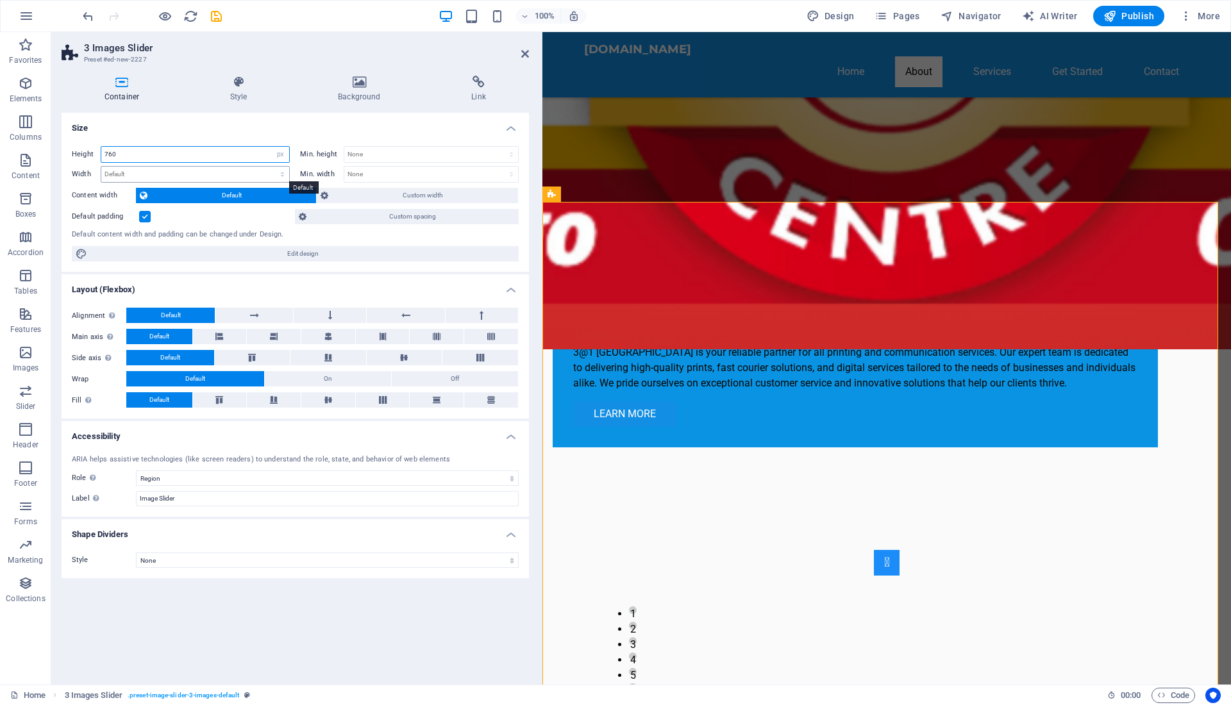
type input "760"
click at [185, 174] on select "Default px rem % em vh vw" at bounding box center [195, 174] width 188 height 15
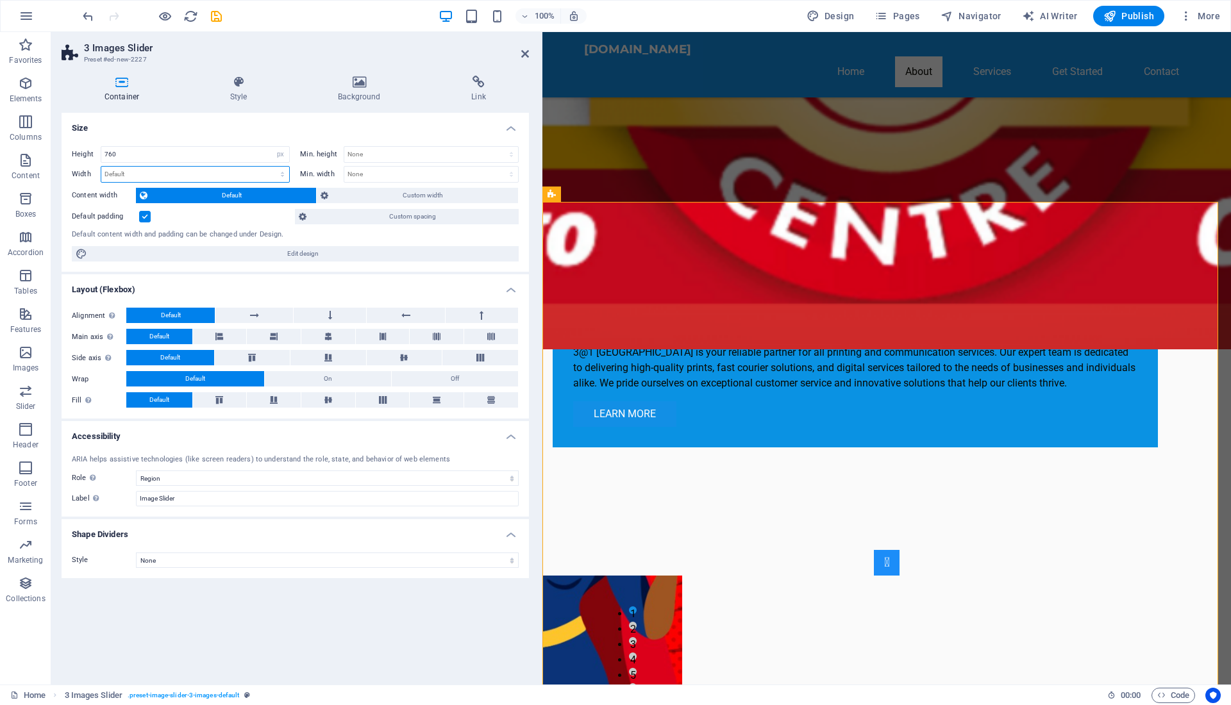
select select "px"
click at [271, 167] on select "Default px rem % em vh vw" at bounding box center [195, 174] width 188 height 15
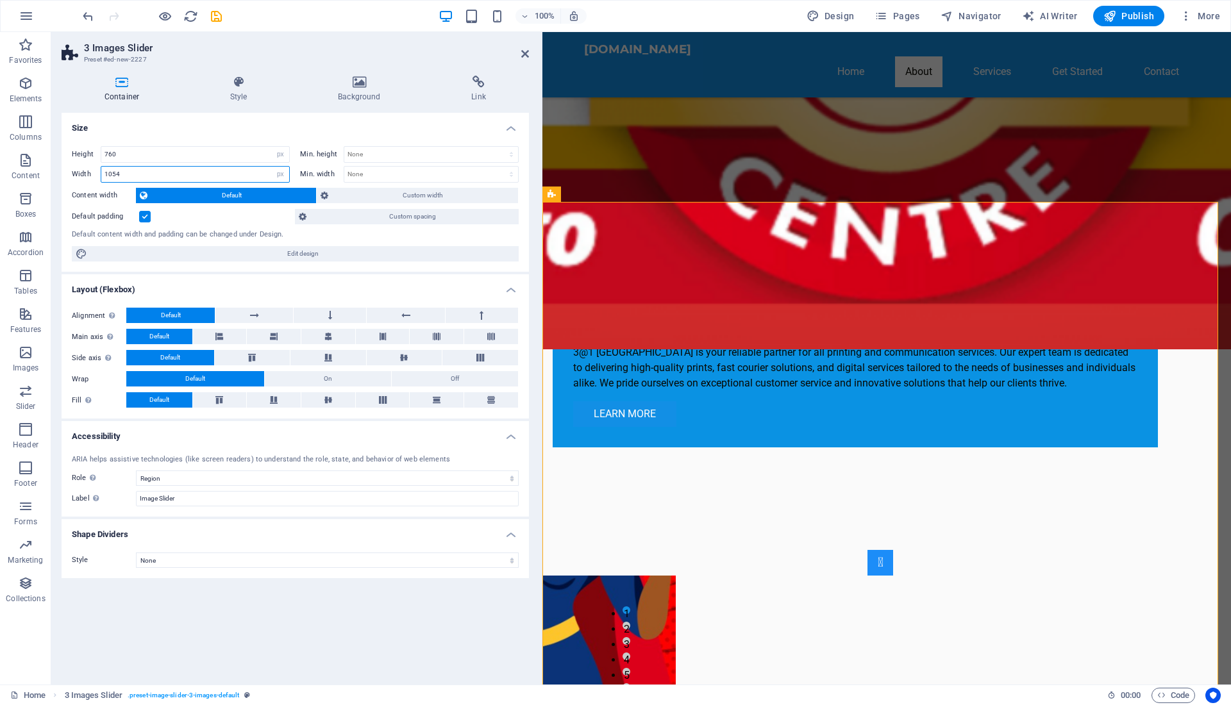
click at [109, 172] on input "1054" at bounding box center [195, 174] width 188 height 15
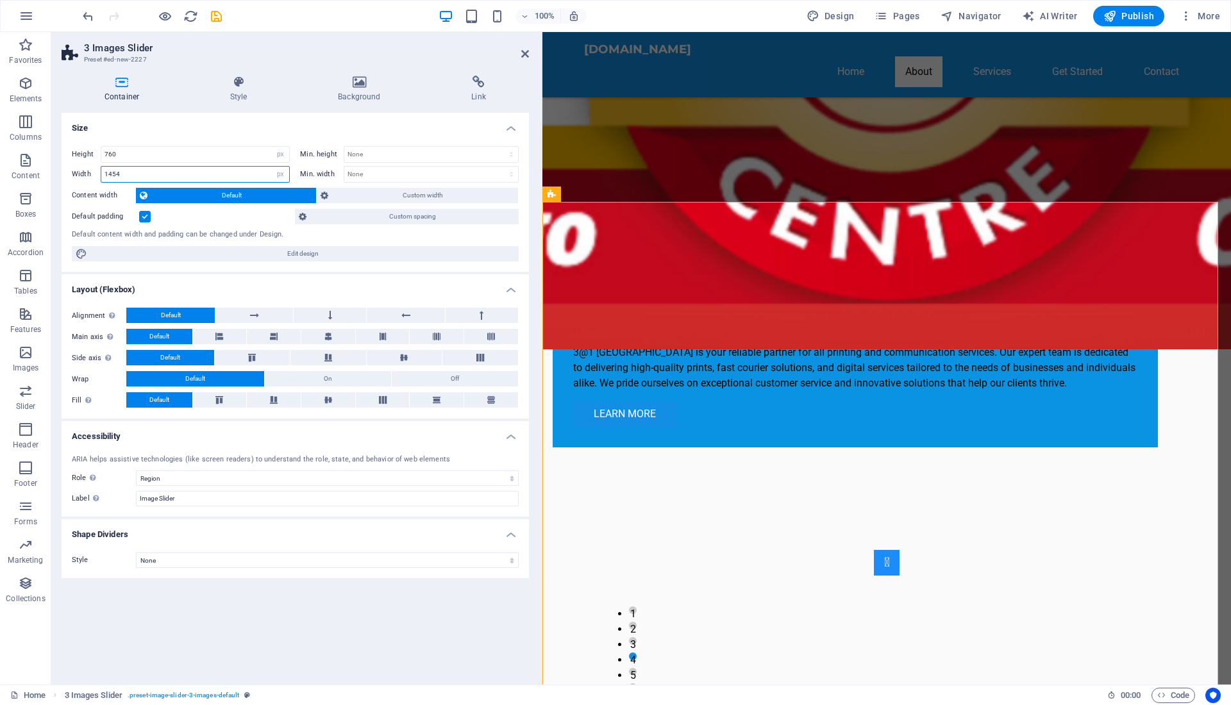
type input "1454"
click at [214, 527] on h4 "Shape Dividers" at bounding box center [295, 530] width 467 height 23
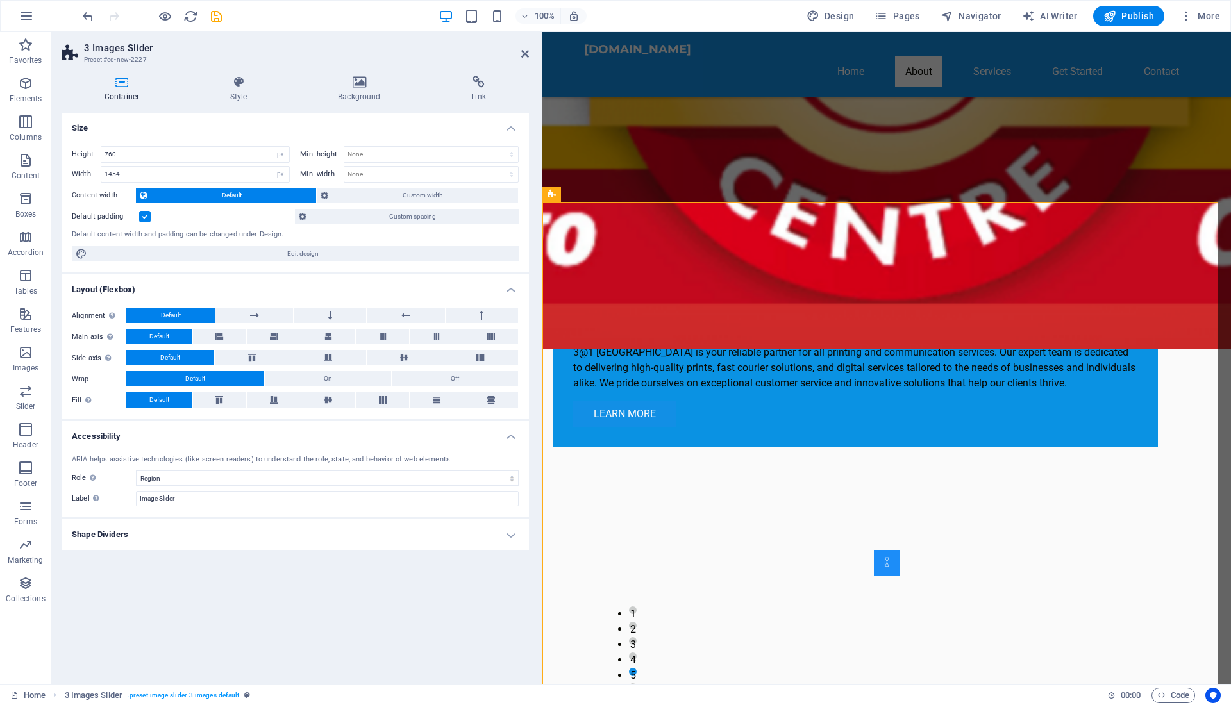
click at [214, 527] on h4 "Shape Dividers" at bounding box center [295, 534] width 467 height 31
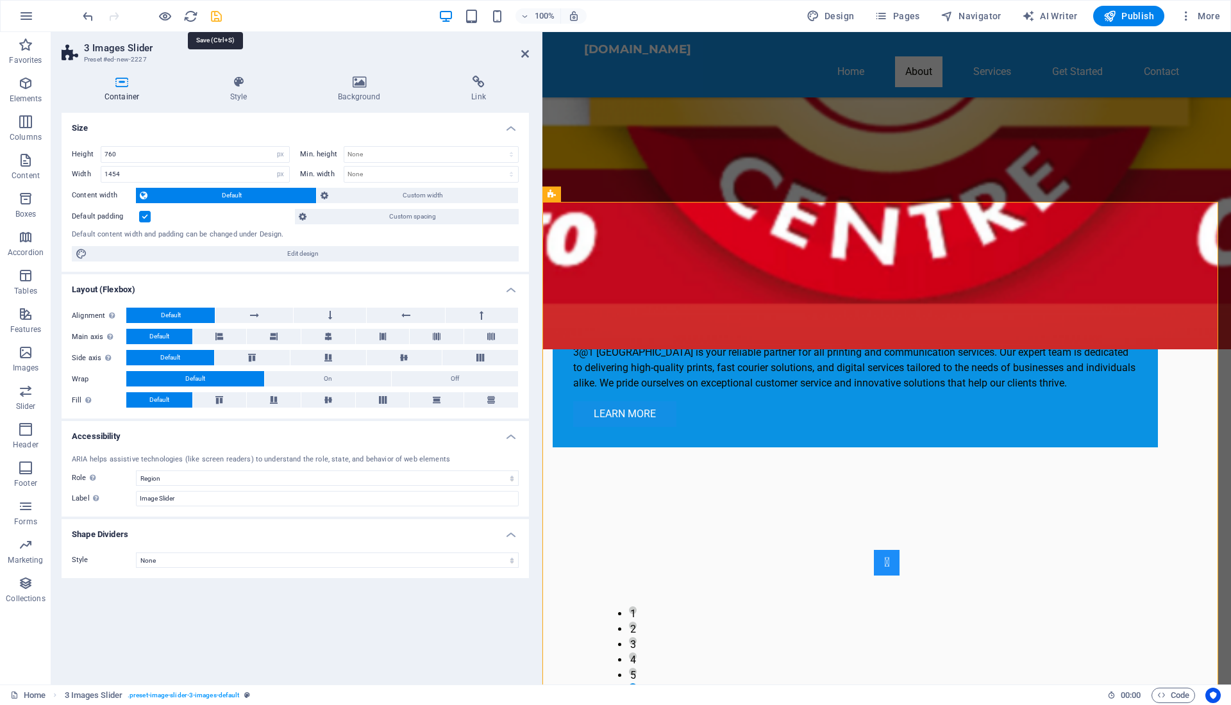
click at [217, 13] on icon "save" at bounding box center [216, 16] width 15 height 15
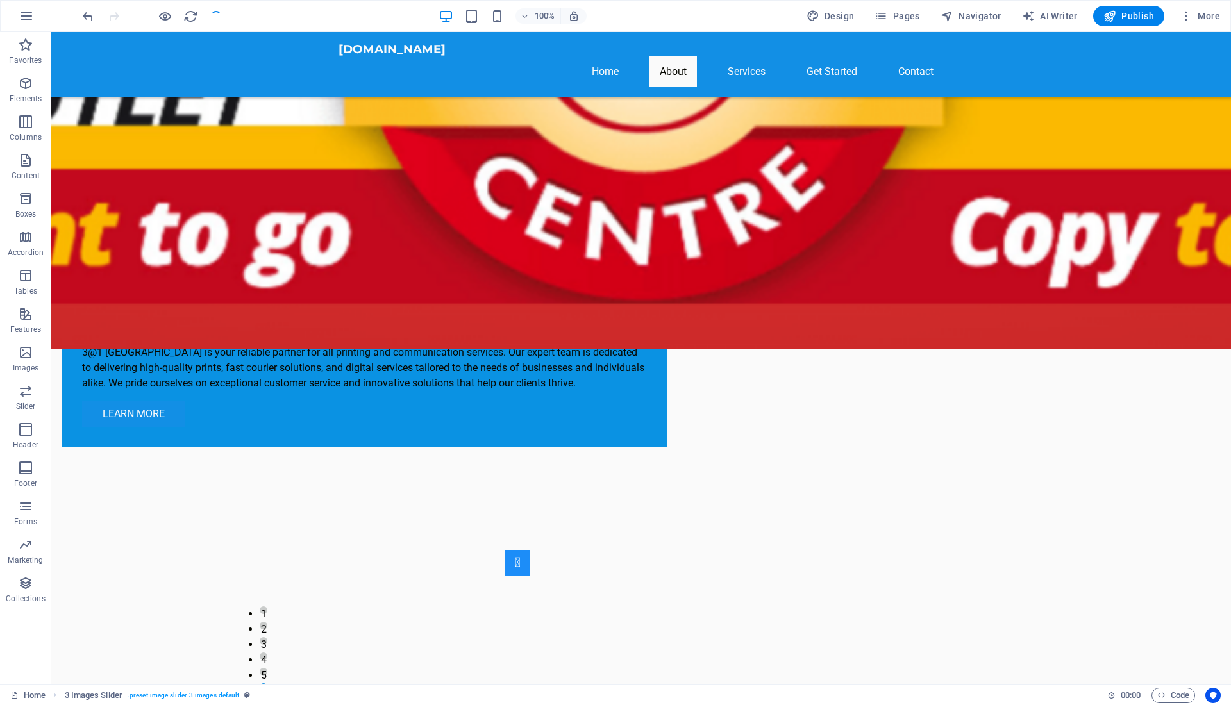
checkbox input "false"
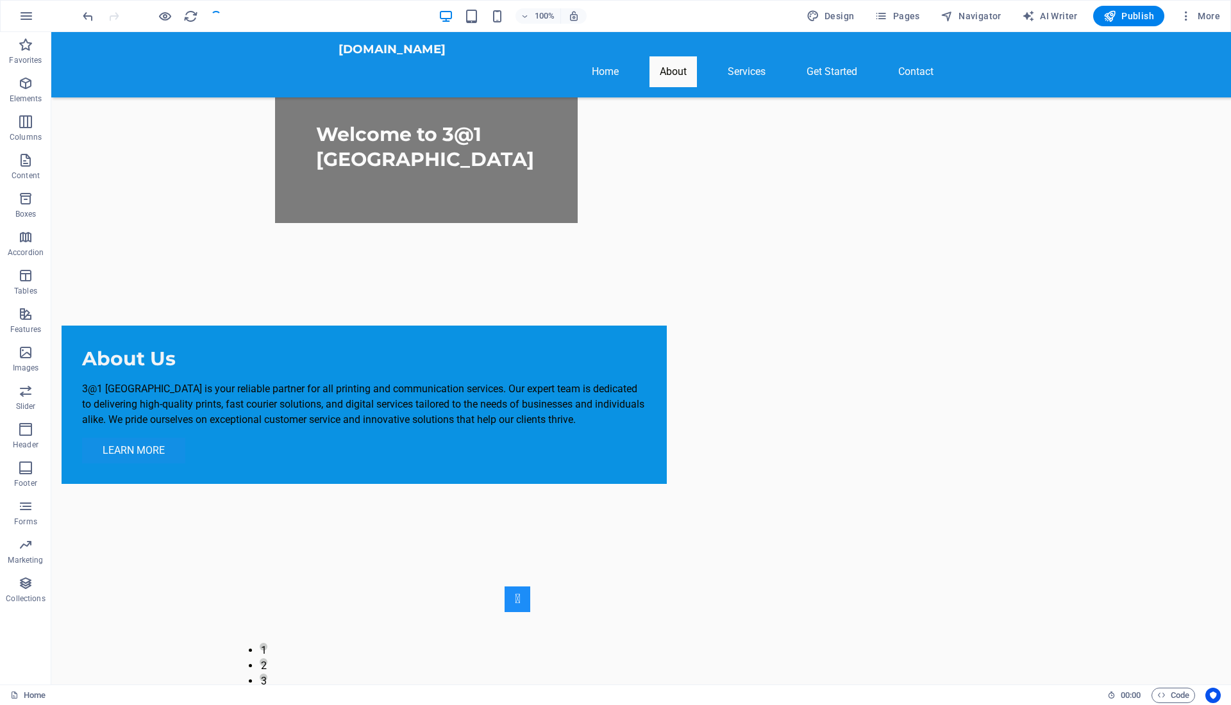
scroll to position [180, 0]
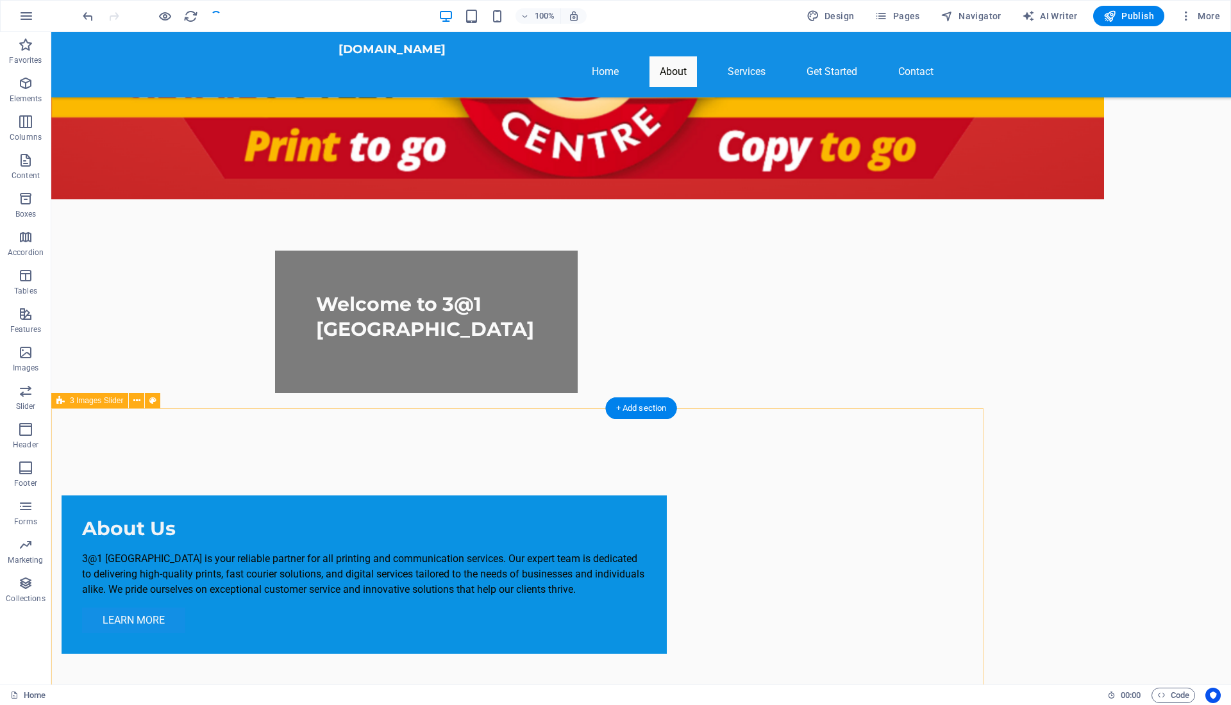
select select "px"
select select "region"
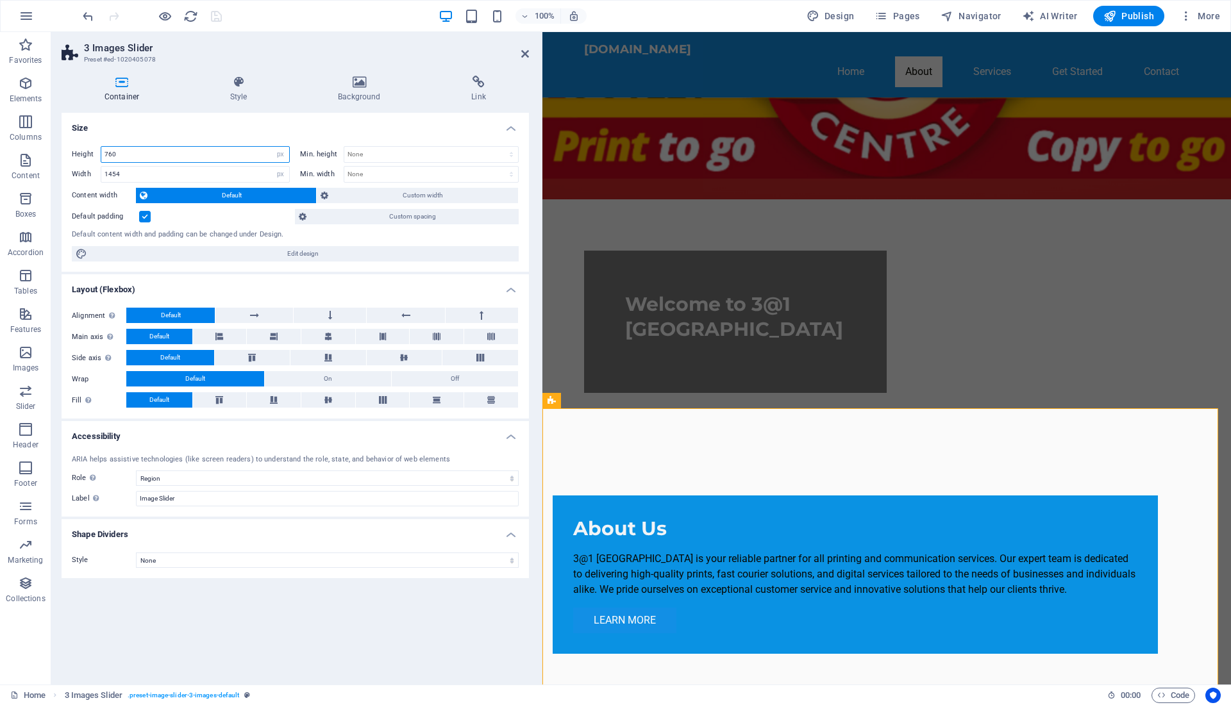
click at [110, 155] on input "760" at bounding box center [195, 154] width 188 height 15
type input "460"
click at [211, 10] on icon "save" at bounding box center [216, 16] width 15 height 15
checkbox input "false"
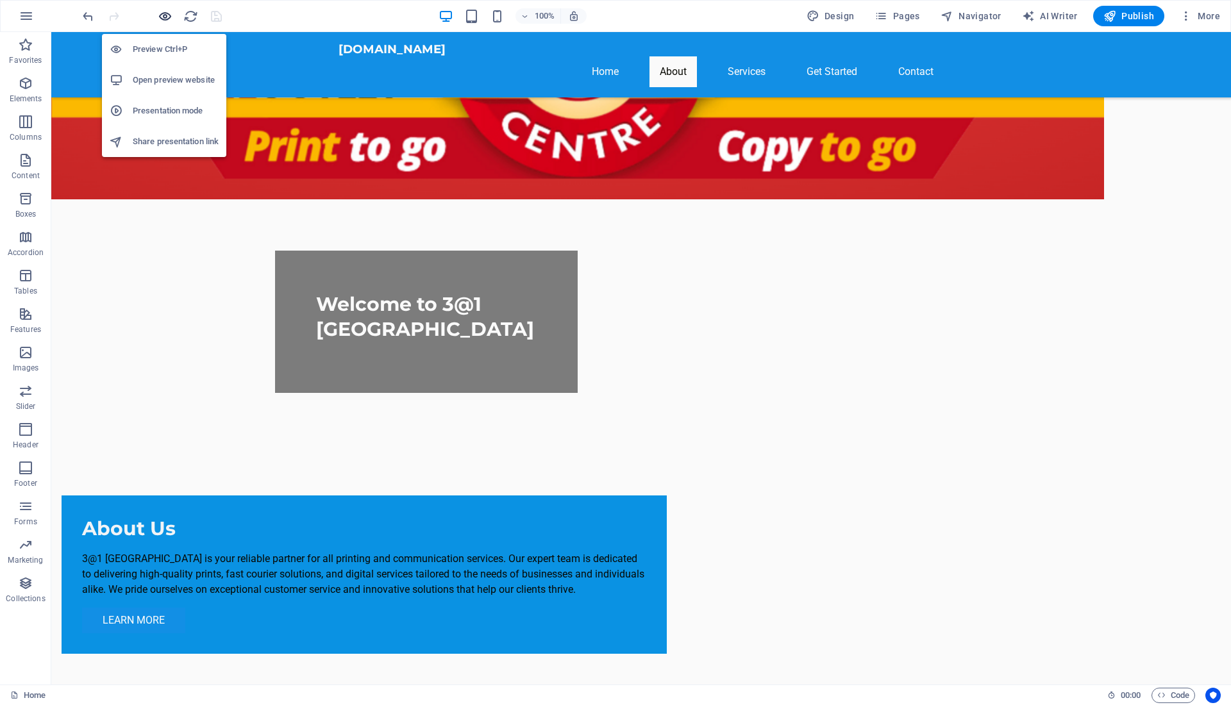
click at [164, 19] on icon "button" at bounding box center [165, 16] width 15 height 15
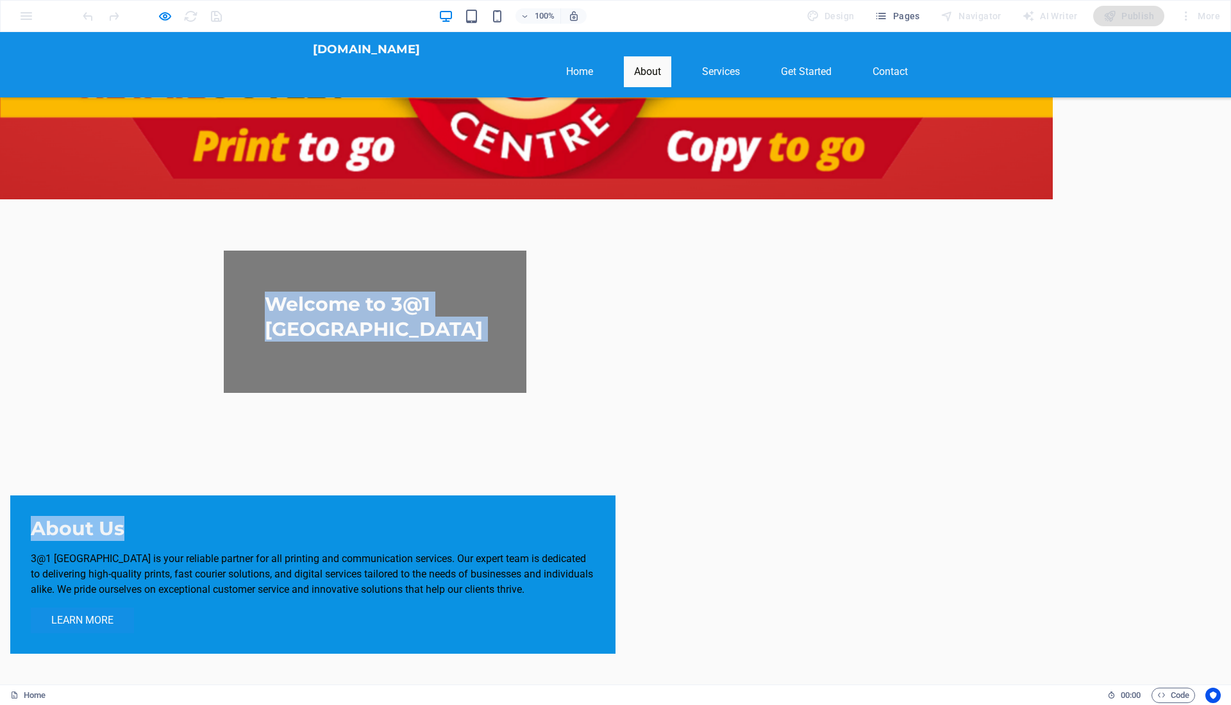
drag, startPoint x: 1215, startPoint y: 238, endPoint x: 1215, endPoint y: 126, distance: 111.5
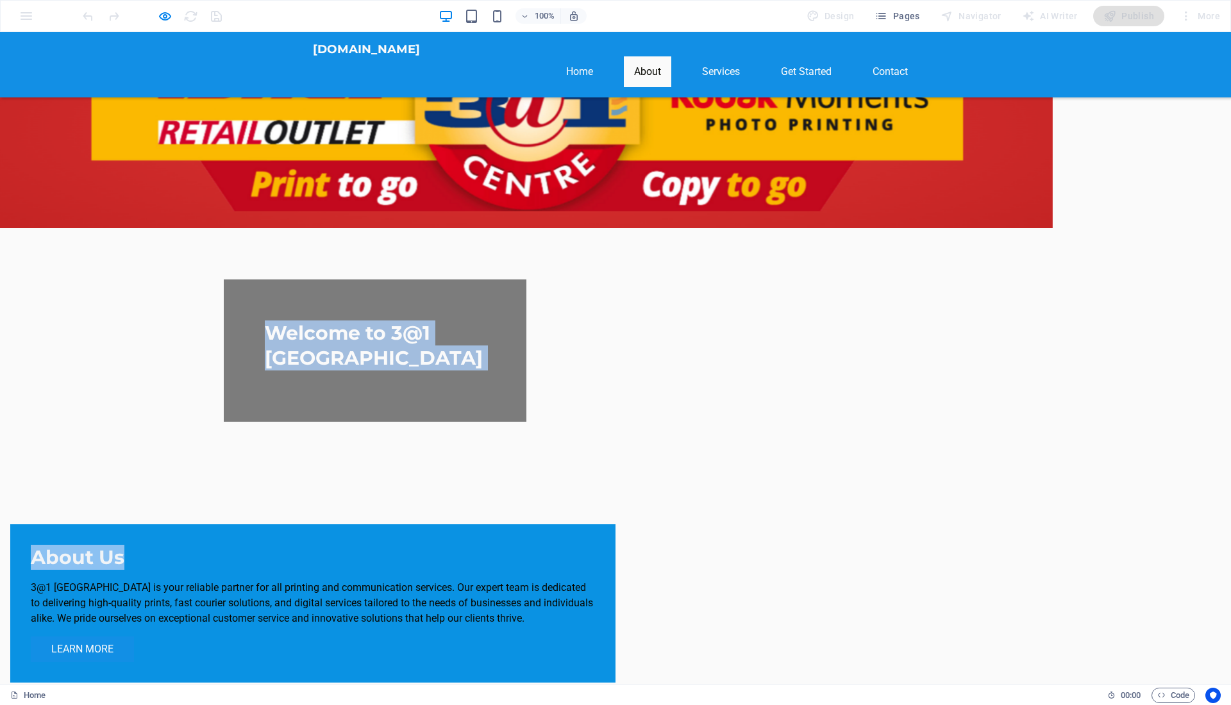
scroll to position [0, 0]
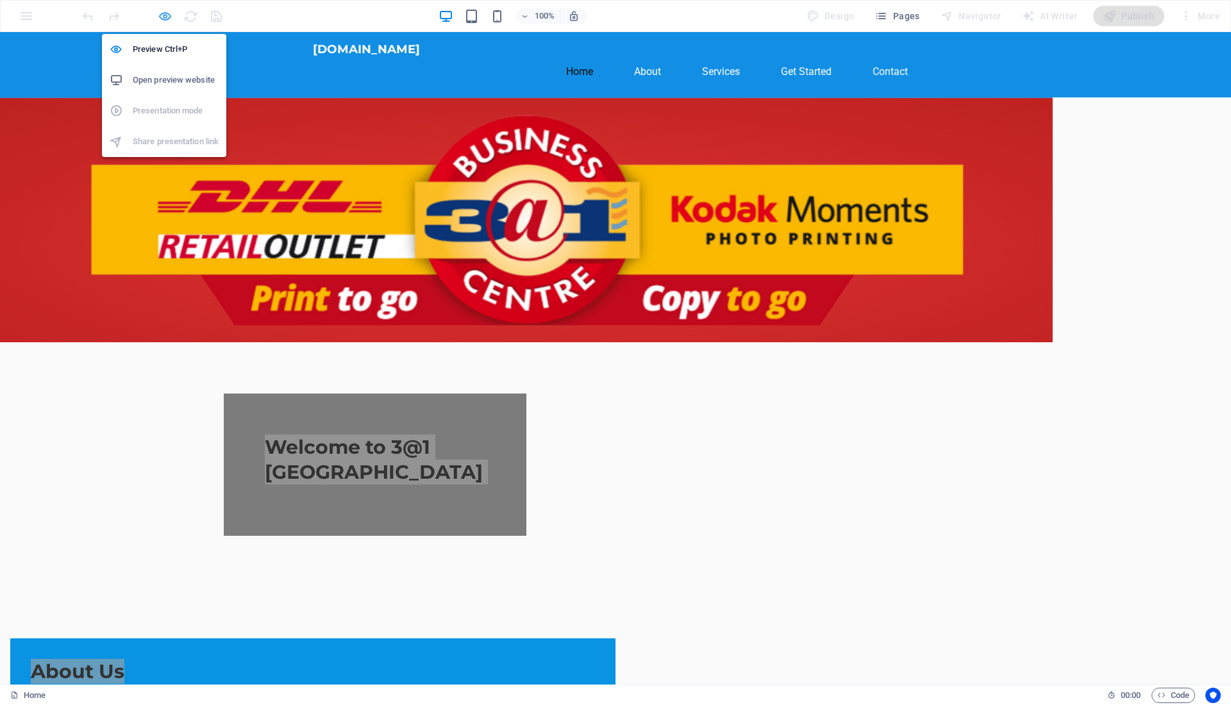
click at [158, 15] on icon "button" at bounding box center [165, 16] width 15 height 15
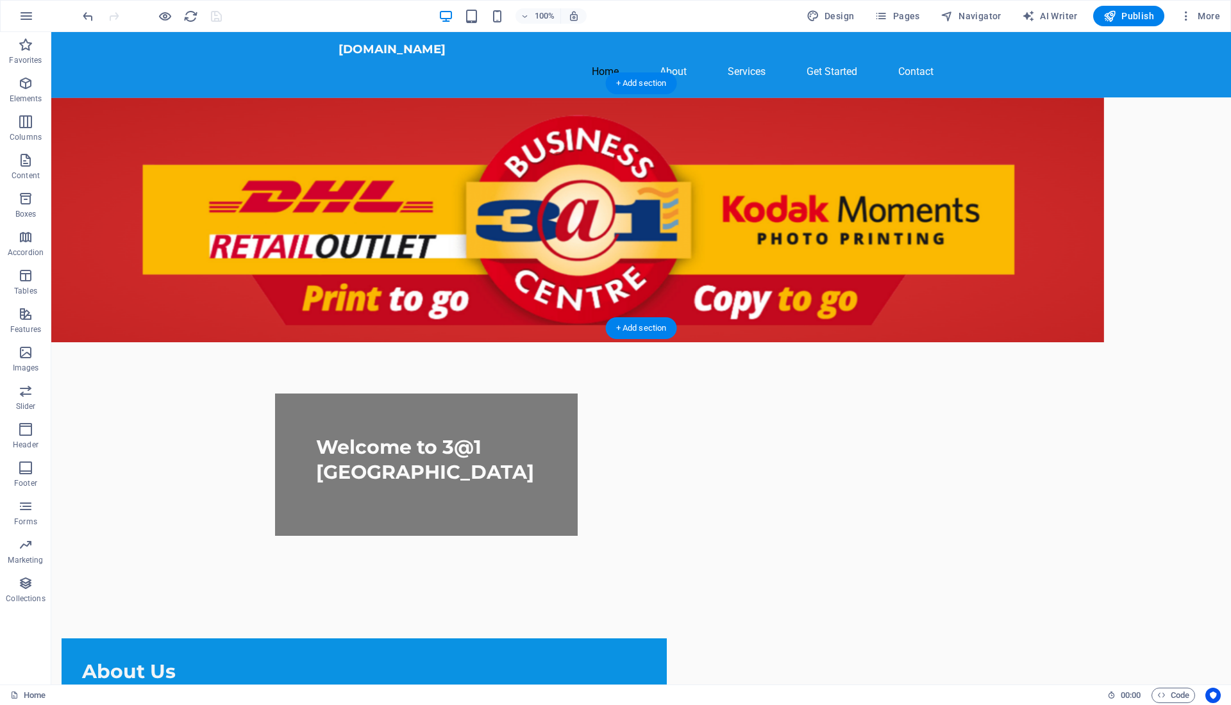
click at [108, 125] on figure at bounding box center [577, 219] width 1052 height 245
select select "px"
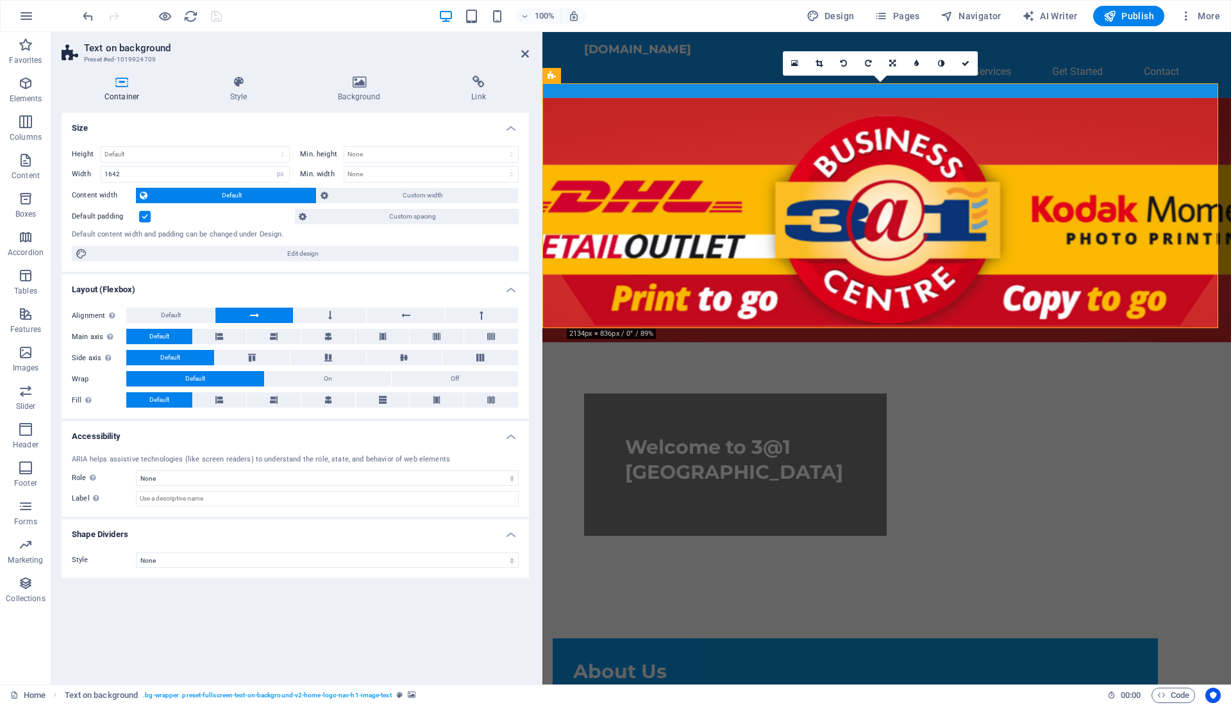
click at [581, 101] on figure at bounding box center [886, 219] width 688 height 245
click at [107, 174] on input "1642" at bounding box center [195, 174] width 188 height 15
type input "1842"
click at [210, 534] on h4 "Shape Dividers" at bounding box center [295, 530] width 467 height 23
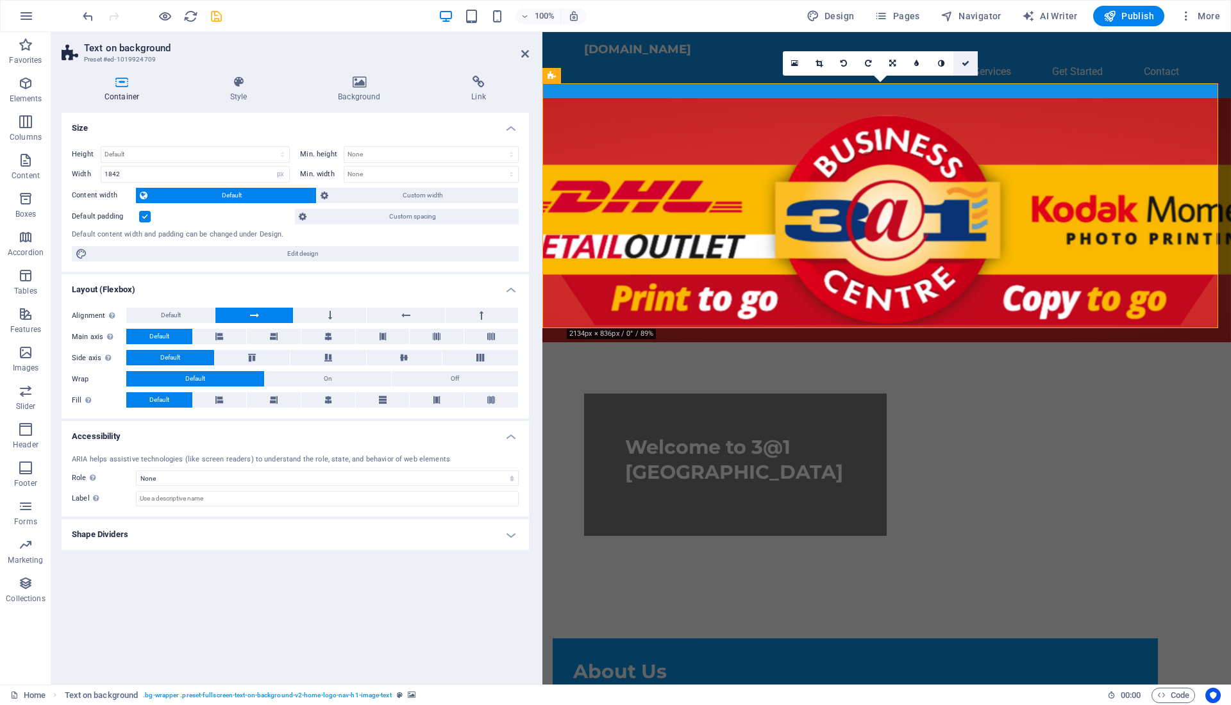
click at [963, 69] on link at bounding box center [965, 63] width 24 height 24
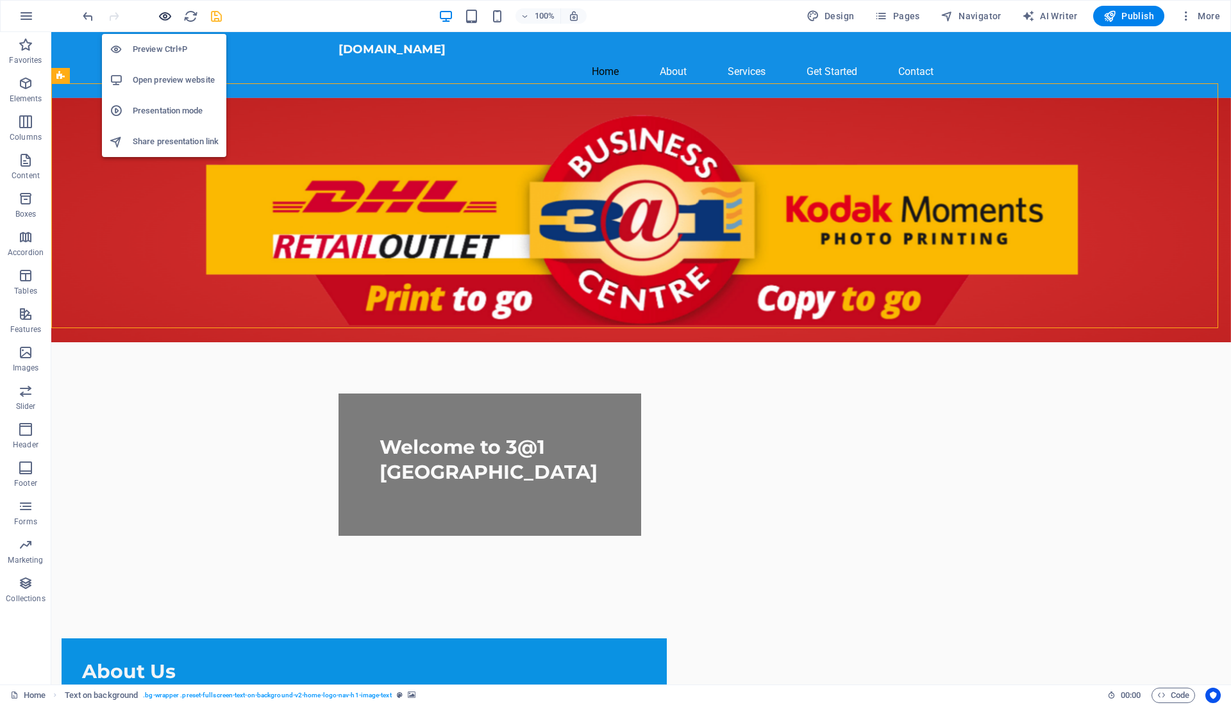
click at [165, 14] on icon "button" at bounding box center [165, 16] width 15 height 15
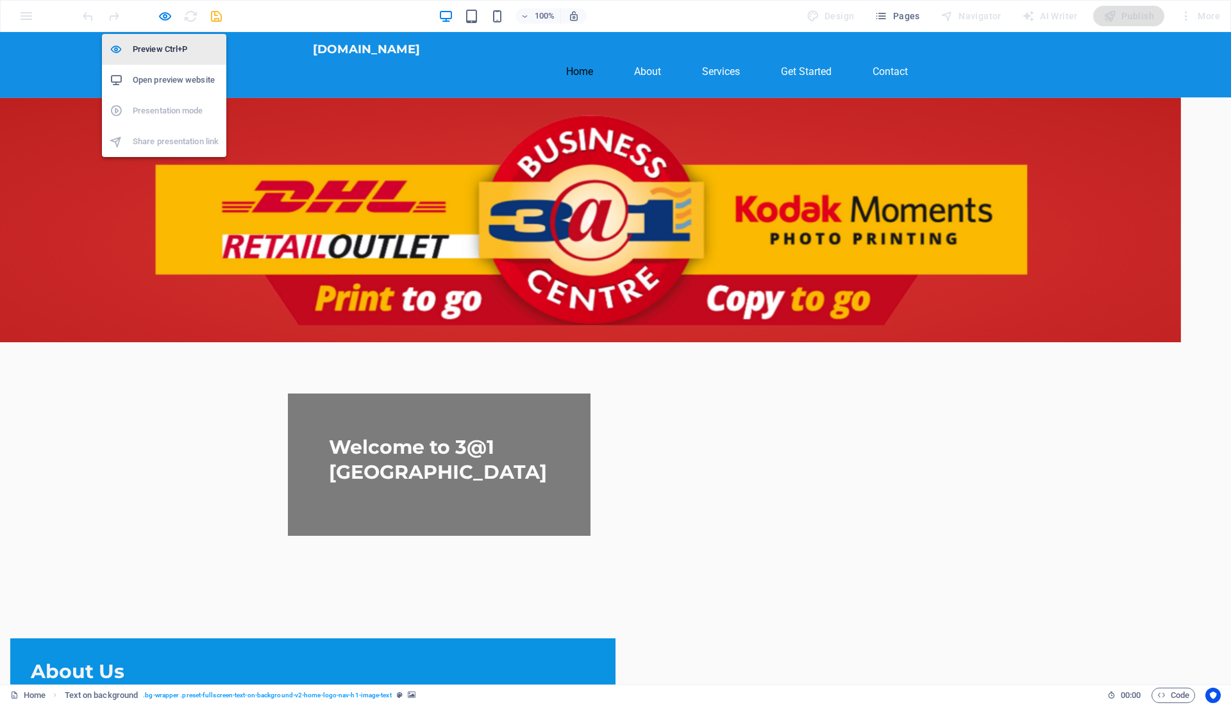
click at [169, 47] on h6 "Preview Ctrl+P" at bounding box center [176, 49] width 86 height 15
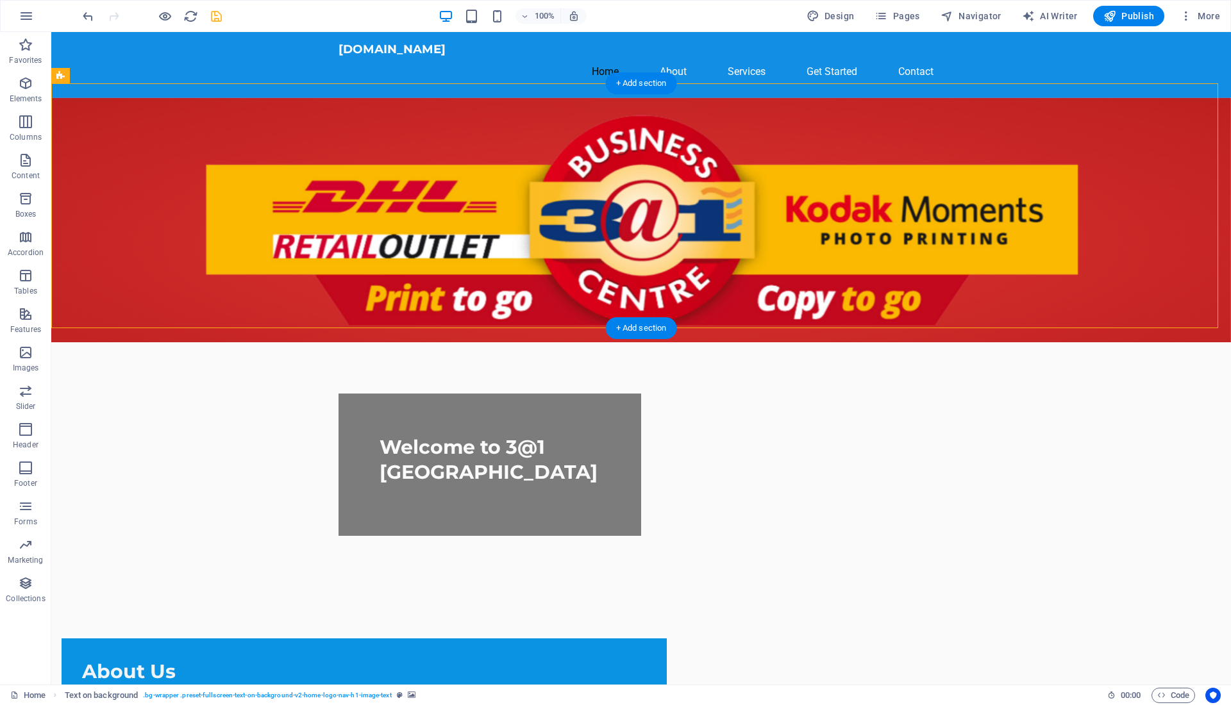
click at [140, 131] on figure at bounding box center [640, 219] width 1179 height 245
select select "px"
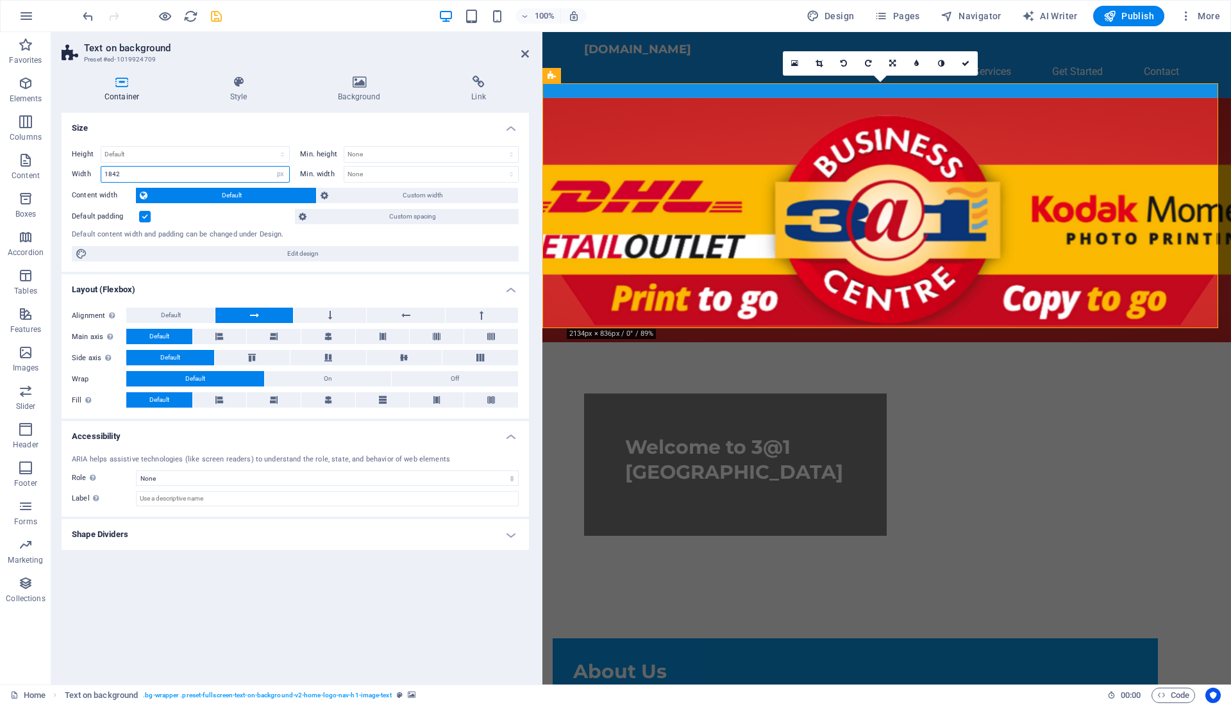
click at [113, 176] on input "1842" at bounding box center [195, 174] width 188 height 15
type input "2042"
click at [187, 526] on h4 "Shape Dividers" at bounding box center [295, 534] width 467 height 31
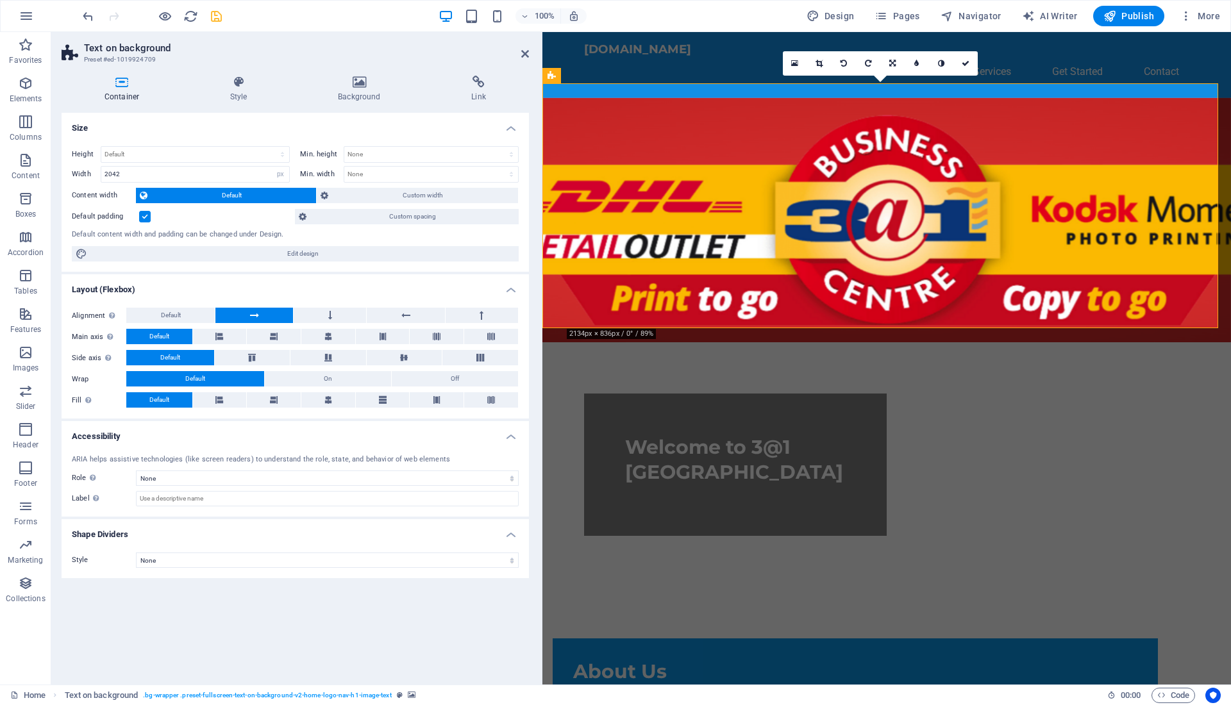
click at [187, 526] on h4 "Shape Dividers" at bounding box center [295, 530] width 467 height 23
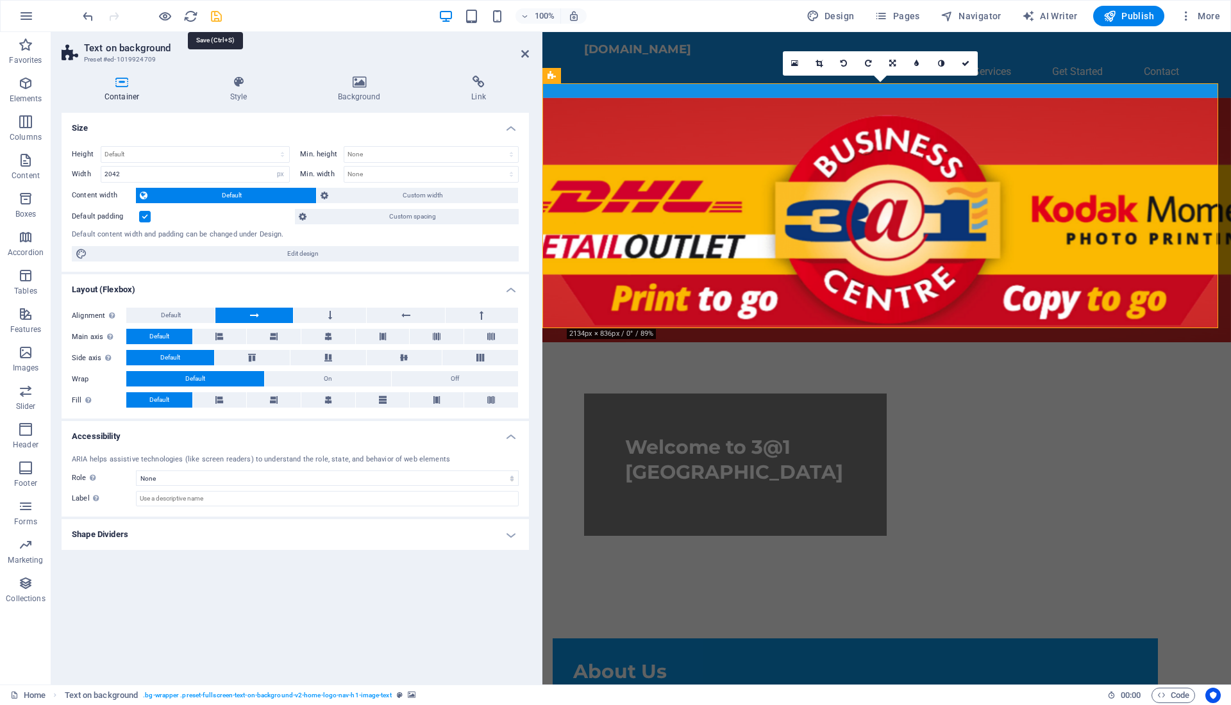
click at [217, 21] on icon "save" at bounding box center [216, 16] width 15 height 15
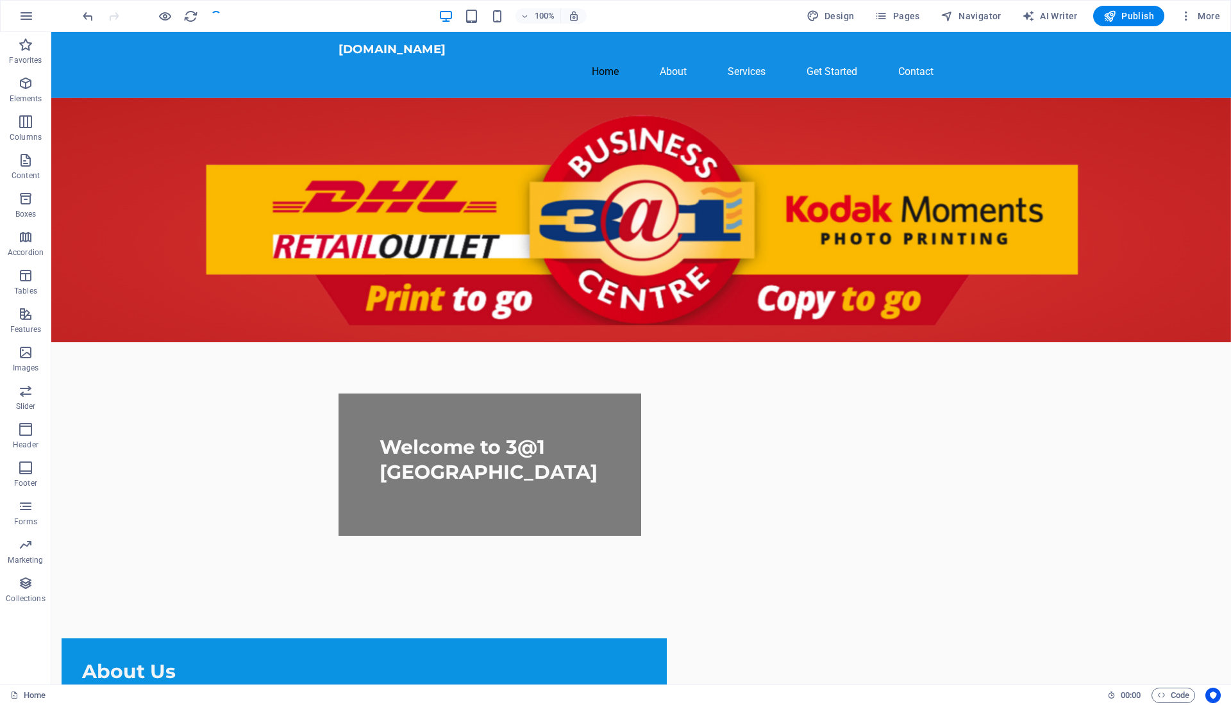
checkbox input "false"
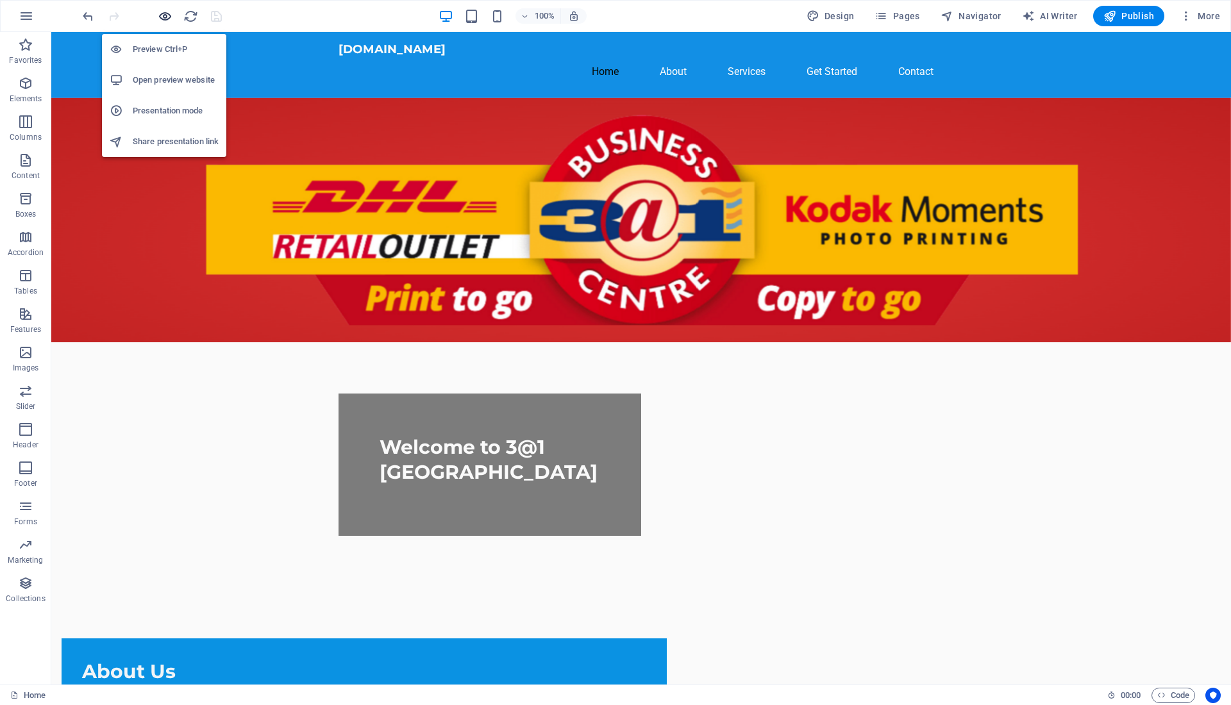
click at [167, 22] on icon "button" at bounding box center [165, 16] width 15 height 15
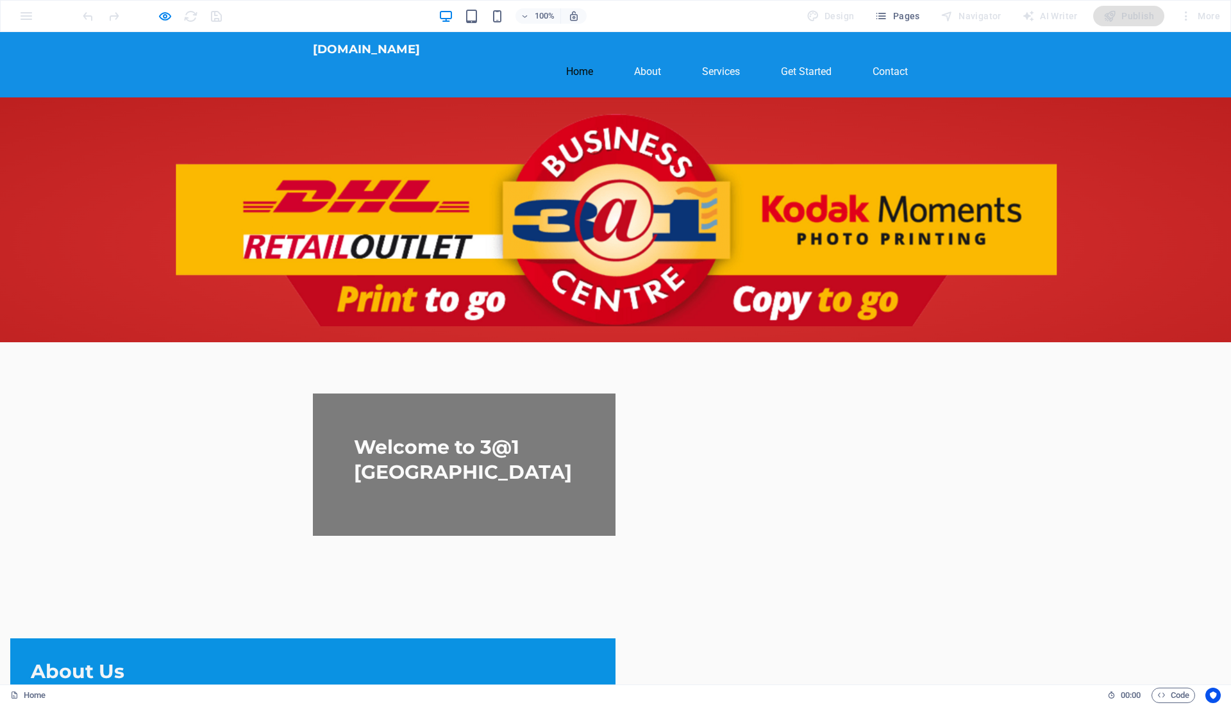
click at [518, 435] on h2 "Welcome to 3@1 New Market Mall" at bounding box center [464, 460] width 220 height 50
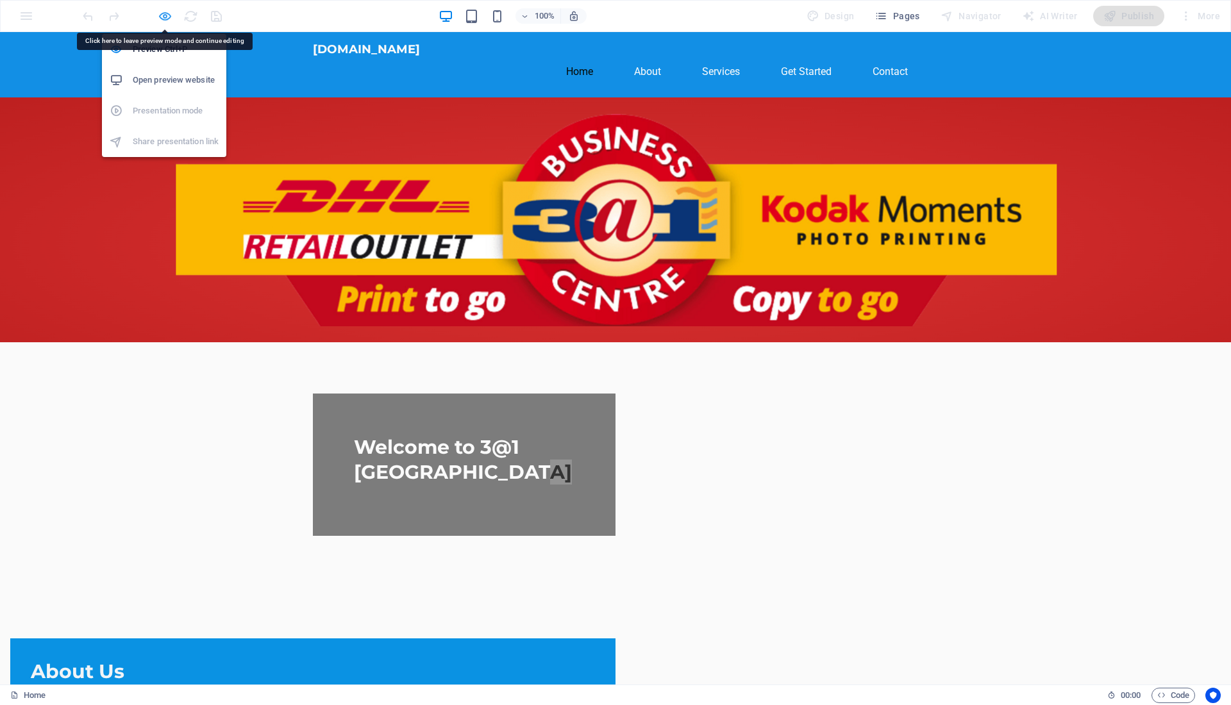
click at [163, 13] on icon "button" at bounding box center [165, 16] width 15 height 15
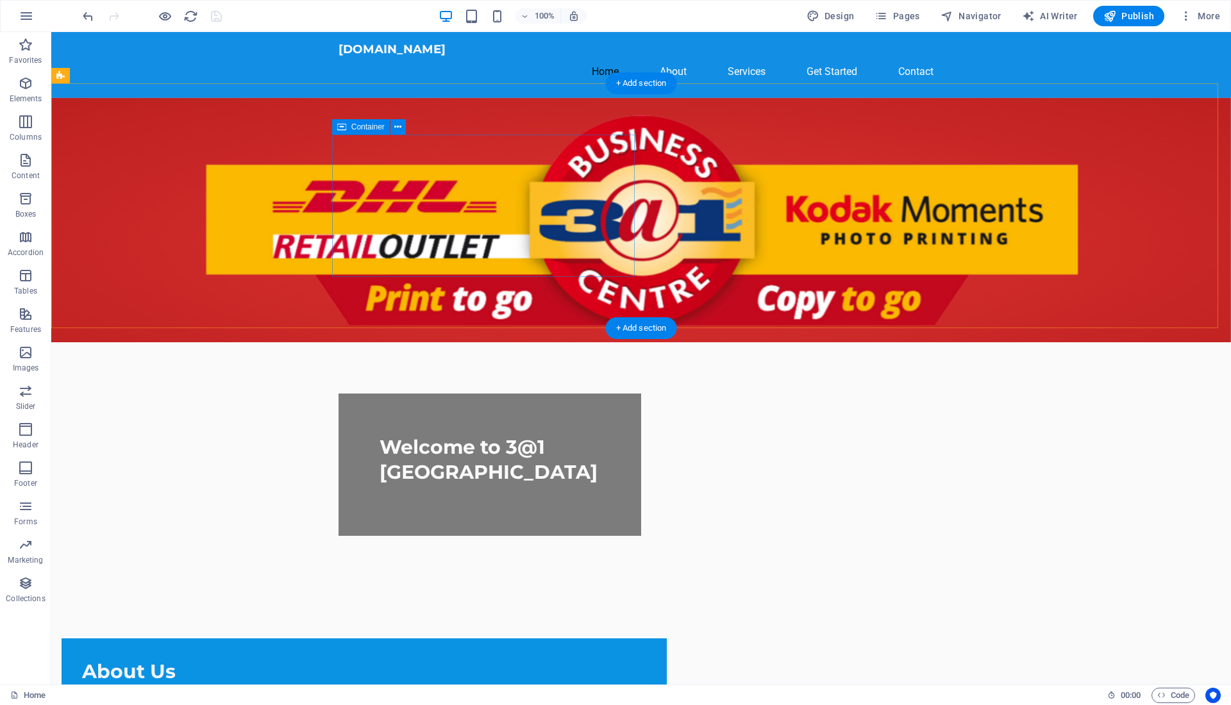
click at [430, 394] on div "Welcome to 3@1 New Market Mall" at bounding box center [489, 465] width 303 height 142
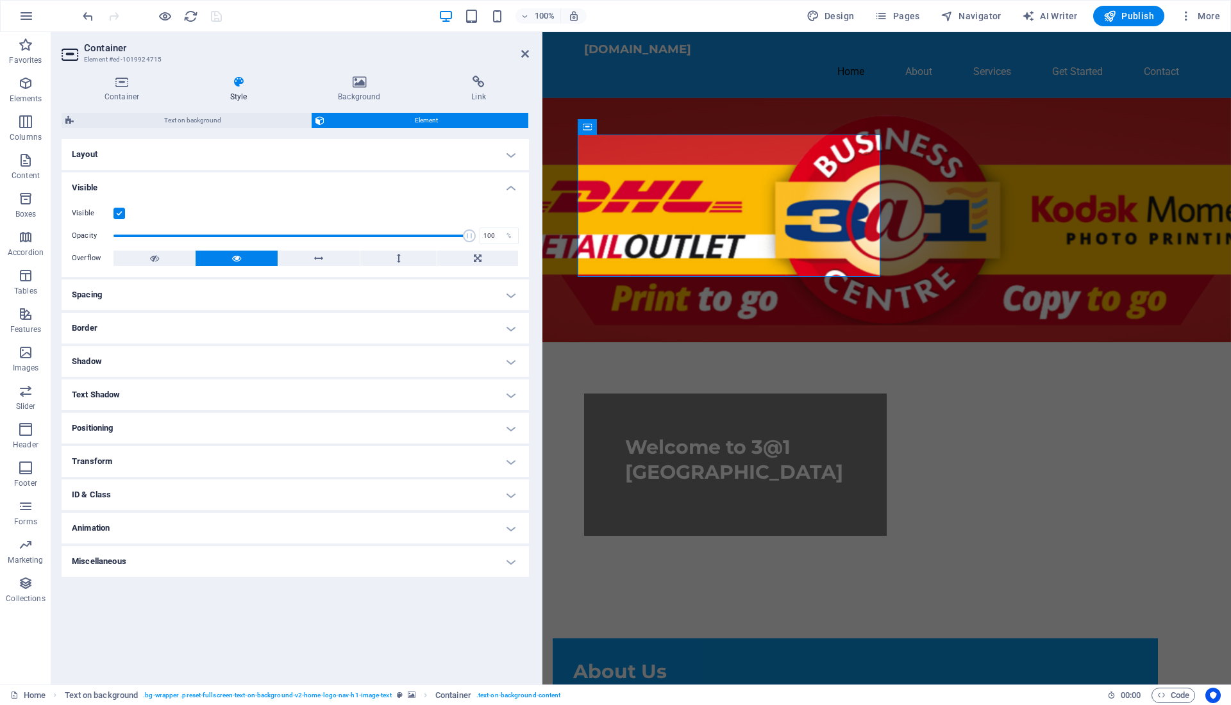
click at [241, 85] on icon at bounding box center [238, 82] width 103 height 13
click at [357, 119] on span "Element" at bounding box center [425, 120] width 195 height 15
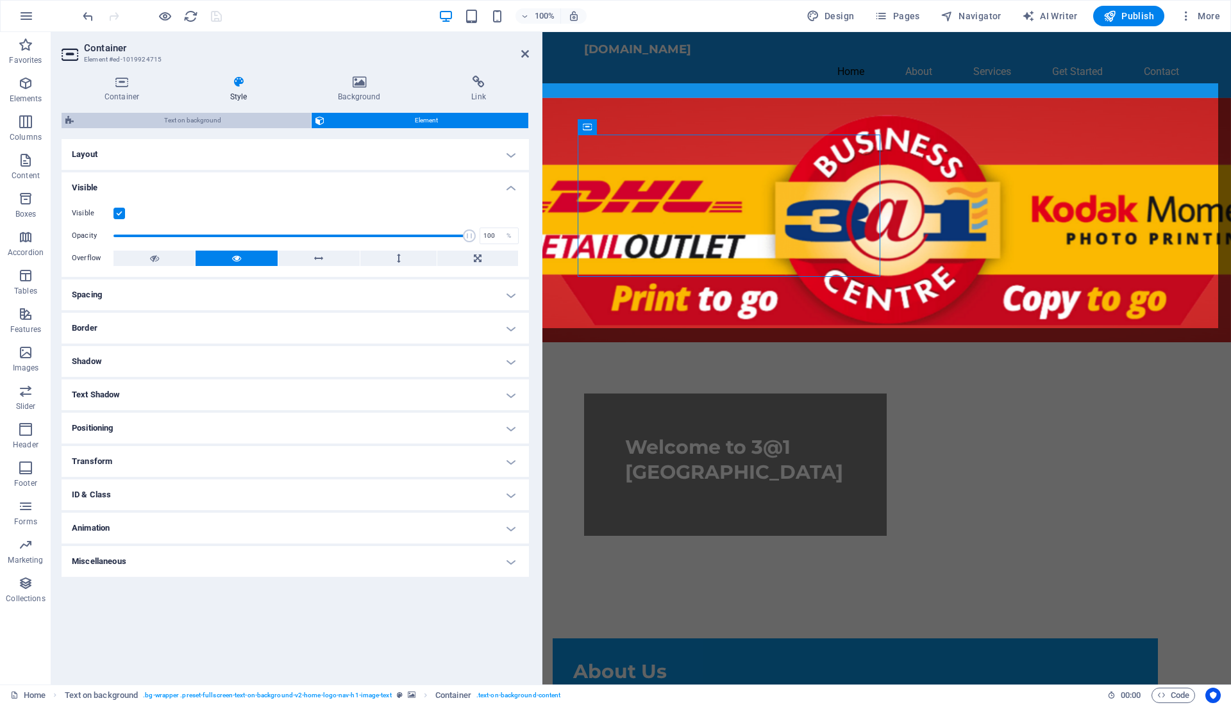
click at [245, 121] on span "Text on background" at bounding box center [192, 120] width 229 height 15
select select "%"
select select "rem"
select select "px"
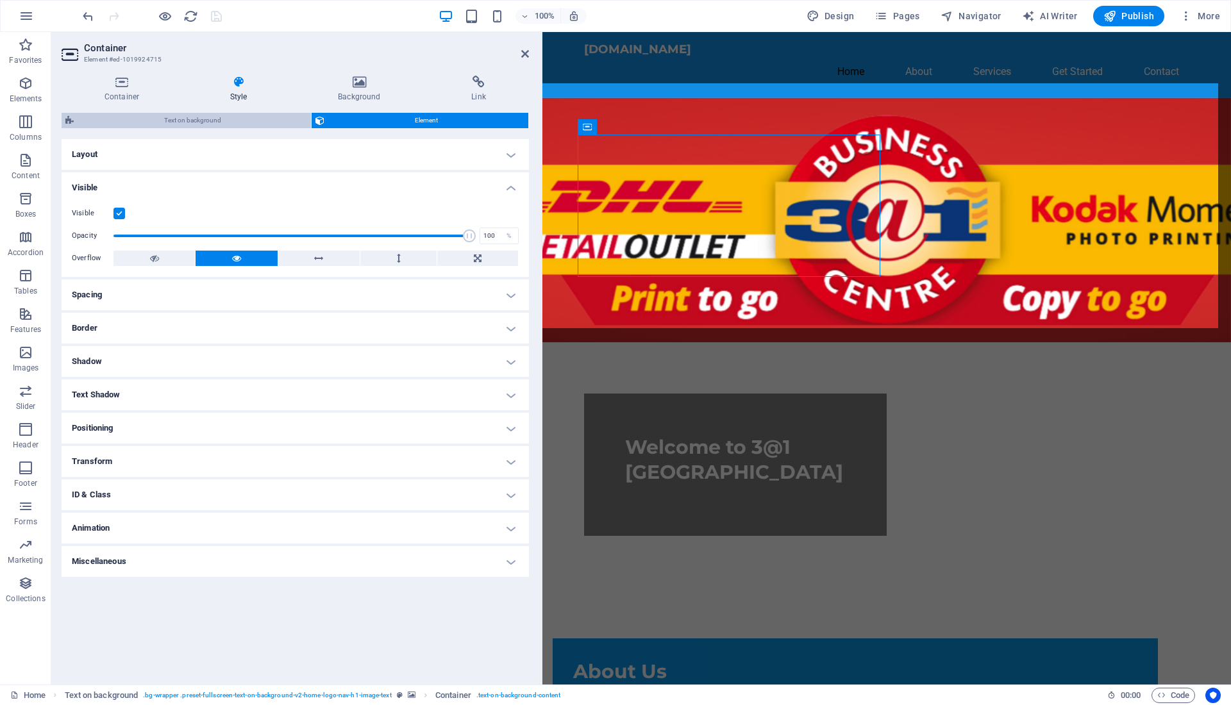
select select "preset-fullscreen-text-on-background-v2-home-logo-nav-h1-image-text"
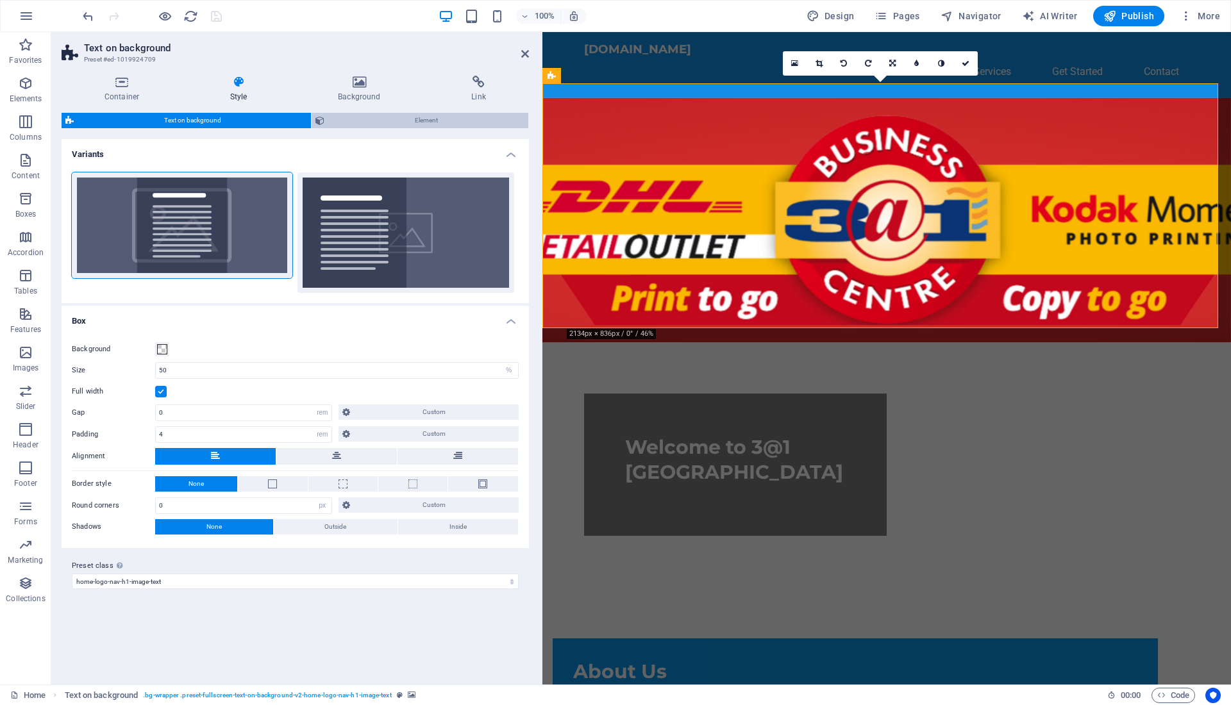
click at [370, 126] on span "Element" at bounding box center [425, 120] width 195 height 15
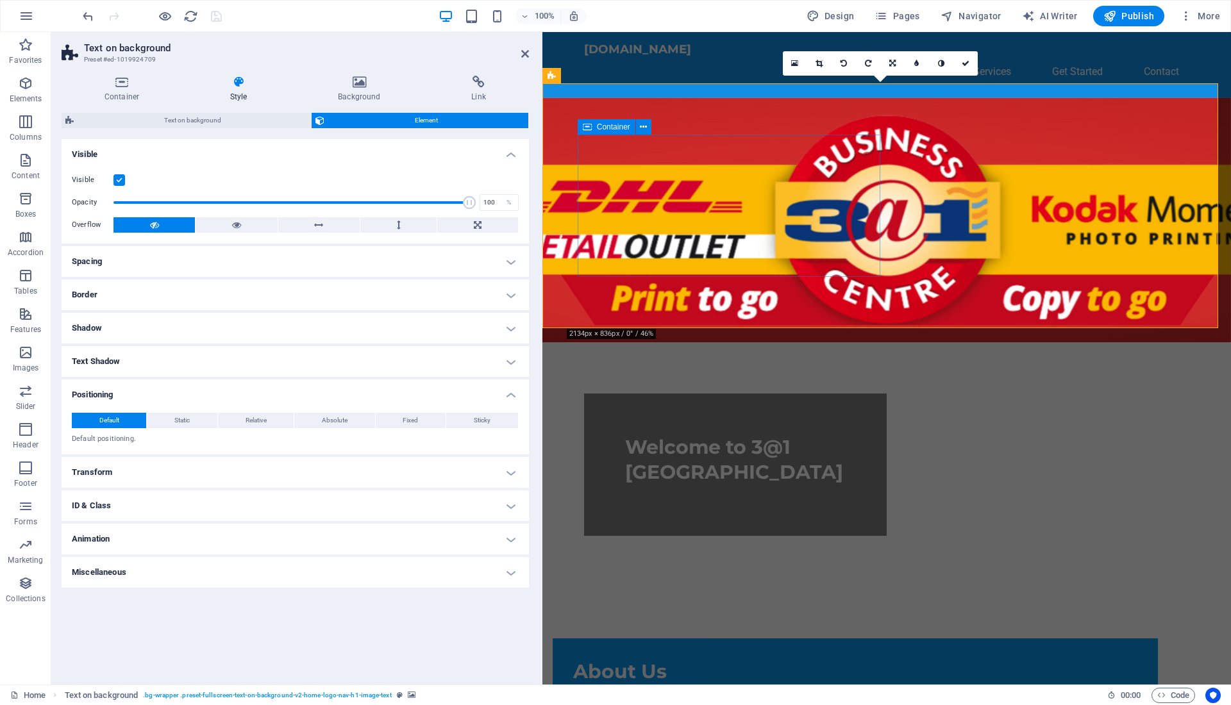
click at [702, 394] on div "Welcome to 3@1 New Market Mall" at bounding box center [734, 465] width 303 height 142
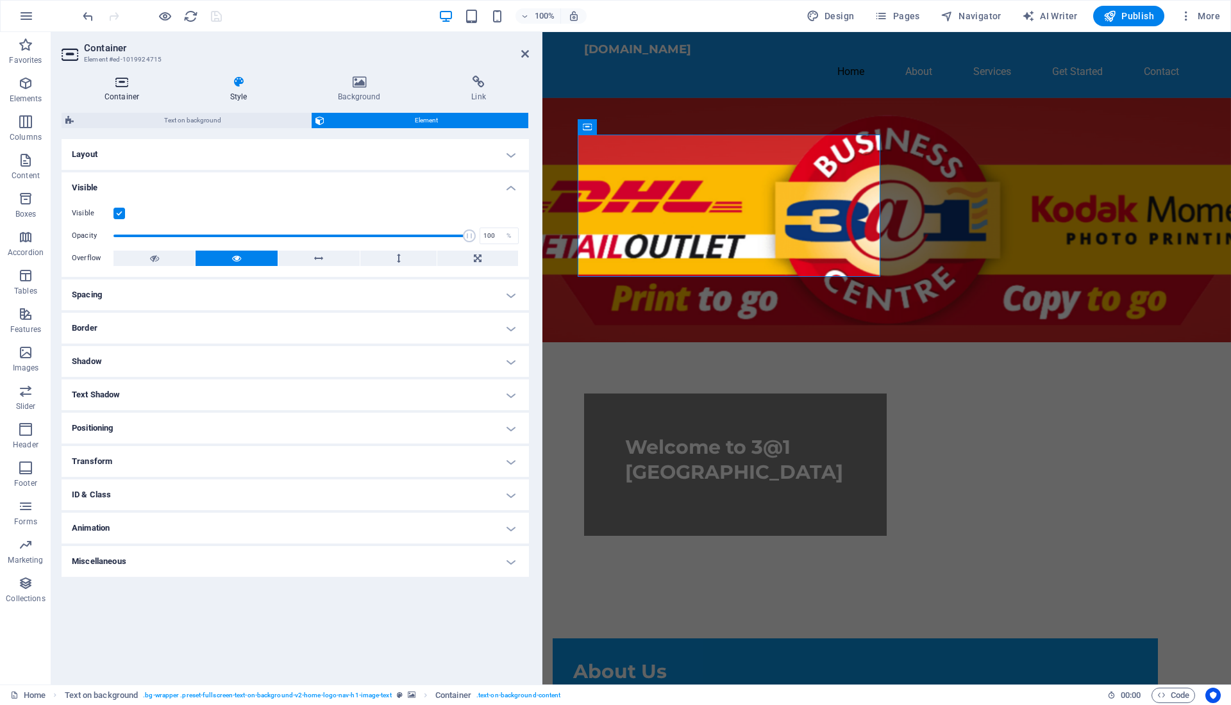
click at [118, 89] on h4 "Container" at bounding box center [125, 89] width 126 height 27
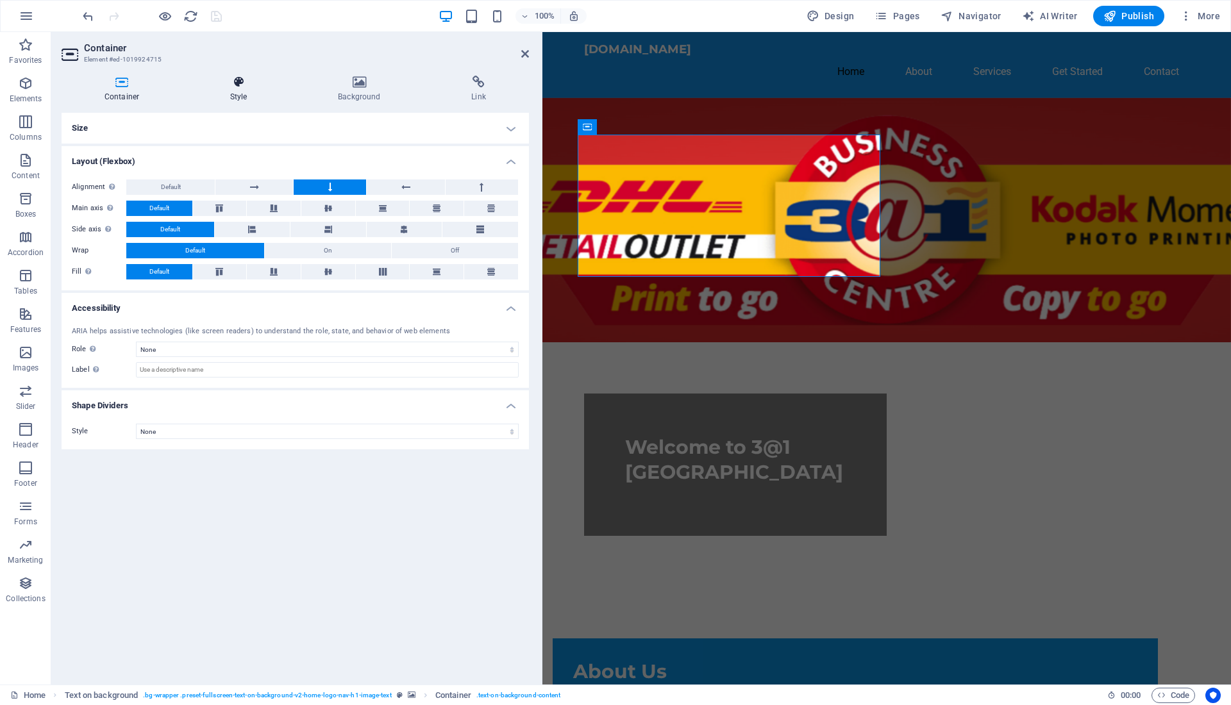
click at [251, 92] on h4 "Style" at bounding box center [241, 89] width 108 height 27
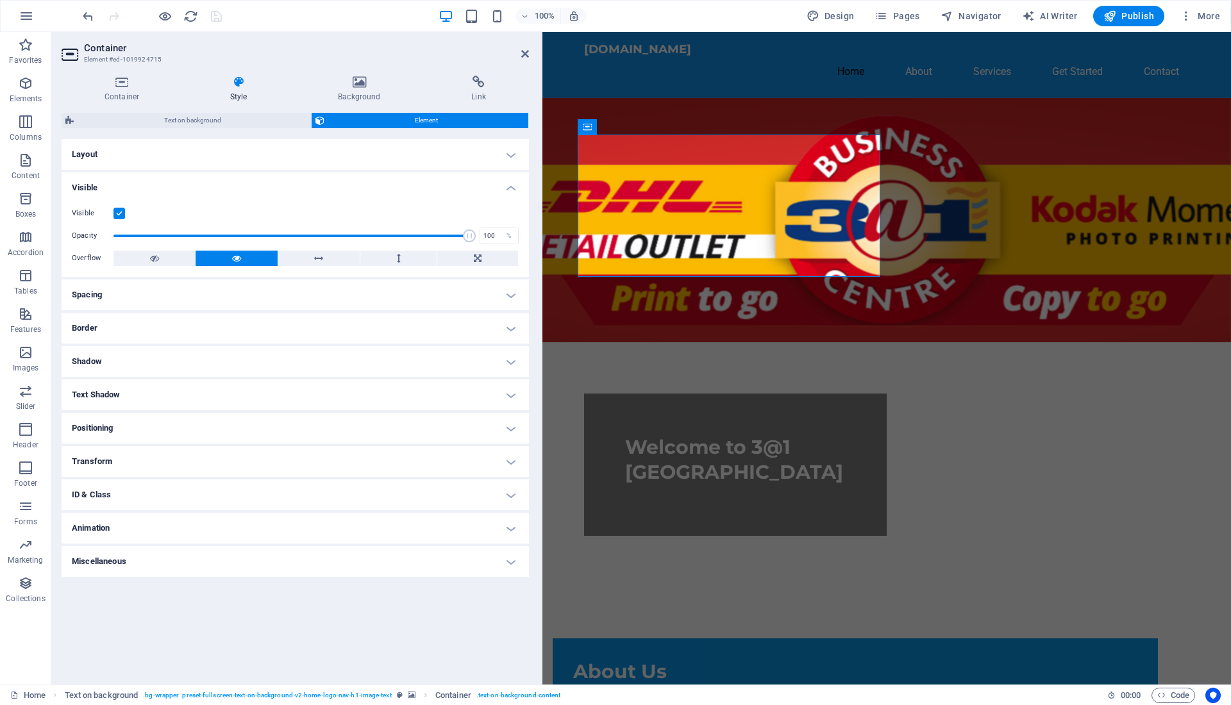
click at [245, 417] on h4 "Positioning" at bounding box center [295, 428] width 467 height 31
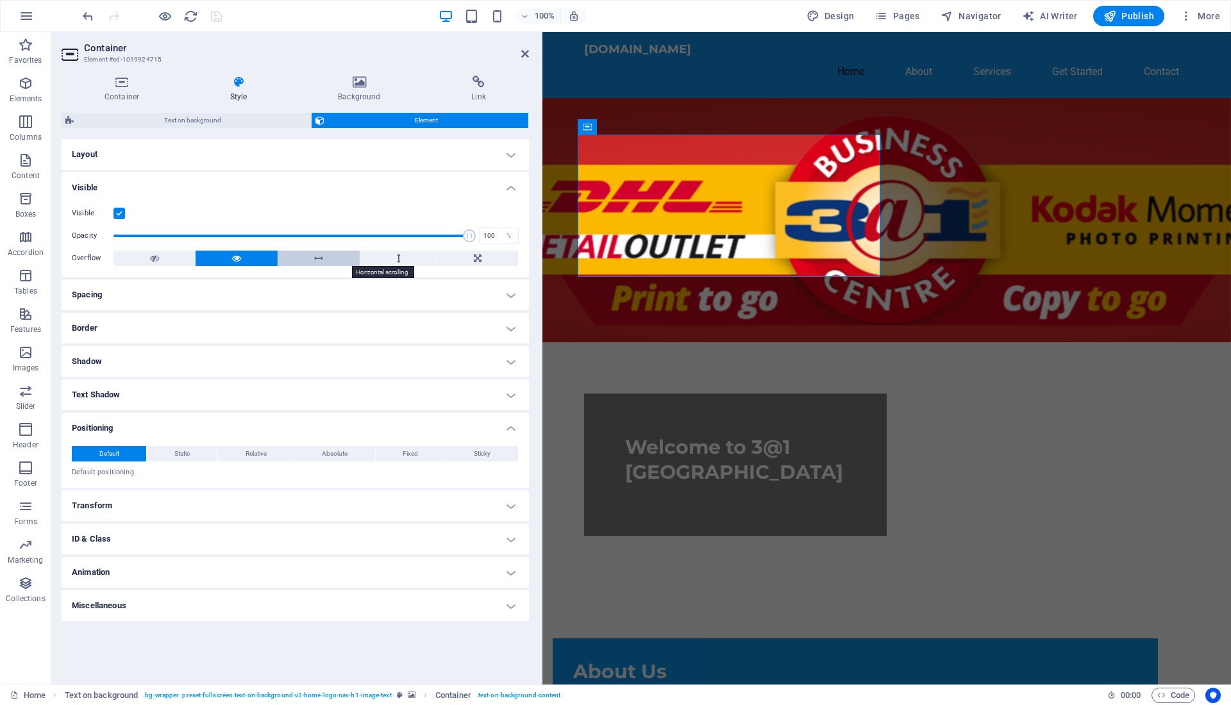
click at [323, 259] on icon at bounding box center [318, 258] width 9 height 15
click at [133, 92] on h4 "Container" at bounding box center [125, 89] width 126 height 27
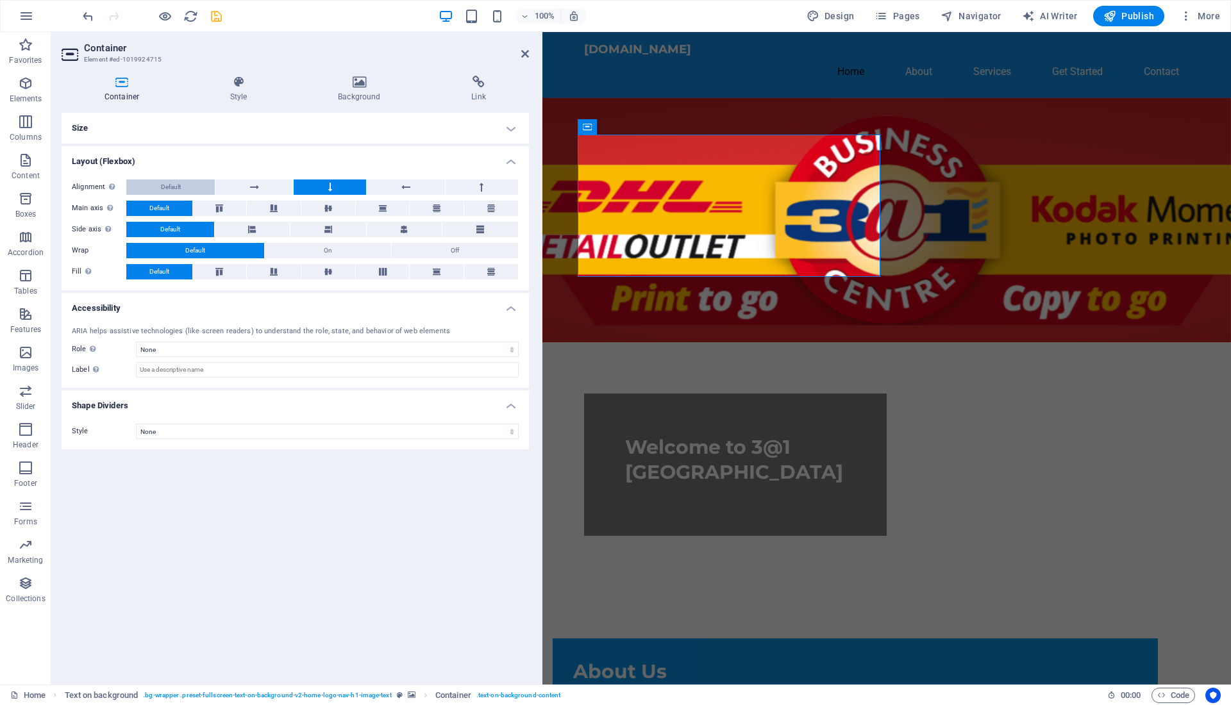
click at [182, 184] on button "Default" at bounding box center [170, 186] width 88 height 15
click at [333, 203] on button at bounding box center [328, 208] width 54 height 15
click at [232, 90] on h4 "Style" at bounding box center [241, 89] width 108 height 27
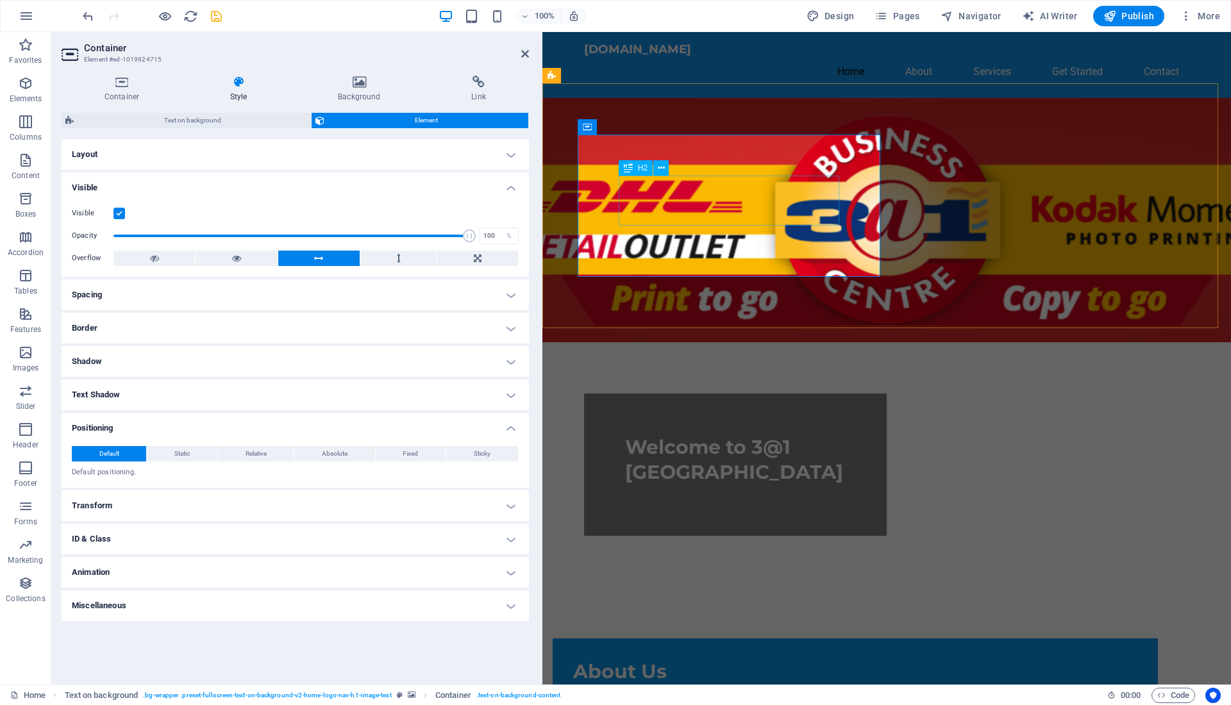
click at [680, 435] on div "Welcome to 3@1 New Market Mall" at bounding box center [734, 460] width 220 height 50
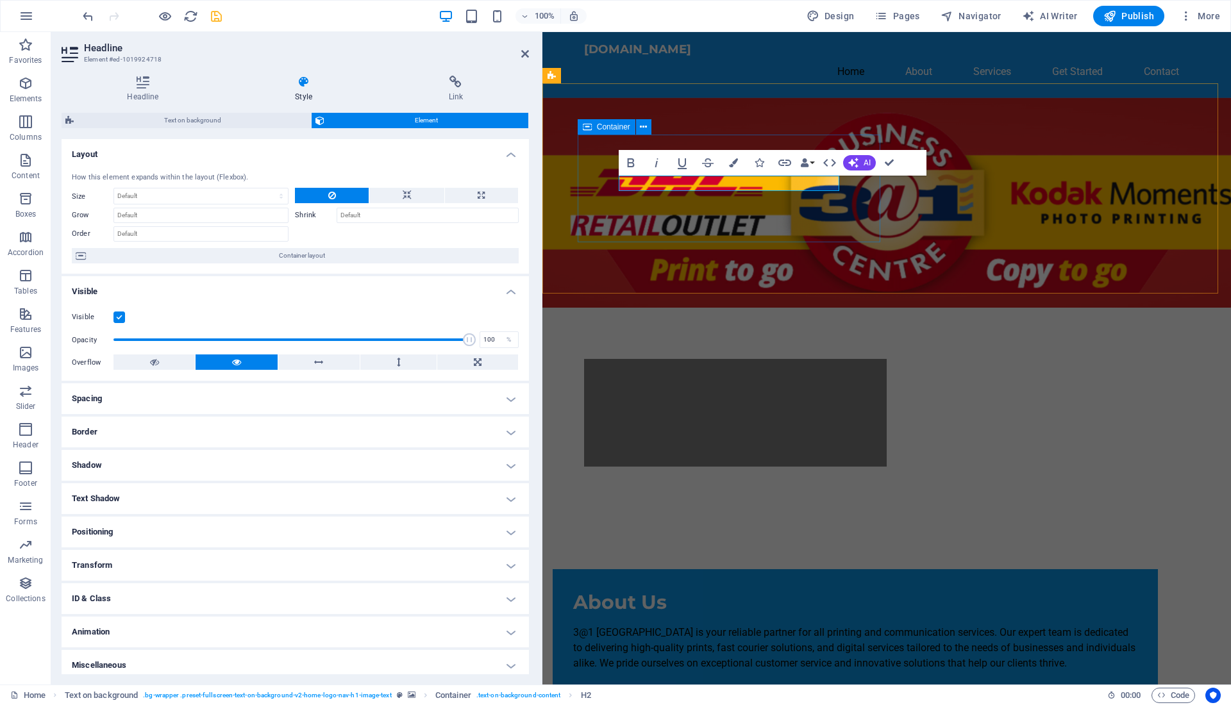
click at [693, 359] on div at bounding box center [734, 413] width 303 height 108
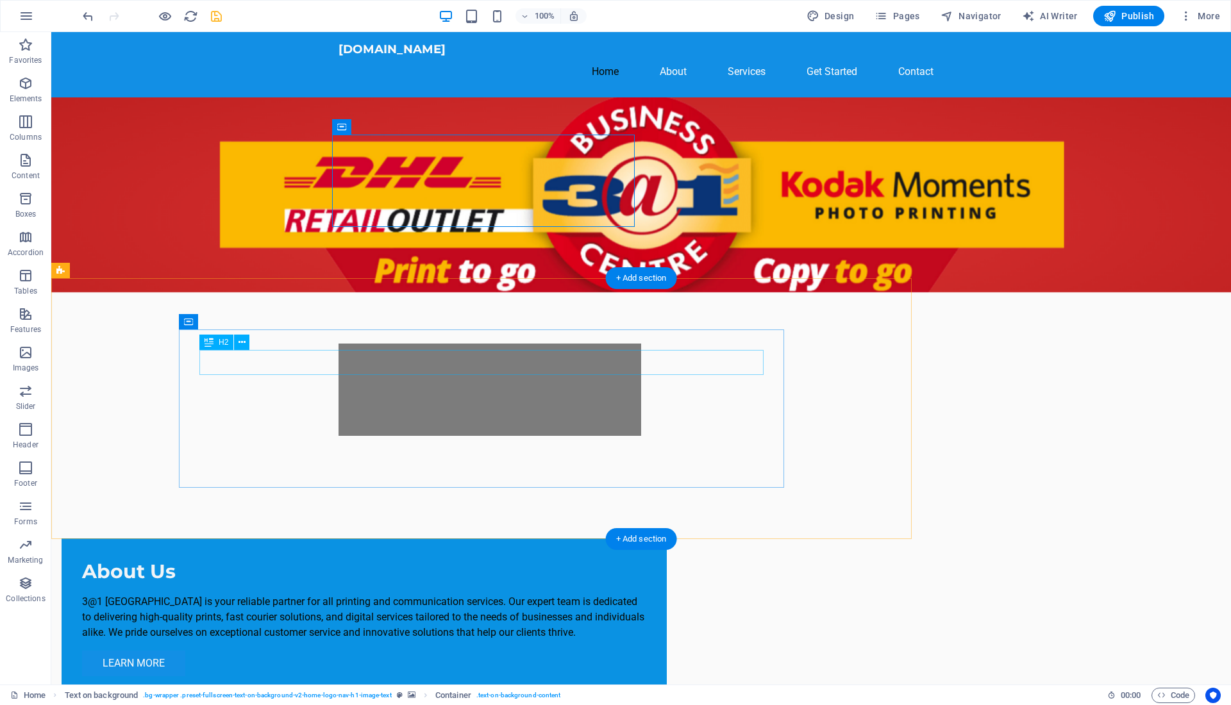
click at [265, 559] on div "About Us" at bounding box center [364, 571] width 564 height 25
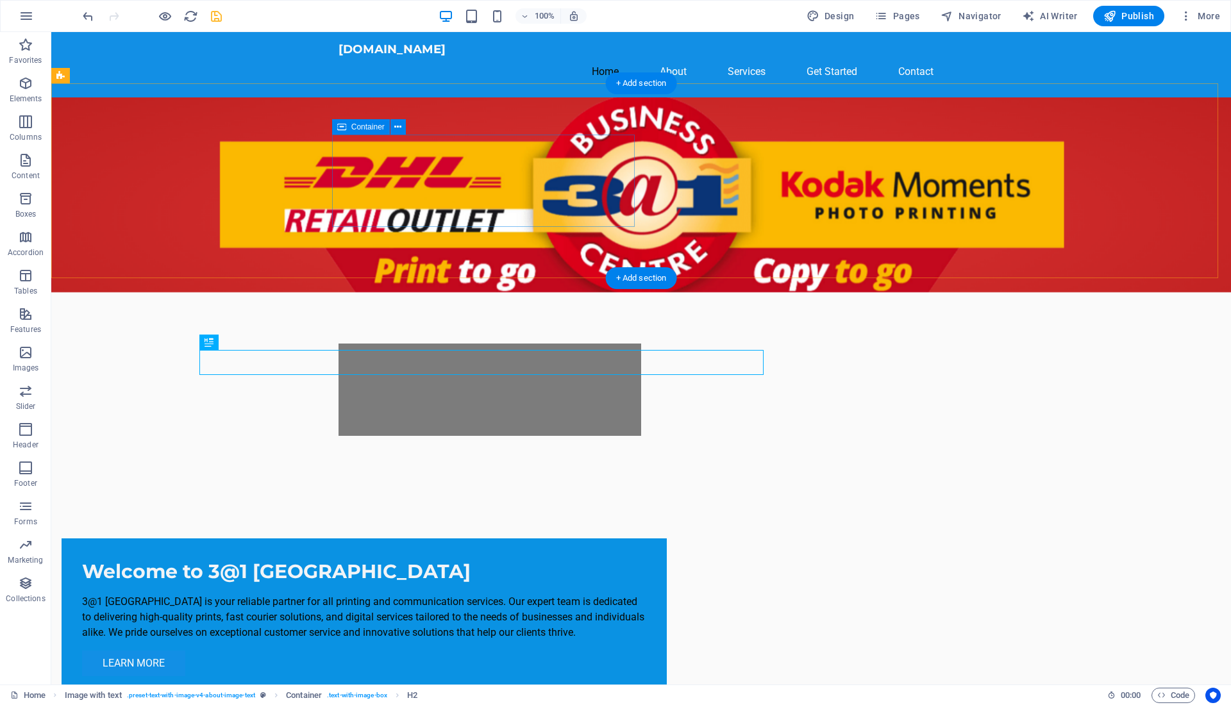
click at [483, 344] on div at bounding box center [489, 390] width 303 height 92
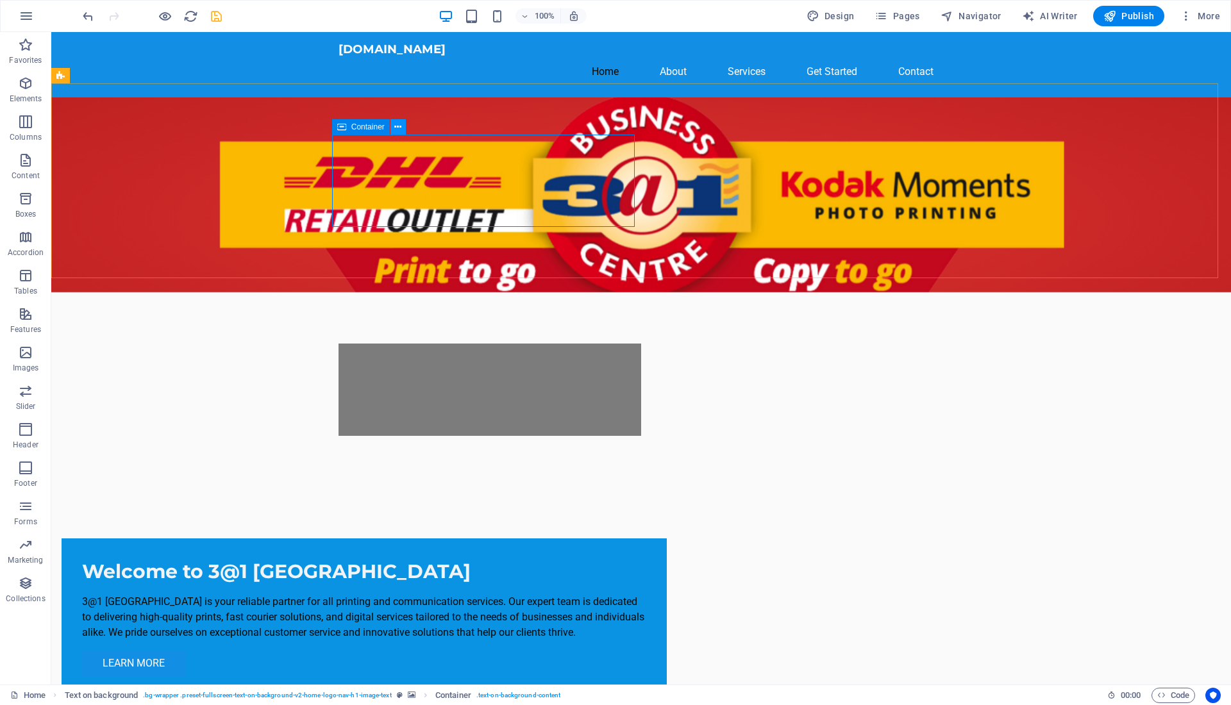
click at [397, 128] on icon at bounding box center [397, 126] width 7 height 13
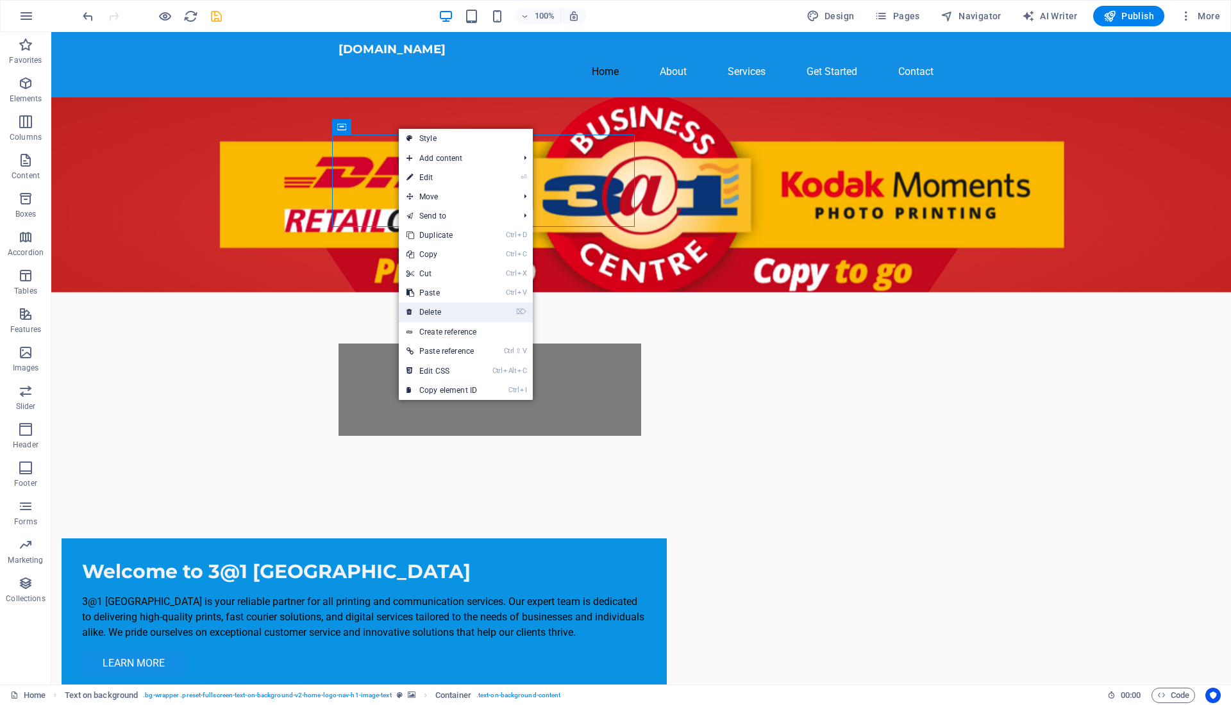
click at [461, 307] on link "⌦ Delete" at bounding box center [442, 312] width 86 height 19
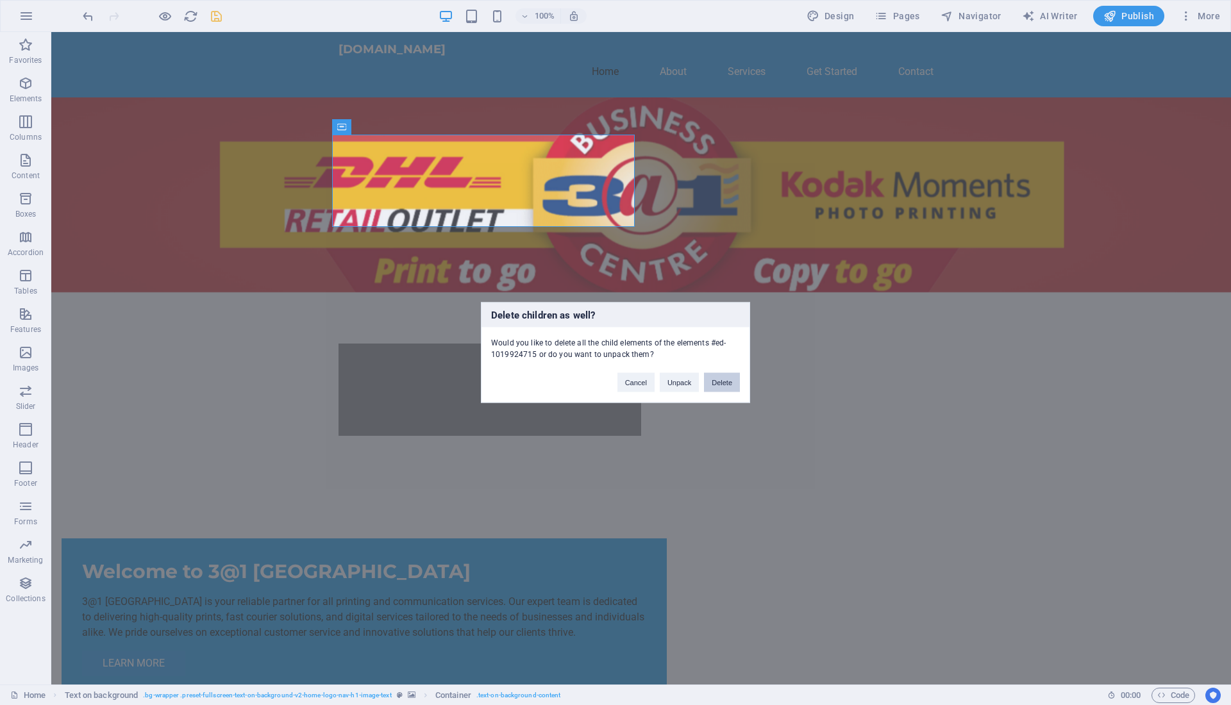
click at [726, 383] on button "Delete" at bounding box center [722, 382] width 36 height 19
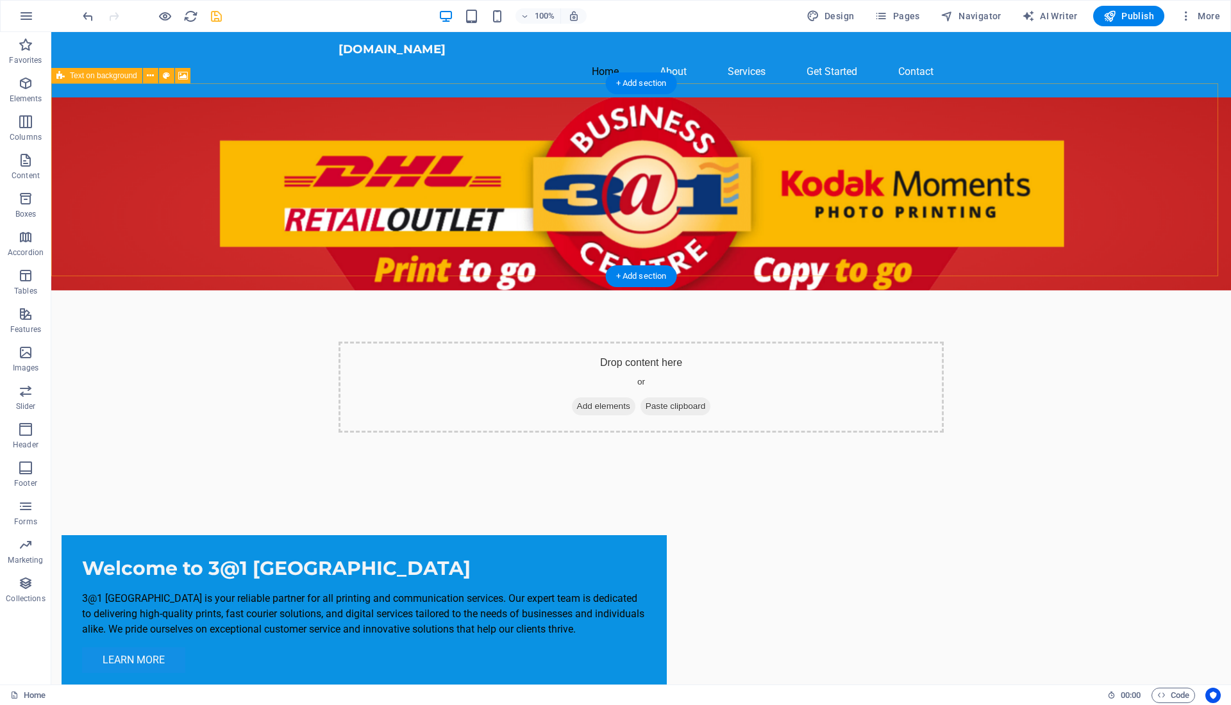
click at [620, 342] on div "Drop content here or Add elements Paste clipboard" at bounding box center [640, 387] width 605 height 91
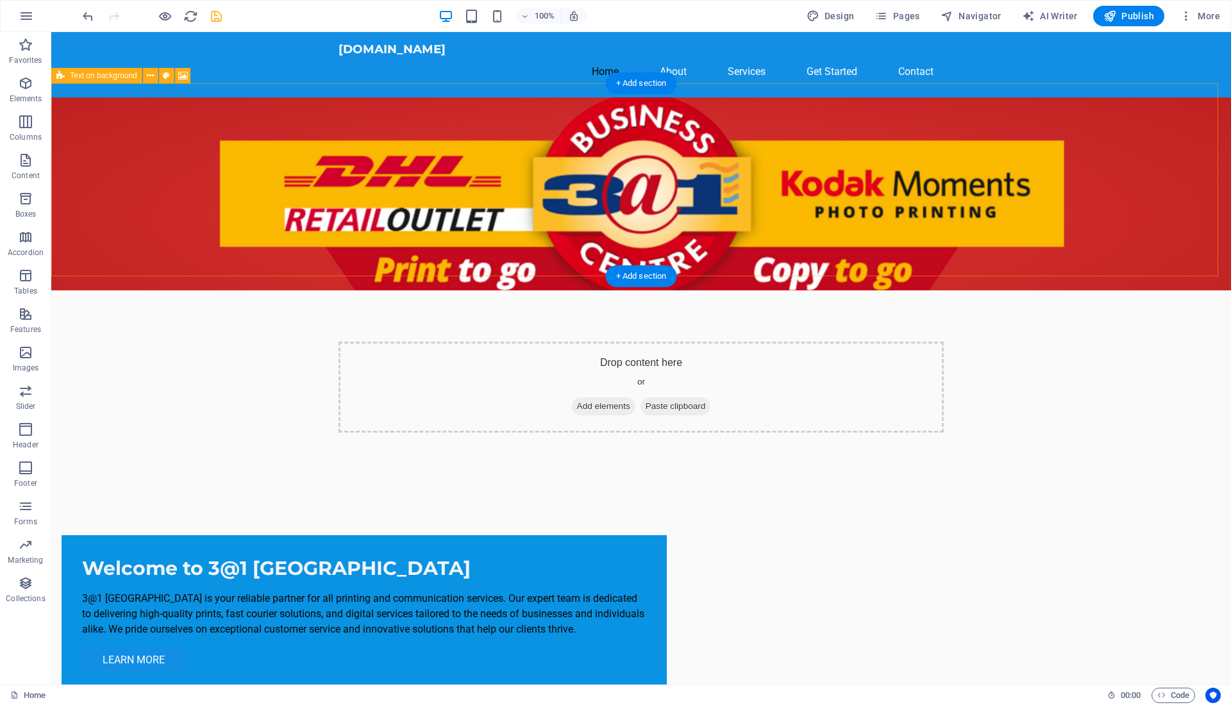
click at [654, 397] on span "Paste clipboard" at bounding box center [675, 406] width 71 height 18
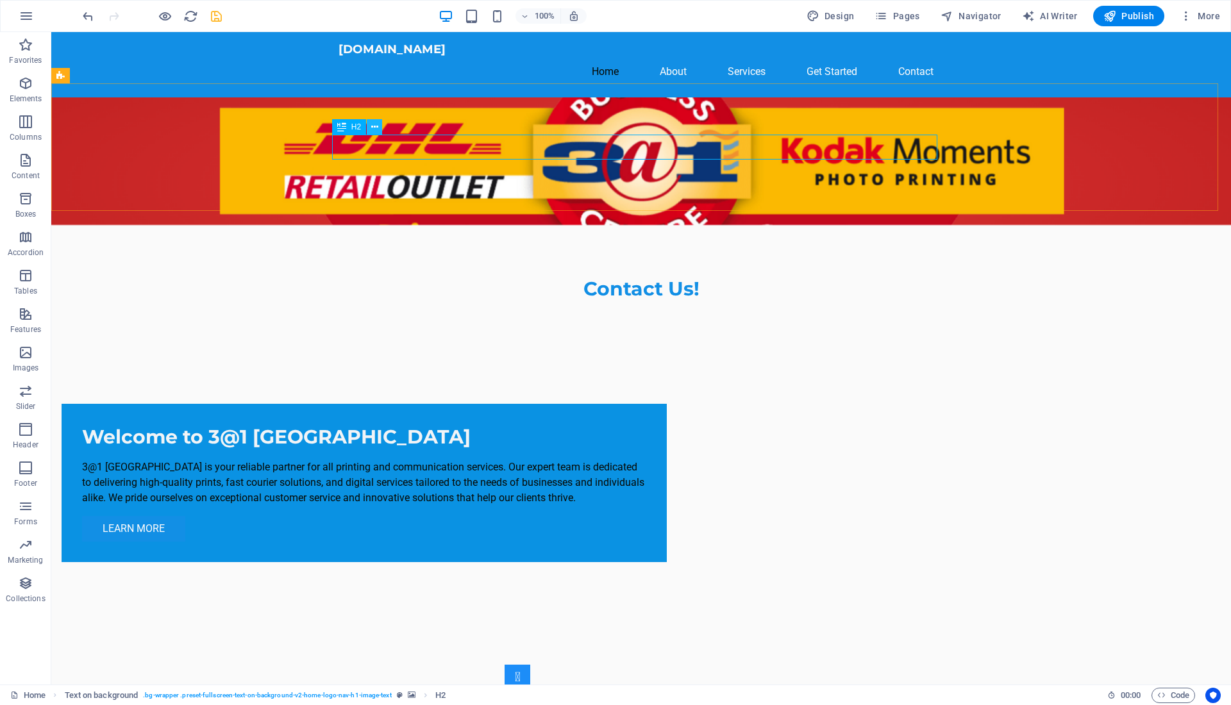
click at [376, 129] on icon at bounding box center [374, 126] width 7 height 13
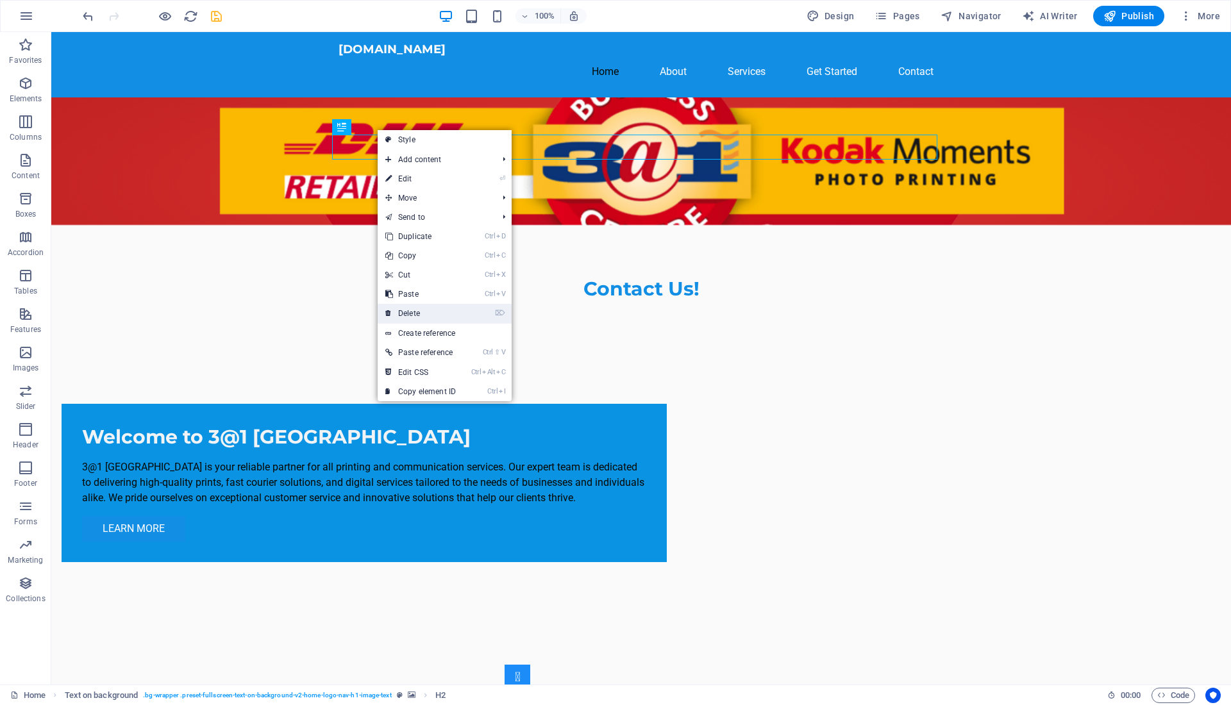
click at [442, 310] on link "⌦ Delete" at bounding box center [421, 313] width 86 height 19
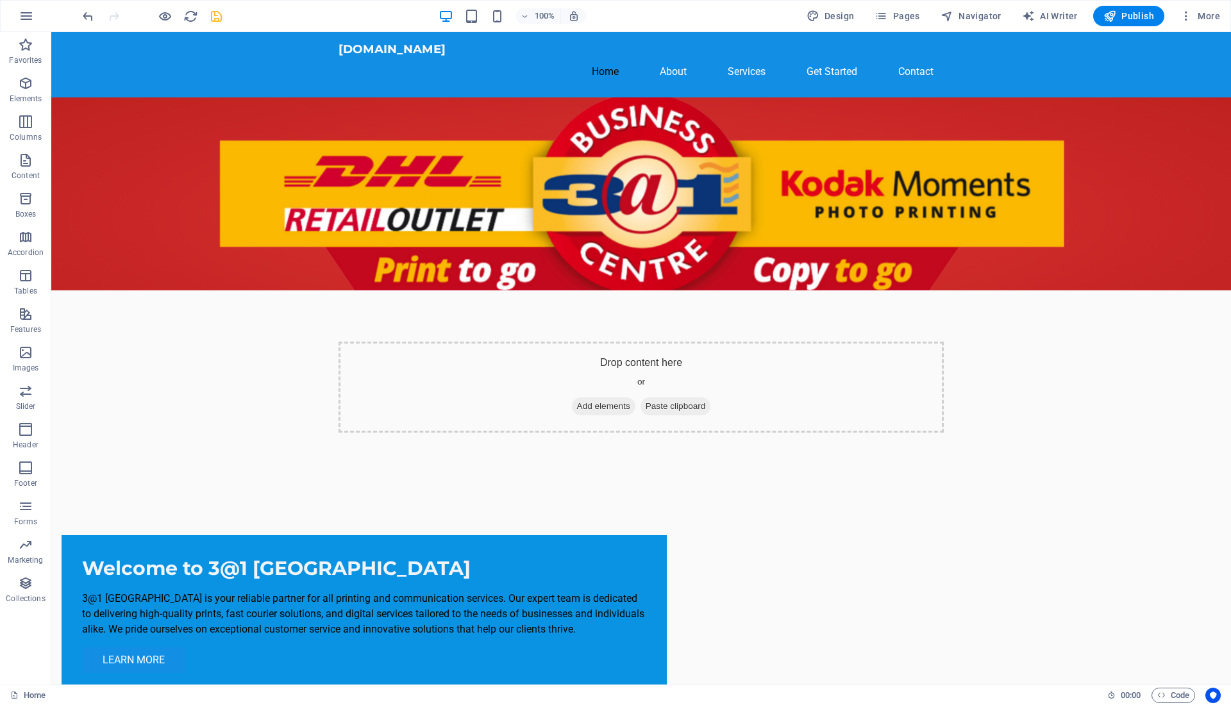
click at [845, 484] on div "Welcome to 3@1 New Market Mall 3@1 New Market Mall is your reliable partner for…" at bounding box center [481, 614] width 860 height 261
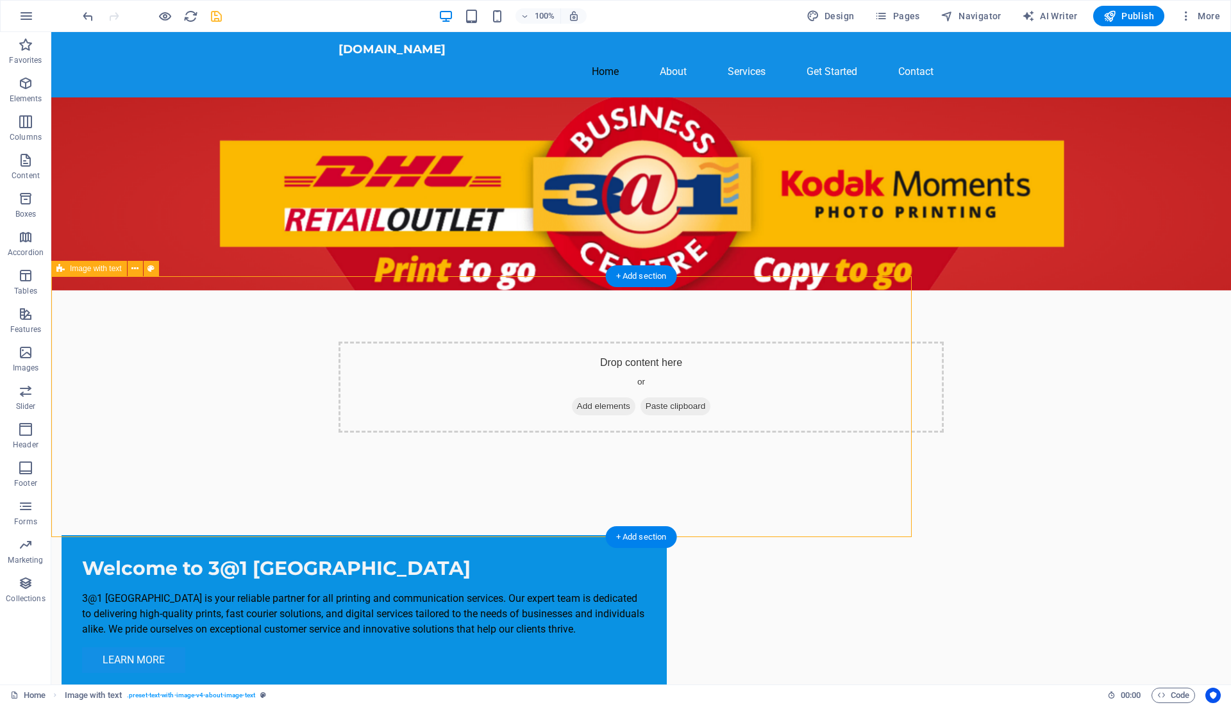
click at [856, 484] on div "Welcome to 3@1 New Market Mall 3@1 New Market Mall is your reliable partner for…" at bounding box center [481, 614] width 860 height 261
select select "rem"
select select "px"
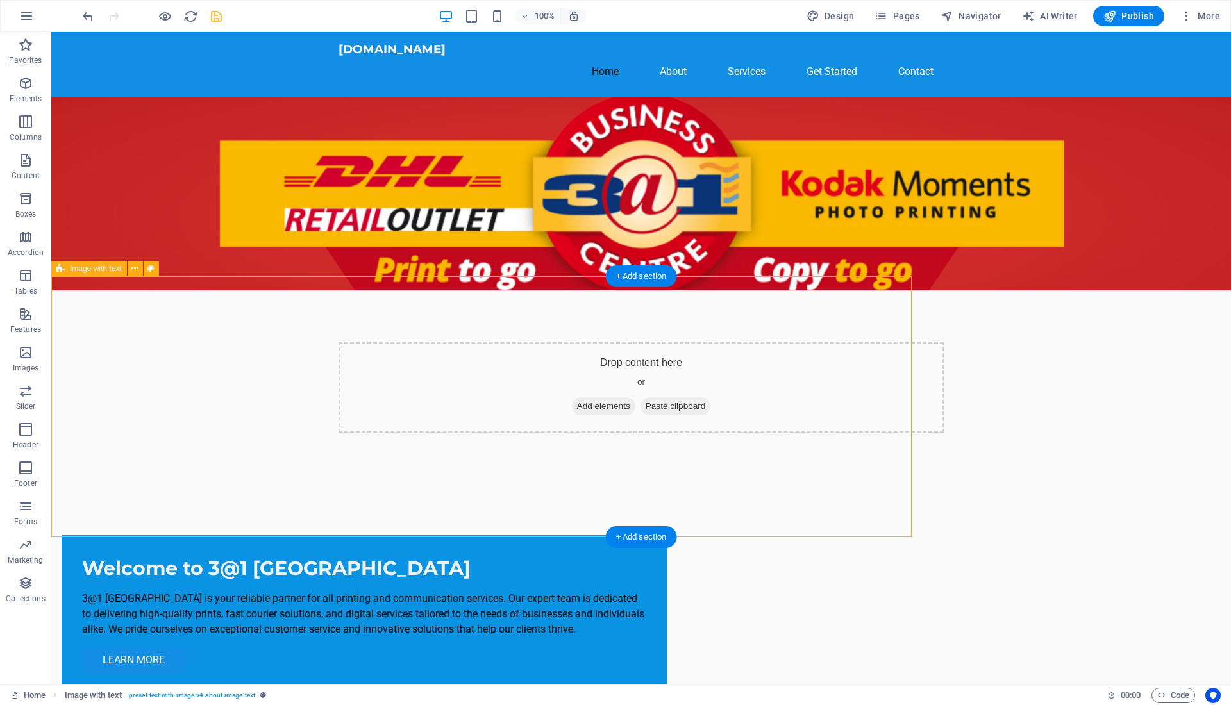
select select "preset-text-with-image-v4-about-image-text"
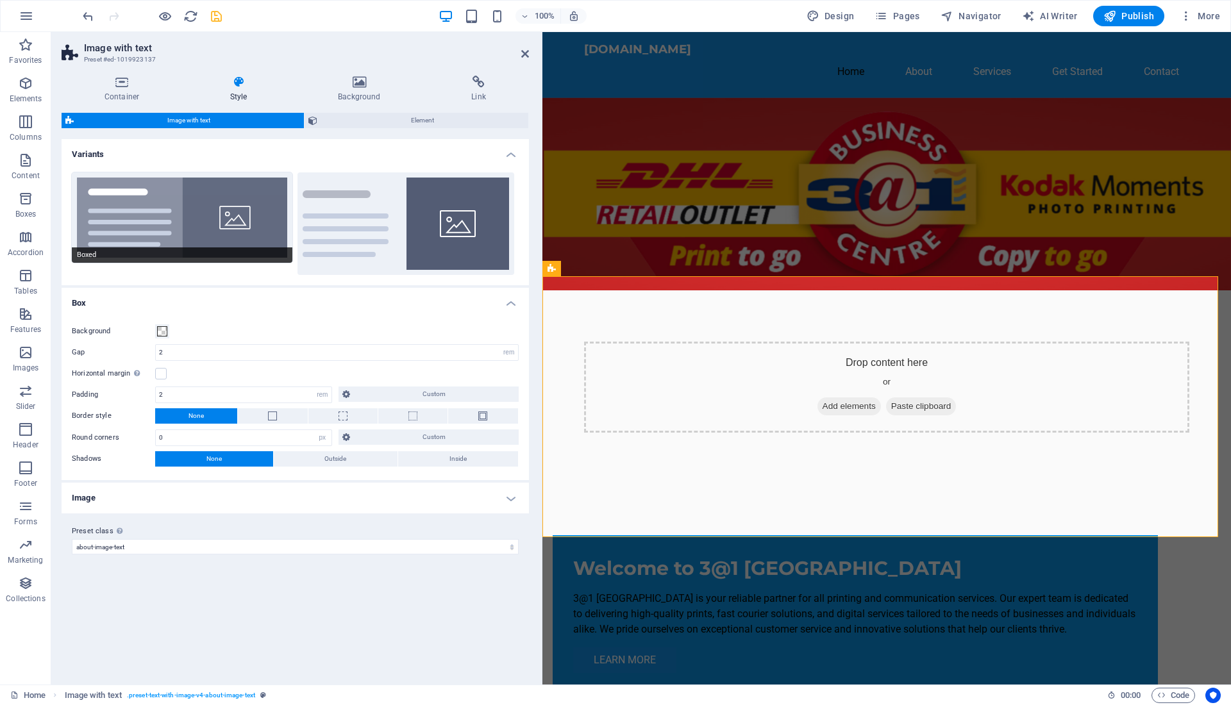
click at [124, 215] on button "Boxed" at bounding box center [182, 217] width 220 height 90
type input "0"
type input "2.5"
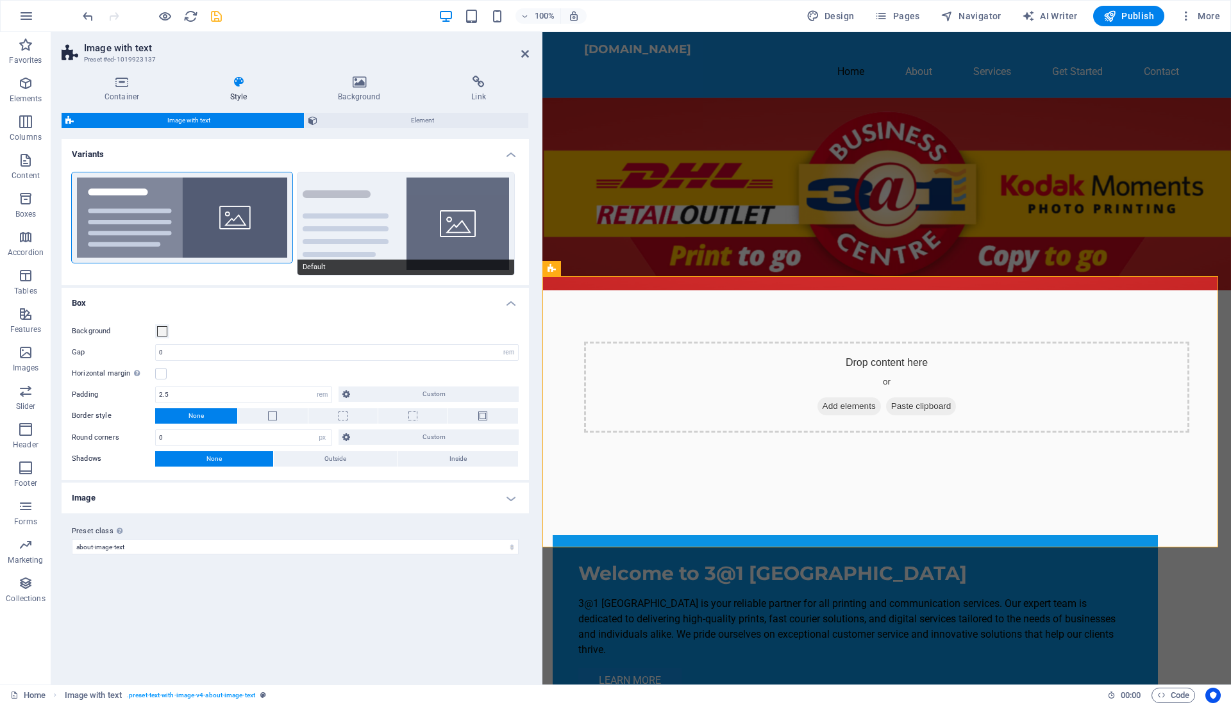
click at [407, 222] on button "Default" at bounding box center [405, 223] width 217 height 103
type input "2"
type input "0"
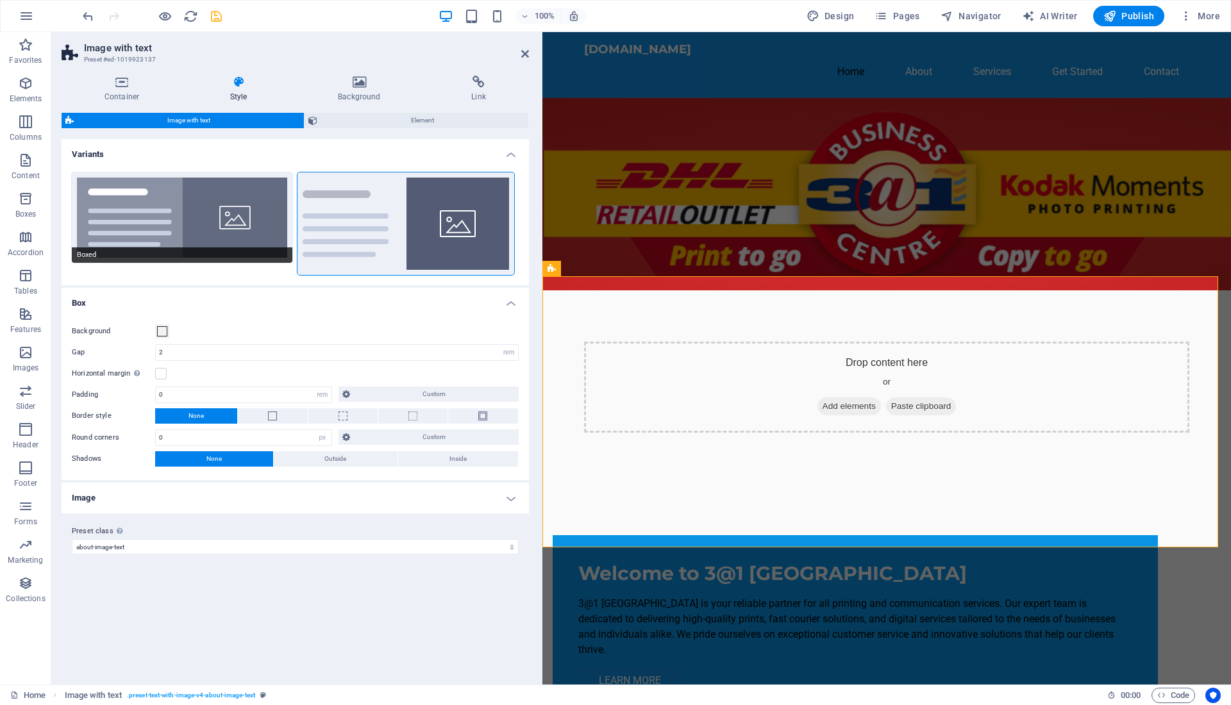
click at [205, 225] on button "Boxed" at bounding box center [182, 217] width 220 height 90
type input "0"
type input "2.5"
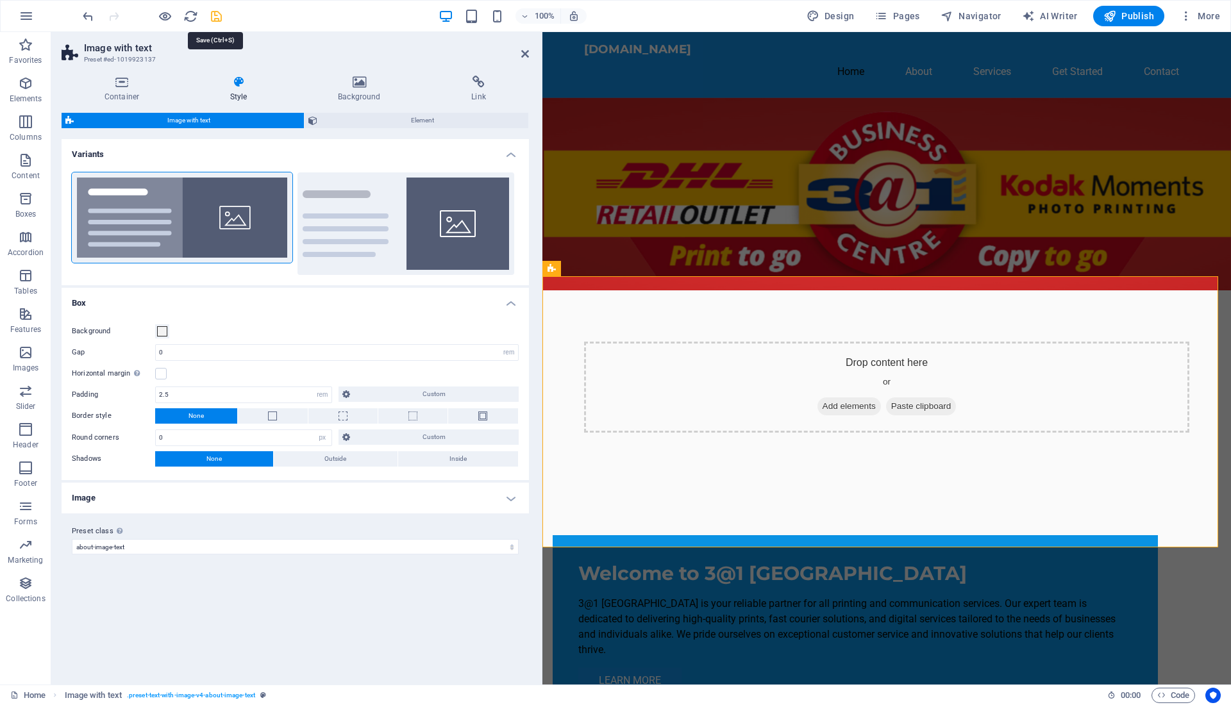
click at [213, 16] on icon "save" at bounding box center [216, 16] width 15 height 15
checkbox input "false"
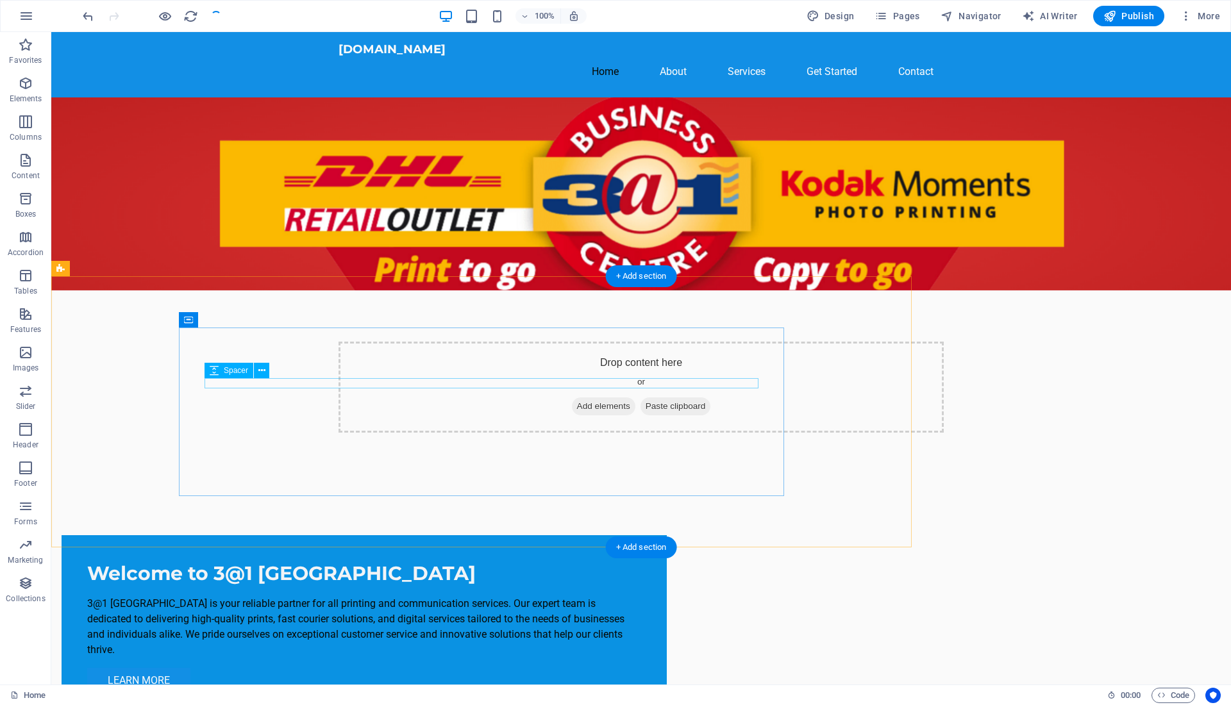
click at [641, 586] on div at bounding box center [364, 591] width 554 height 10
click at [667, 535] on div "Welcome to 3@1 New Market Mall 3@1 New Market Mall is your reliable partner for…" at bounding box center [364, 627] width 605 height 184
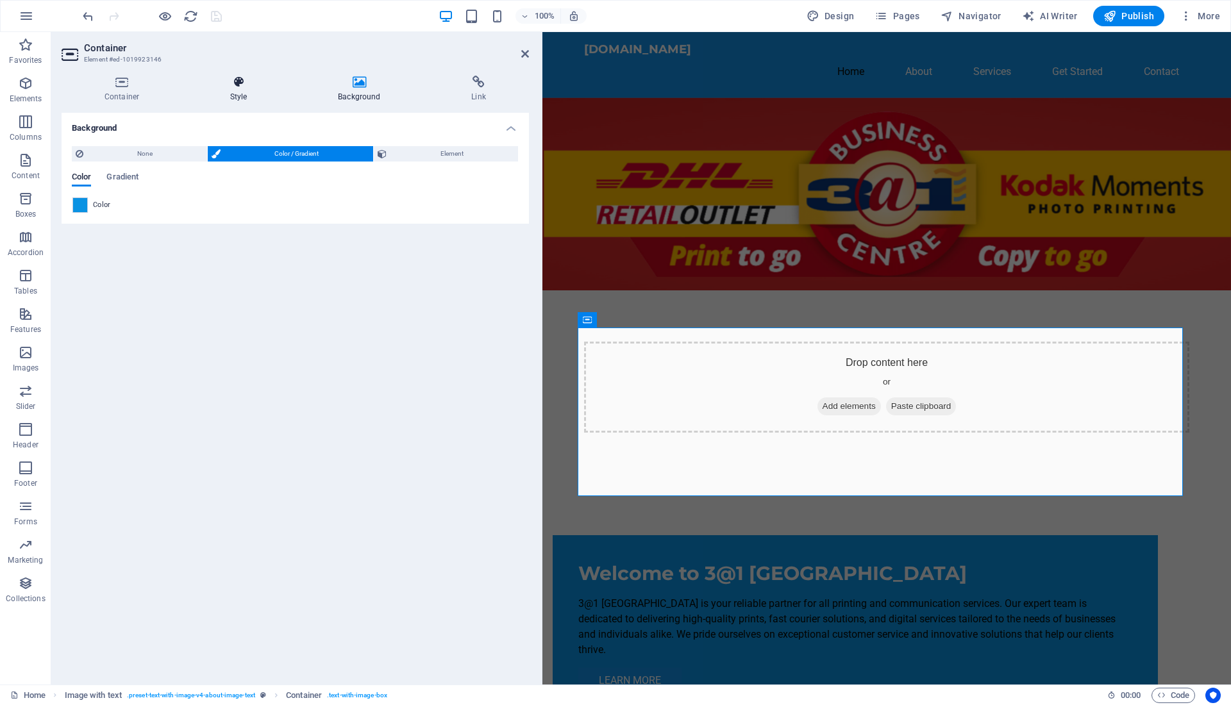
click at [233, 79] on icon at bounding box center [238, 82] width 103 height 13
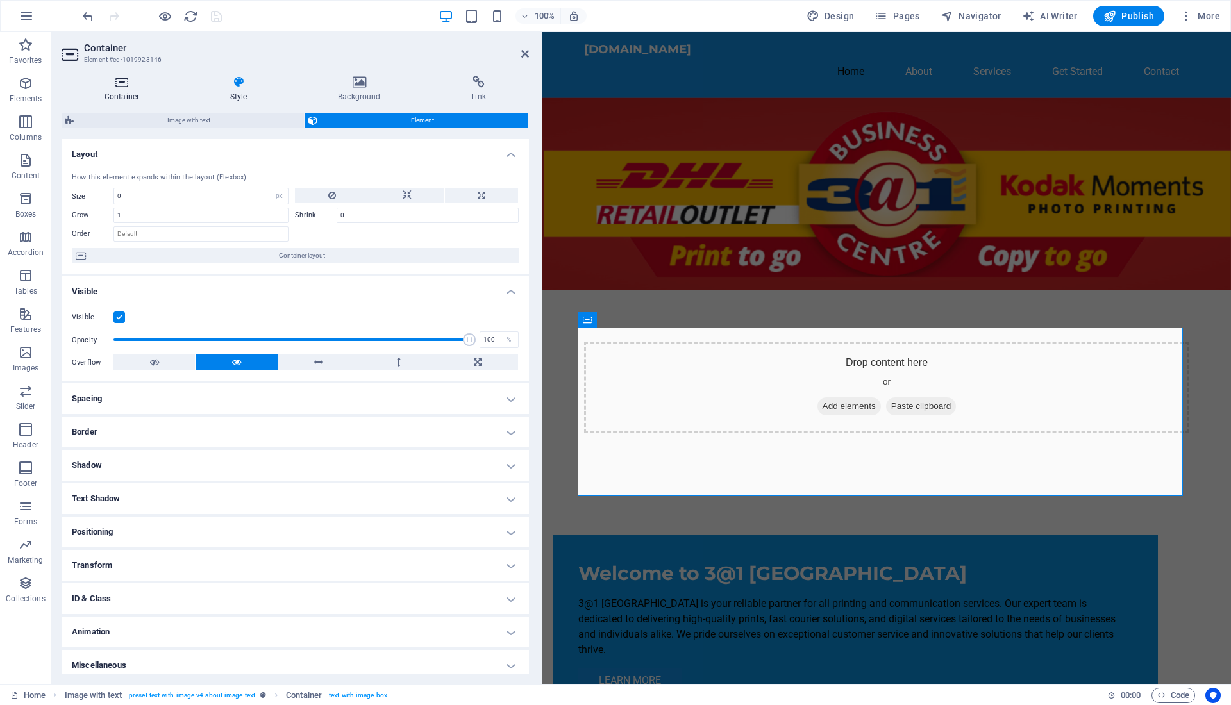
click at [133, 92] on h4 "Container" at bounding box center [125, 89] width 126 height 27
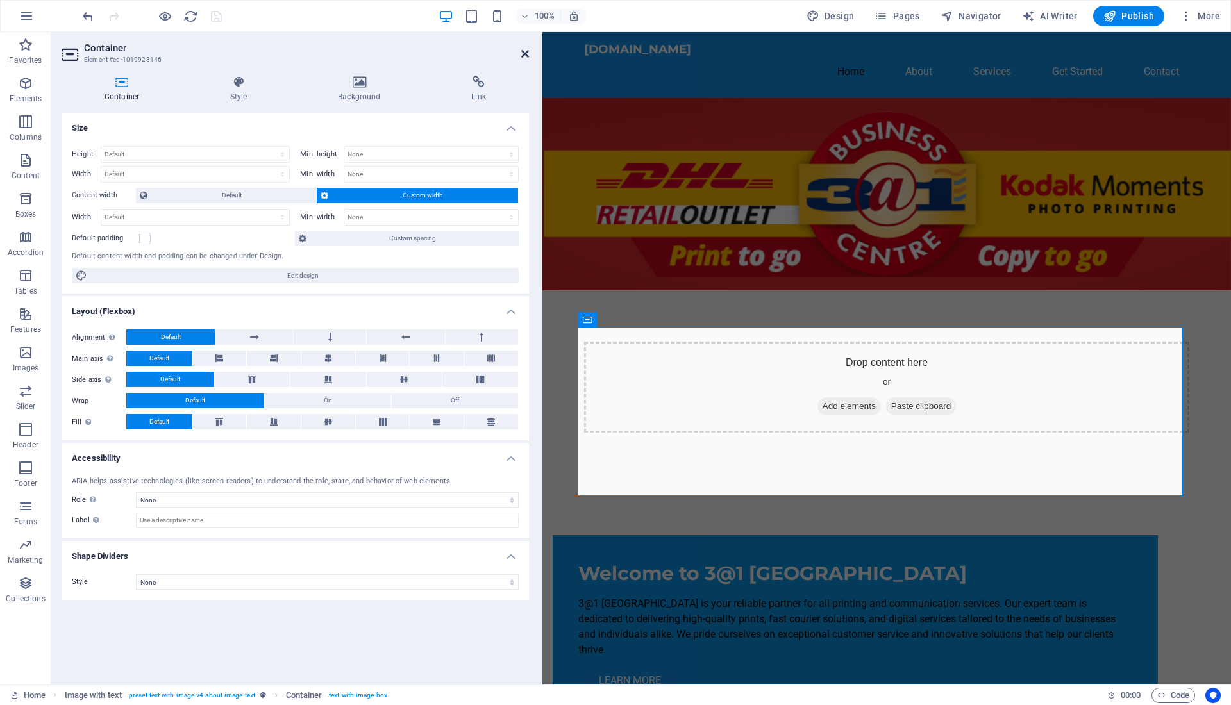
click at [524, 53] on icon at bounding box center [525, 54] width 8 height 10
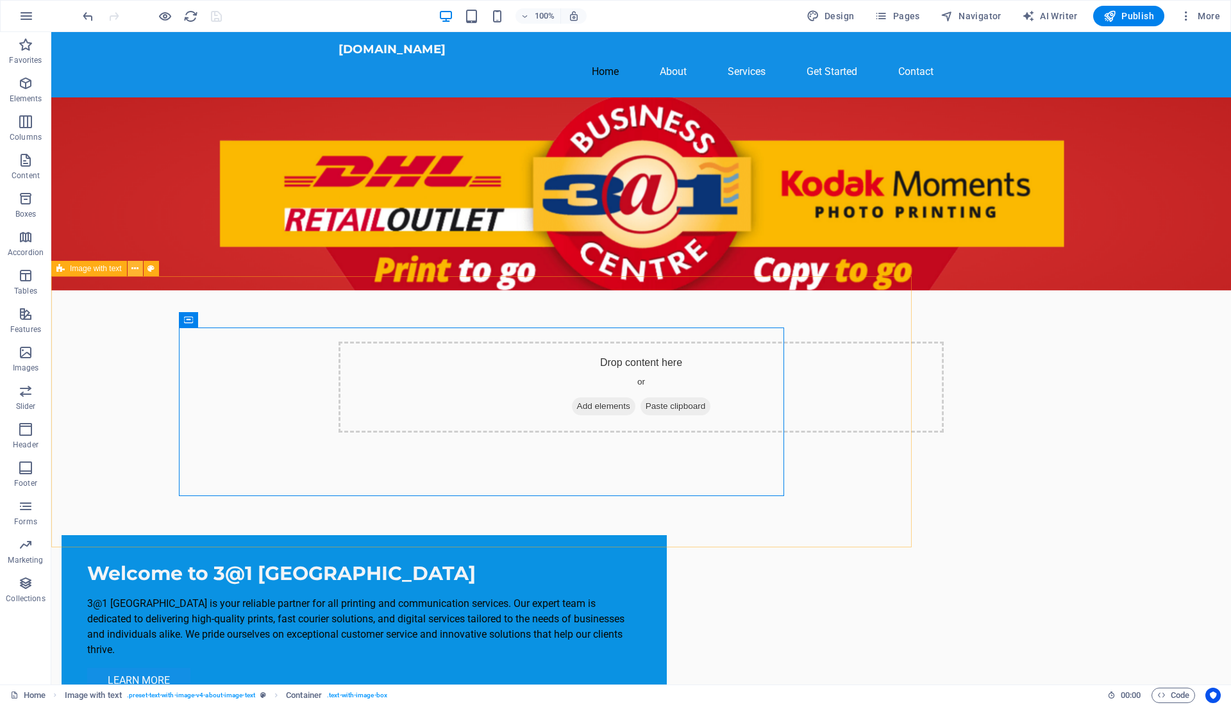
click at [133, 273] on icon at bounding box center [134, 268] width 7 height 13
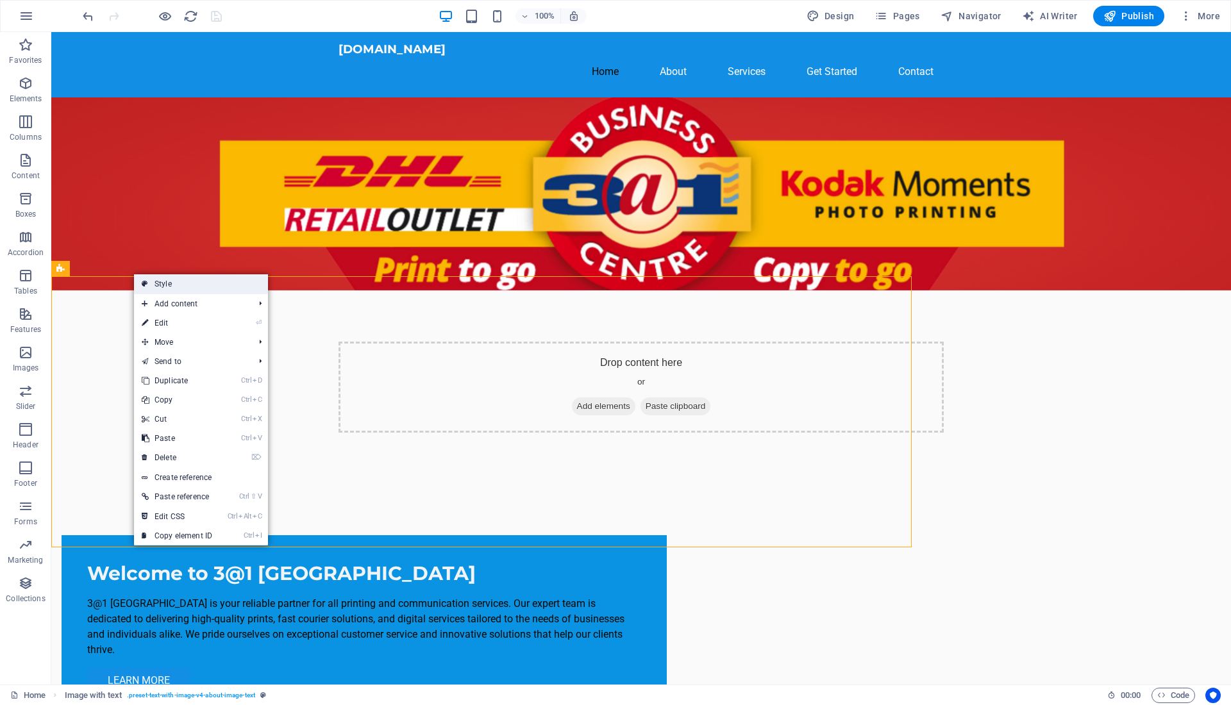
click at [155, 285] on link "Style" at bounding box center [201, 283] width 134 height 19
select select "rem"
select select "px"
select select "preset-text-with-image-v4-about-image-text"
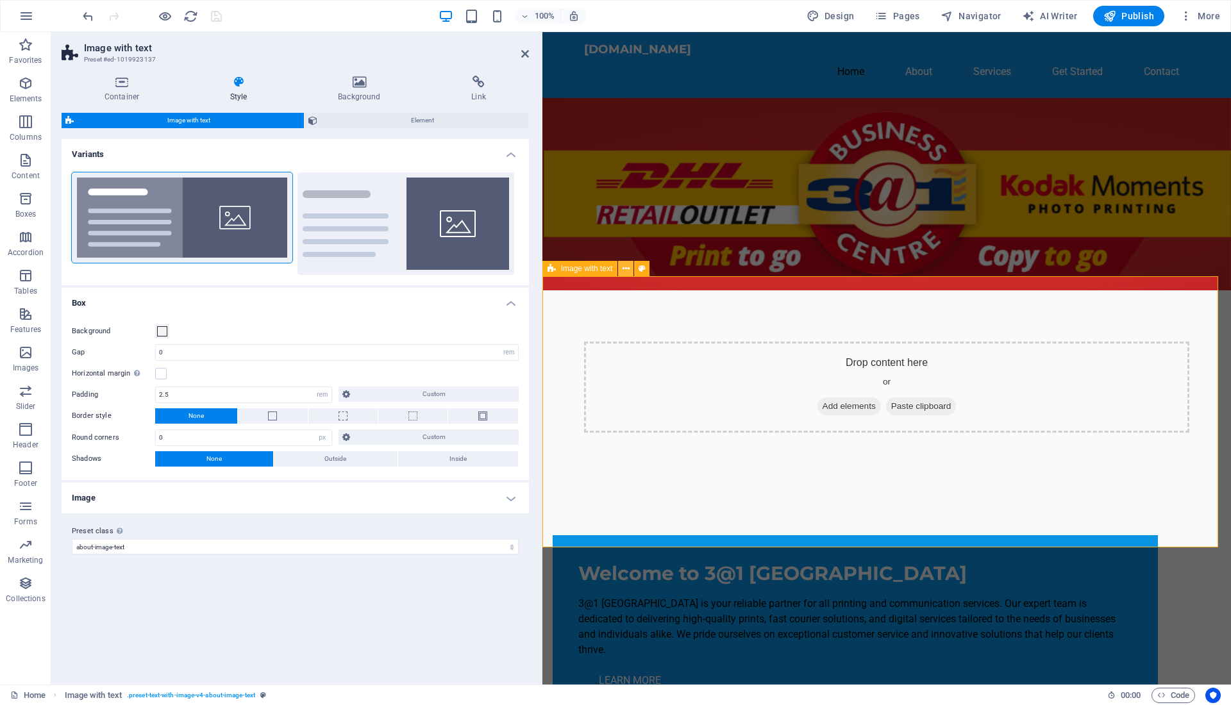
click at [626, 269] on icon at bounding box center [625, 268] width 7 height 13
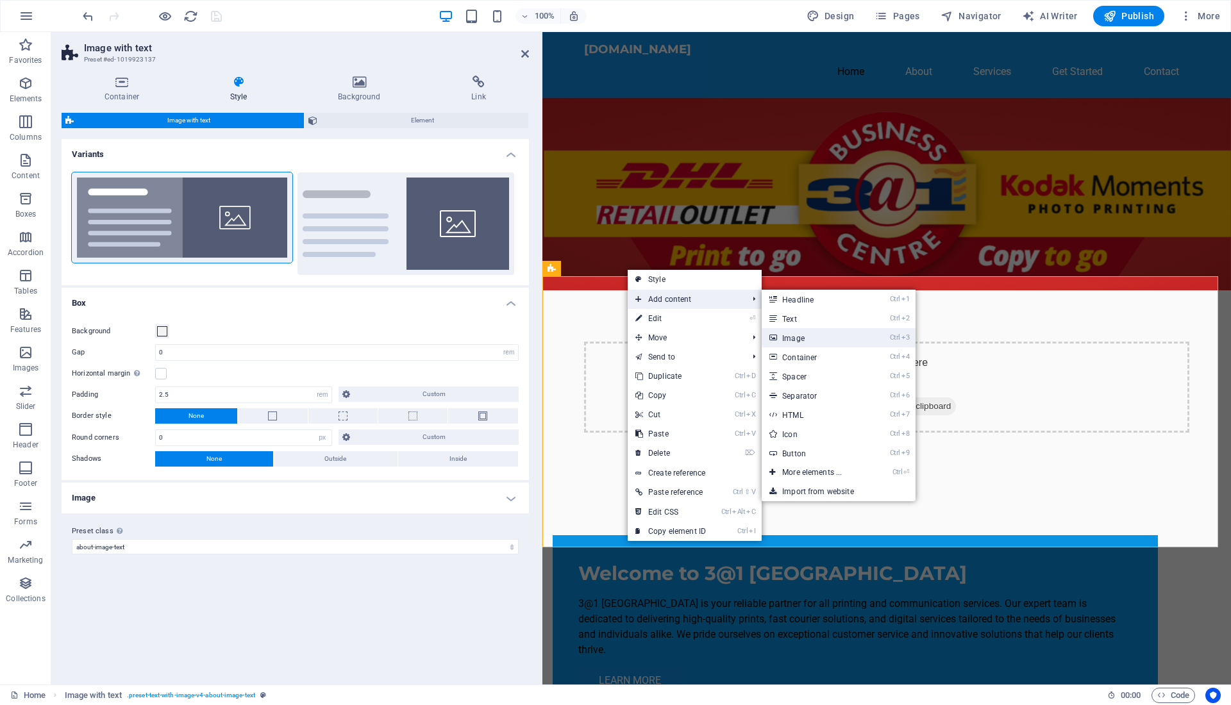
click at [805, 332] on link "Ctrl 3 Image" at bounding box center [814, 337] width 106 height 19
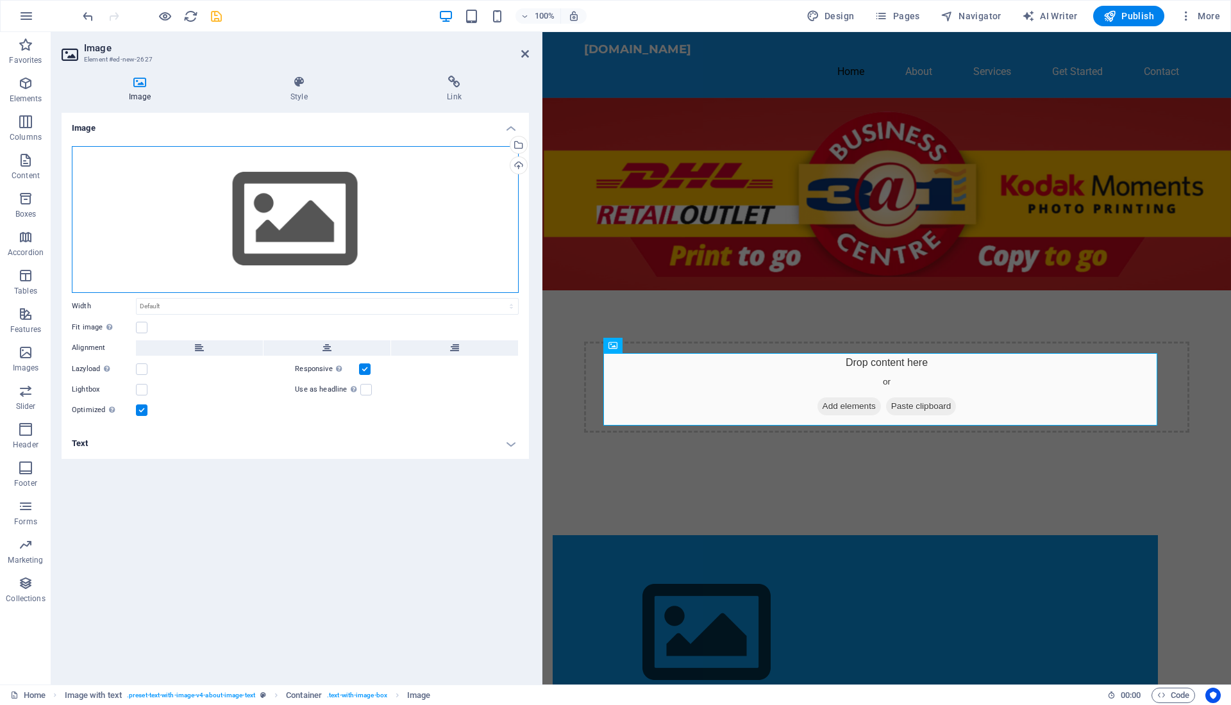
click at [309, 213] on div "Drag files here, click to choose files or select files from Files or our free s…" at bounding box center [295, 219] width 447 height 147
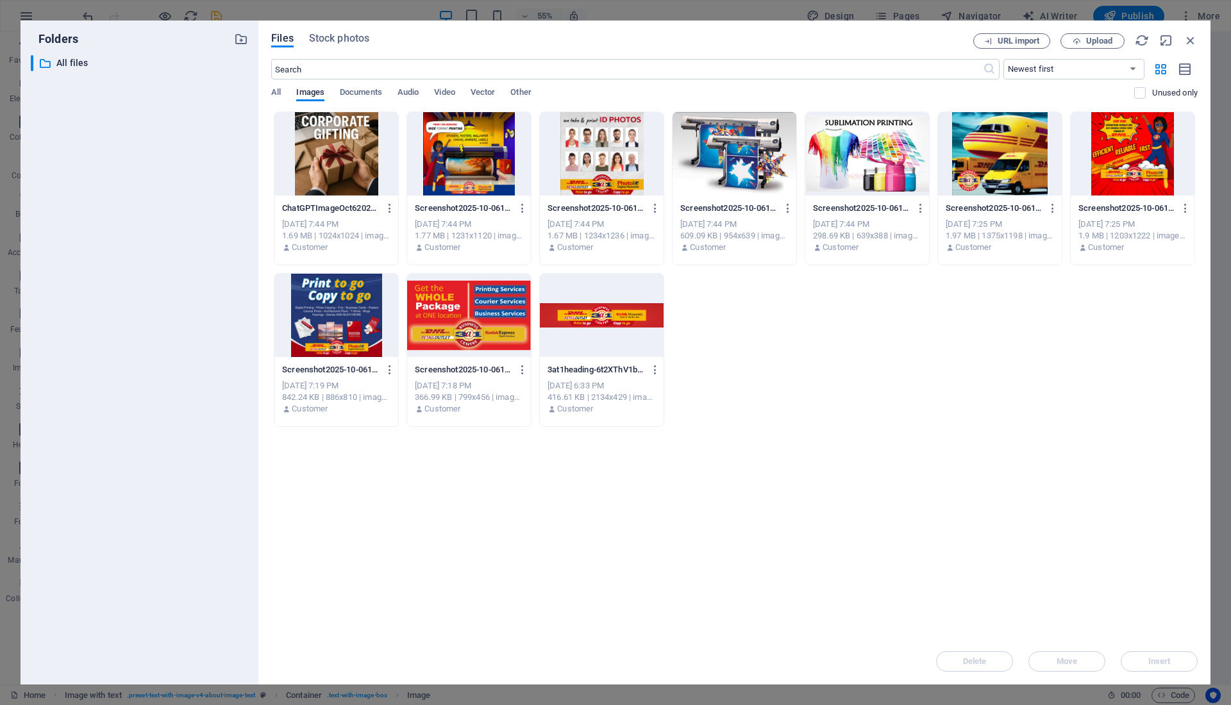
click at [332, 314] on div at bounding box center [336, 315] width 124 height 83
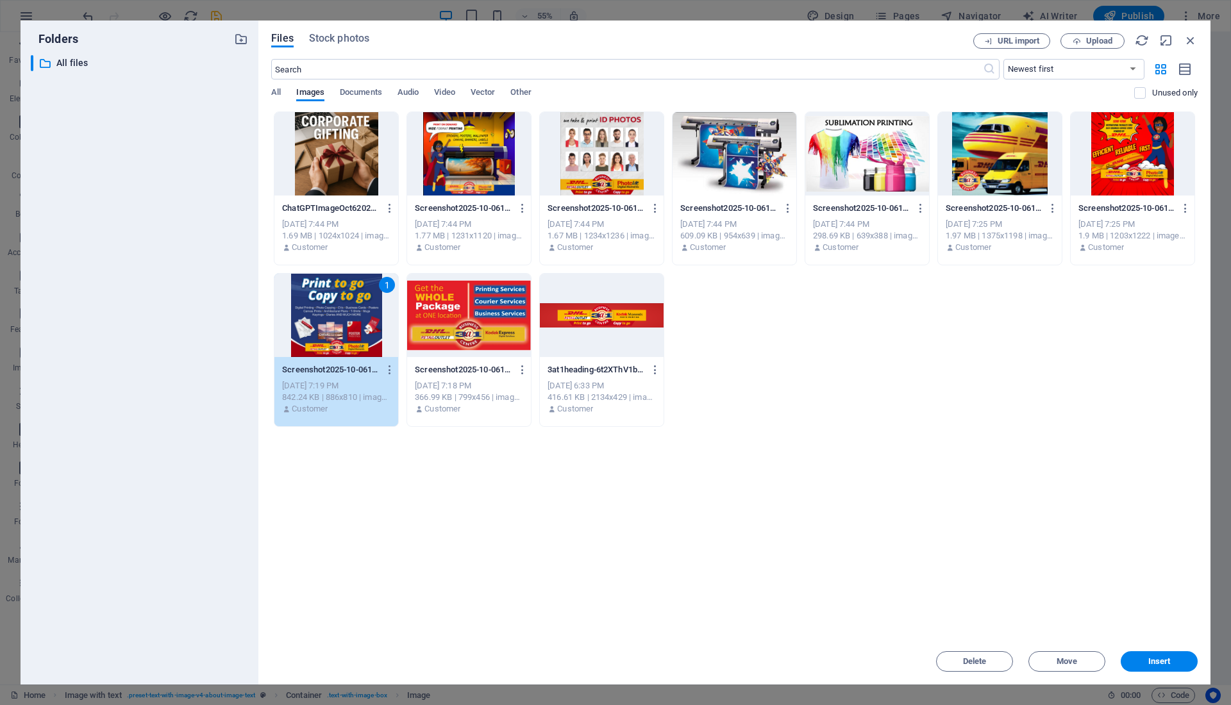
click at [332, 314] on div "1" at bounding box center [336, 315] width 124 height 83
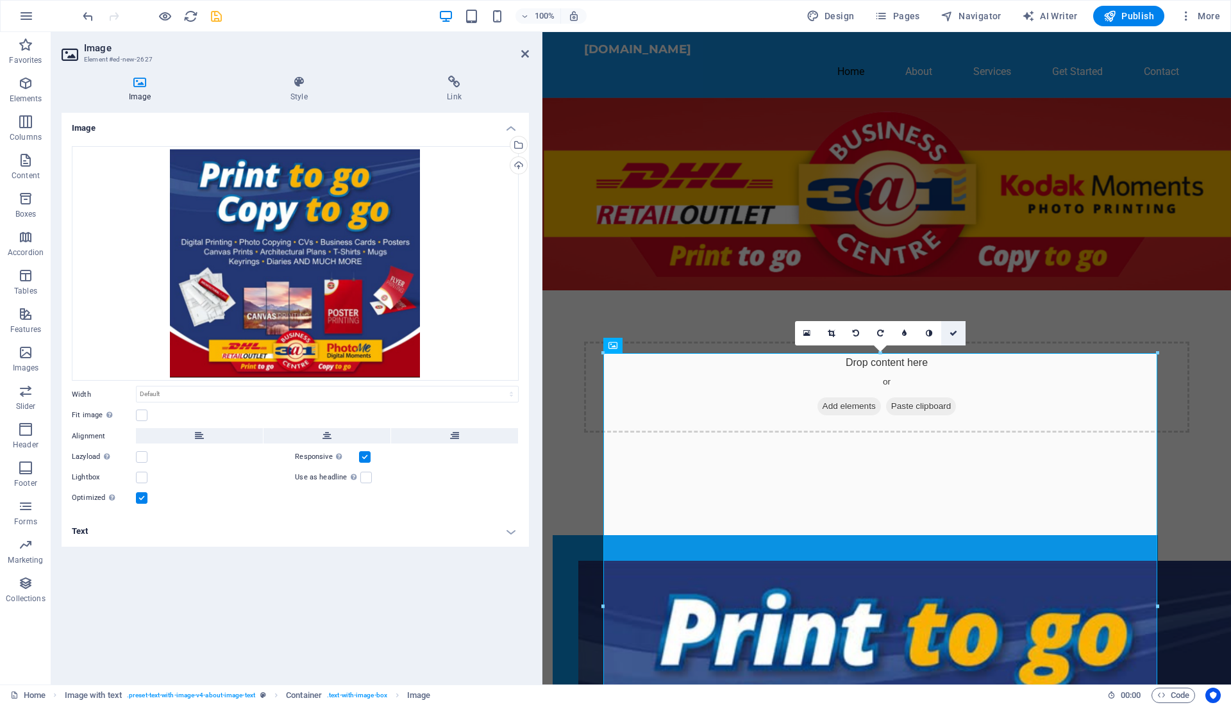
click at [957, 339] on link at bounding box center [953, 333] width 24 height 24
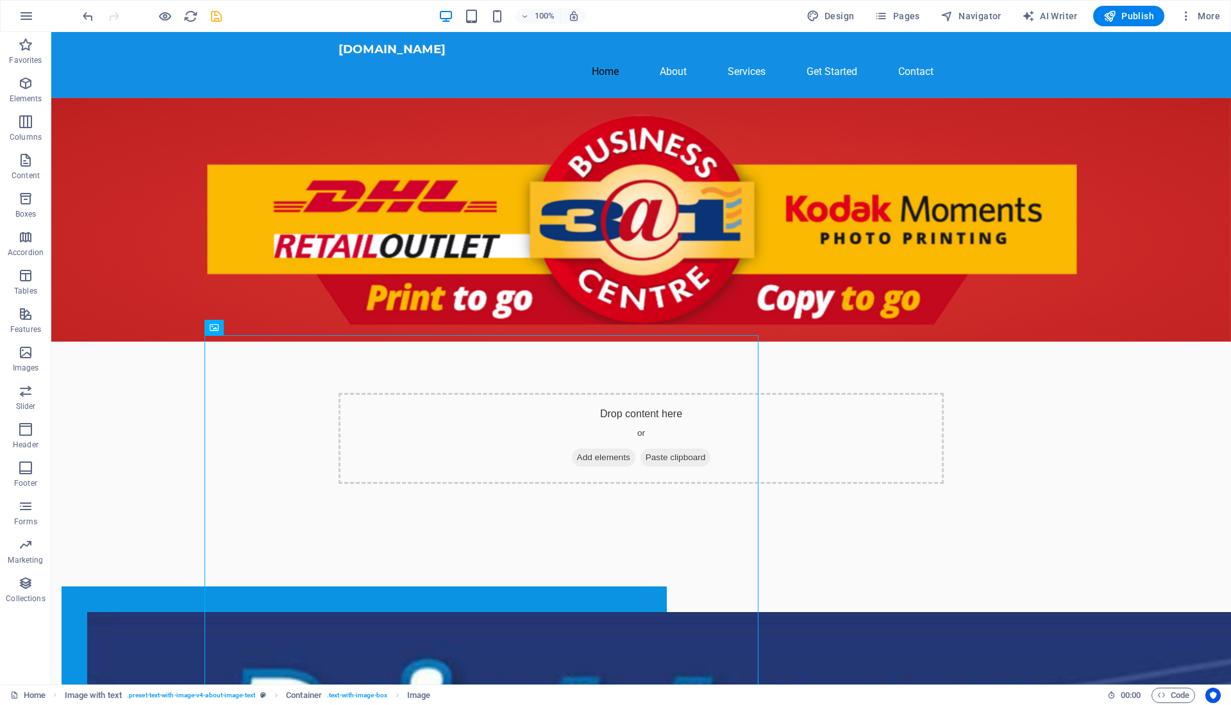
scroll to position [18, 0]
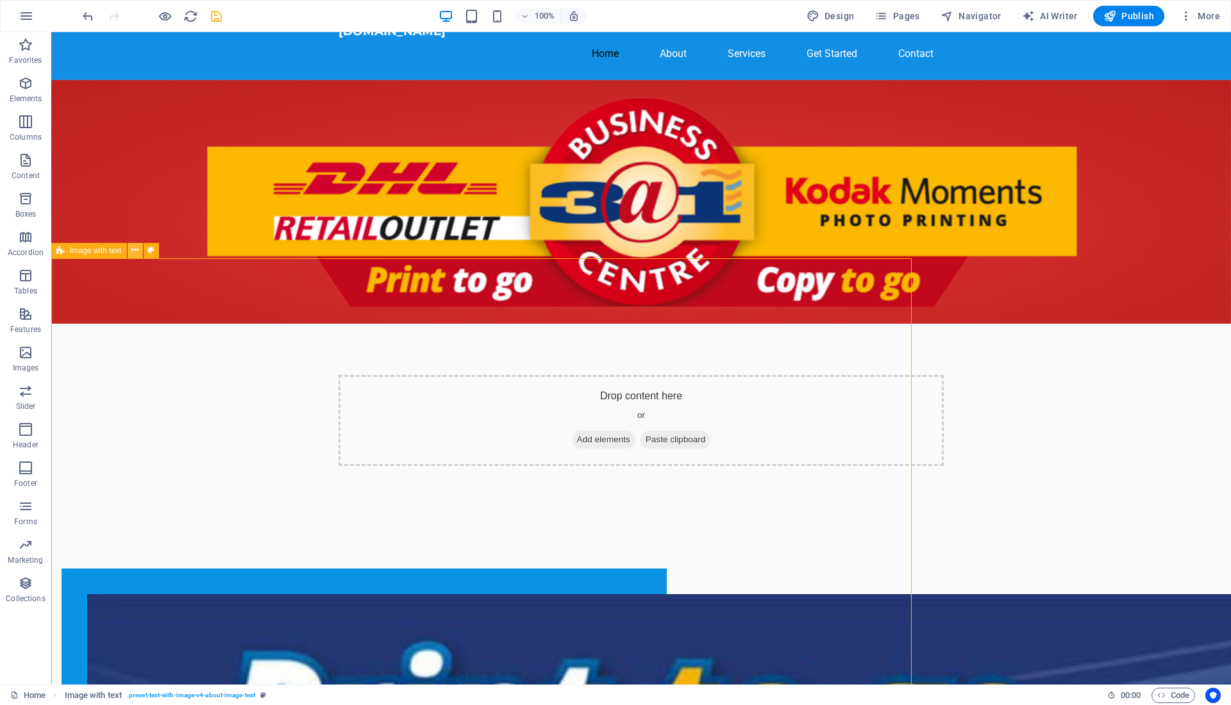
click at [134, 254] on icon at bounding box center [134, 250] width 7 height 13
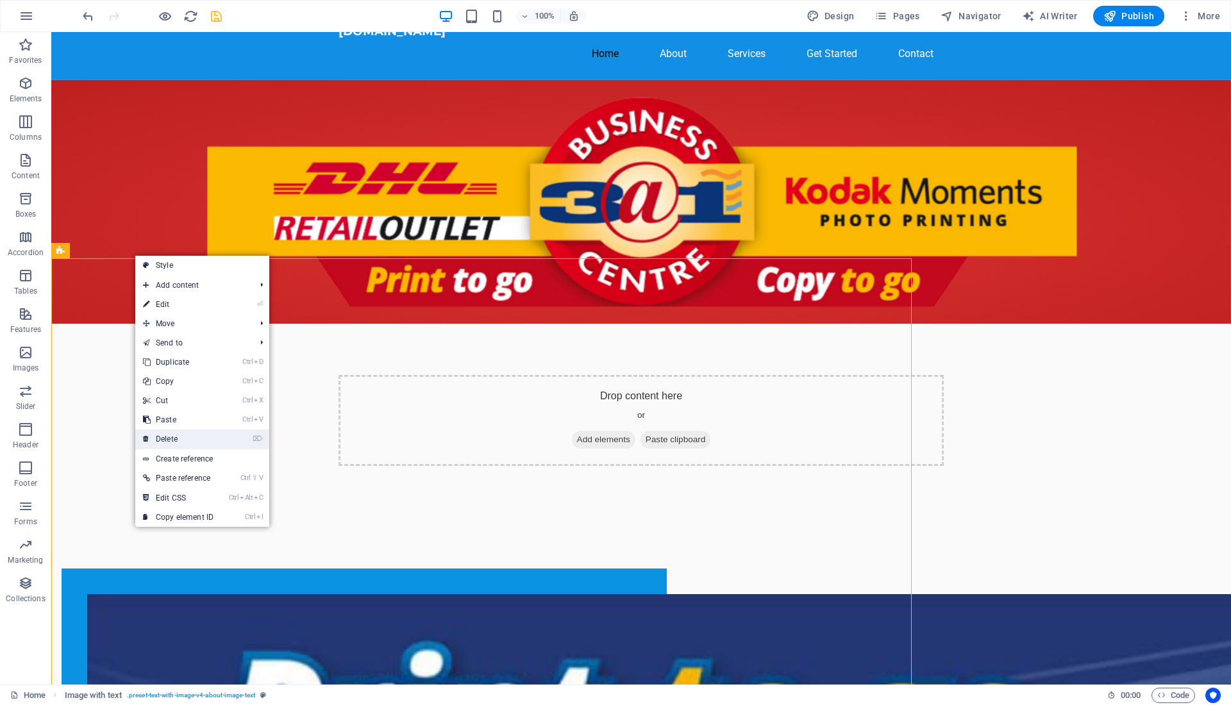
click at [186, 444] on link "⌦ Delete" at bounding box center [178, 438] width 86 height 19
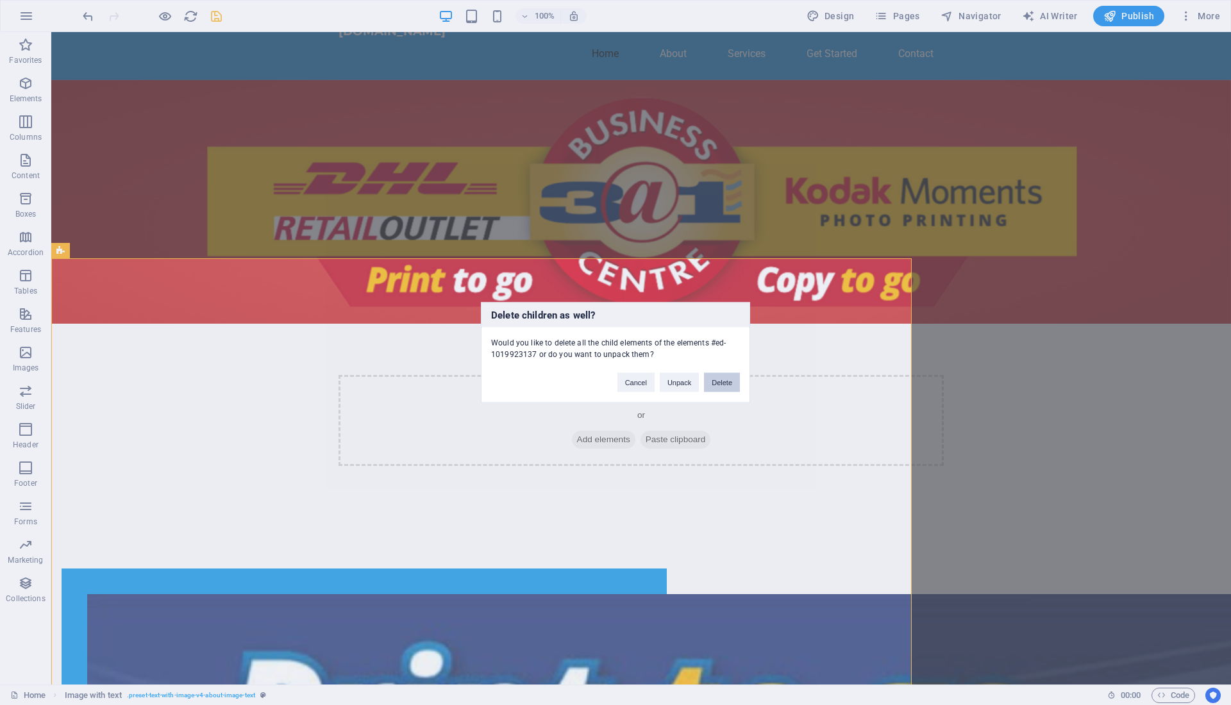
click at [732, 377] on button "Delete" at bounding box center [722, 382] width 36 height 19
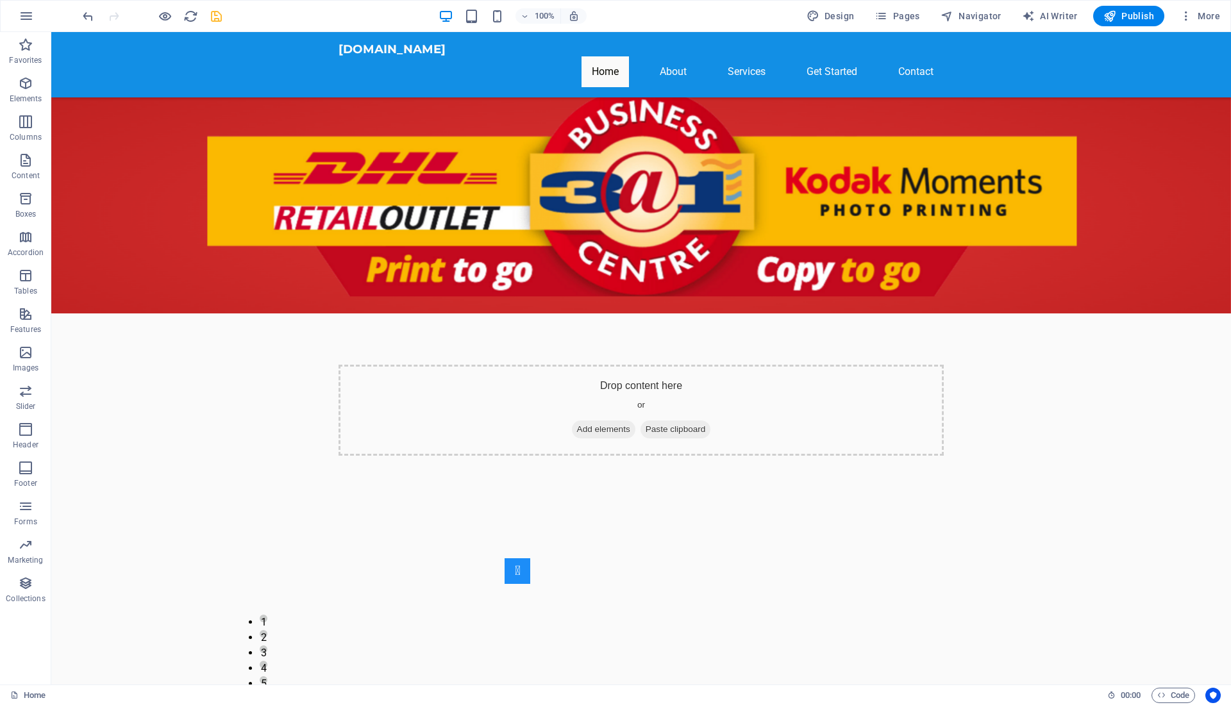
scroll to position [0, 0]
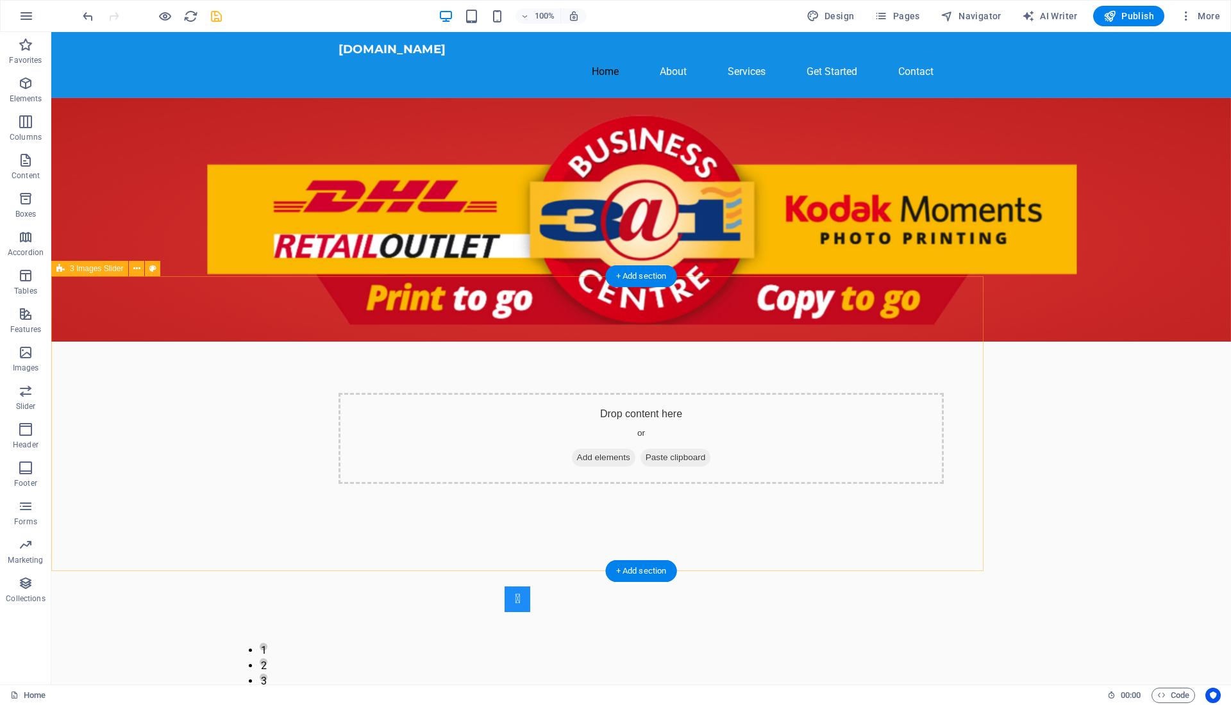
click at [916, 535] on div "1 2 3 4 5 6 7 8 9 10" at bounding box center [517, 682] width 932 height 295
click at [934, 535] on div "1 2 3 4 5 6 7 8 9 10" at bounding box center [517, 682] width 932 height 295
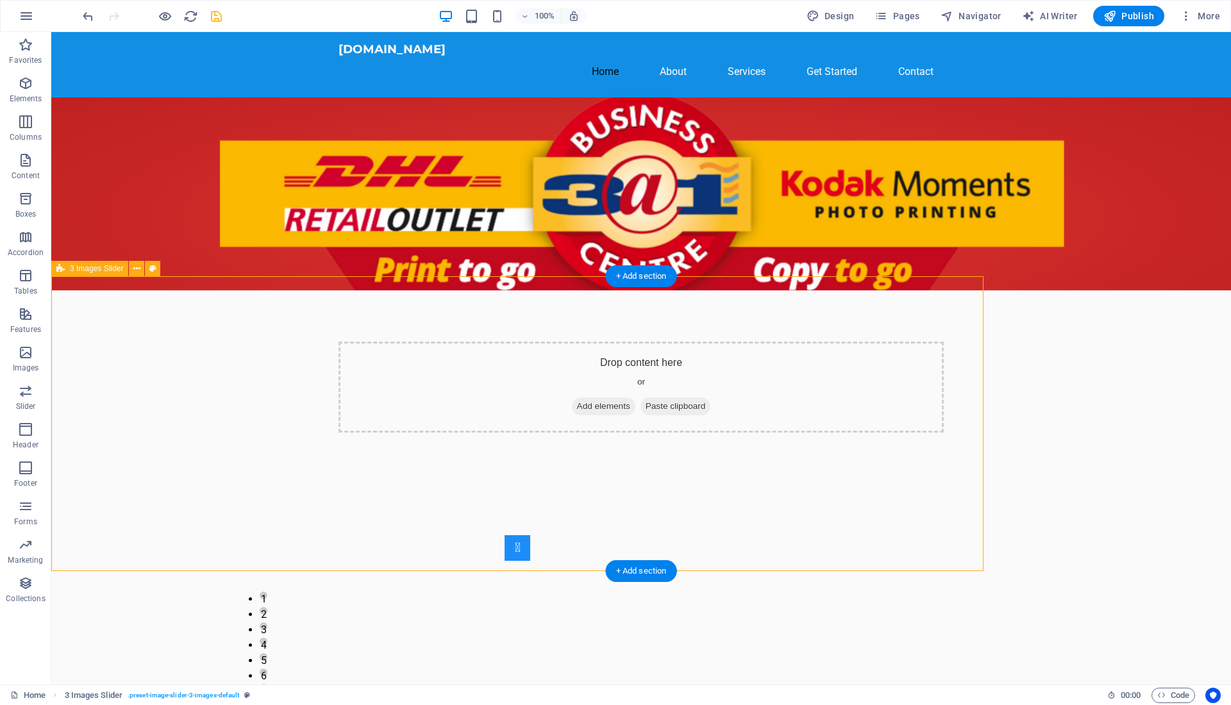
select select "px"
select select "region"
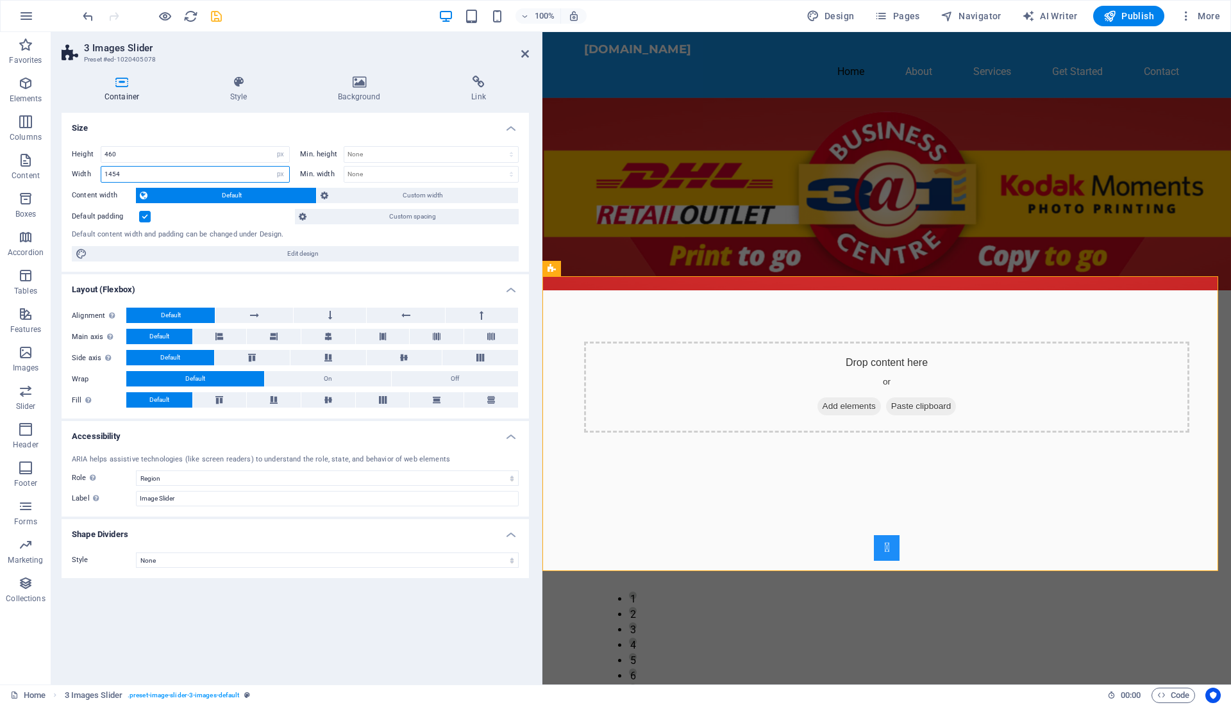
click at [110, 174] on input "1454" at bounding box center [195, 174] width 188 height 15
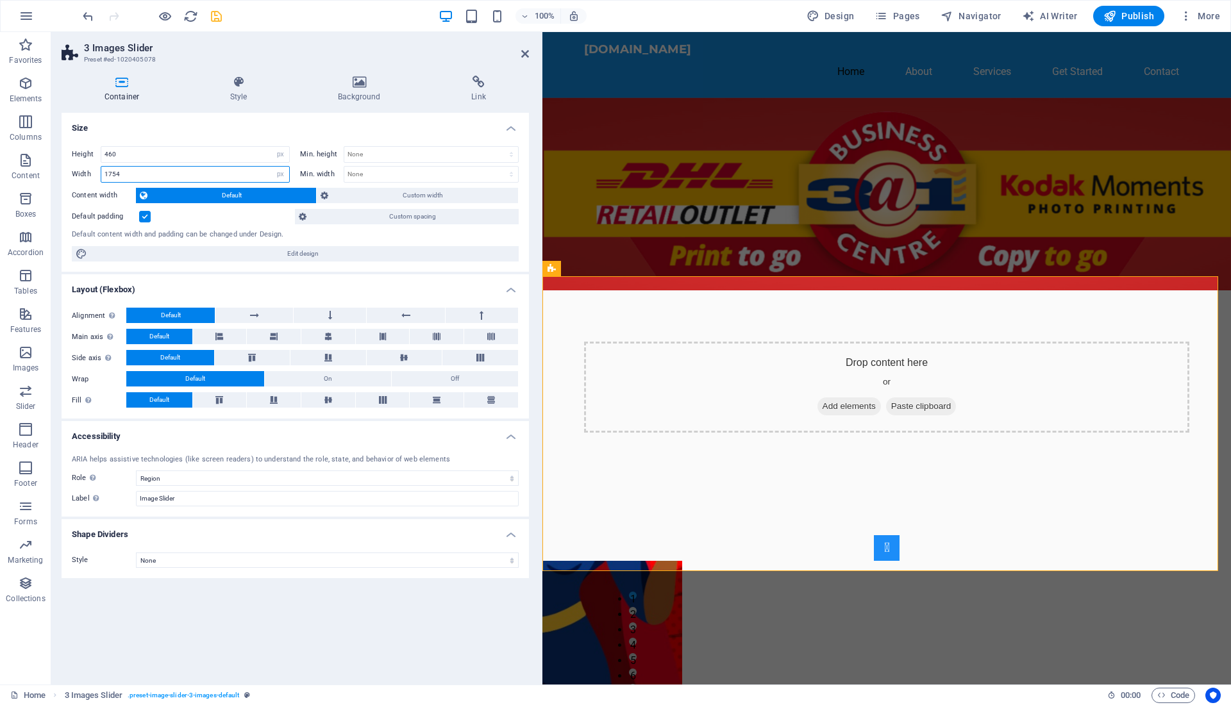
type input "1754"
click at [195, 526] on h4 "Shape Dividers" at bounding box center [295, 530] width 467 height 23
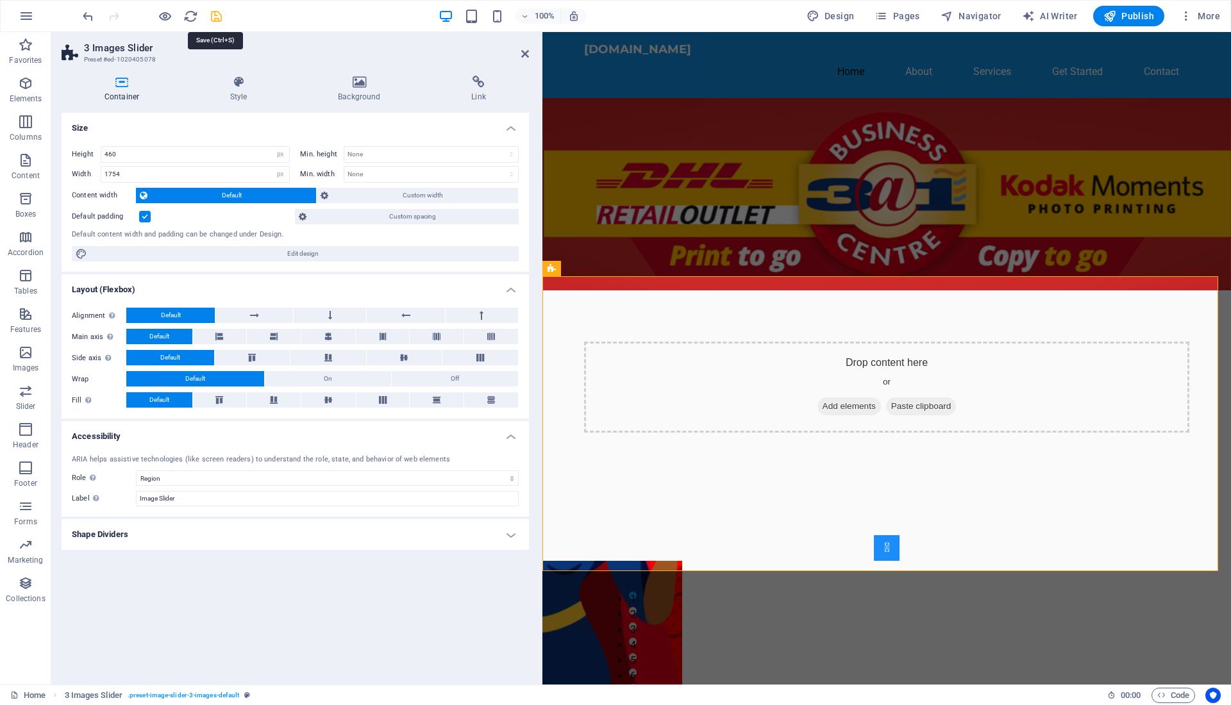
click at [212, 17] on icon "save" at bounding box center [216, 16] width 15 height 15
checkbox input "false"
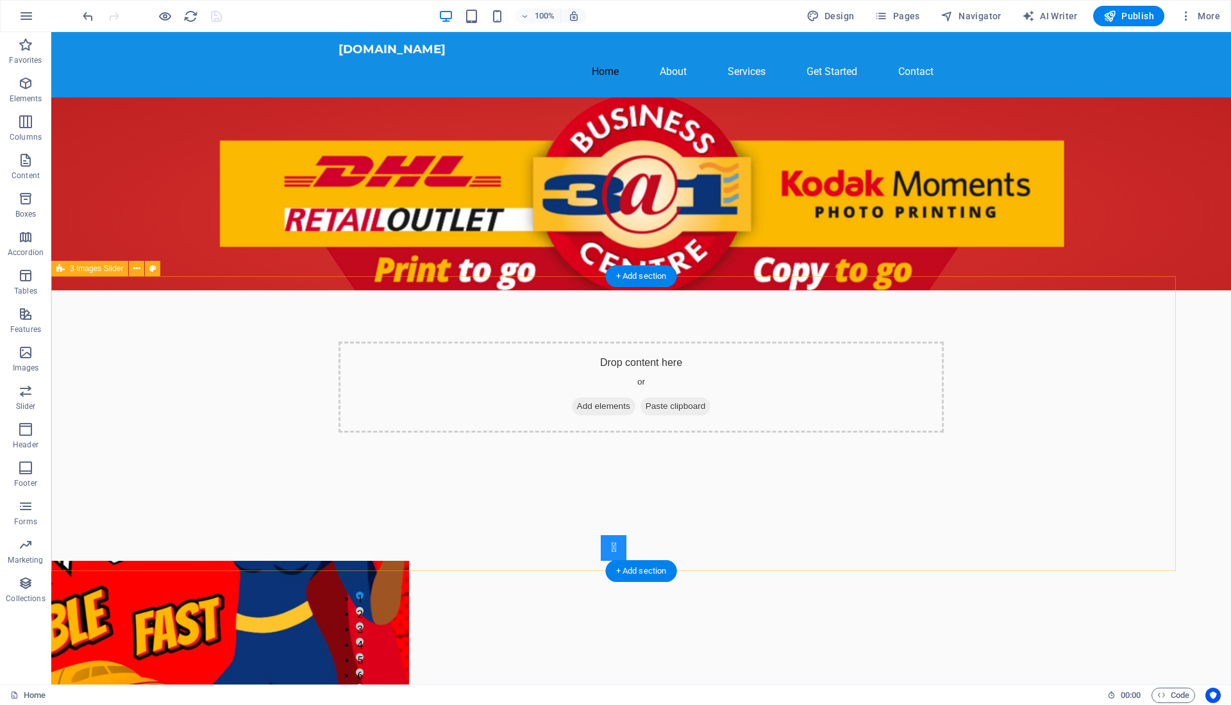
click at [1106, 484] on div "1 2 3 4 5 6 7 8 9 10" at bounding box center [613, 631] width 1124 height 295
select select "px"
select select "region"
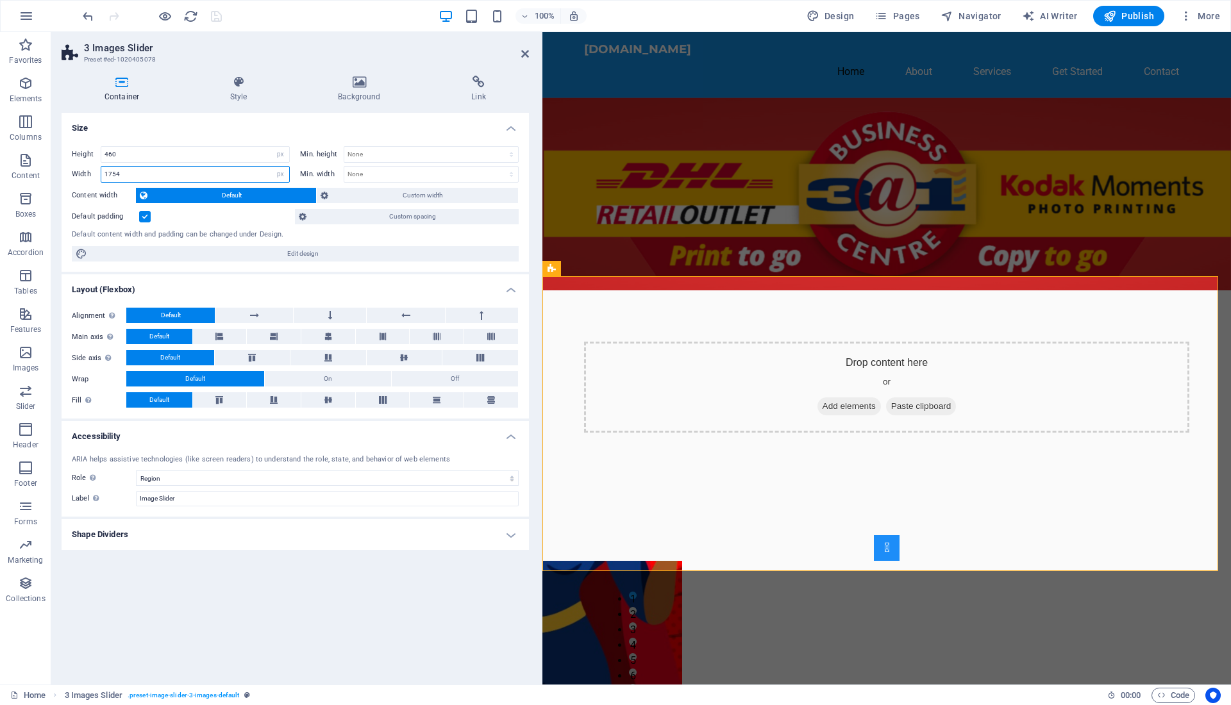
click at [110, 172] on input "1754" at bounding box center [195, 174] width 188 height 15
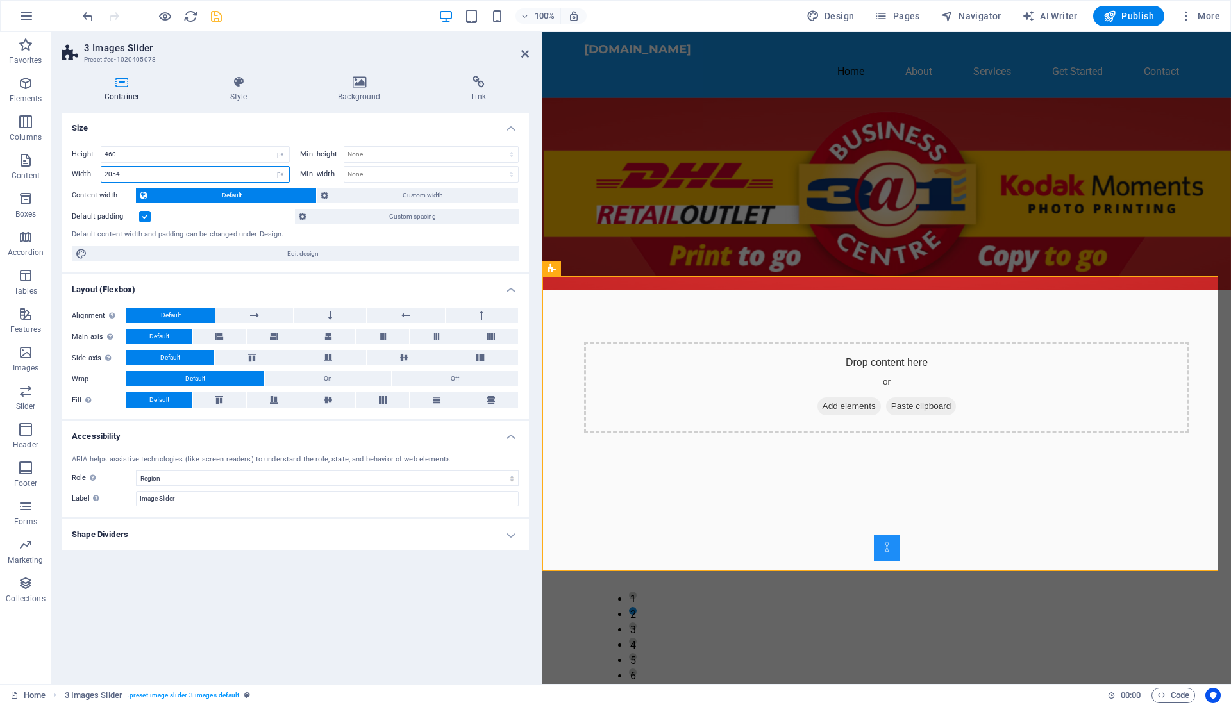
type input "2054"
click at [252, 532] on h4 "Shape Dividers" at bounding box center [295, 534] width 467 height 31
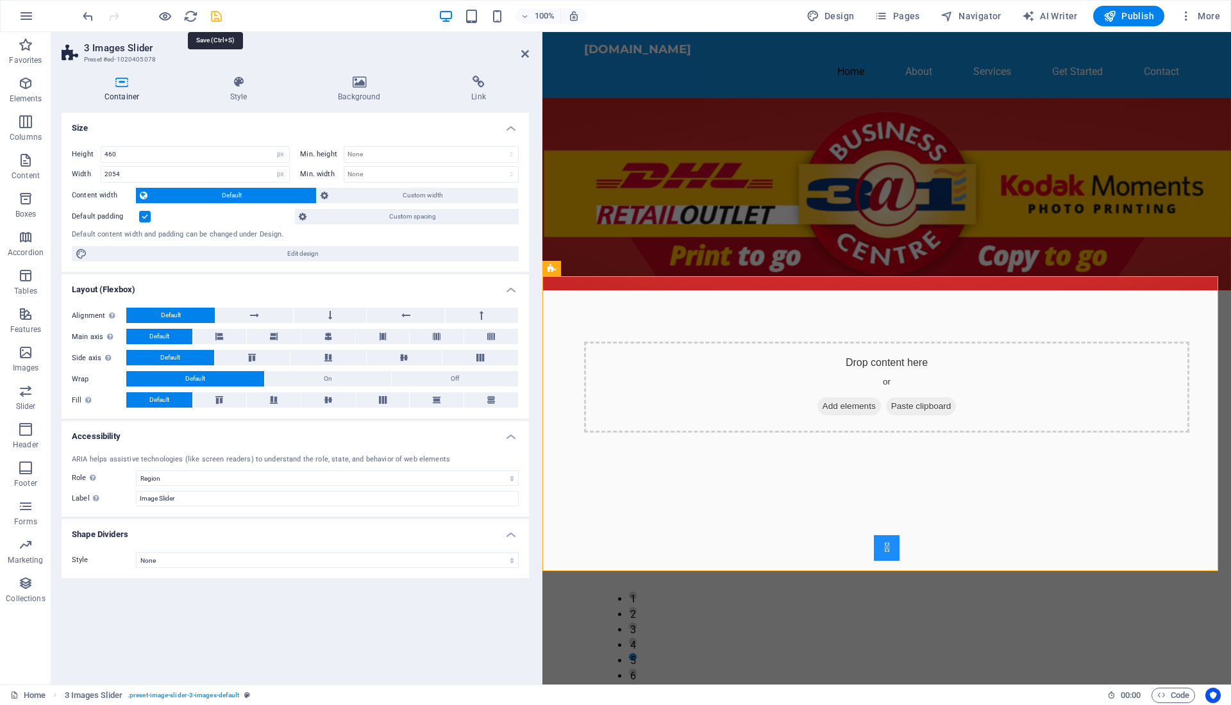
click at [215, 13] on icon "save" at bounding box center [216, 16] width 15 height 15
checkbox input "false"
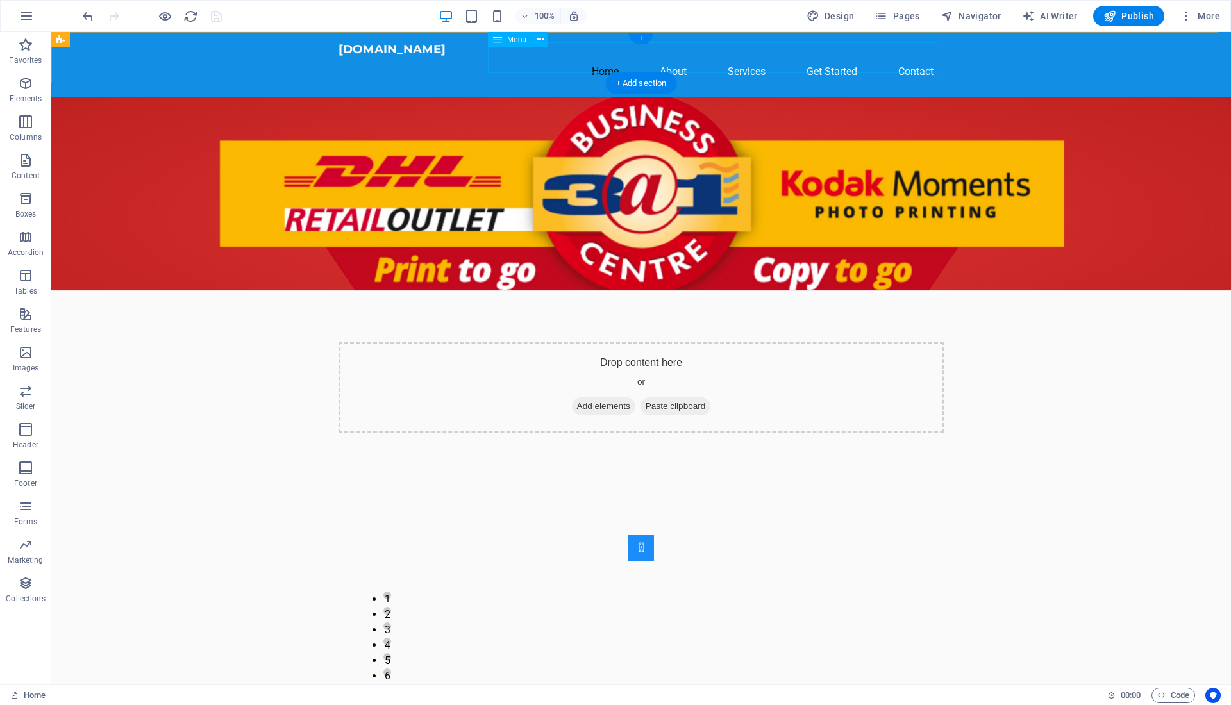
click at [610, 59] on nav "Home About Services Get Started Contact" at bounding box center [640, 71] width 605 height 31
select select
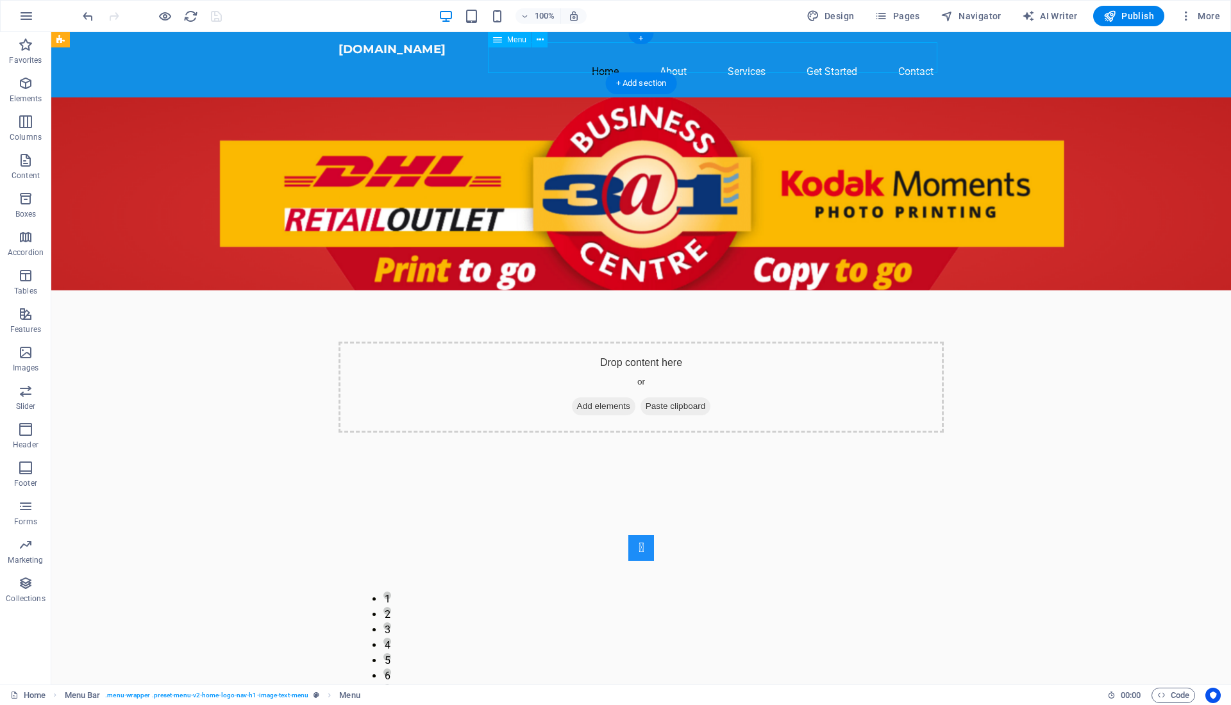
select select
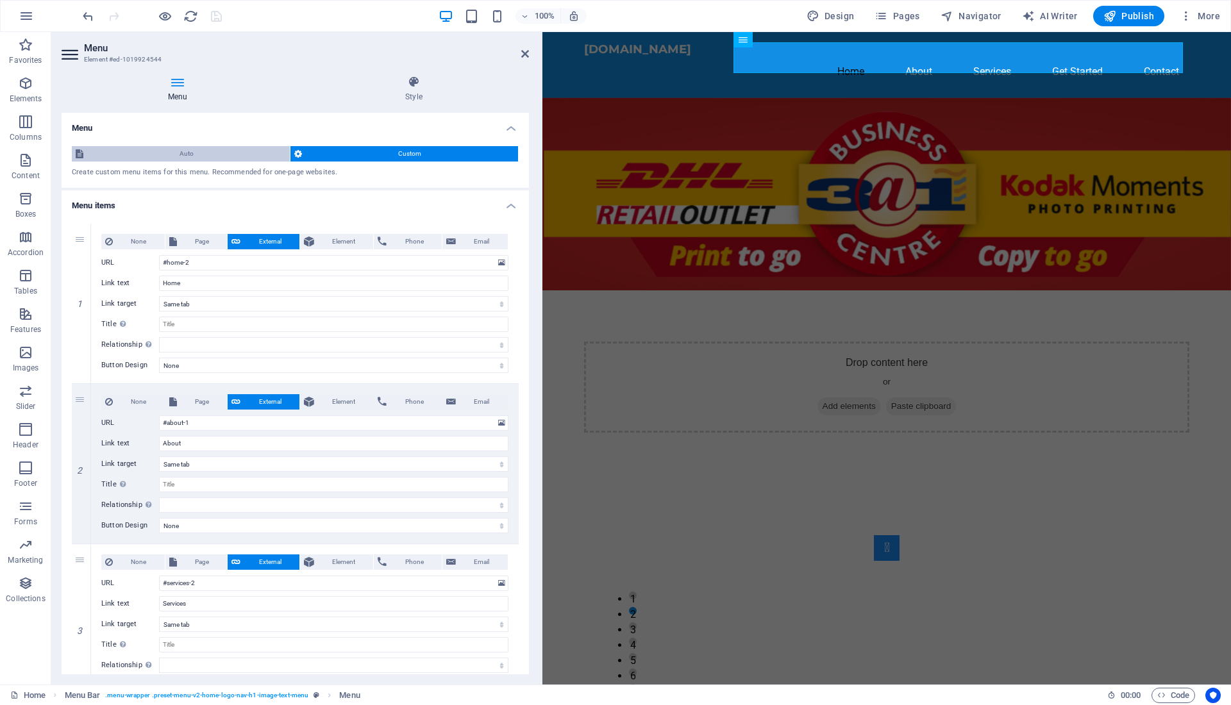
click at [192, 149] on span "Auto" at bounding box center [186, 153] width 199 height 15
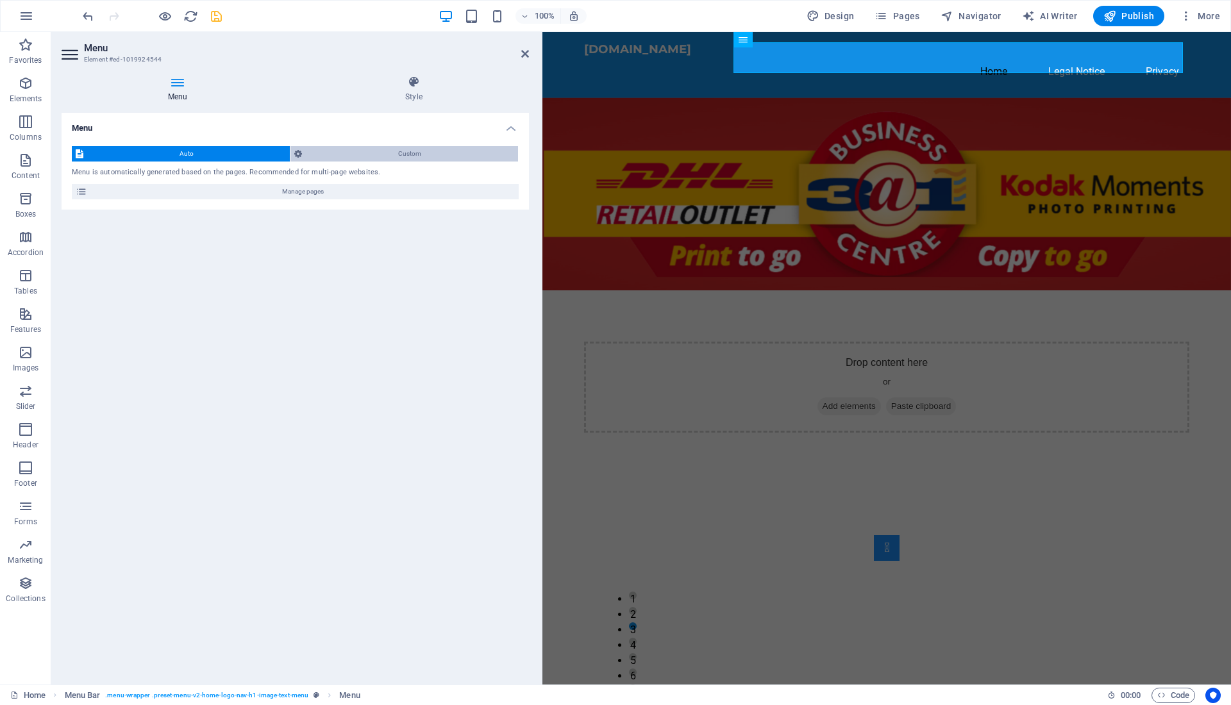
click at [363, 146] on span "Custom" at bounding box center [410, 153] width 208 height 15
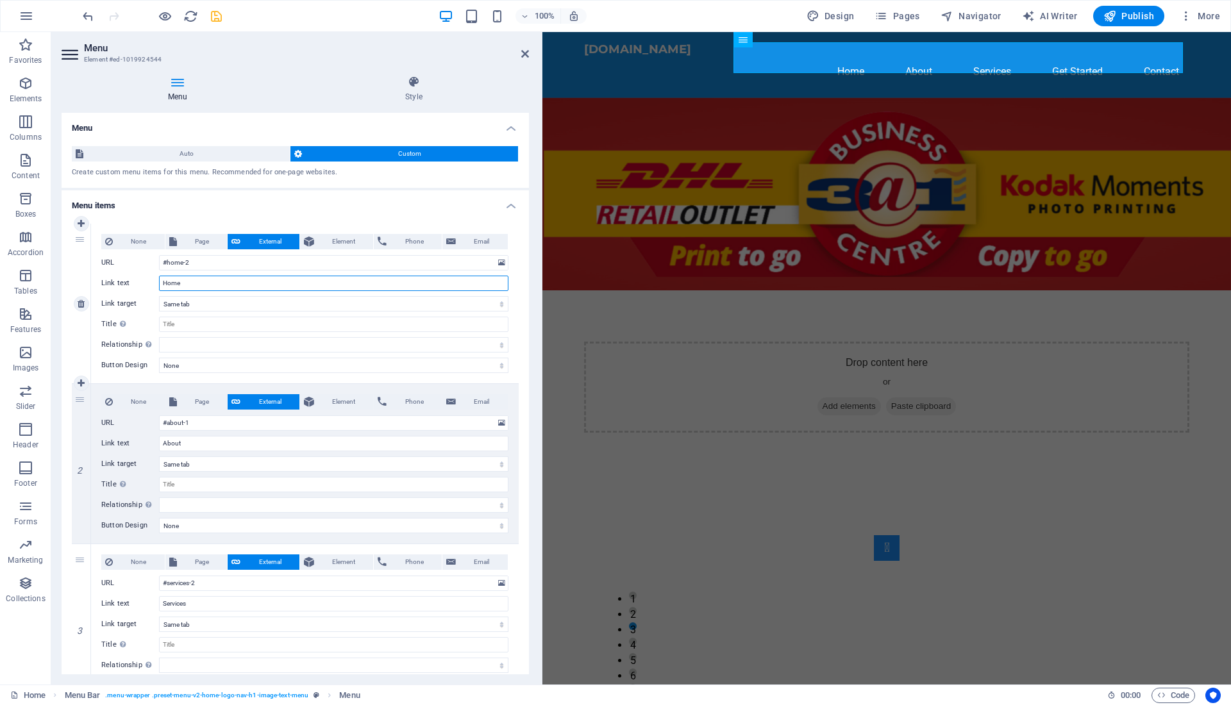
drag, startPoint x: 203, startPoint y: 281, endPoint x: 152, endPoint y: 278, distance: 50.7
click at [152, 278] on div "Link text Home" at bounding box center [304, 283] width 407 height 15
click at [243, 272] on div "None Page External Element Phone Email Page Home Subpage Legal Notice Privacy E…" at bounding box center [304, 293] width 407 height 119
click at [415, 87] on icon at bounding box center [413, 82] width 229 height 13
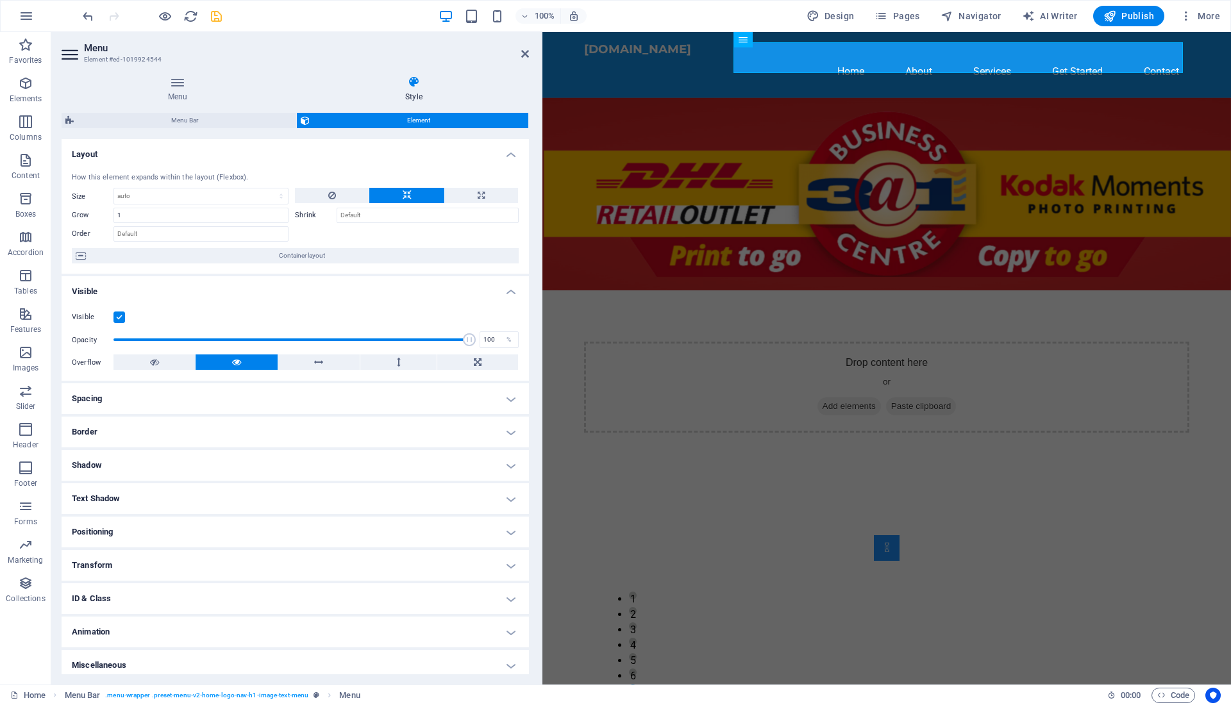
click at [515, 401] on h4 "Spacing" at bounding box center [295, 398] width 467 height 31
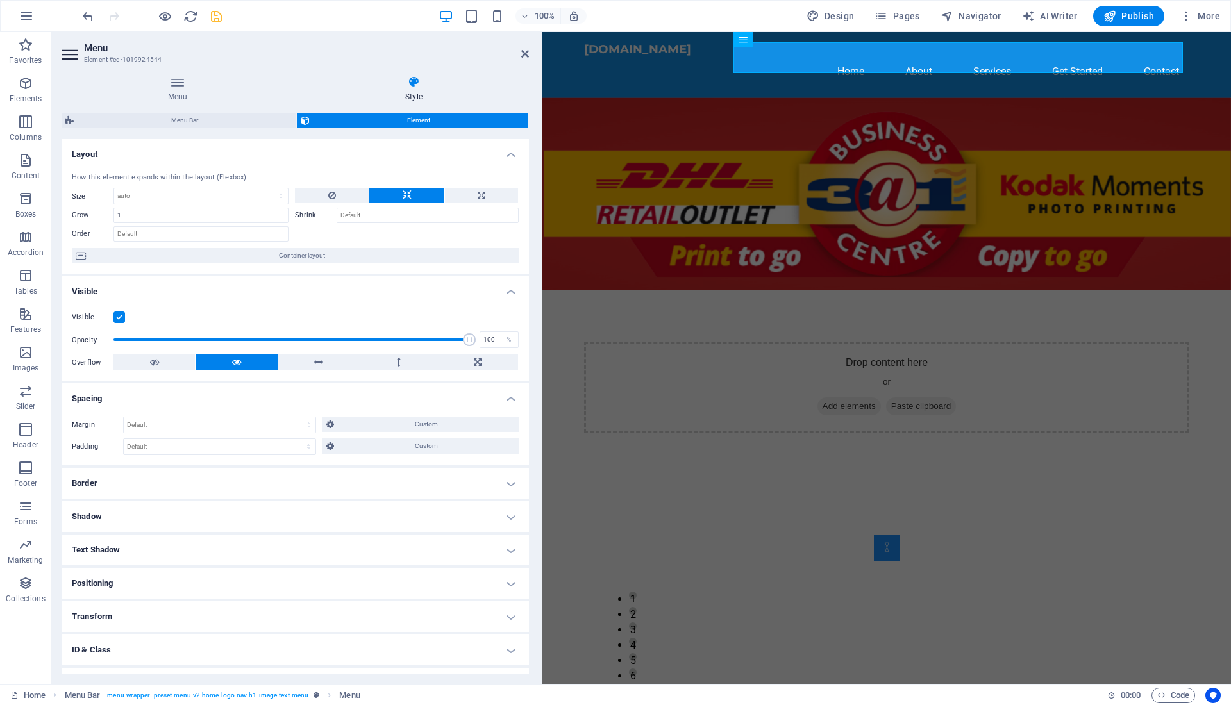
click at [515, 401] on h4 "Spacing" at bounding box center [295, 394] width 467 height 23
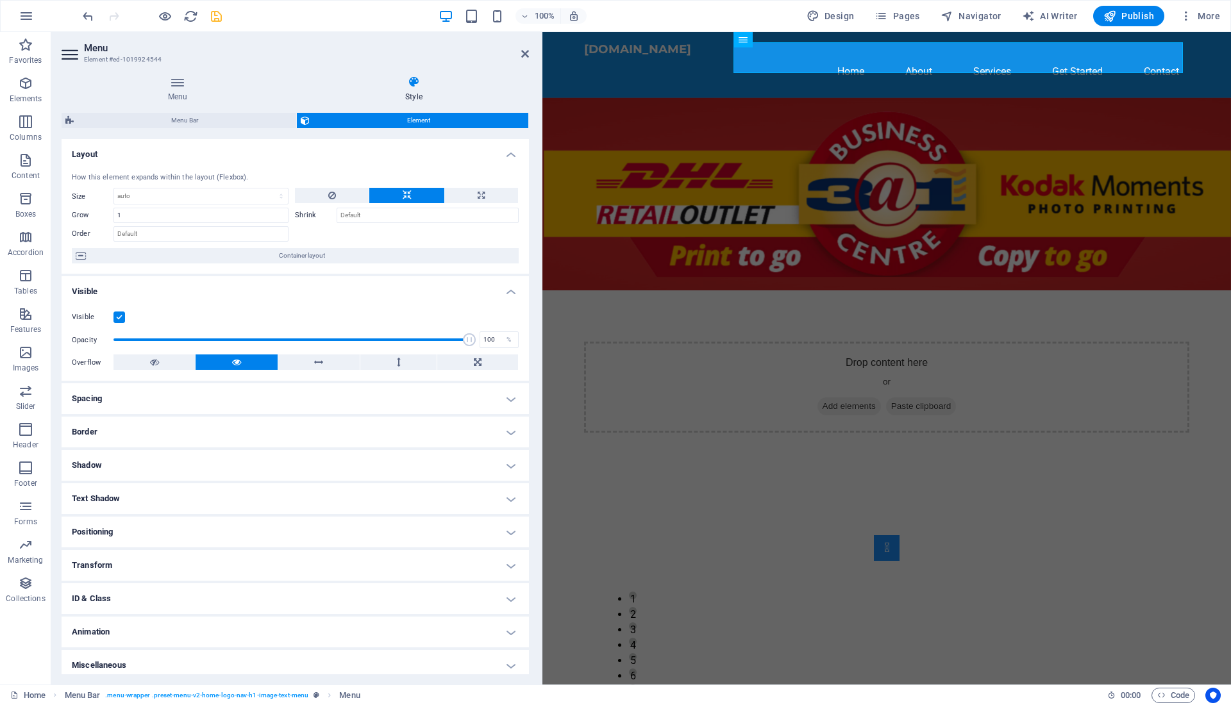
click at [515, 426] on h4 "Border" at bounding box center [295, 432] width 467 height 31
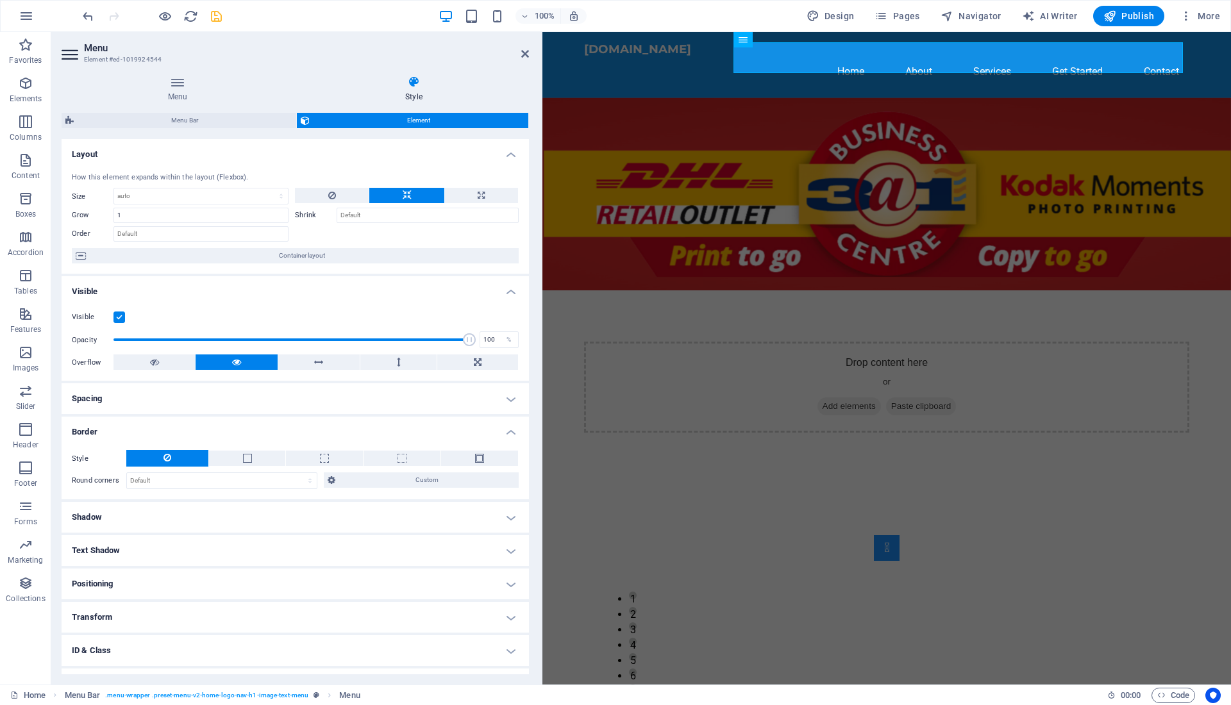
click at [515, 426] on h4 "Border" at bounding box center [295, 428] width 467 height 23
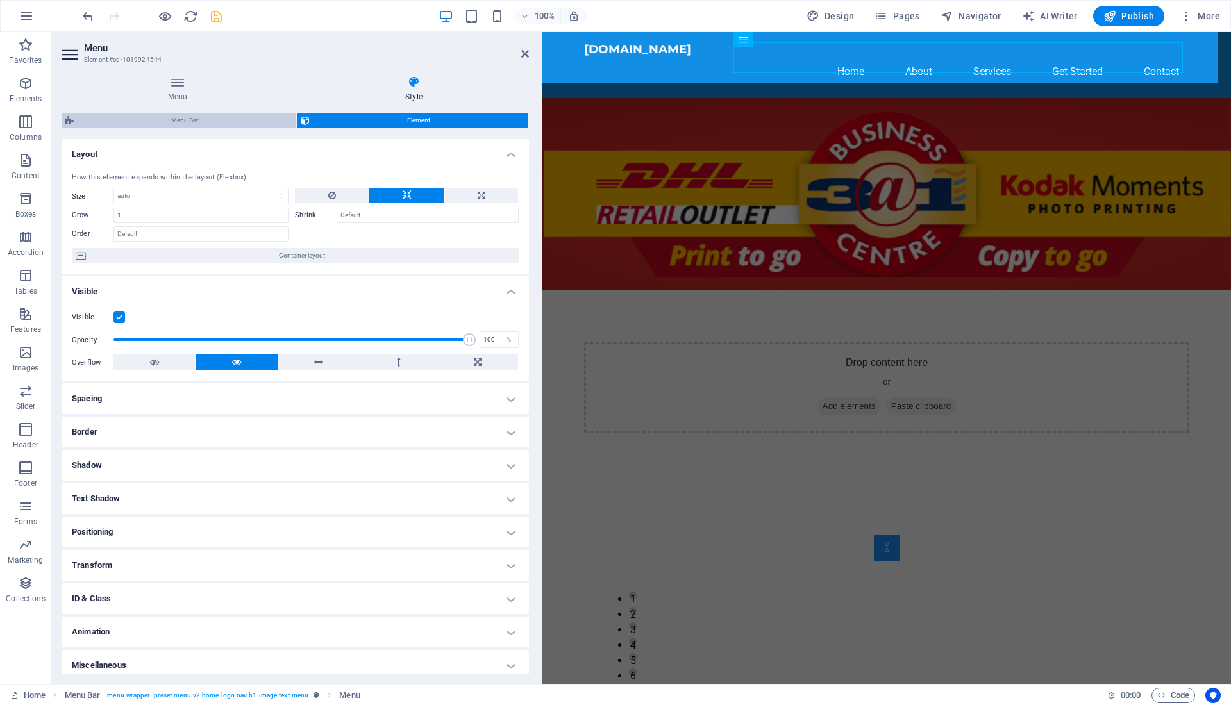
click at [226, 118] on span "Menu Bar" at bounding box center [185, 120] width 215 height 15
select select "rem"
select select "preset-menu-v2-home-logo-nav-h1-image-text-menu"
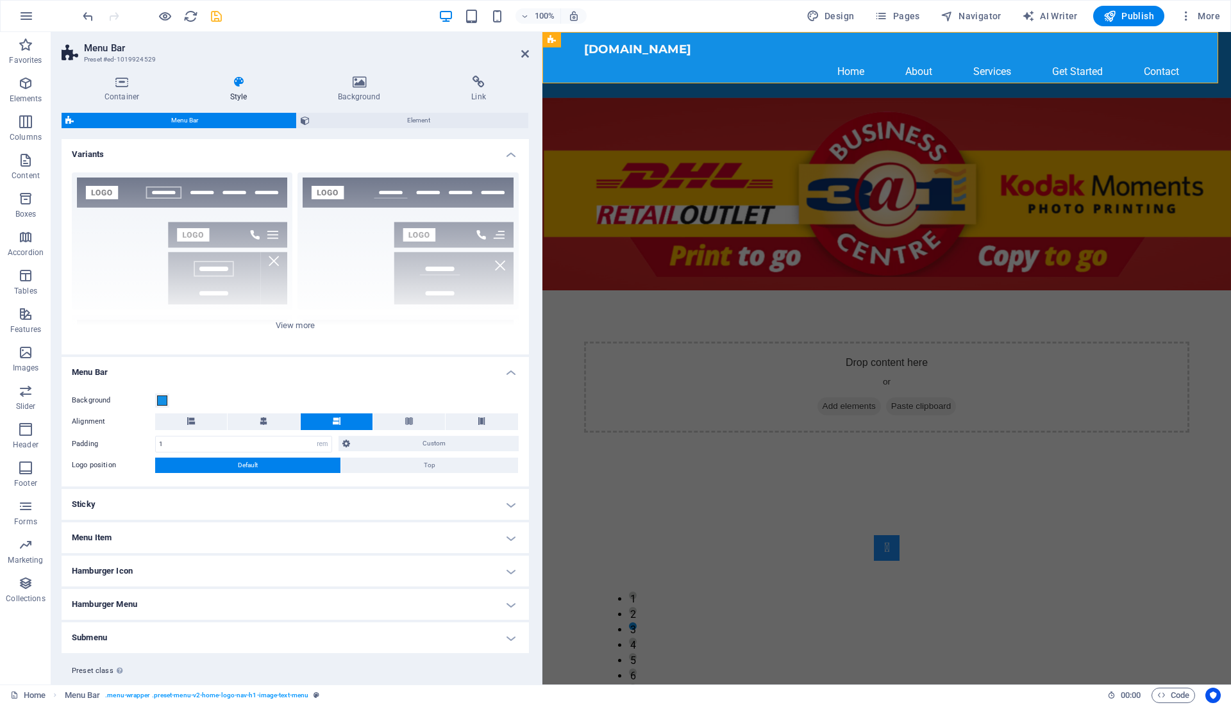
click at [512, 533] on h4 "Menu Item" at bounding box center [295, 537] width 467 height 31
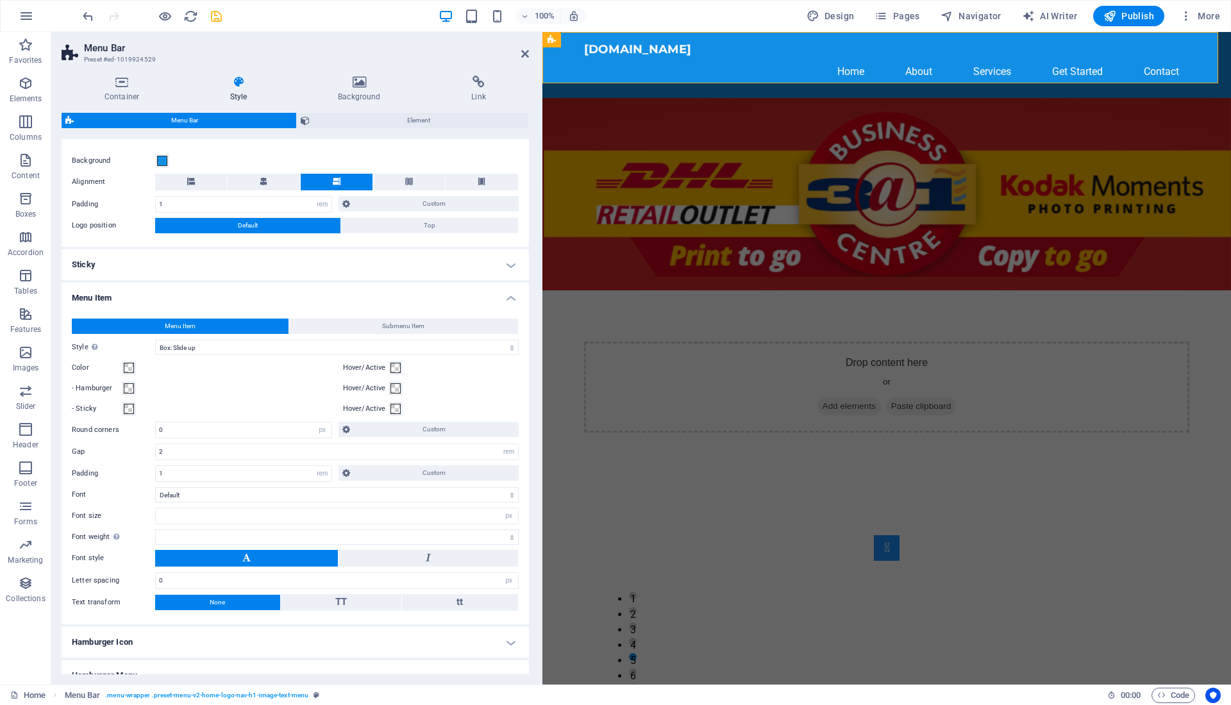
scroll to position [245, 0]
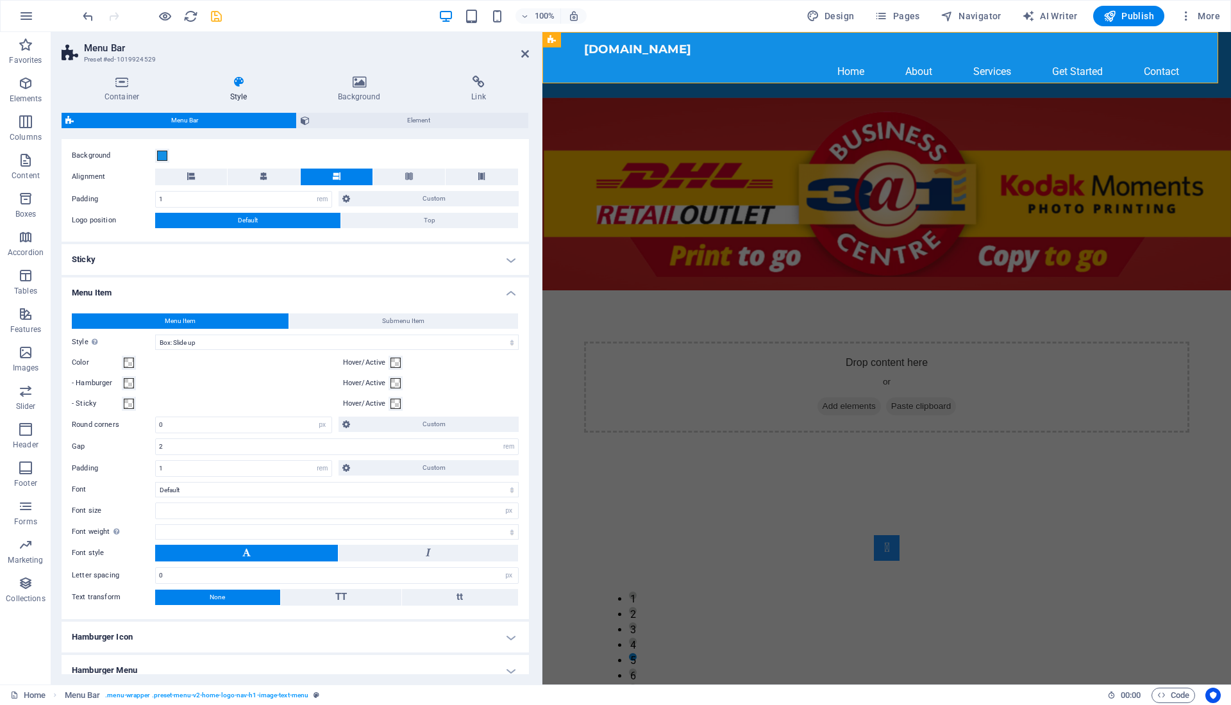
drag, startPoint x: 527, startPoint y: 458, endPoint x: 46, endPoint y: 576, distance: 496.2
click at [437, 346] on select "Plain Text color Box: Fade Box: Flip vertical Box: Flip horizontal Box: Slide d…" at bounding box center [336, 342] width 363 height 15
drag, startPoint x: 529, startPoint y: 442, endPoint x: 529, endPoint y: 457, distance: 15.4
click at [529, 457] on div "Container Style Background Link Size Height Default px rem % vh vw Min. height …" at bounding box center [295, 374] width 488 height 619
drag, startPoint x: 529, startPoint y: 457, endPoint x: 536, endPoint y: 607, distance: 150.1
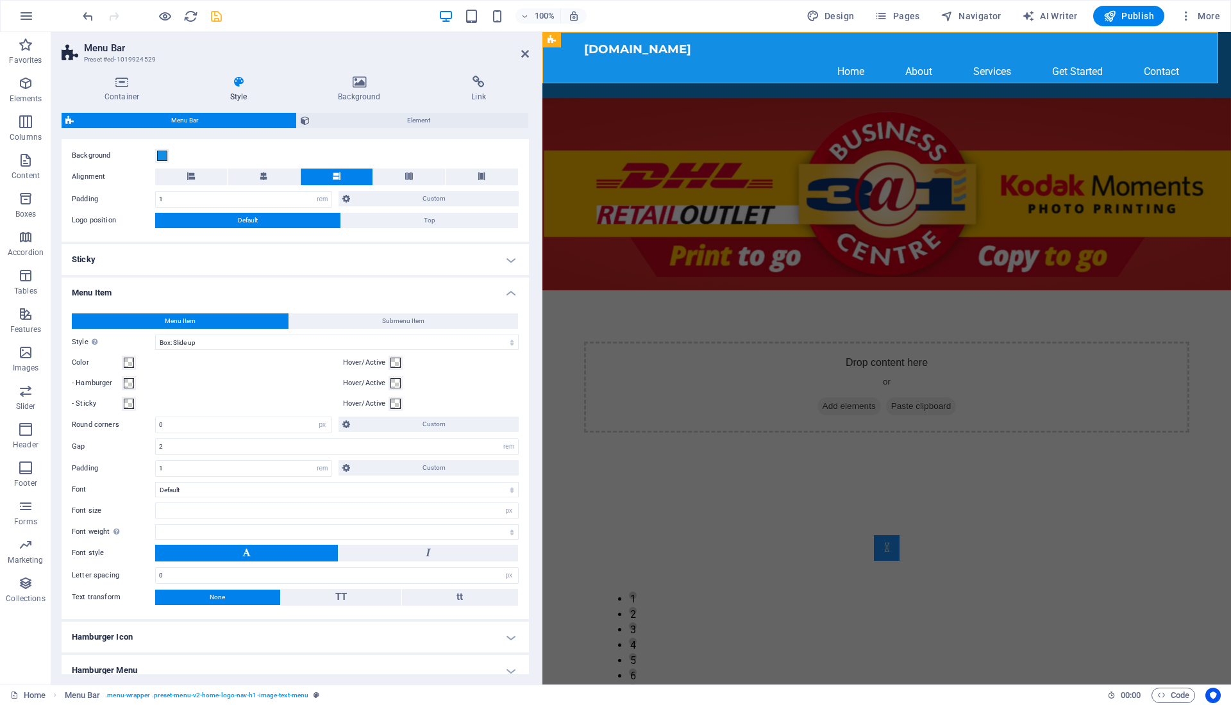
click at [536, 607] on div "Container Style Background Link Size Height Default px rem % vh vw Min. height …" at bounding box center [295, 374] width 488 height 619
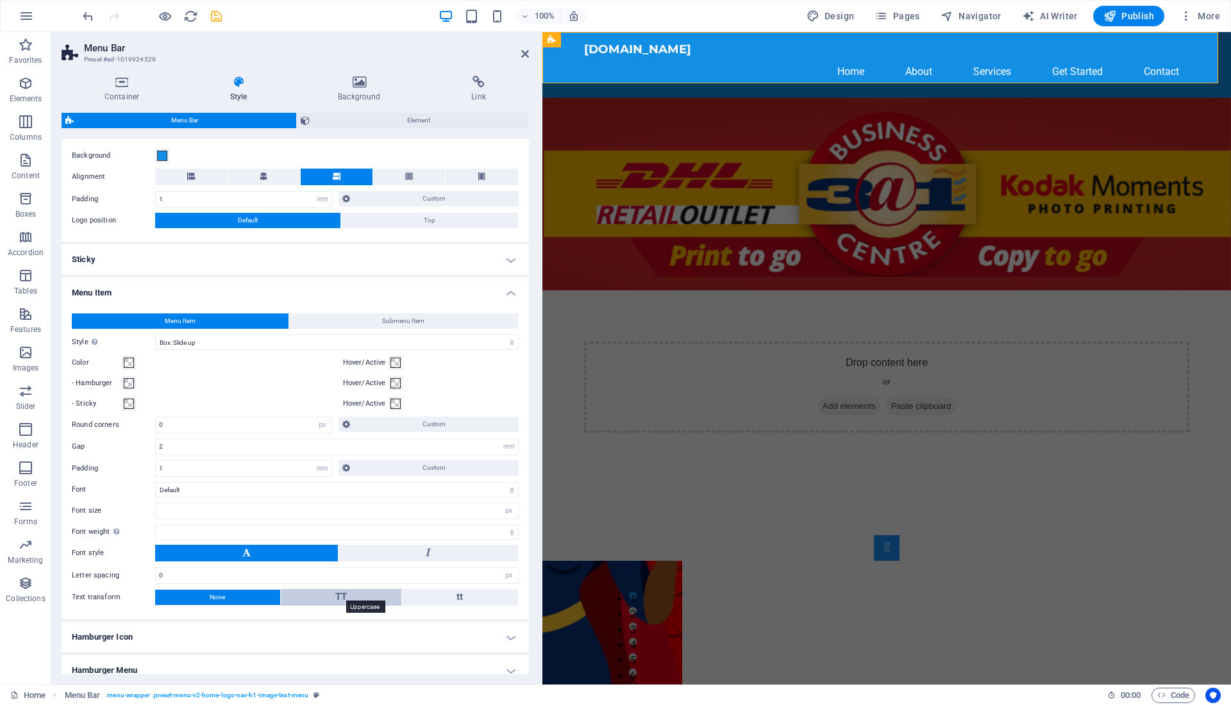
click at [339, 599] on span "TT" at bounding box center [341, 597] width 12 height 12
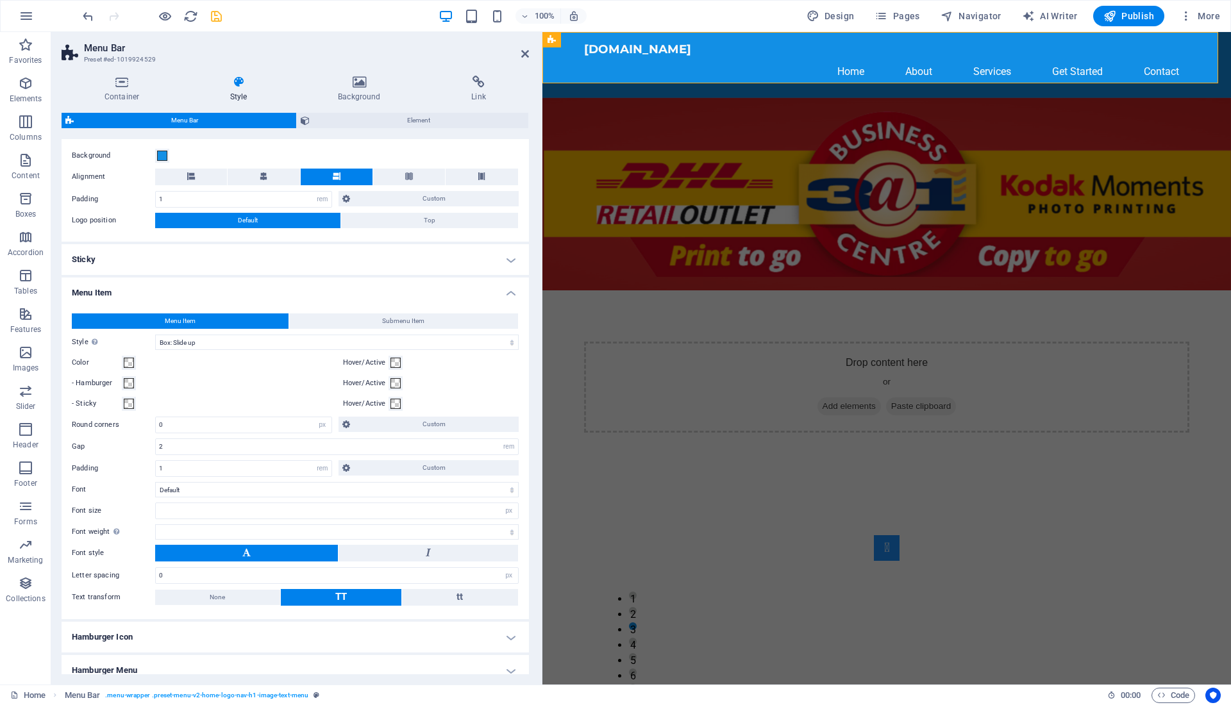
select select
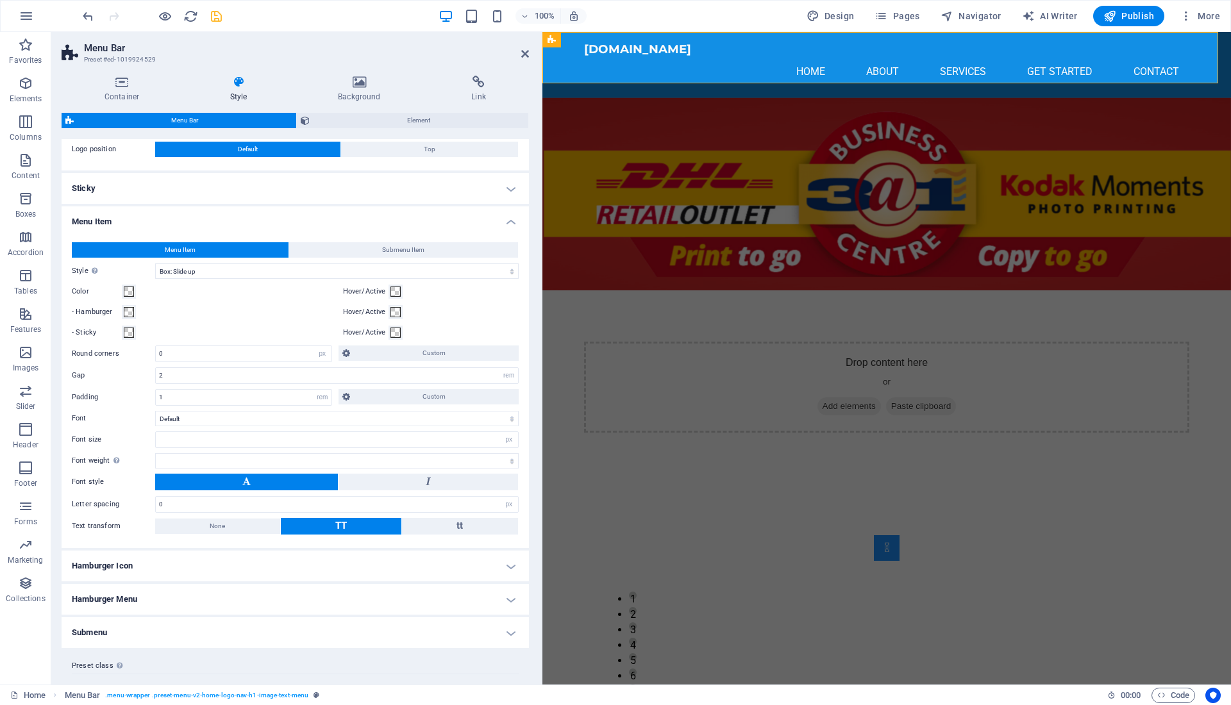
scroll to position [338, 0]
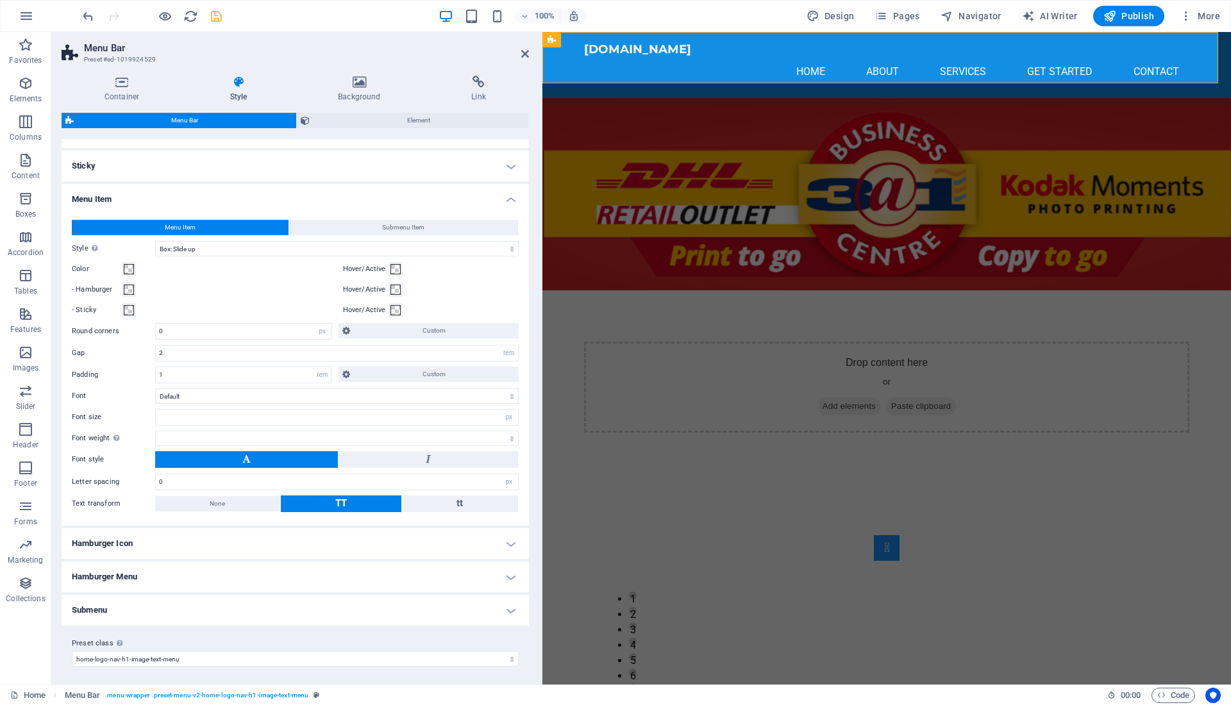
click at [518, 53] on h2 "Menu Bar" at bounding box center [306, 48] width 445 height 12
click at [523, 53] on icon at bounding box center [525, 54] width 8 height 10
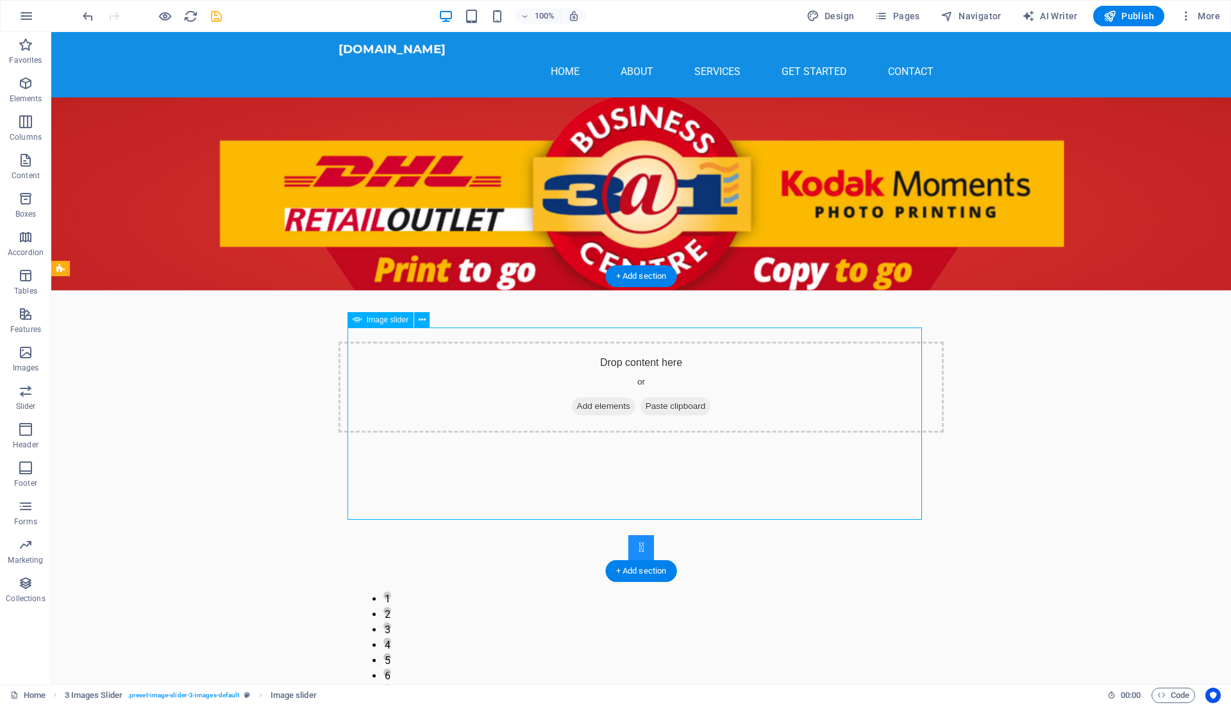
select select "px"
select select "ms"
select select "s"
select select "progressive"
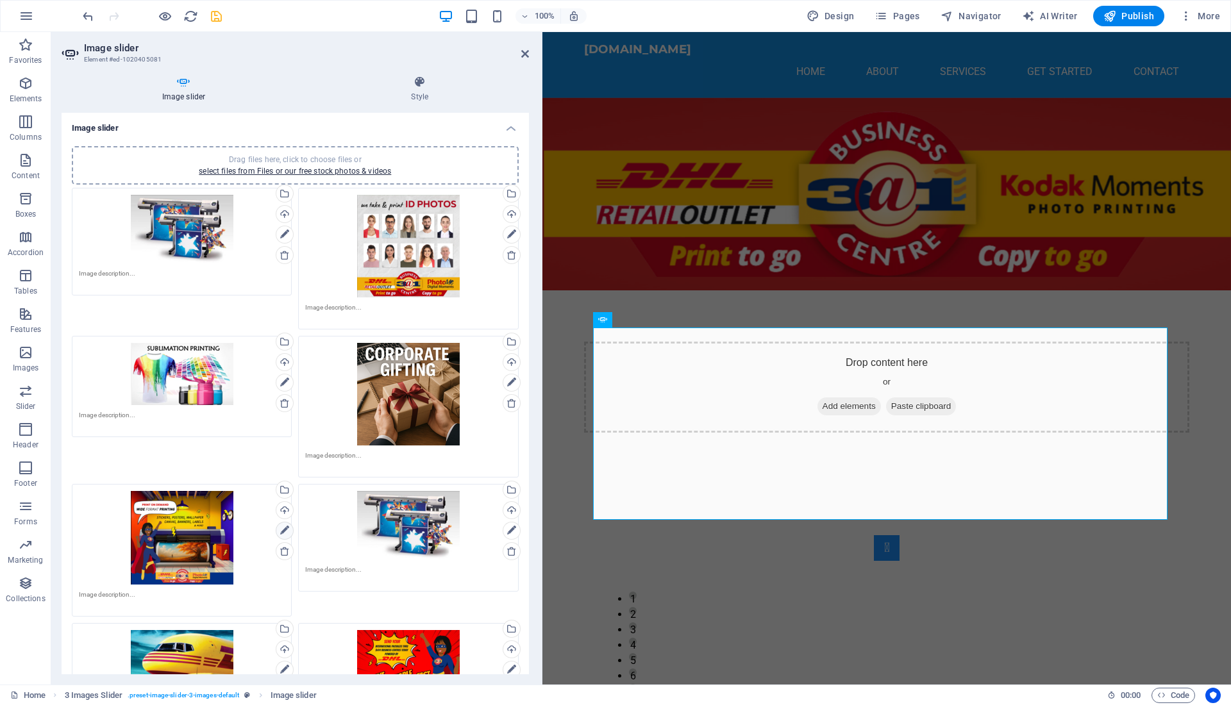
click at [284, 531] on icon at bounding box center [284, 530] width 9 height 15
click at [217, 659] on div "Drag files here, click to choose files or select files from Files or our free s…" at bounding box center [182, 674] width 206 height 89
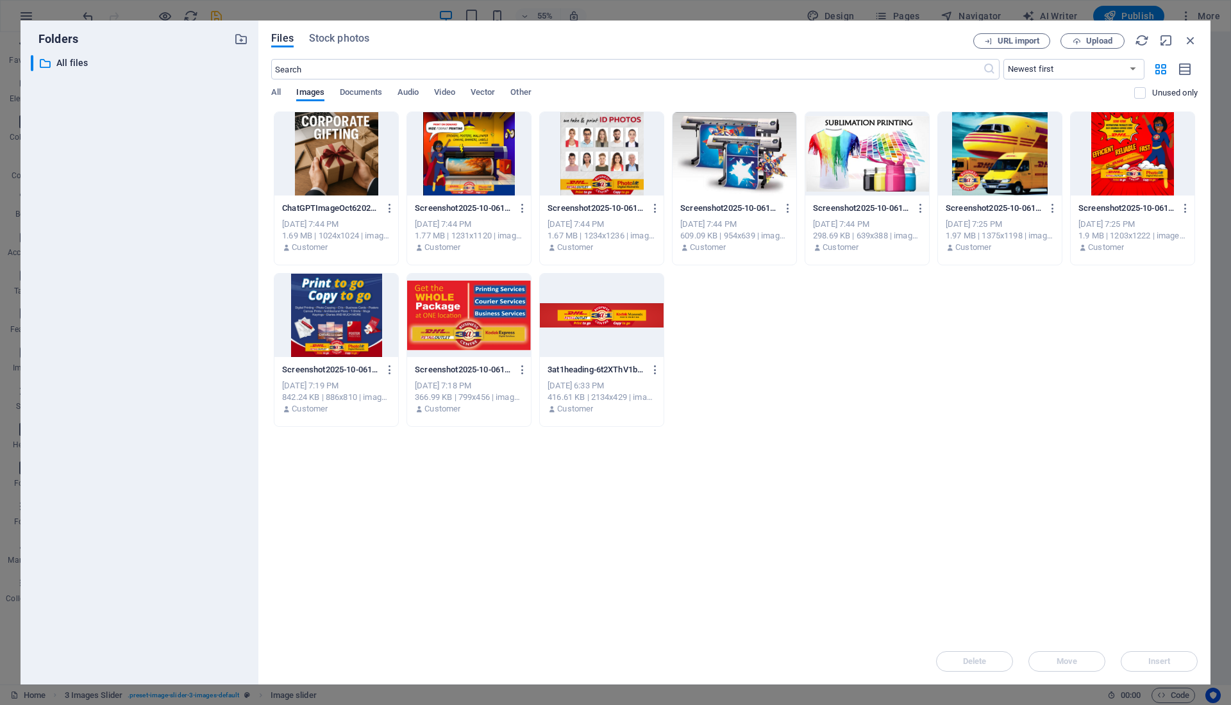
click at [1002, 156] on div at bounding box center [1000, 153] width 124 height 83
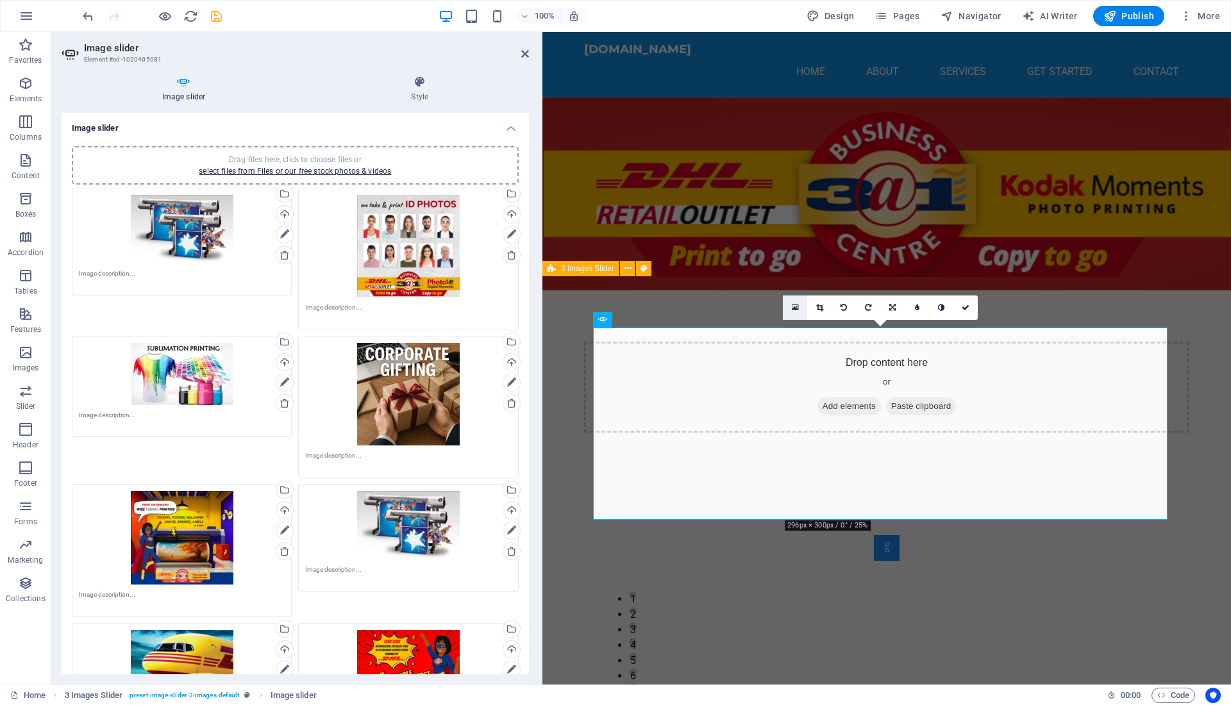
click at [795, 310] on icon at bounding box center [795, 307] width 7 height 9
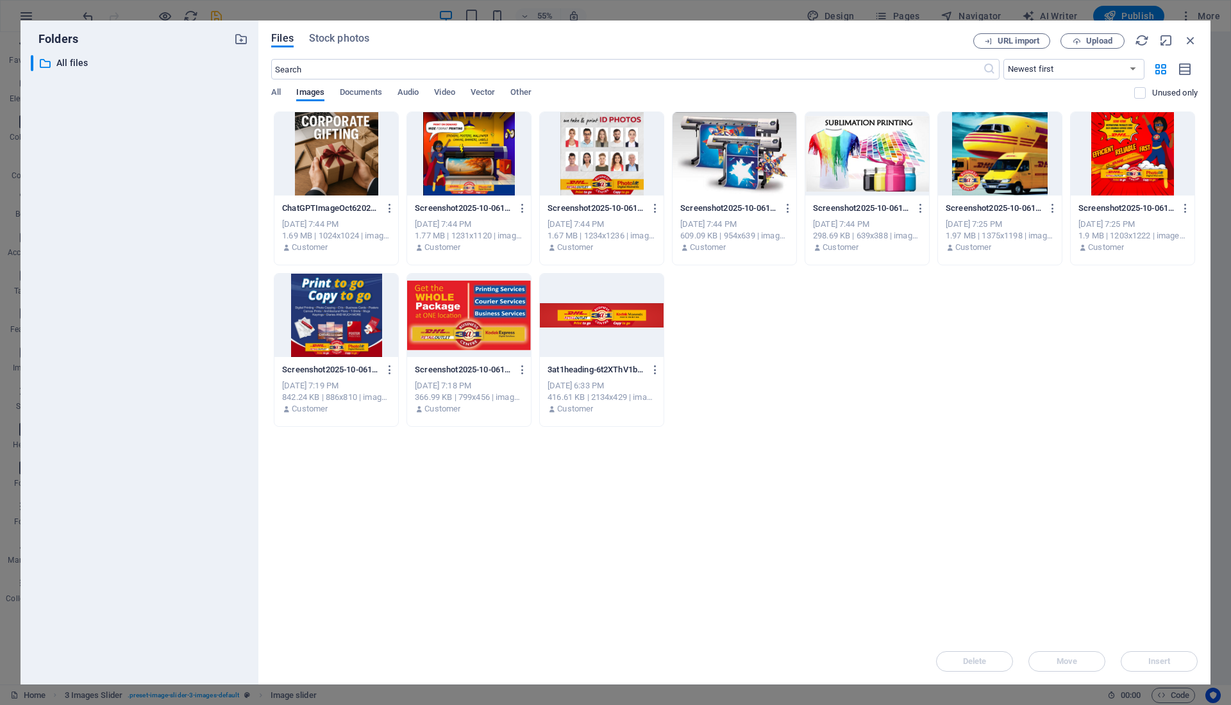
click at [338, 294] on div at bounding box center [336, 315] width 124 height 83
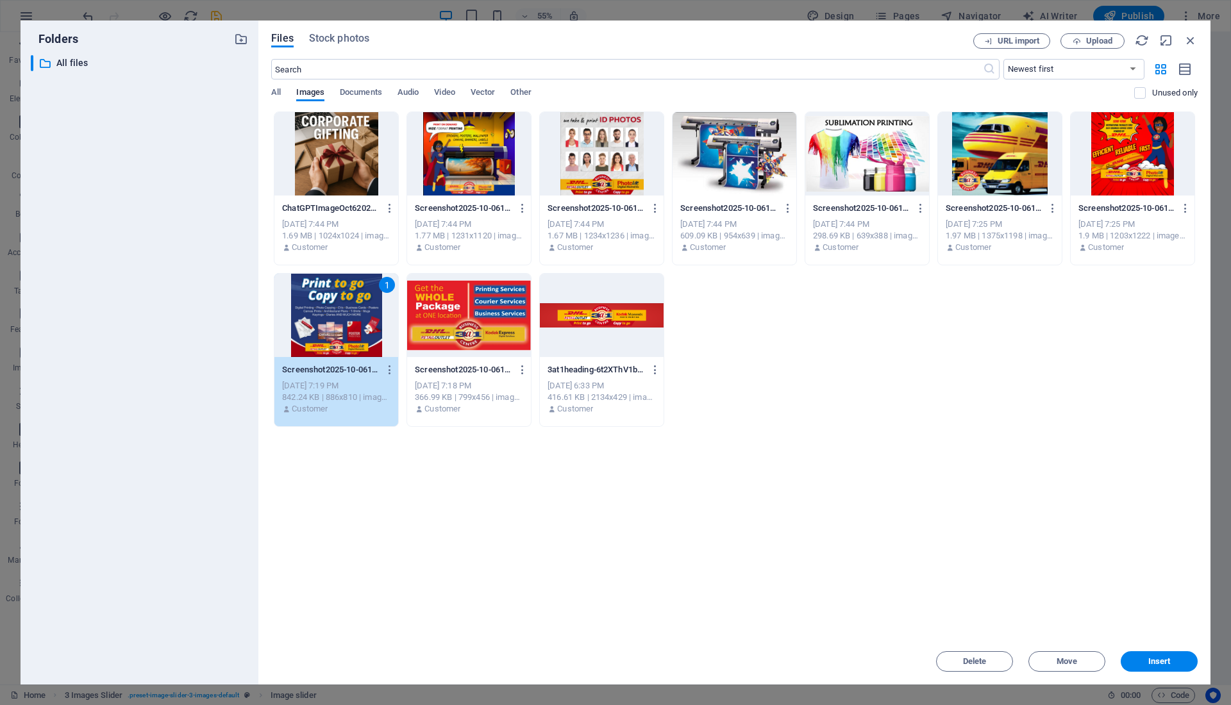
click at [338, 294] on div "1" at bounding box center [336, 315] width 124 height 83
type input "199"
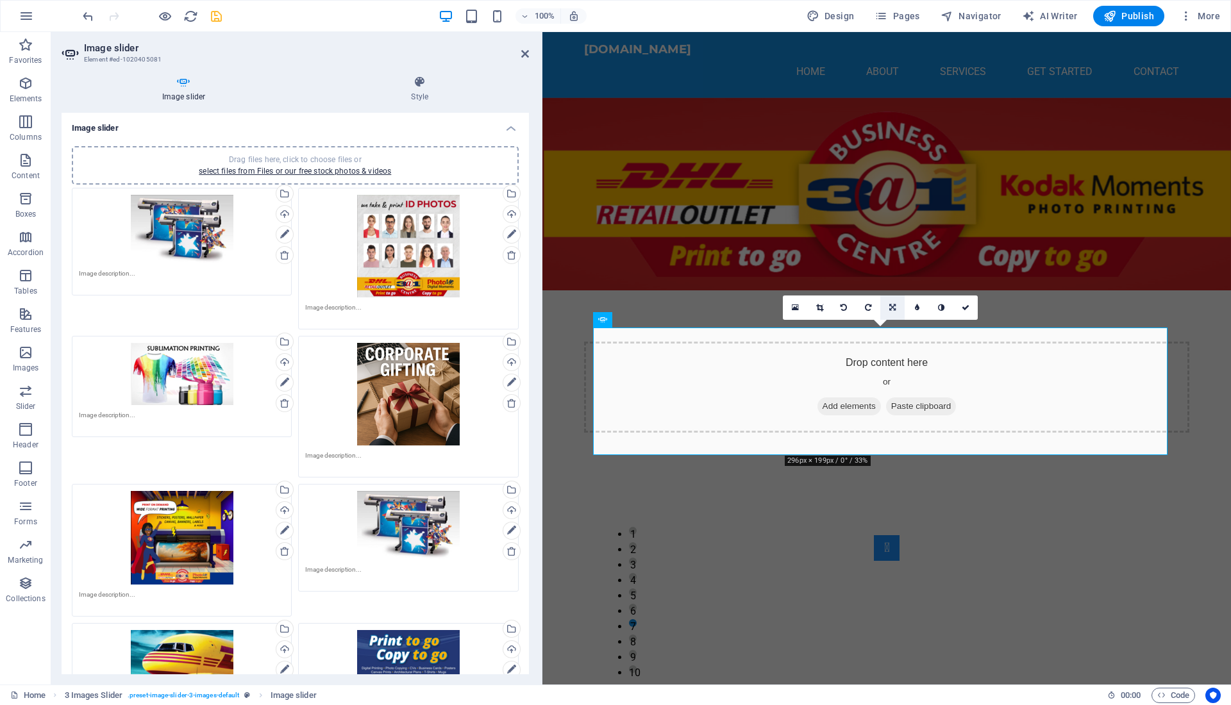
click at [893, 308] on icon at bounding box center [892, 308] width 6 height 8
click at [892, 333] on icon at bounding box center [892, 332] width 8 height 8
click at [892, 310] on icon at bounding box center [892, 308] width 8 height 8
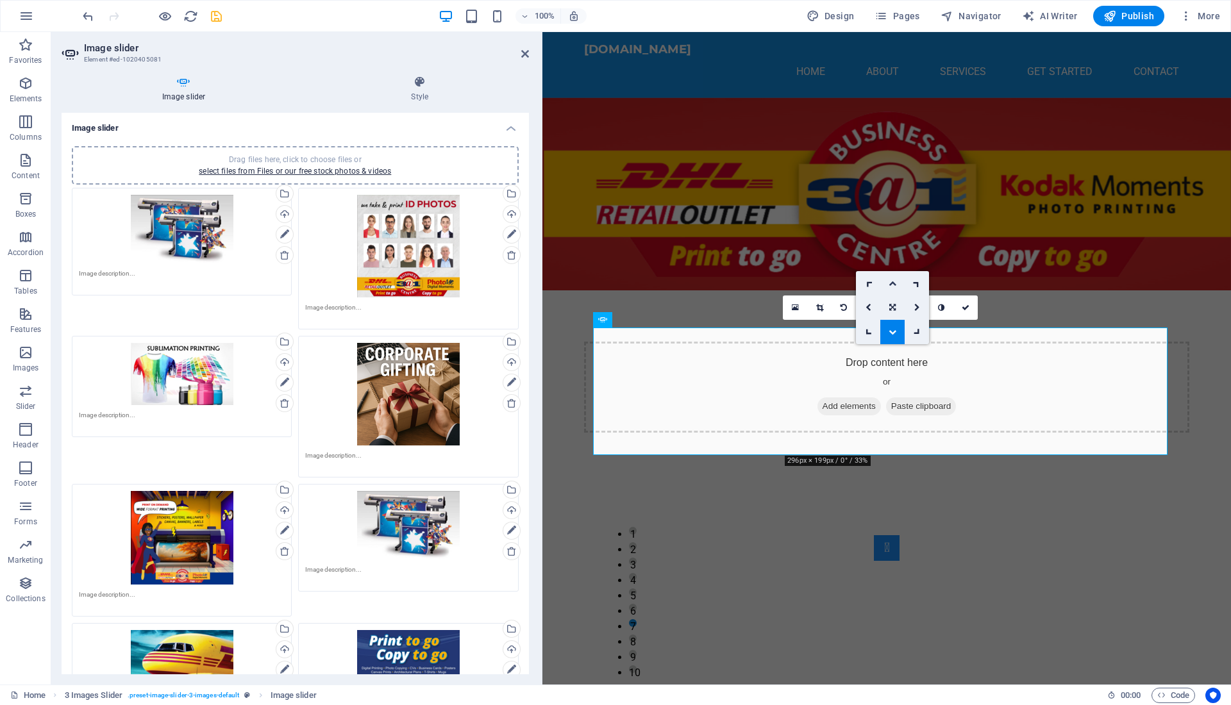
click at [892, 282] on icon at bounding box center [892, 283] width 8 height 8
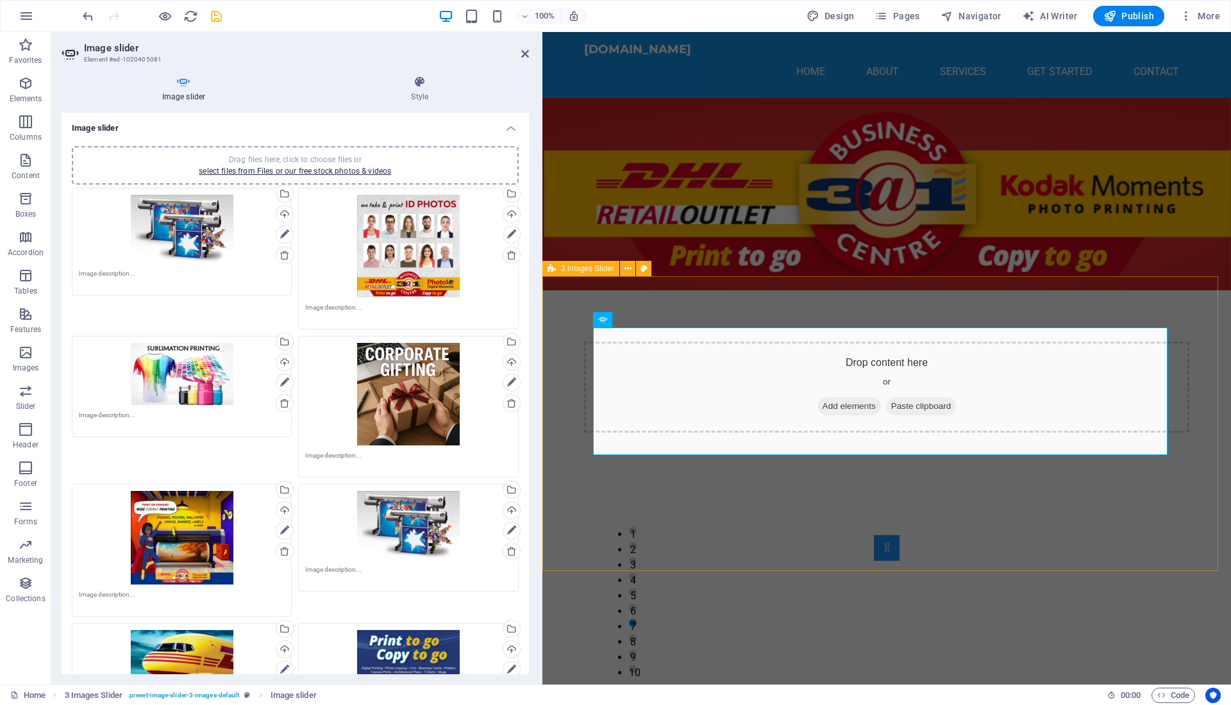
click at [891, 484] on div "1 2 3 4 5 6 7 8 9 10" at bounding box center [886, 631] width 688 height 295
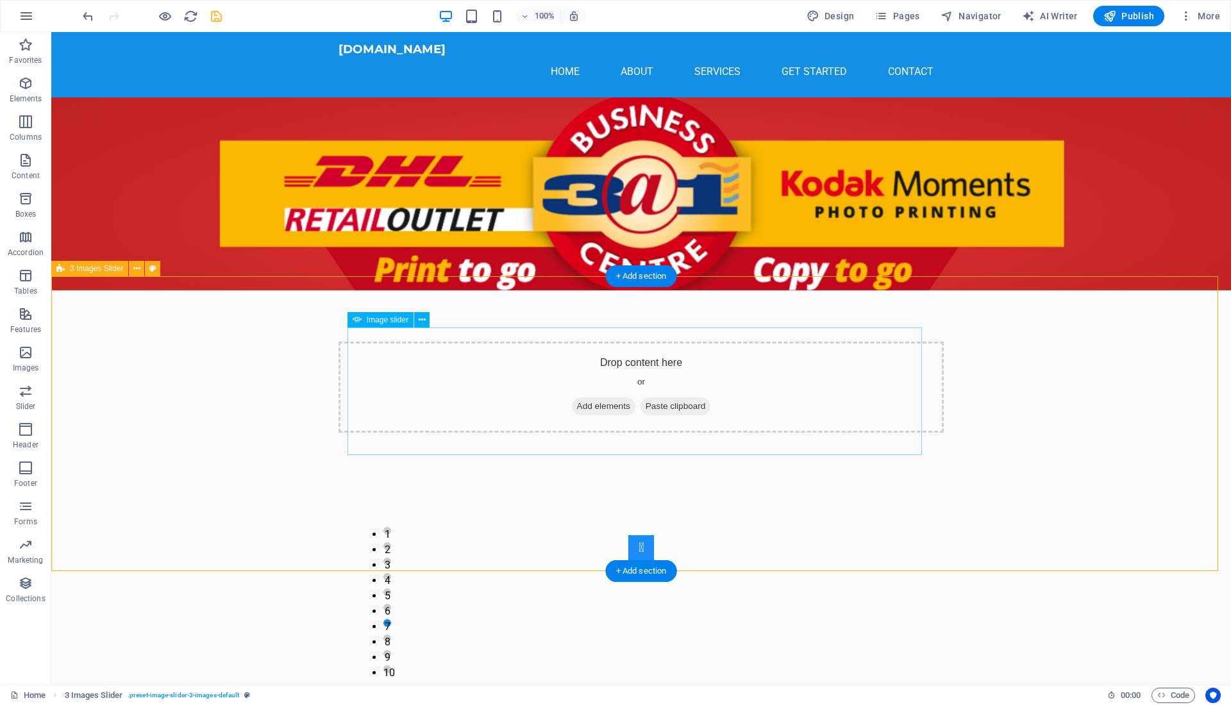
select select "px"
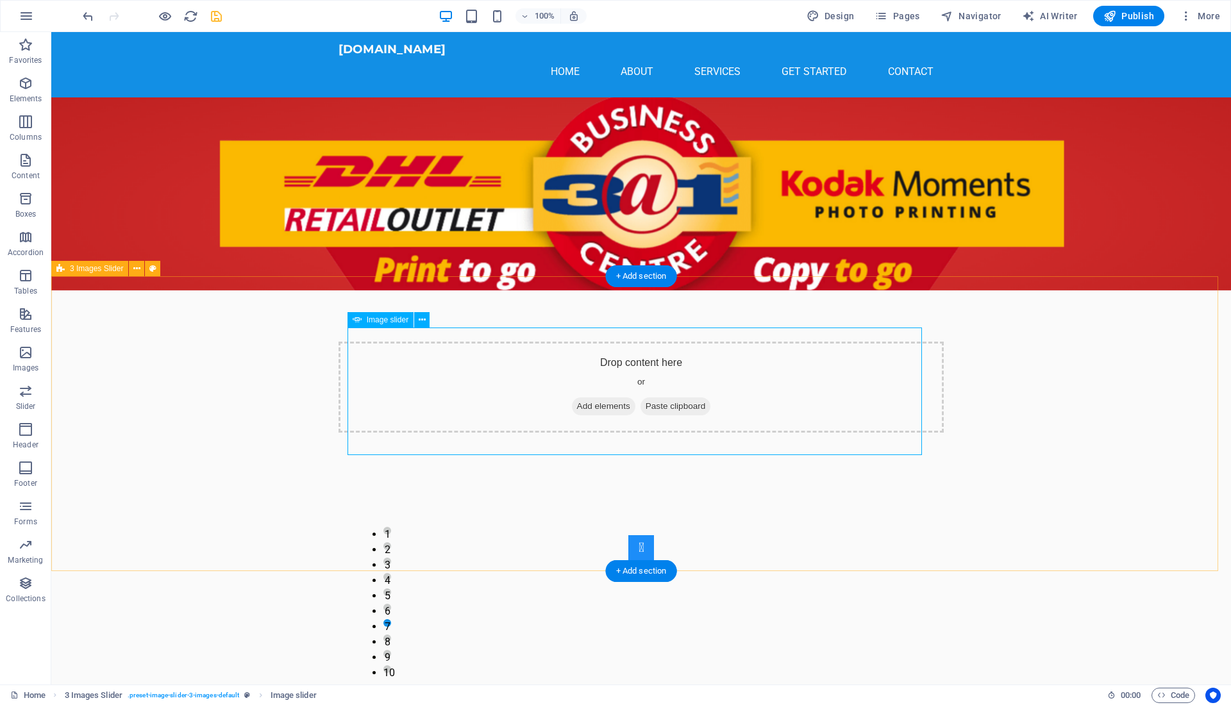
select select "ms"
select select "s"
select select "progressive"
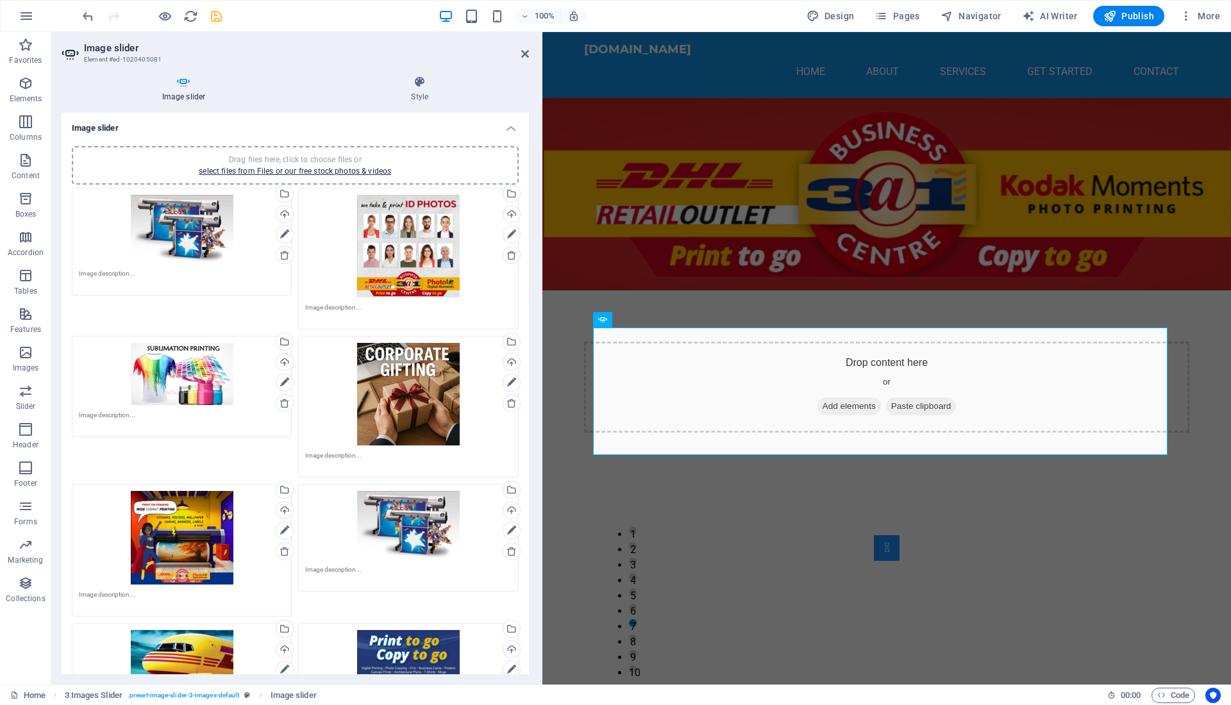
click at [441, 269] on div "Drag files here, click to choose files or select files from Files or our free s…" at bounding box center [408, 246] width 206 height 103
click at [441, 269] on body "3at1newmarketmall.co.za Home Favorites Elements Columns Content Boxes Accordion…" at bounding box center [615, 352] width 1231 height 705
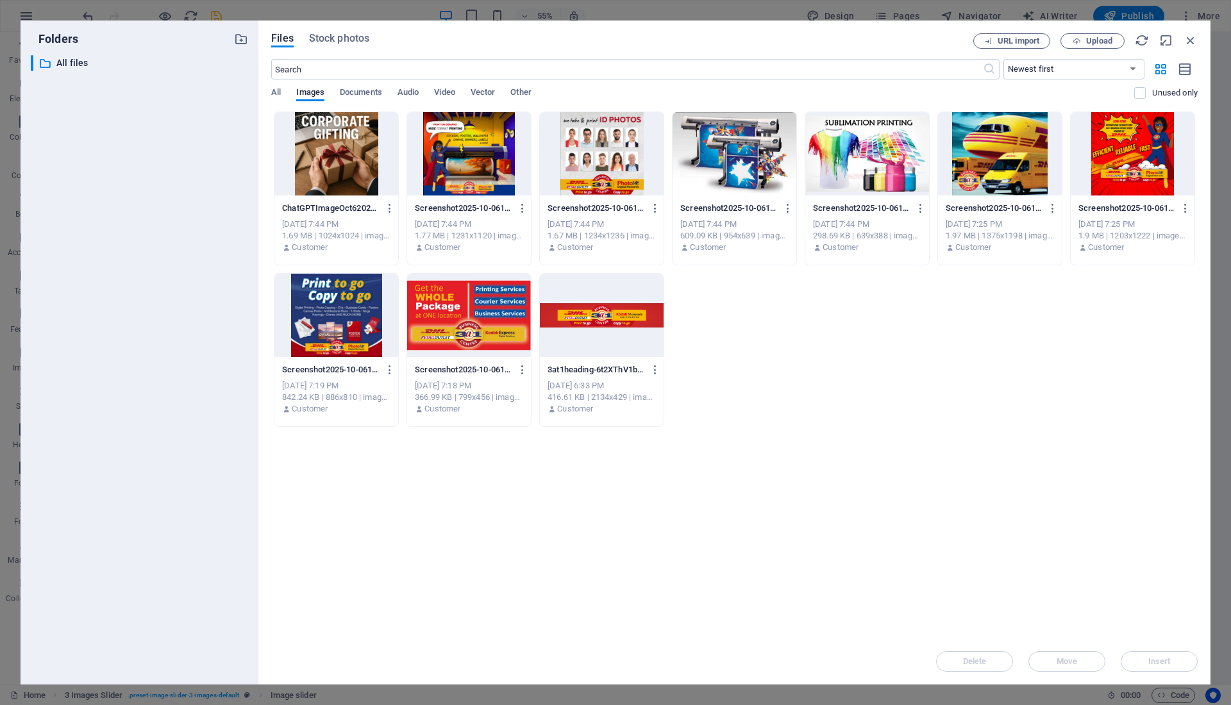
click at [599, 180] on div at bounding box center [602, 153] width 124 height 83
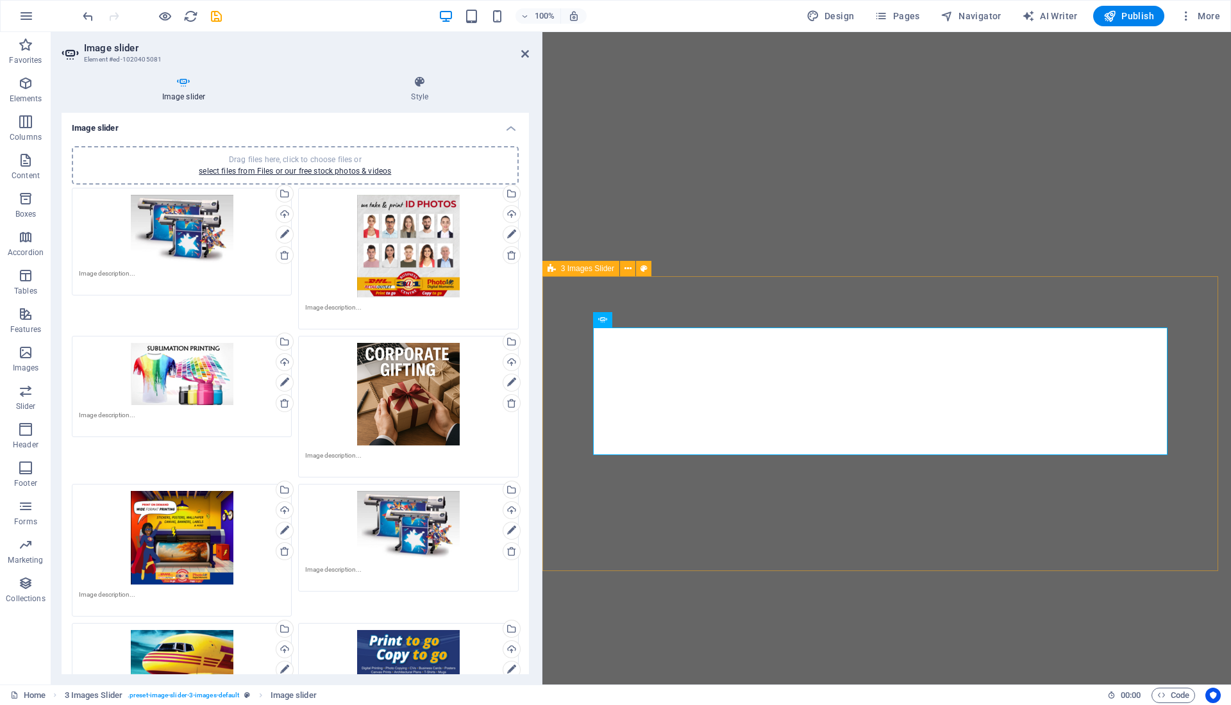
select select "px"
select select "ms"
select select "s"
select select "progressive"
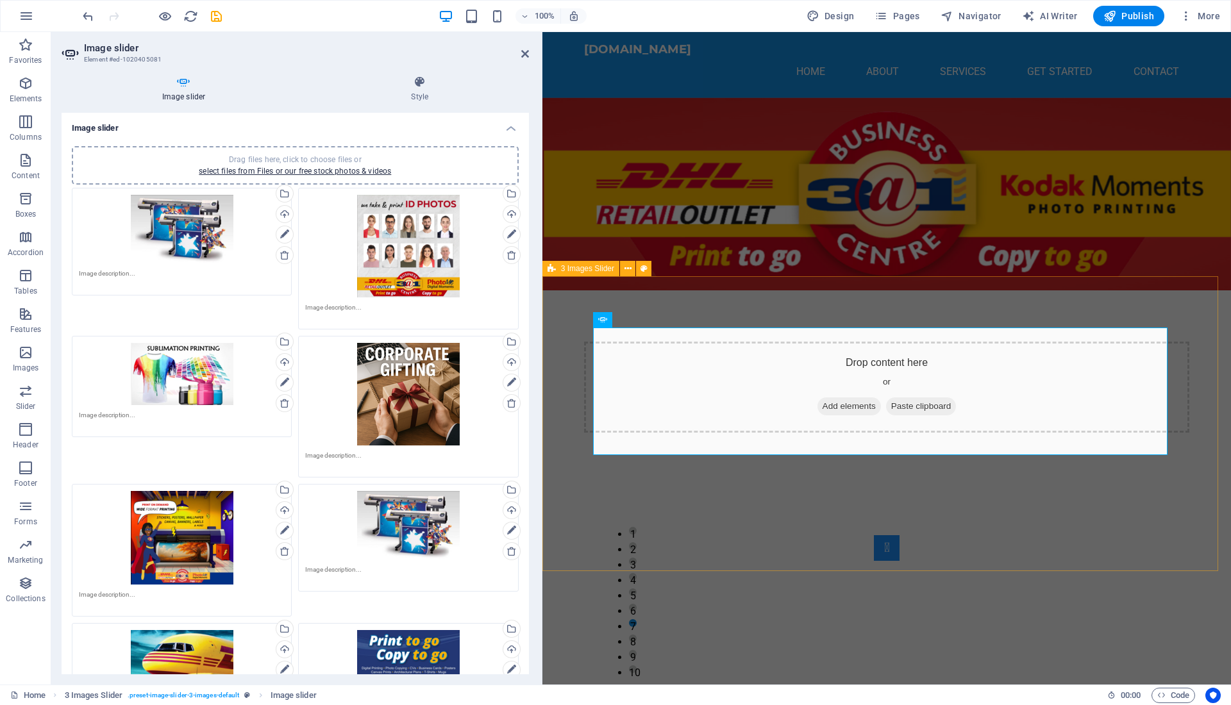
scroll to position [2451, 0]
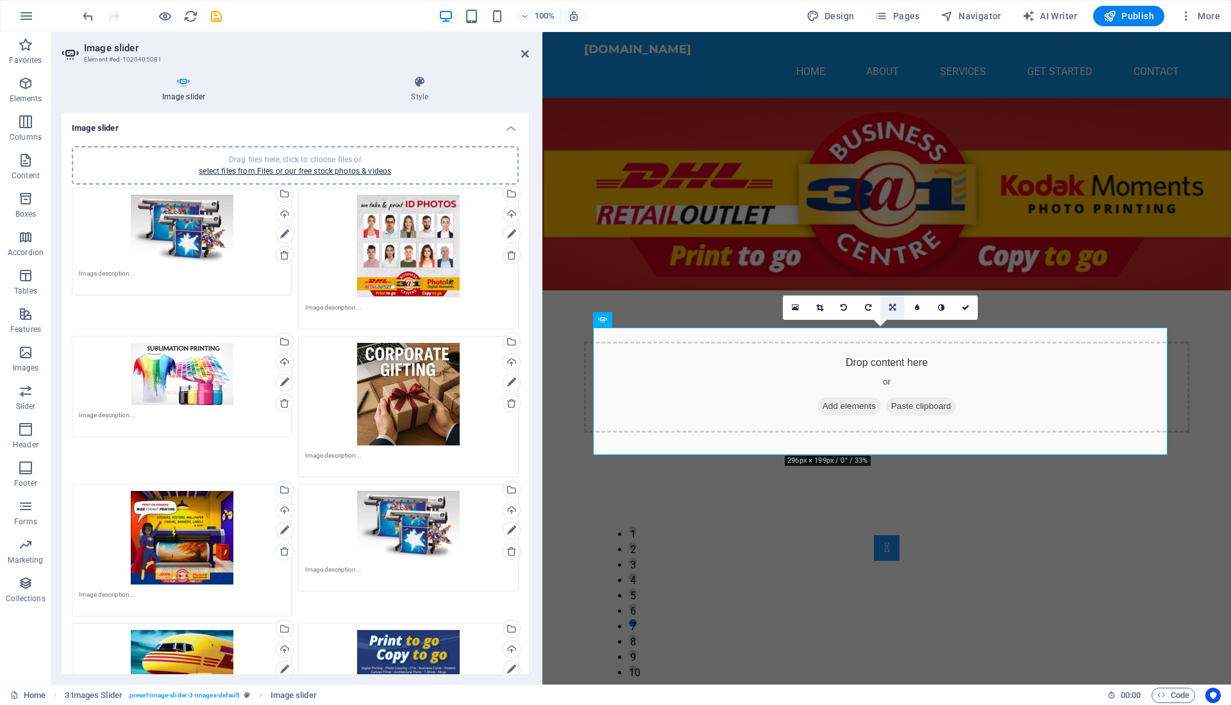
click at [888, 310] on link at bounding box center [892, 307] width 24 height 24
click at [893, 328] on icon at bounding box center [892, 332] width 8 height 8
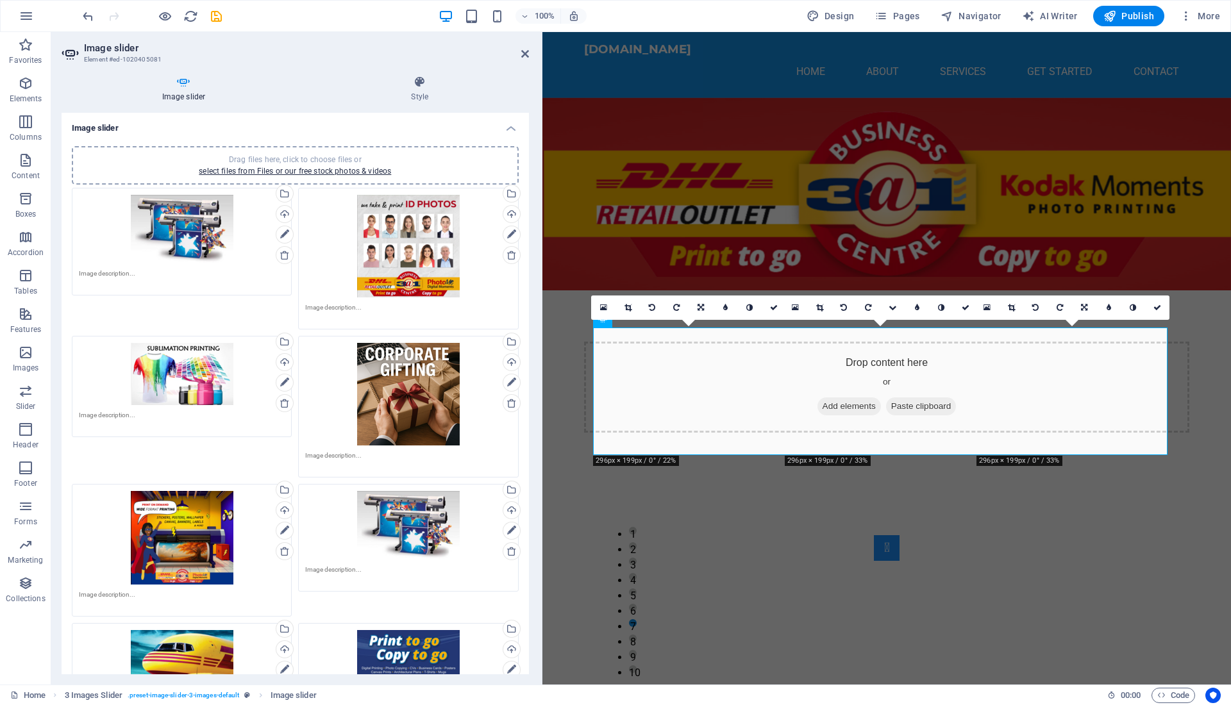
click at [893, 320] on div "16:10 16:9 4:3 1:1 1:2 0" at bounding box center [880, 307] width 195 height 24
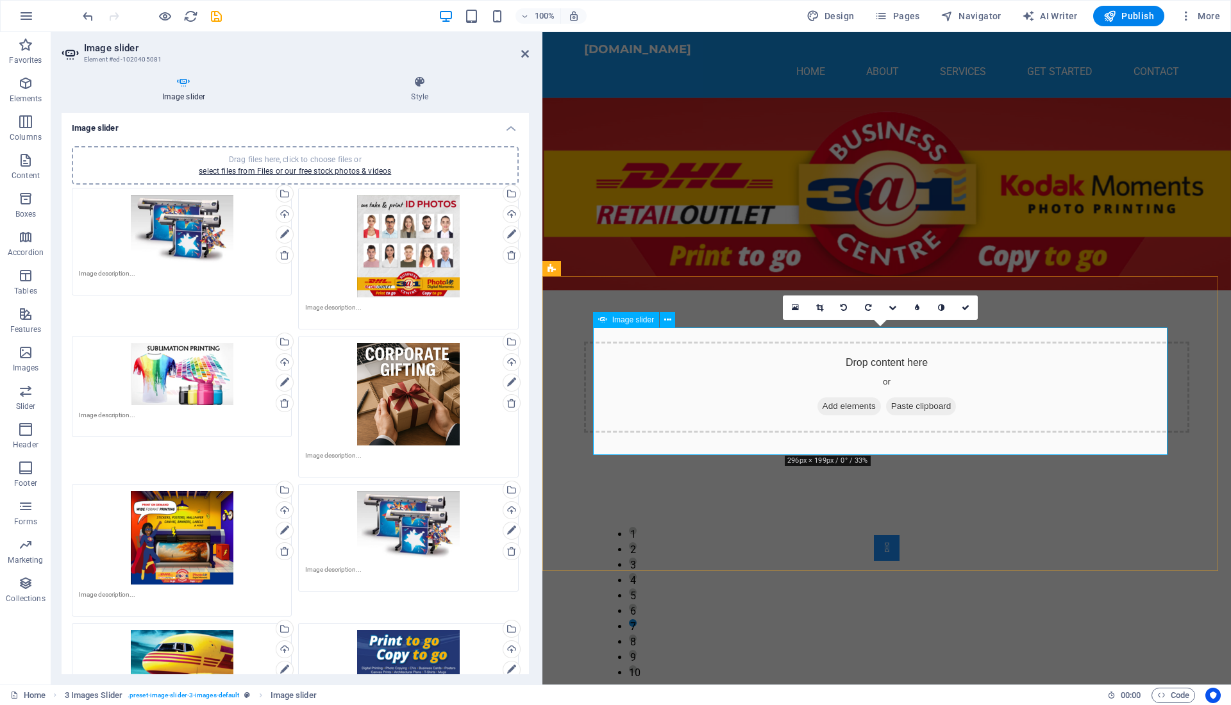
click at [890, 306] on icon at bounding box center [892, 308] width 8 height 8
click at [892, 279] on icon at bounding box center [892, 283] width 8 height 8
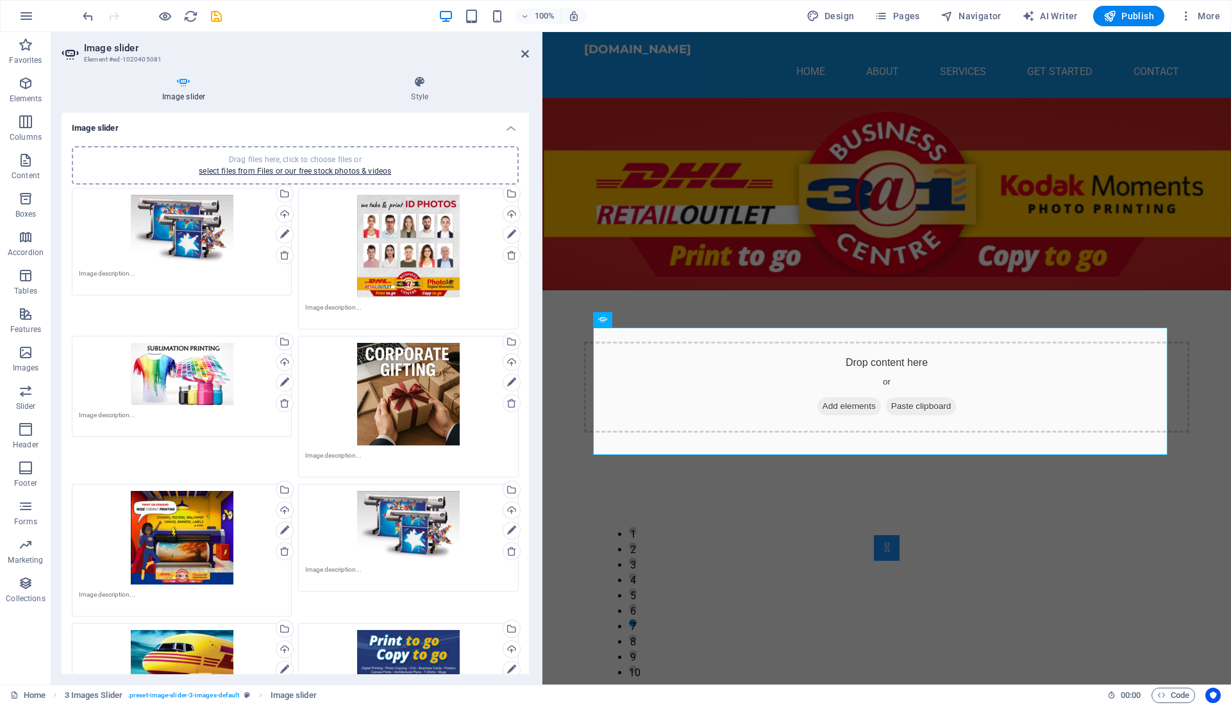
click at [417, 370] on div "Drag files here, click to choose files or select files from Files or our free s…" at bounding box center [408, 394] width 206 height 103
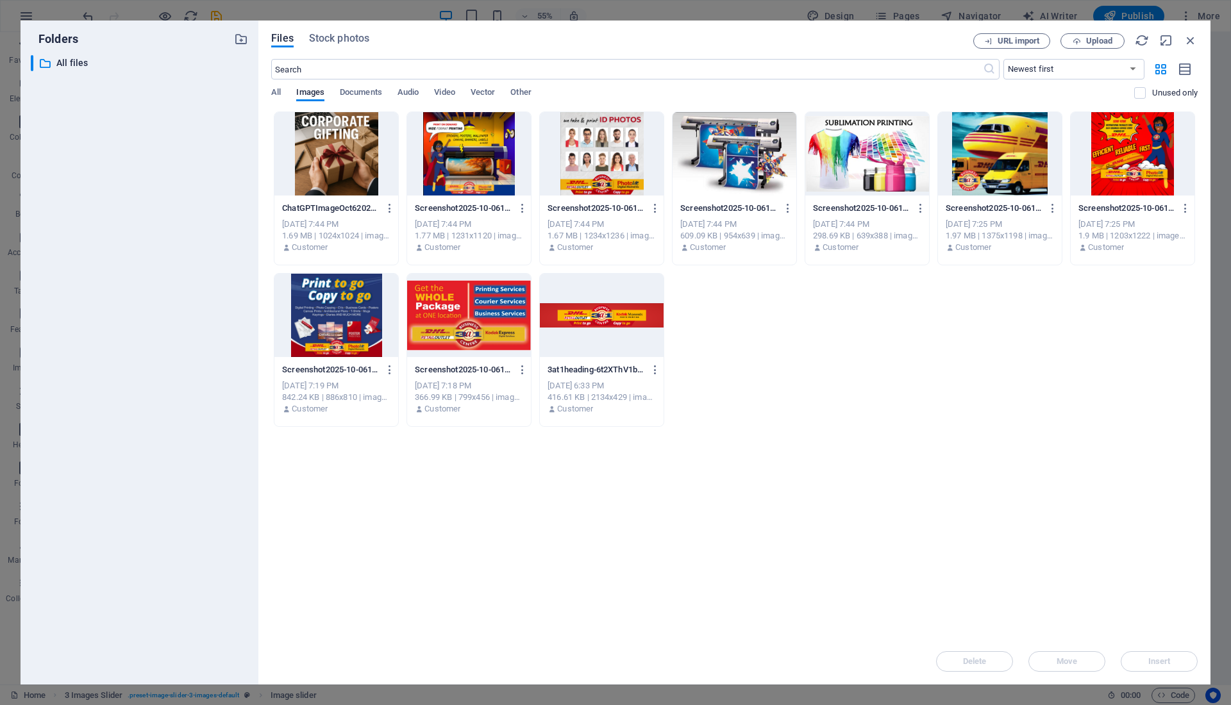
click at [328, 163] on div at bounding box center [336, 153] width 124 height 83
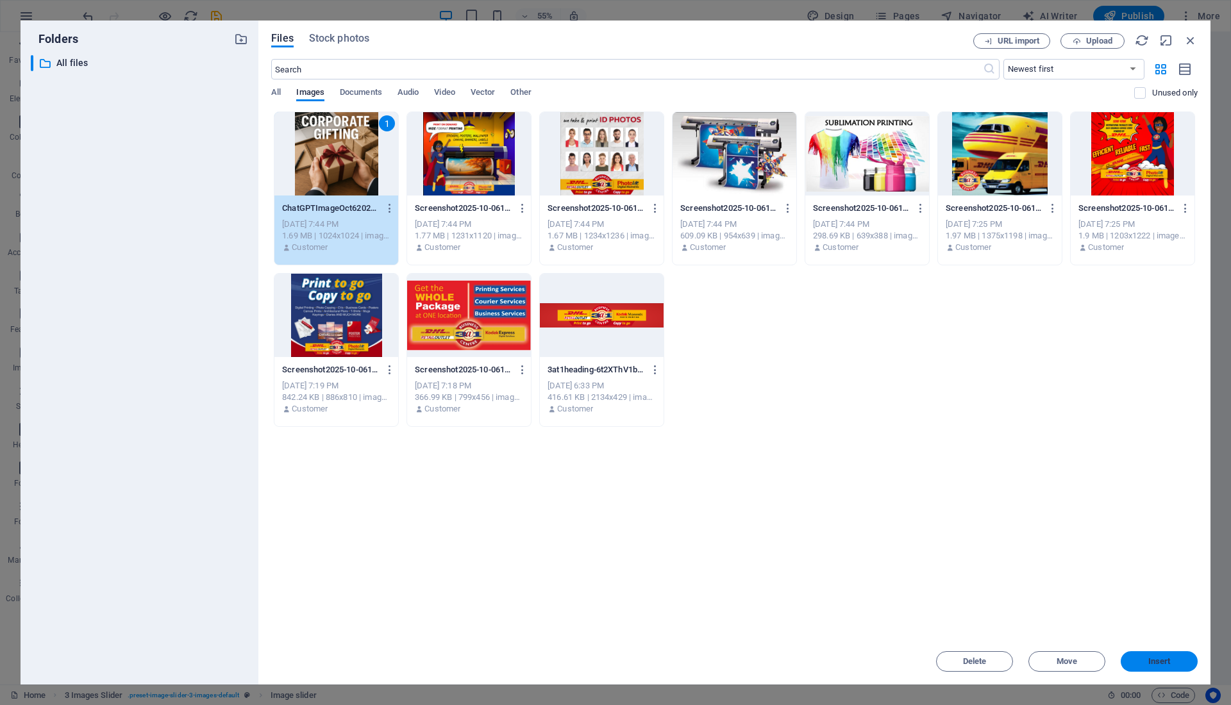
click at [1151, 659] on span "Insert" at bounding box center [1159, 662] width 22 height 8
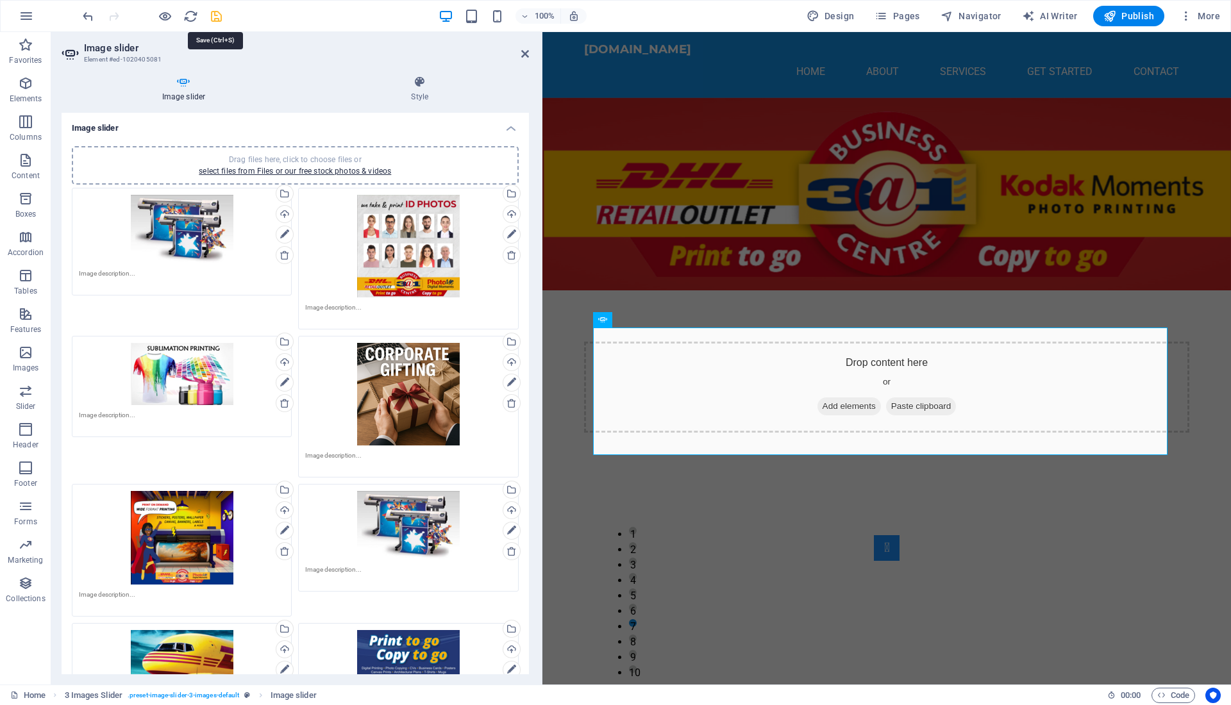
click at [213, 22] on icon "save" at bounding box center [216, 16] width 15 height 15
checkbox input "false"
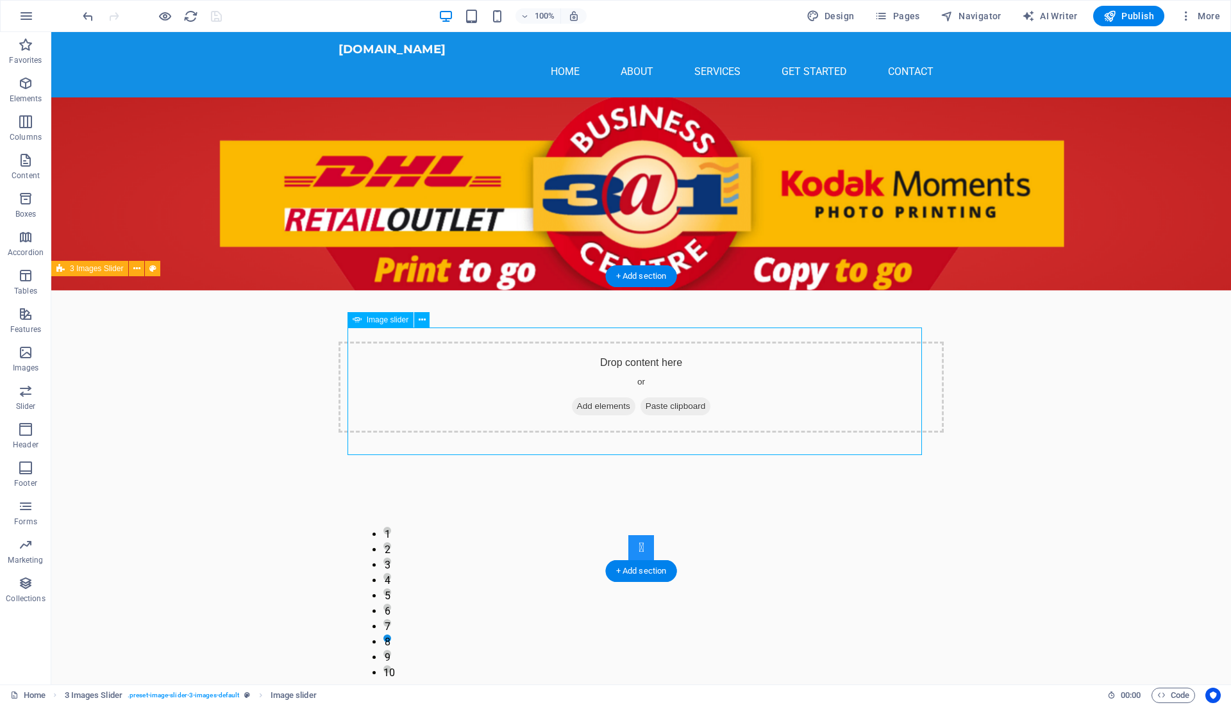
select select "px"
select select "ms"
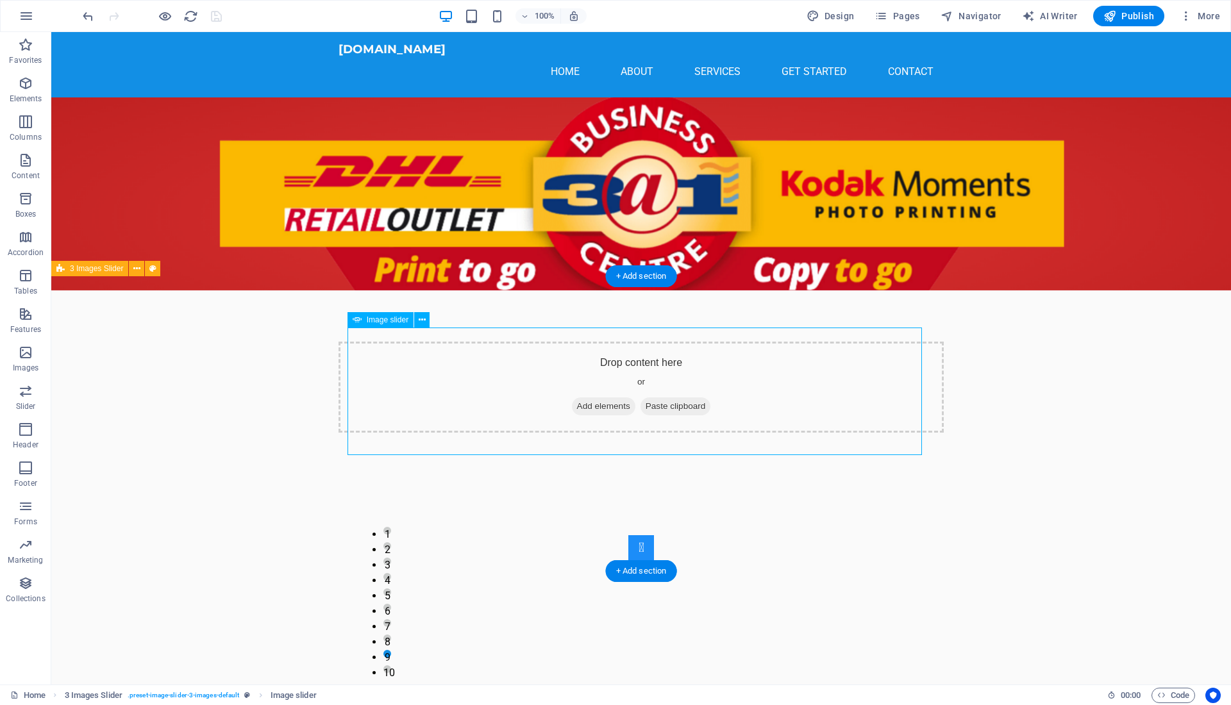
select select "s"
select select "progressive"
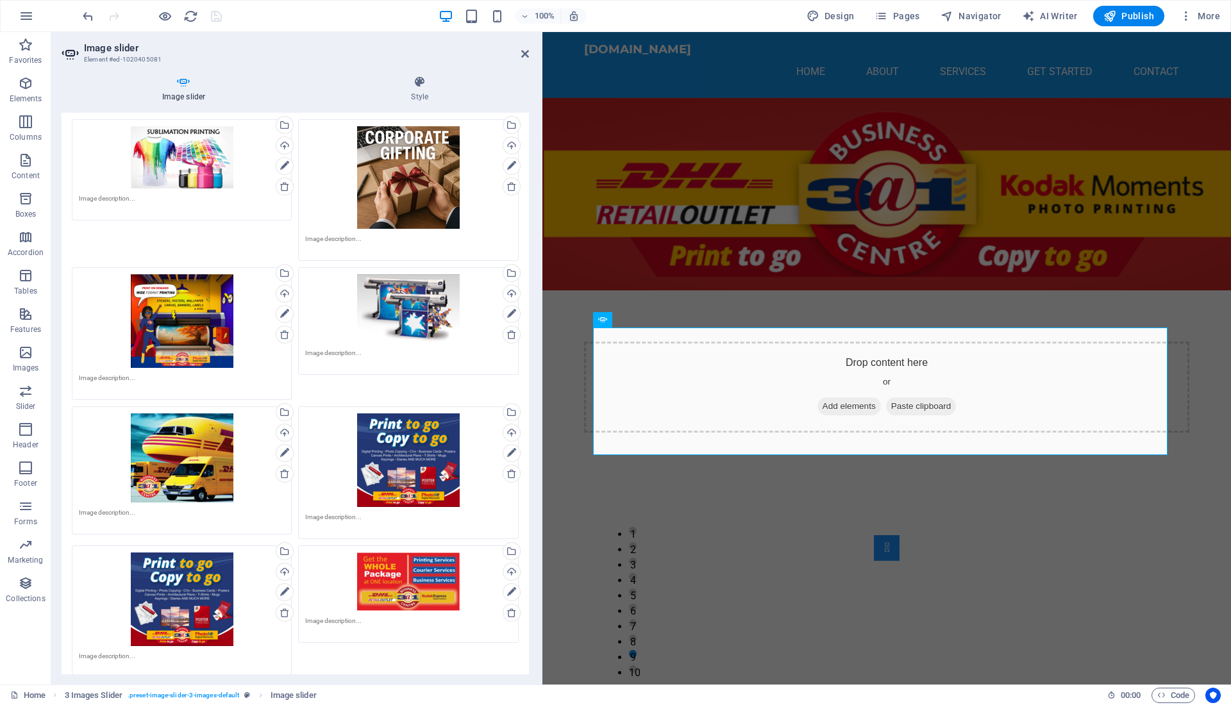
scroll to position [215, 0]
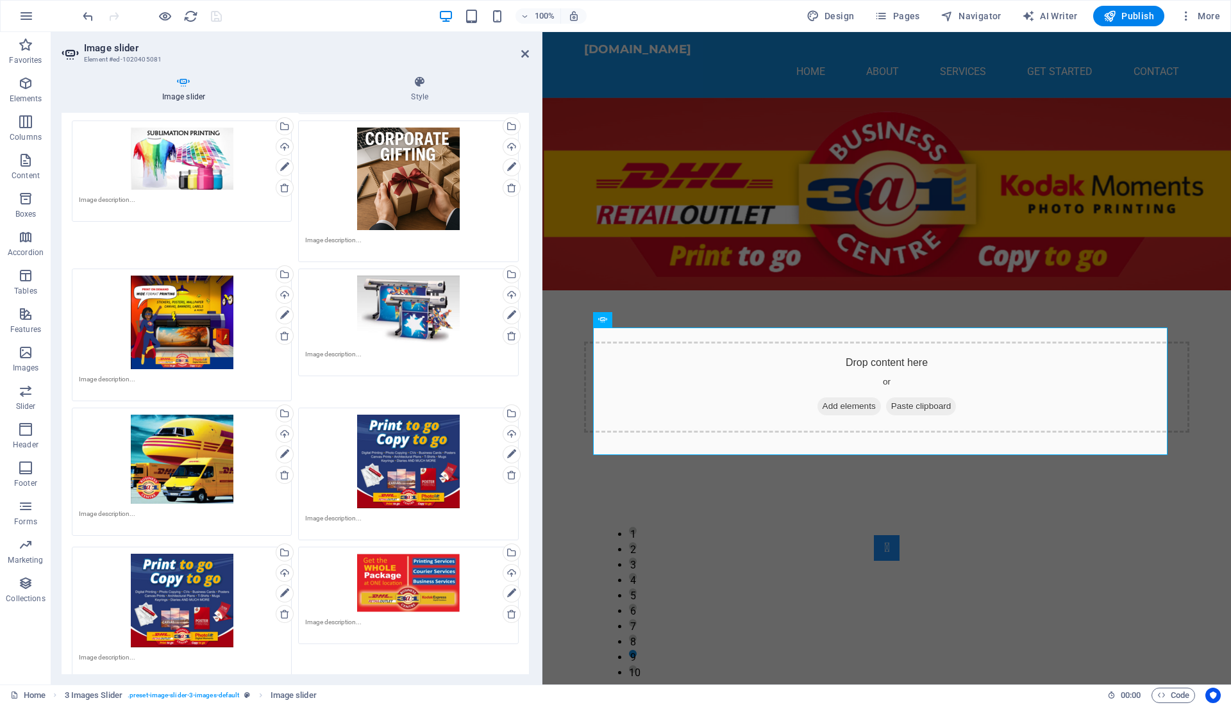
click at [394, 576] on div "Drag files here, click to choose files or select files from Files or our free s…" at bounding box center [408, 583] width 206 height 58
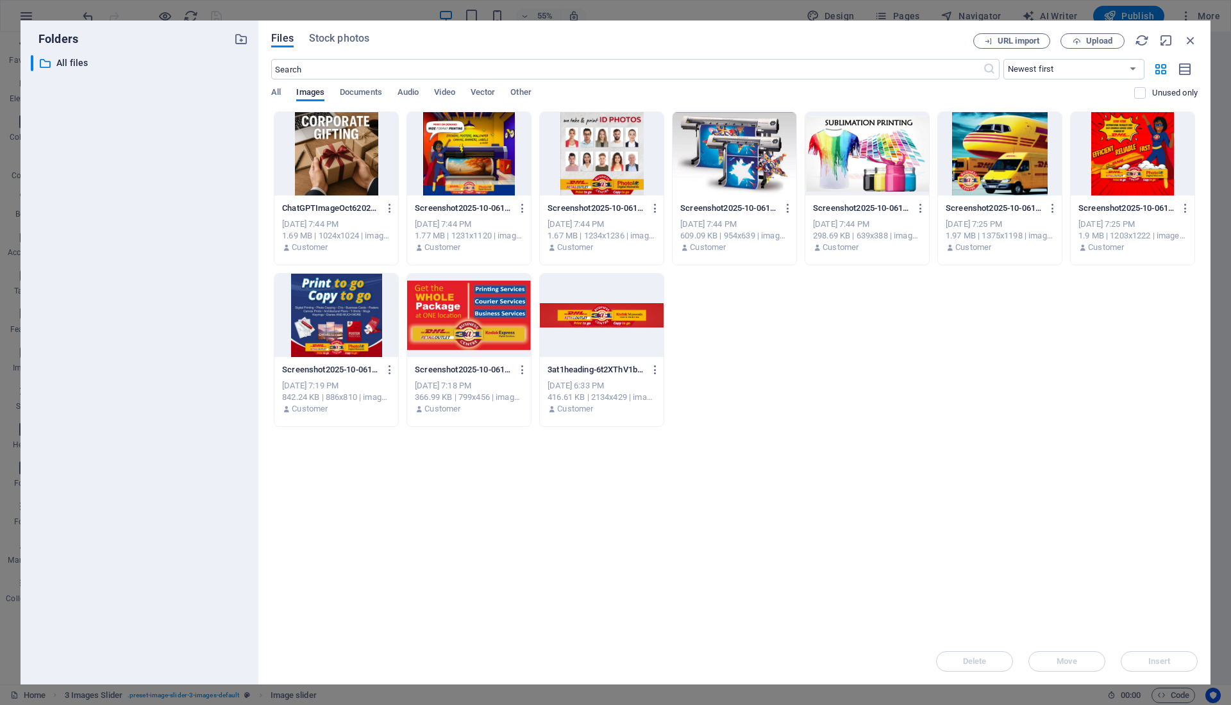
click at [481, 342] on div at bounding box center [469, 315] width 124 height 83
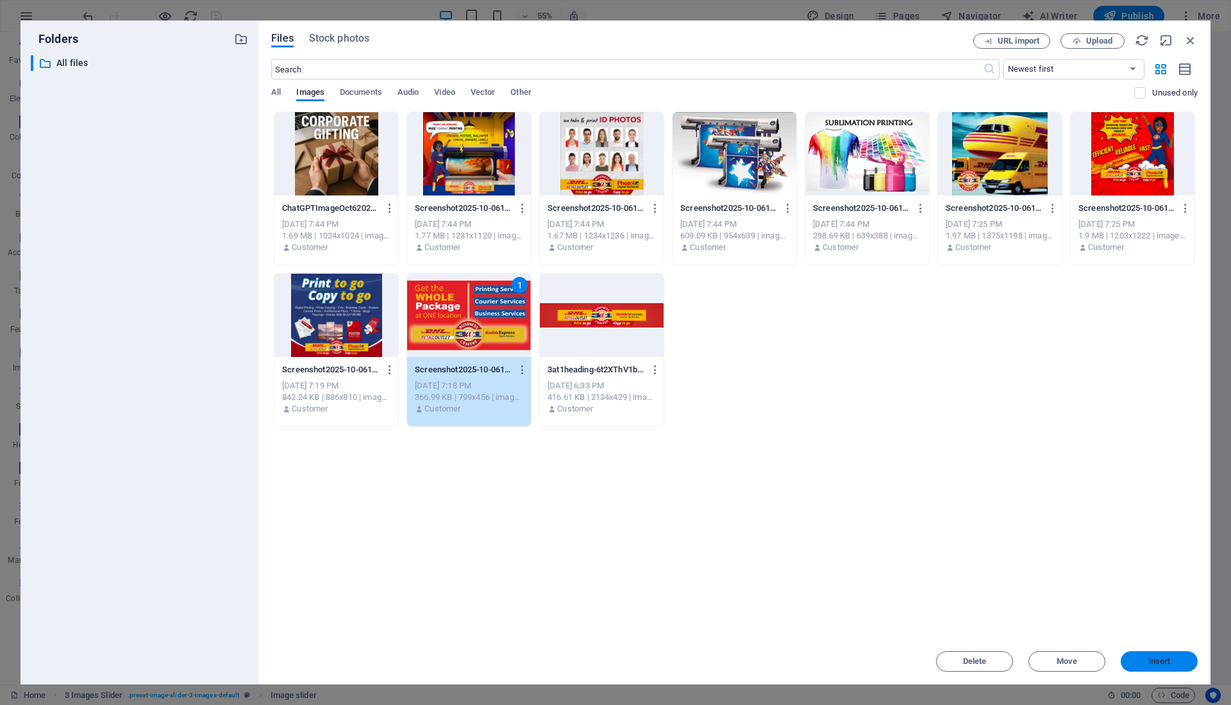
click at [1154, 663] on span "Insert" at bounding box center [1159, 662] width 22 height 8
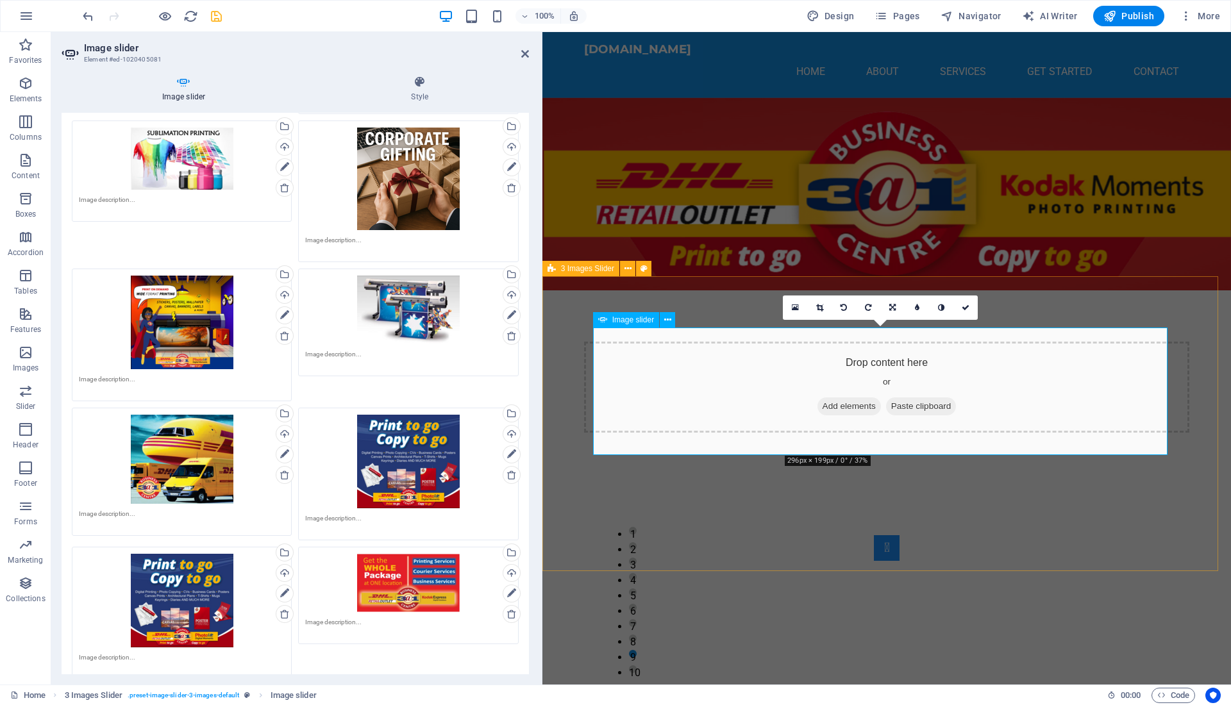
click at [890, 308] on icon at bounding box center [892, 308] width 6 height 8
click at [865, 311] on link at bounding box center [868, 307] width 24 height 24
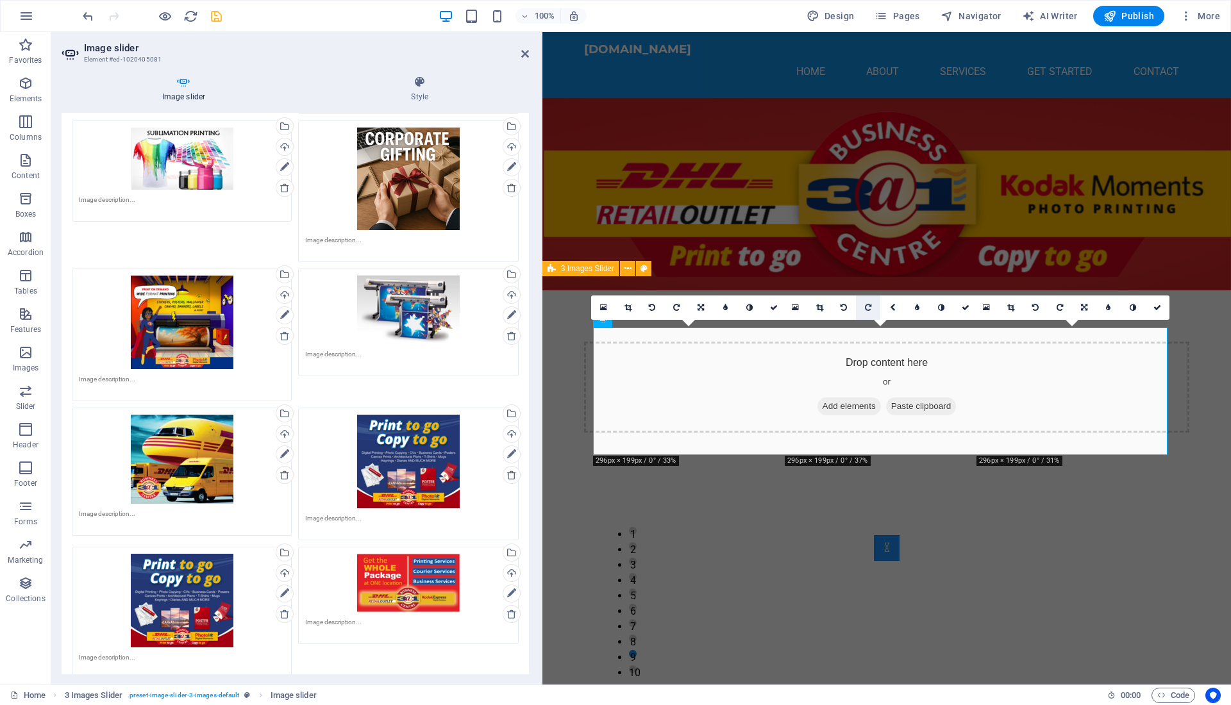
click at [865, 311] on link at bounding box center [868, 307] width 24 height 24
type input "296"
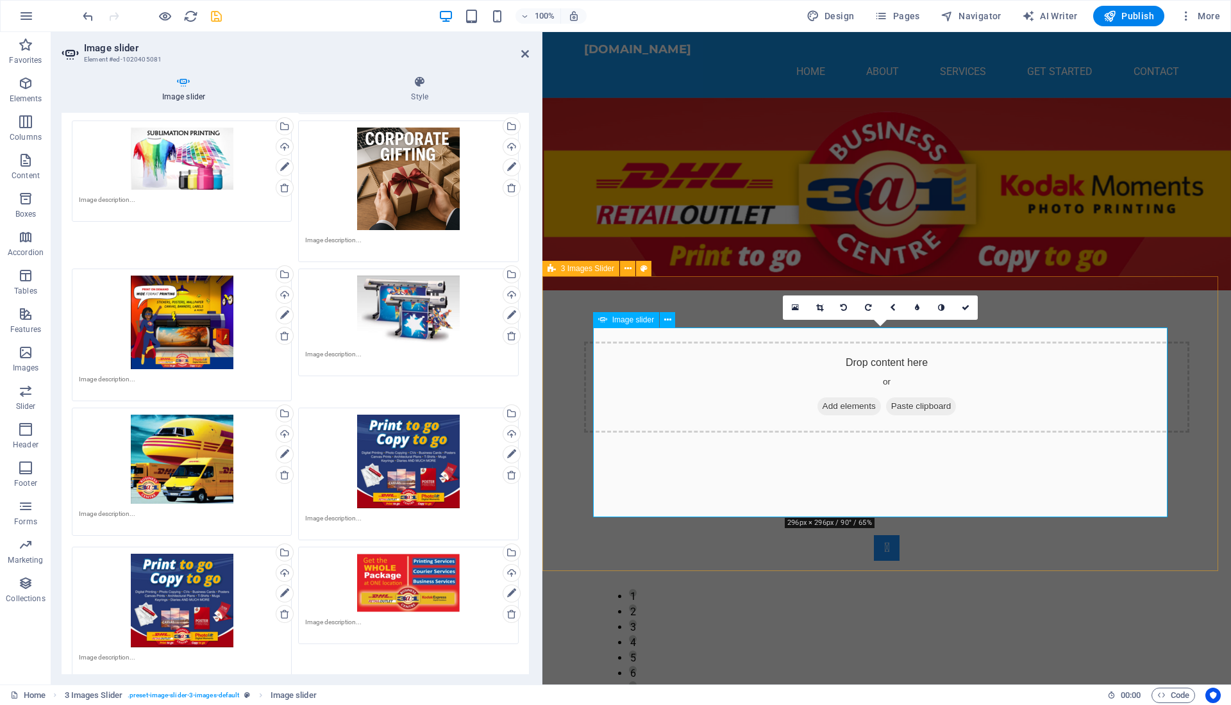
click at [842, 308] on icon at bounding box center [843, 308] width 6 height 8
click at [892, 313] on link at bounding box center [892, 307] width 24 height 24
click at [917, 310] on icon at bounding box center [917, 308] width 6 height 8
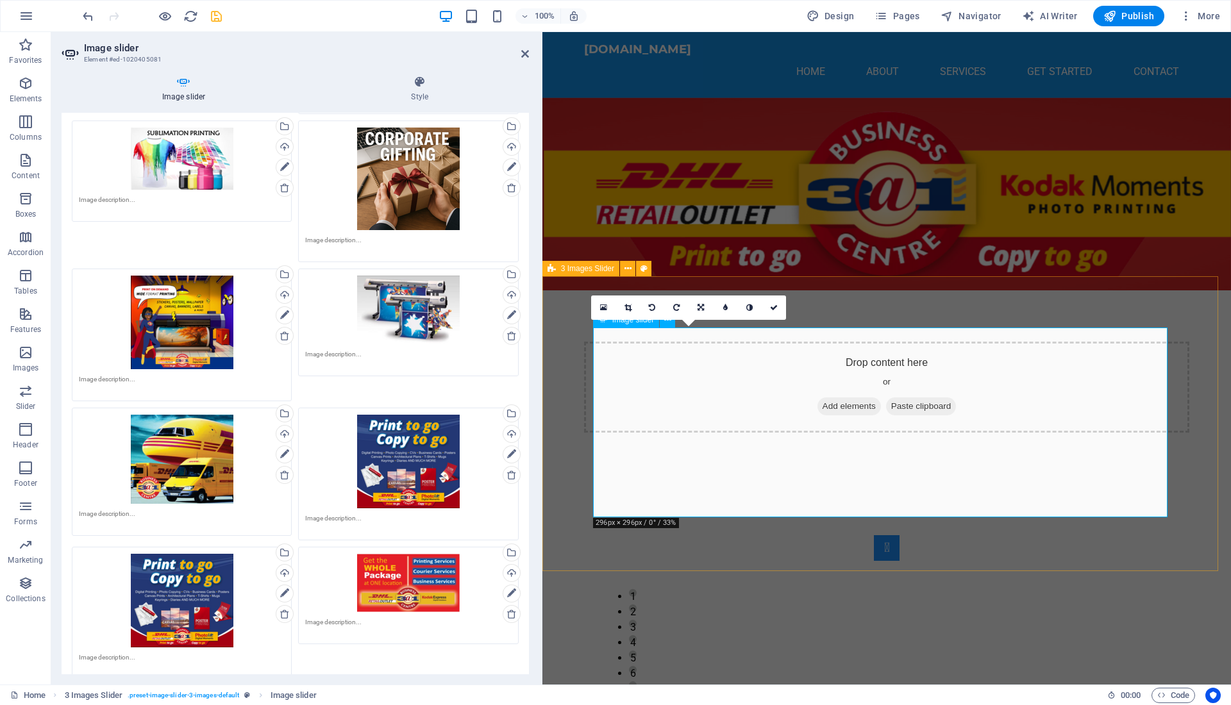
click at [698, 305] on icon at bounding box center [700, 308] width 6 height 8
click at [695, 285] on link at bounding box center [700, 283] width 24 height 24
